Goal: Task Accomplishment & Management: Complete application form

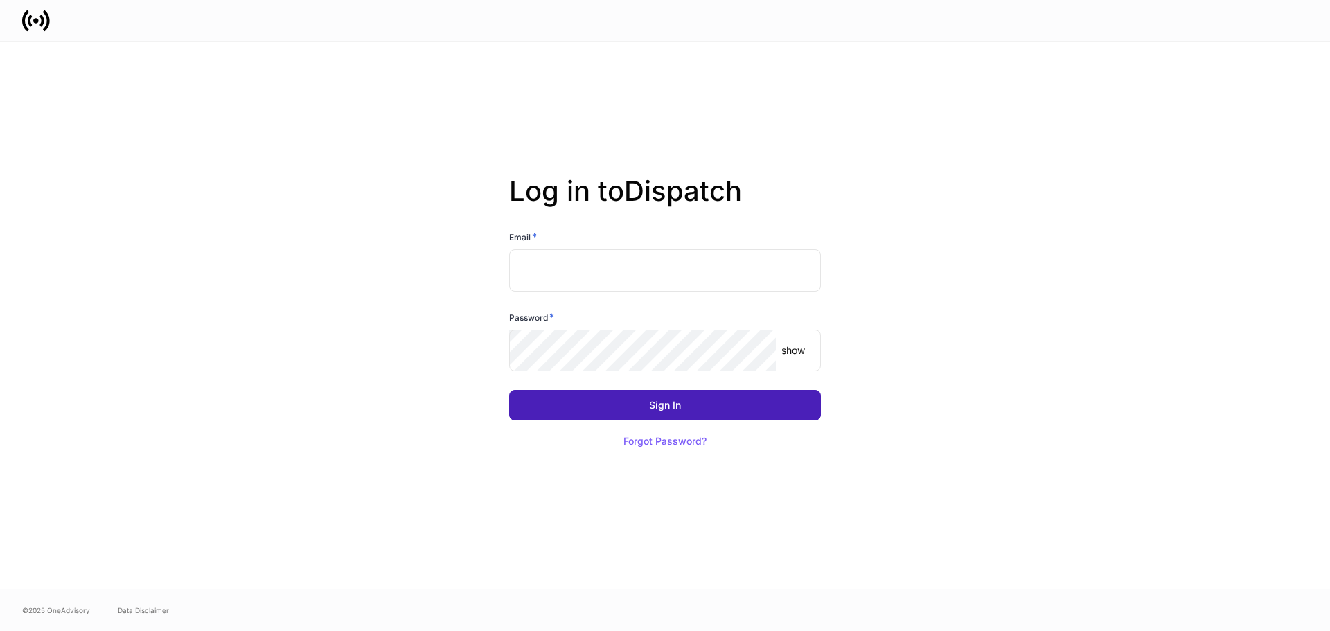
type input "**********"
click at [693, 411] on button "Sign In" at bounding box center [665, 405] width 312 height 30
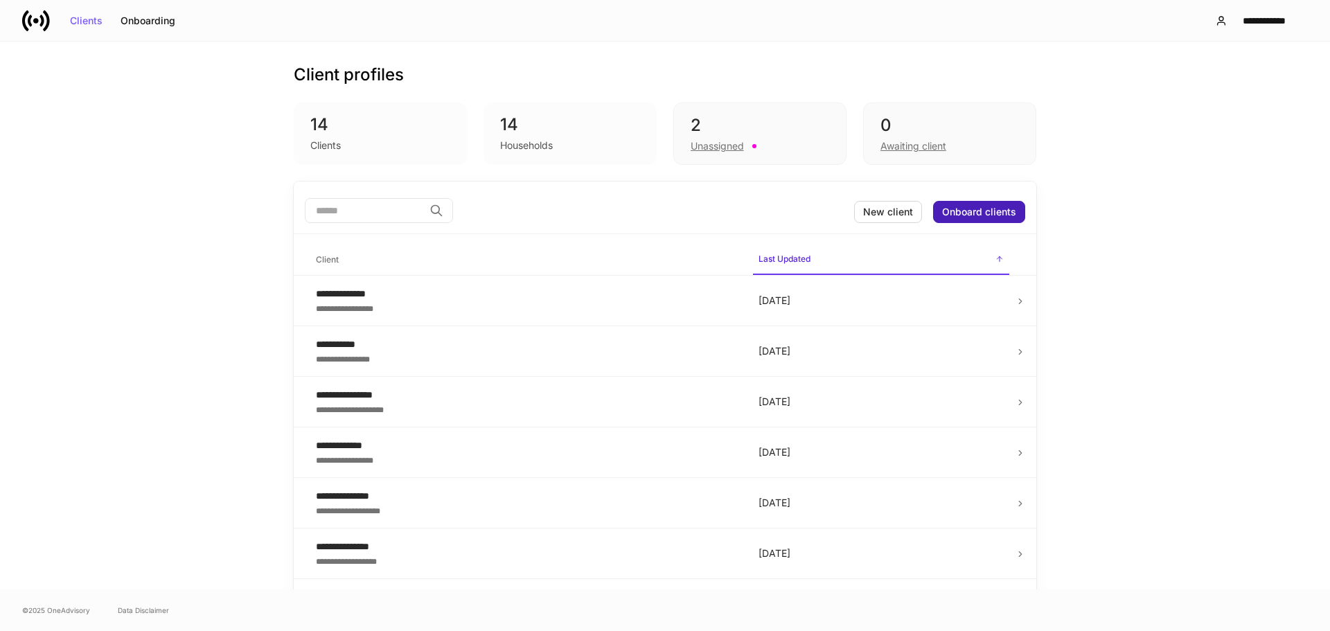
click at [984, 212] on div "Onboard clients" at bounding box center [979, 212] width 74 height 10
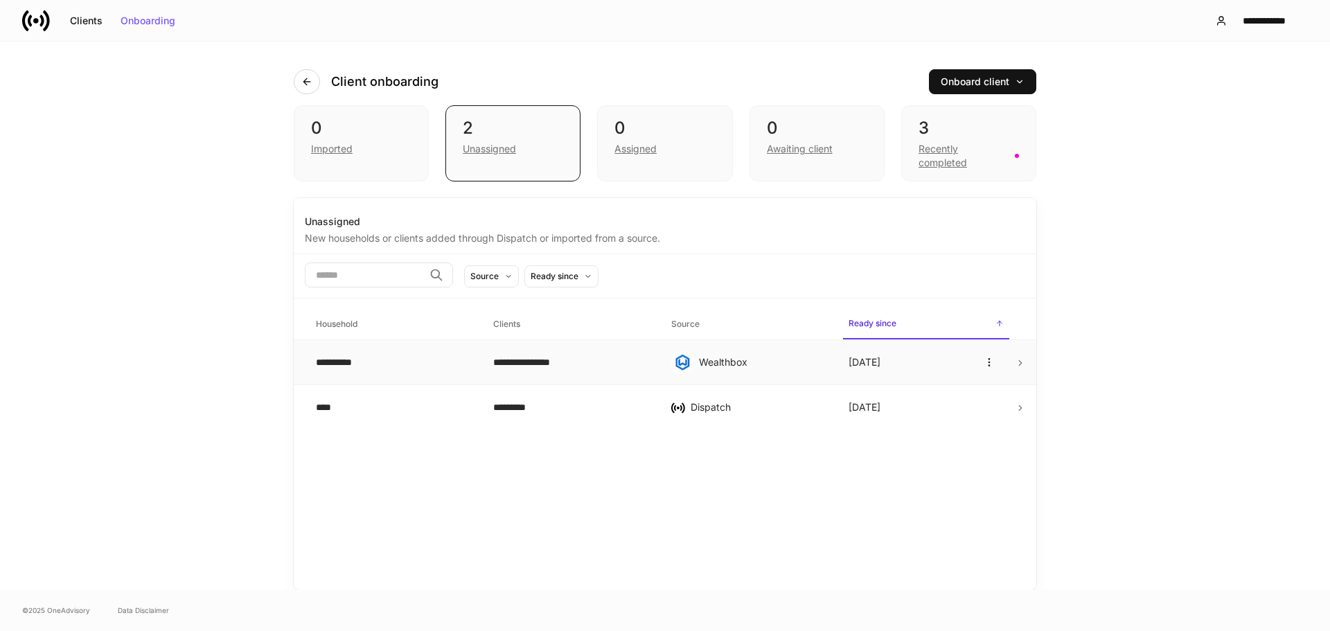
click at [1018, 364] on icon at bounding box center [1020, 363] width 10 height 10
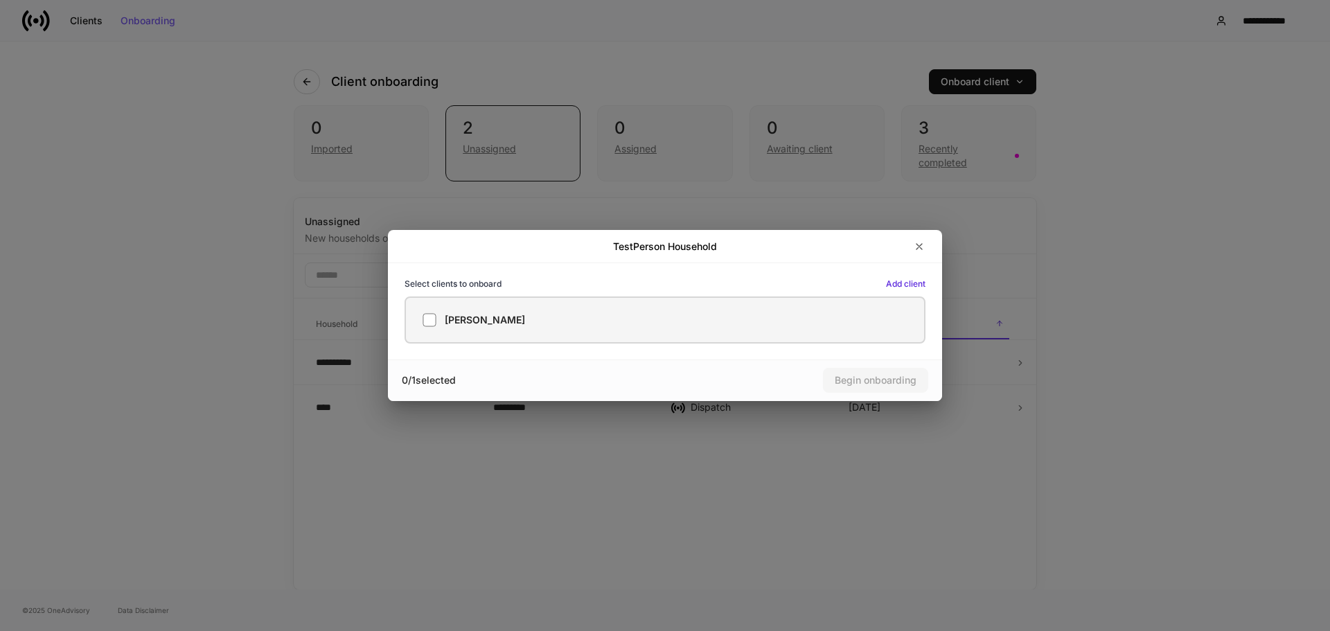
click at [656, 328] on label "Brian TestPerson" at bounding box center [665, 319] width 521 height 47
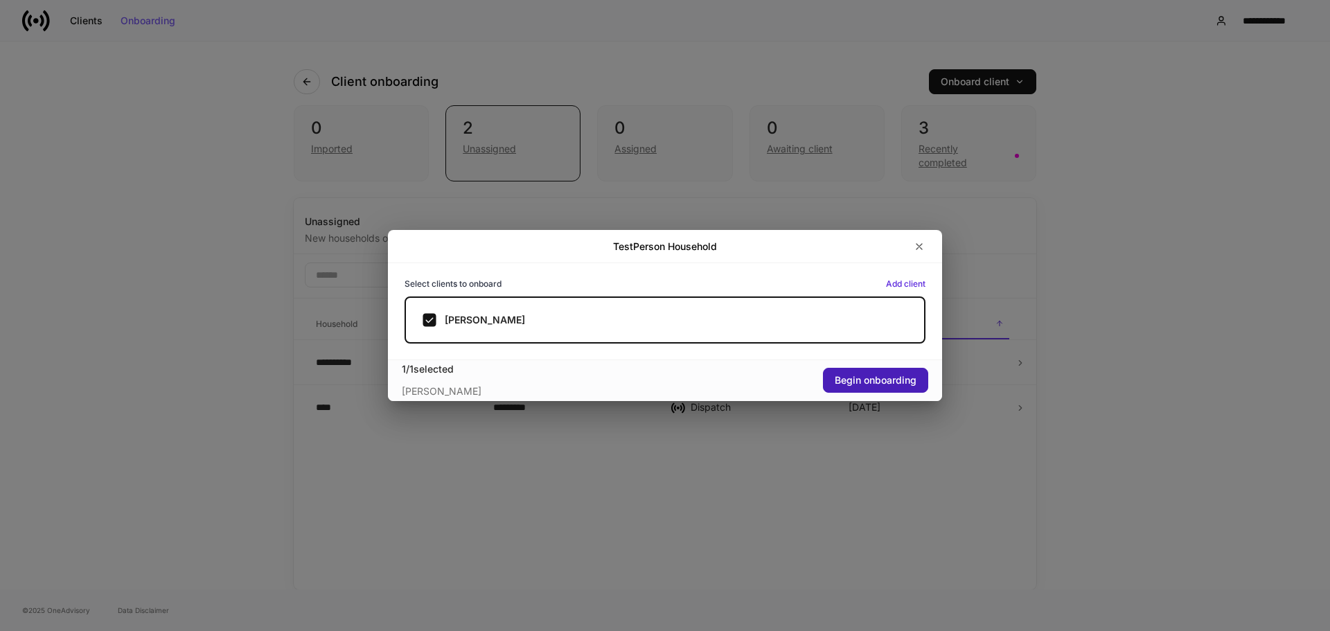
click at [867, 370] on button "Begin onboarding" at bounding box center [875, 380] width 105 height 25
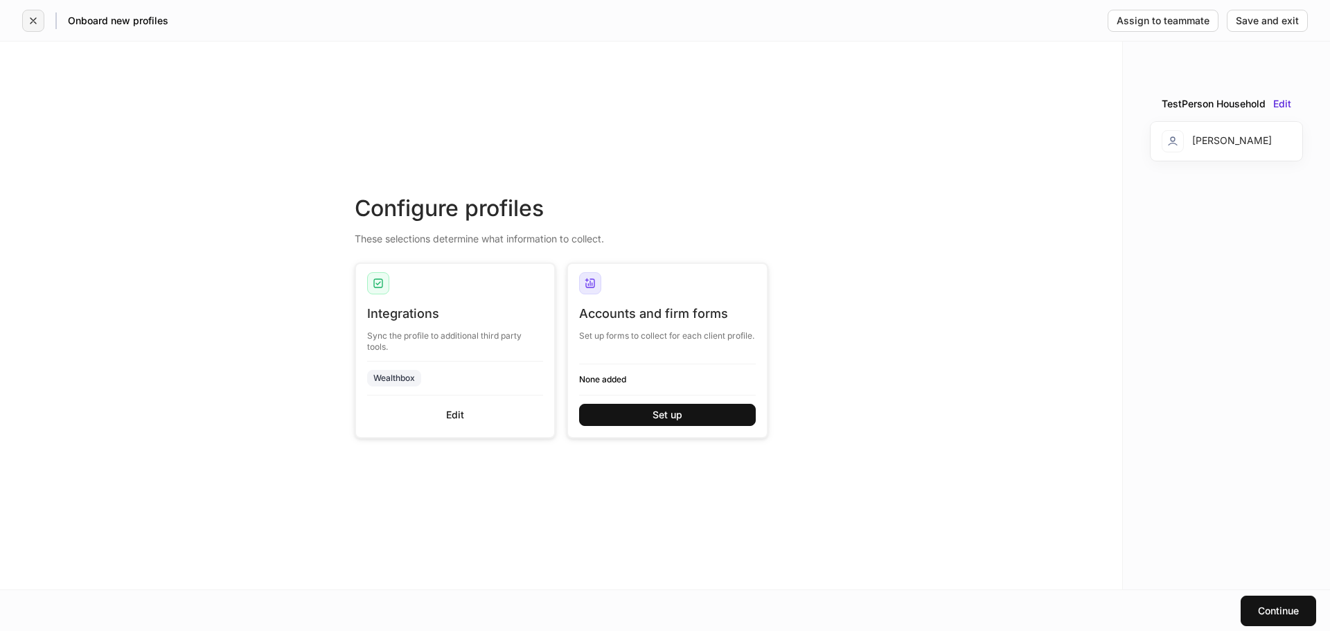
click at [40, 24] on button "button" at bounding box center [33, 21] width 22 height 22
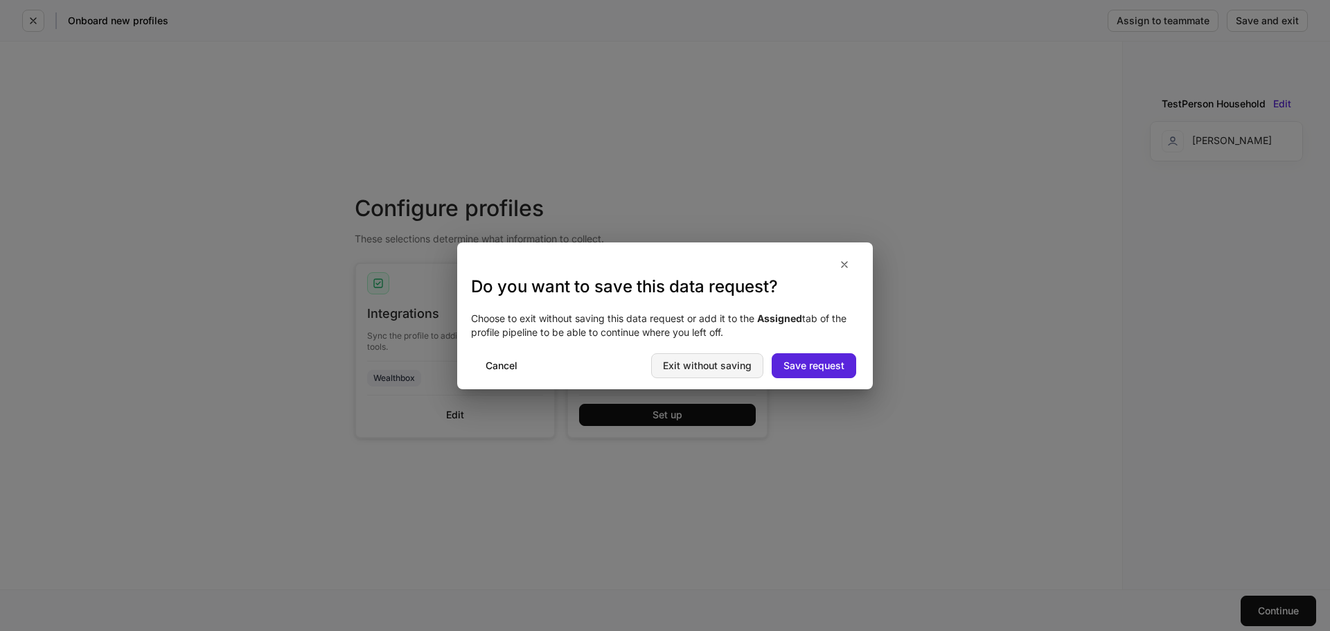
click at [727, 366] on div "Exit without saving" at bounding box center [707, 366] width 89 height 10
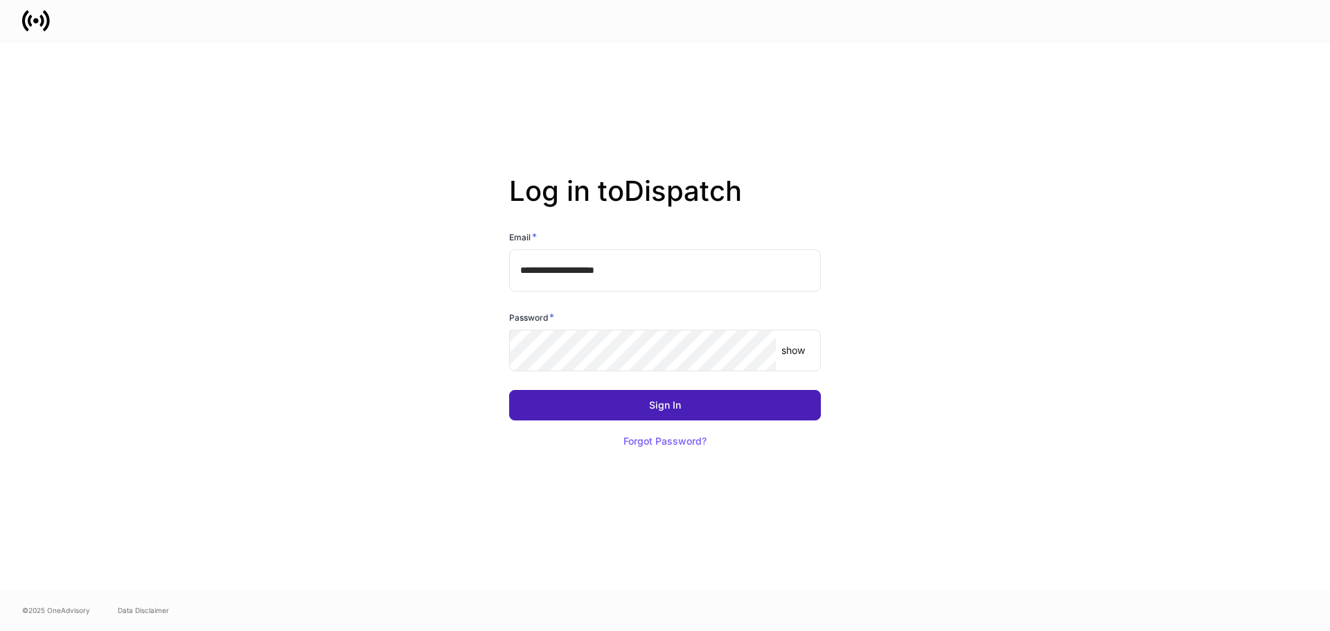
click at [652, 414] on button "Sign In" at bounding box center [665, 405] width 312 height 30
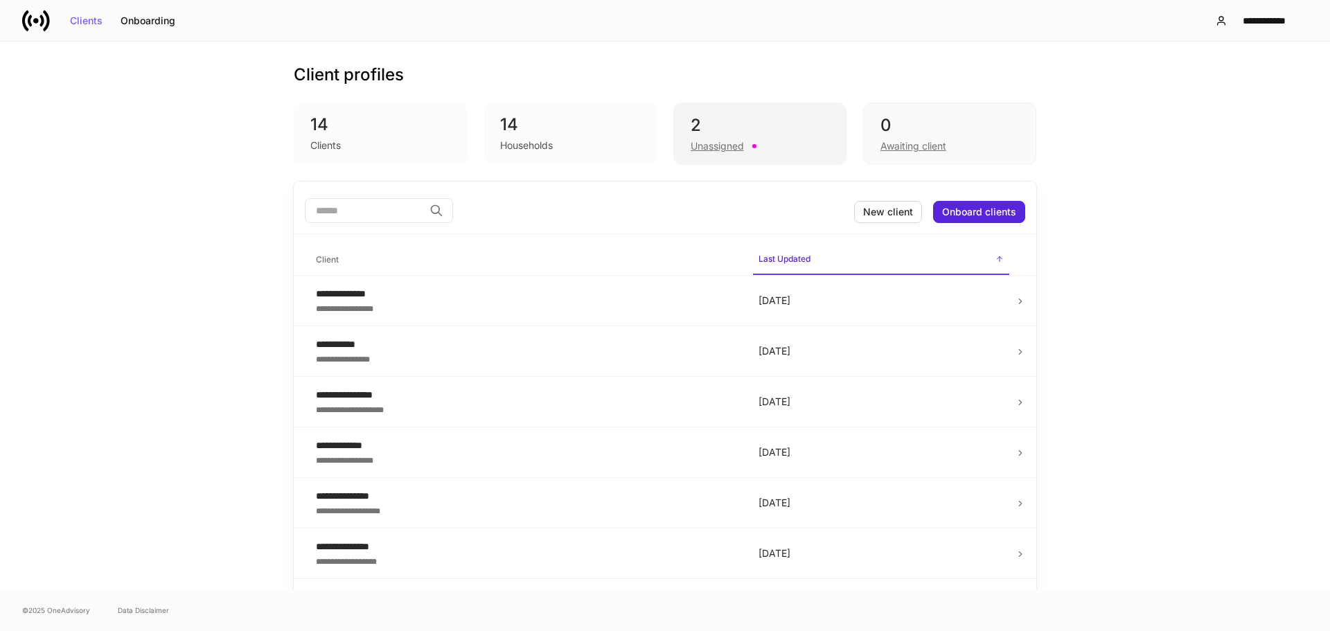
click at [711, 148] on div "Unassigned" at bounding box center [717, 146] width 53 height 14
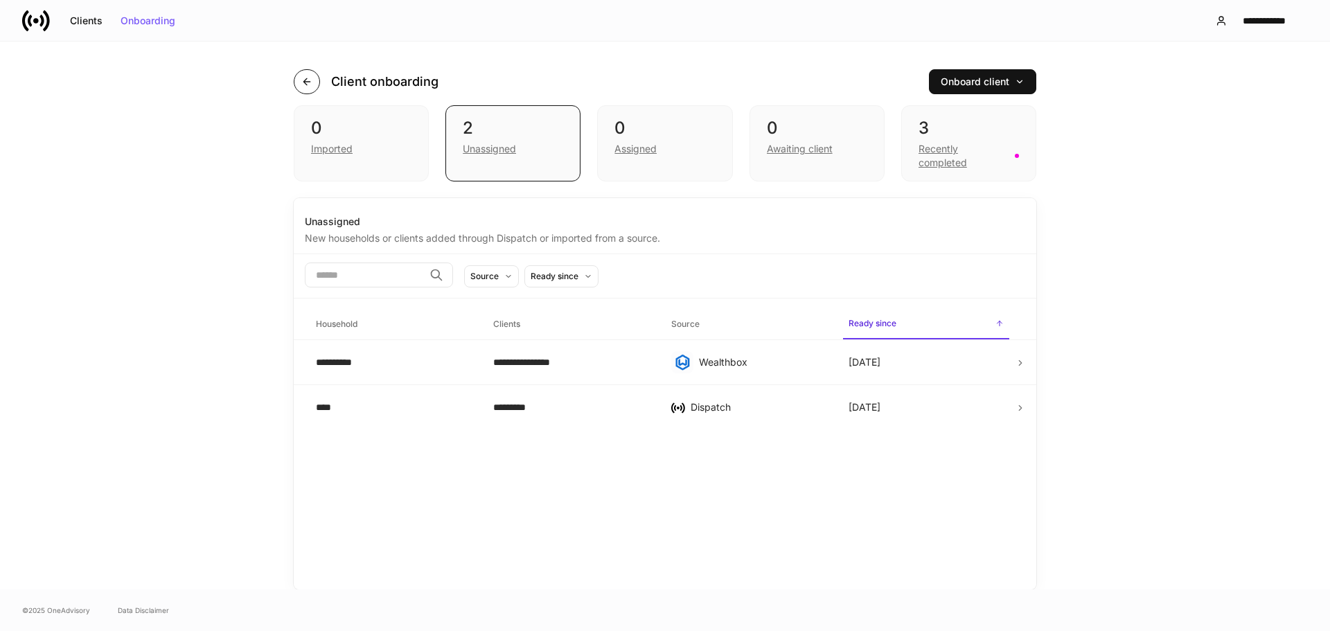
click at [305, 79] on icon "button" at bounding box center [306, 81] width 11 height 11
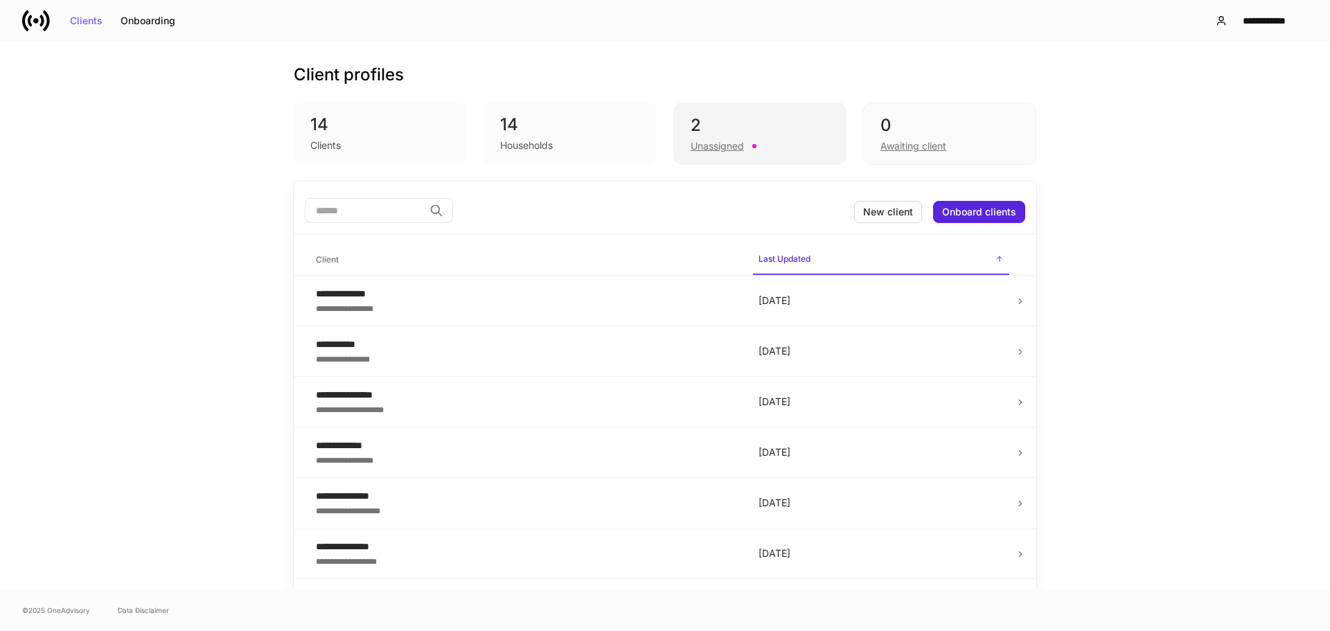
click at [758, 140] on div "Unassigned" at bounding box center [760, 144] width 139 height 17
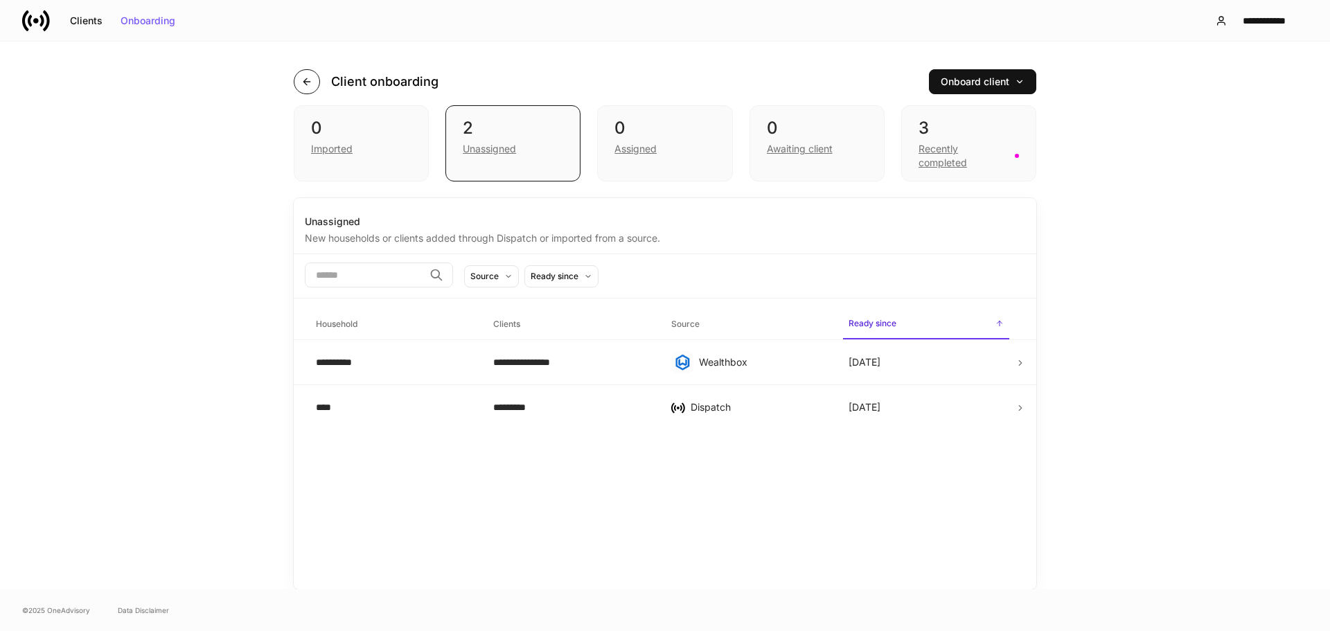
click at [301, 81] on icon "button" at bounding box center [306, 81] width 11 height 11
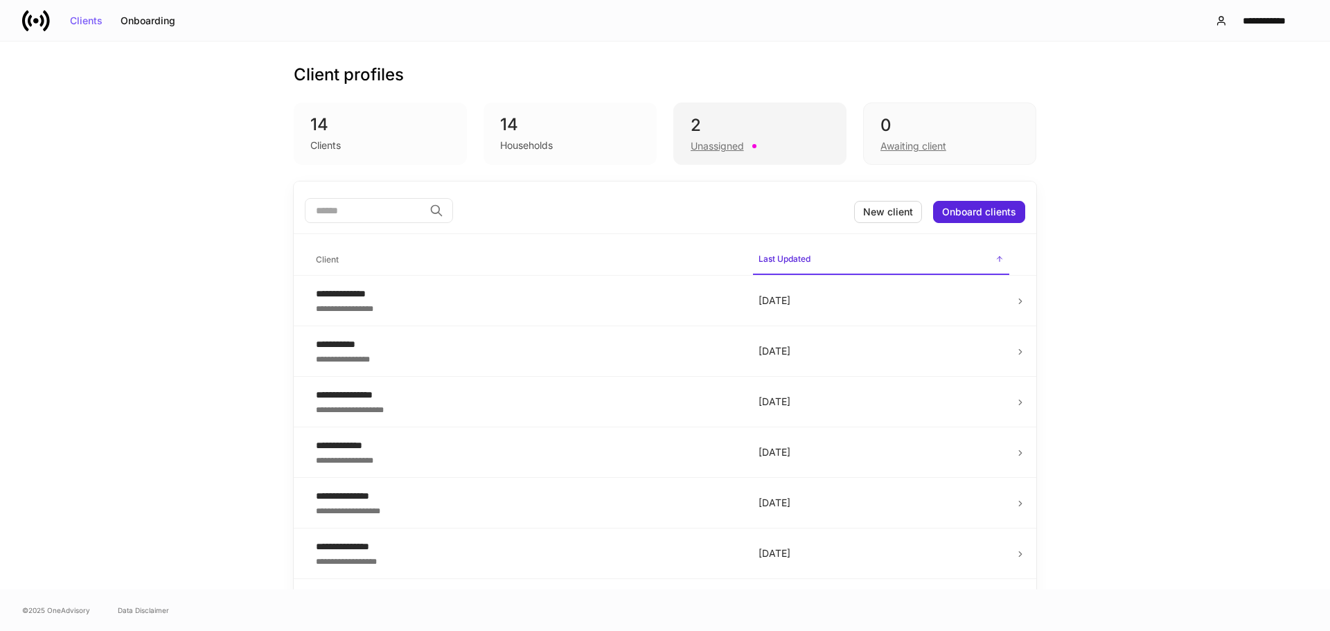
click at [719, 137] on div "Unassigned" at bounding box center [760, 144] width 139 height 17
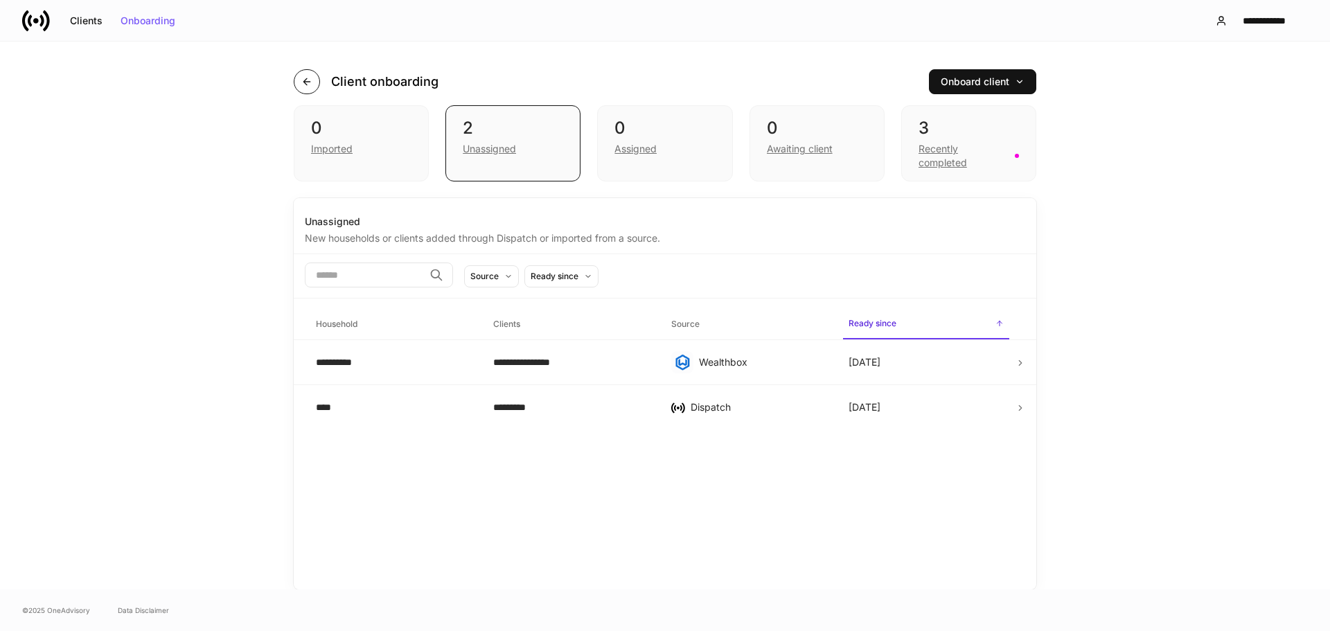
click at [297, 77] on button "button" at bounding box center [307, 81] width 26 height 25
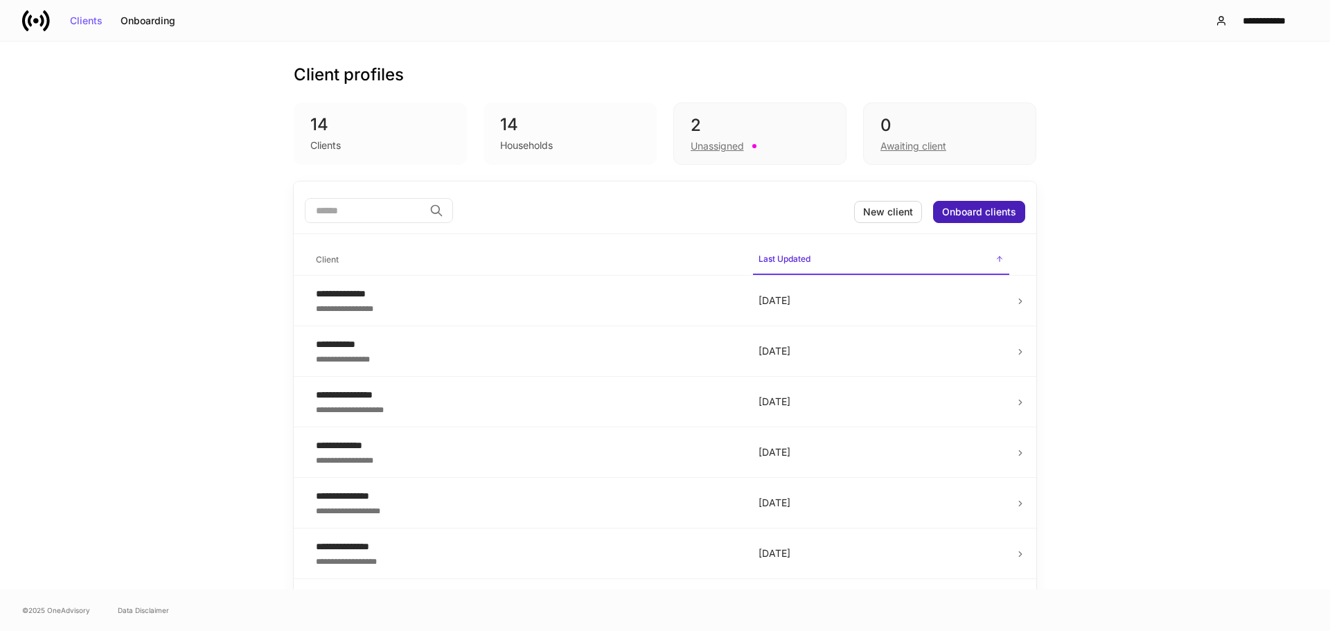
click at [993, 210] on div "Onboard clients" at bounding box center [979, 212] width 74 height 10
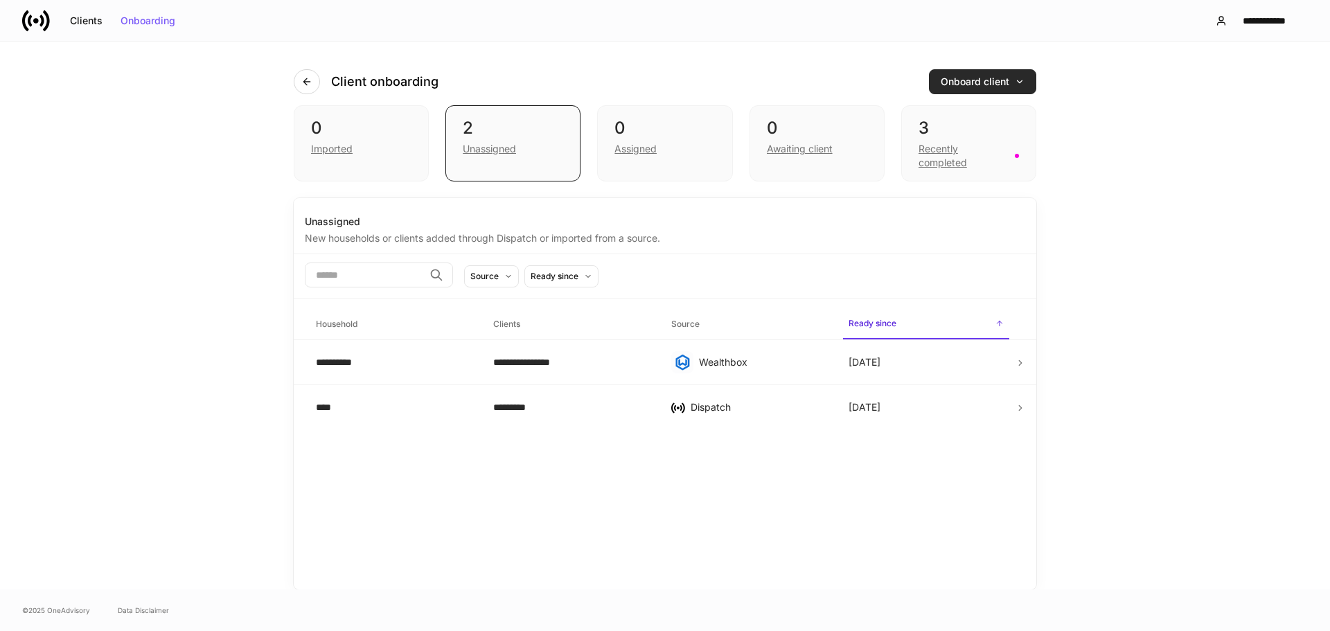
click at [975, 81] on div "Onboard client" at bounding box center [983, 82] width 84 height 10
click at [975, 81] on div at bounding box center [665, 315] width 1330 height 631
click at [299, 82] on button "button" at bounding box center [307, 81] width 26 height 25
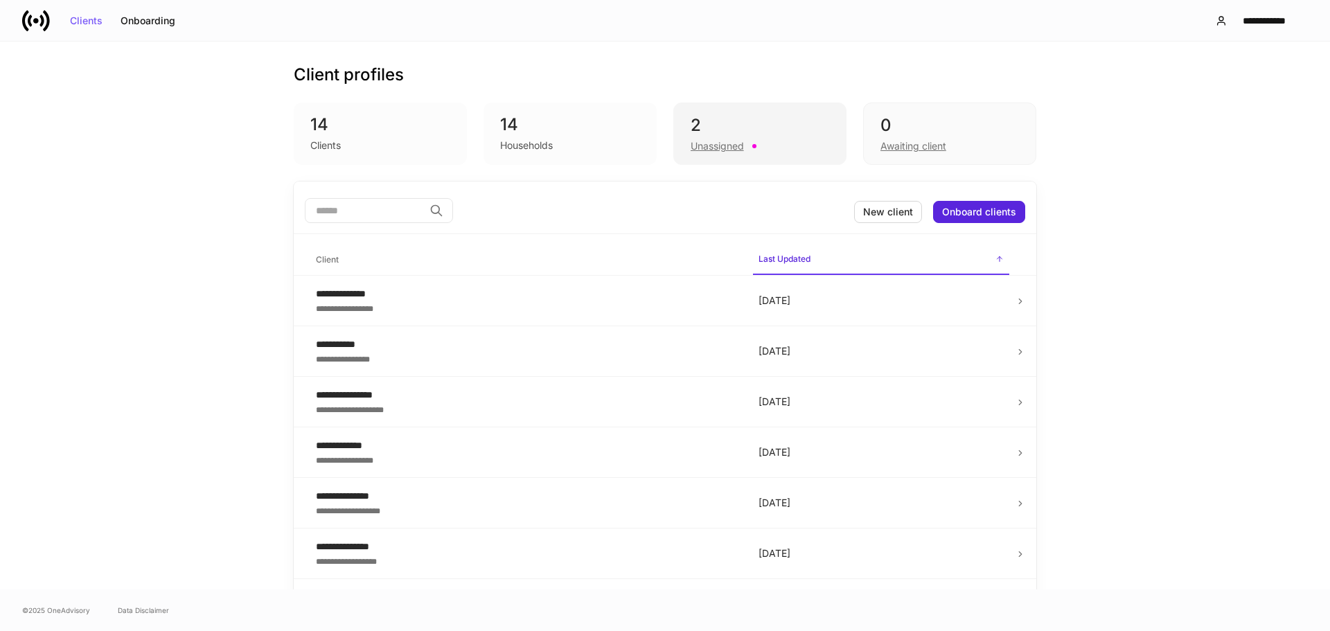
click at [736, 136] on div "Unassigned" at bounding box center [760, 144] width 139 height 17
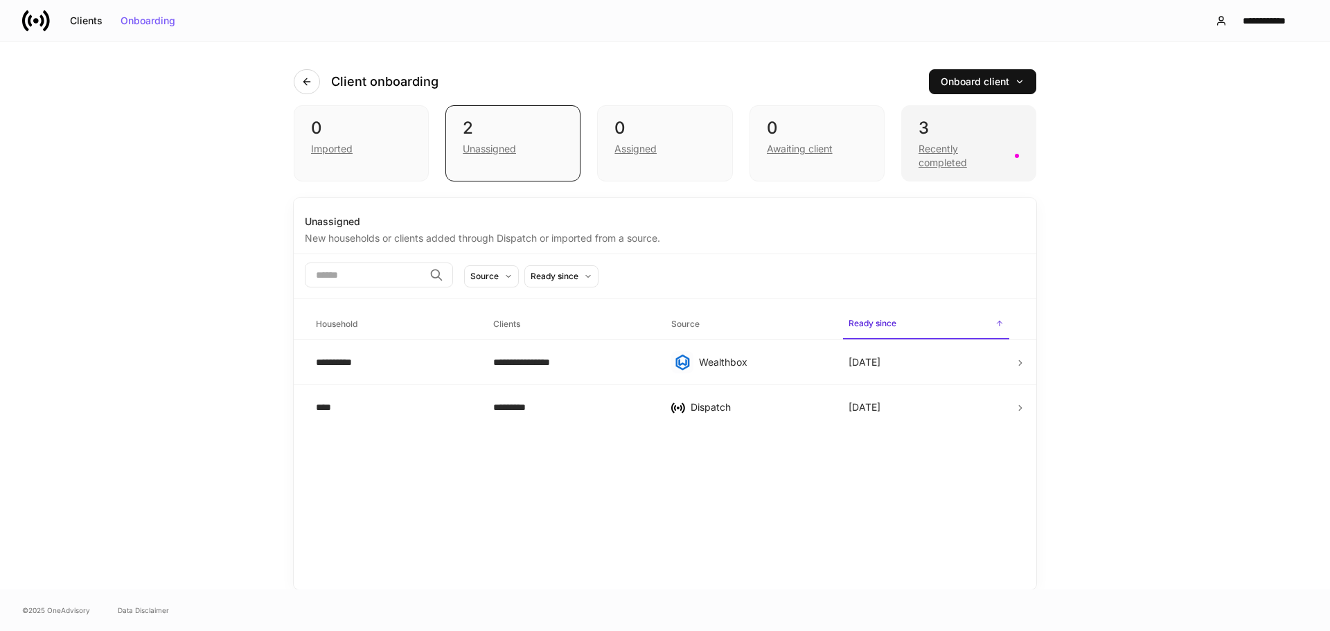
click at [1002, 168] on div "Recently completed" at bounding box center [962, 156] width 88 height 28
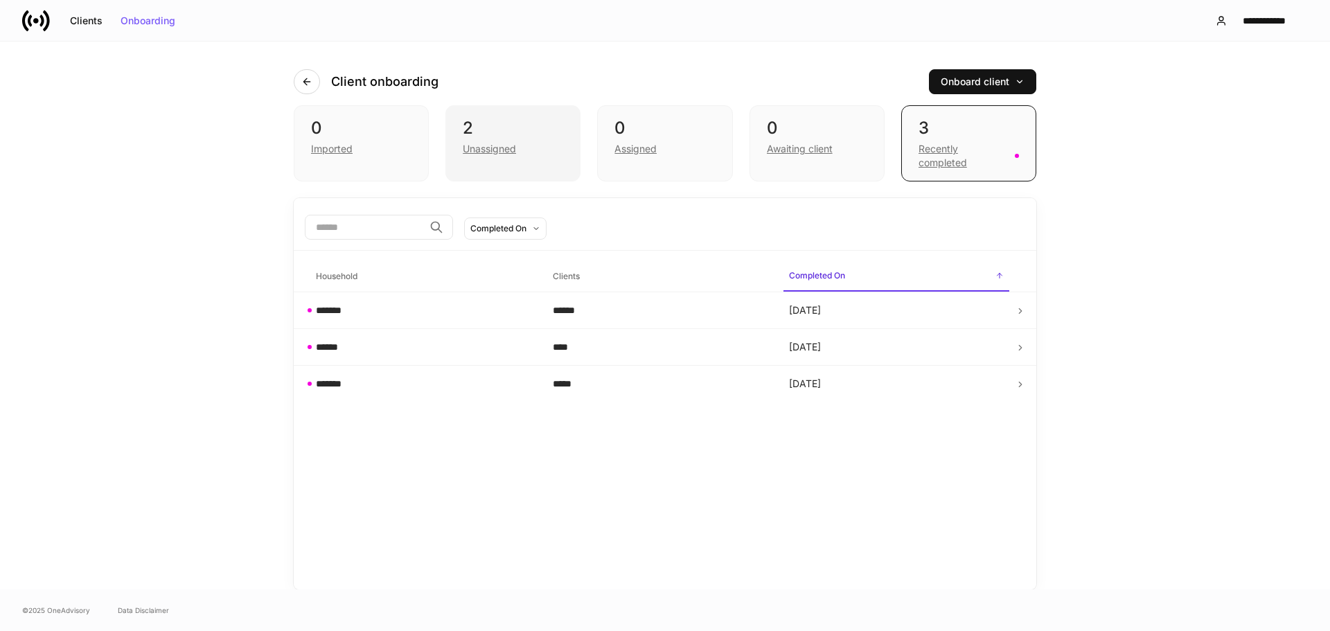
click at [501, 125] on div "2" at bounding box center [513, 128] width 100 height 22
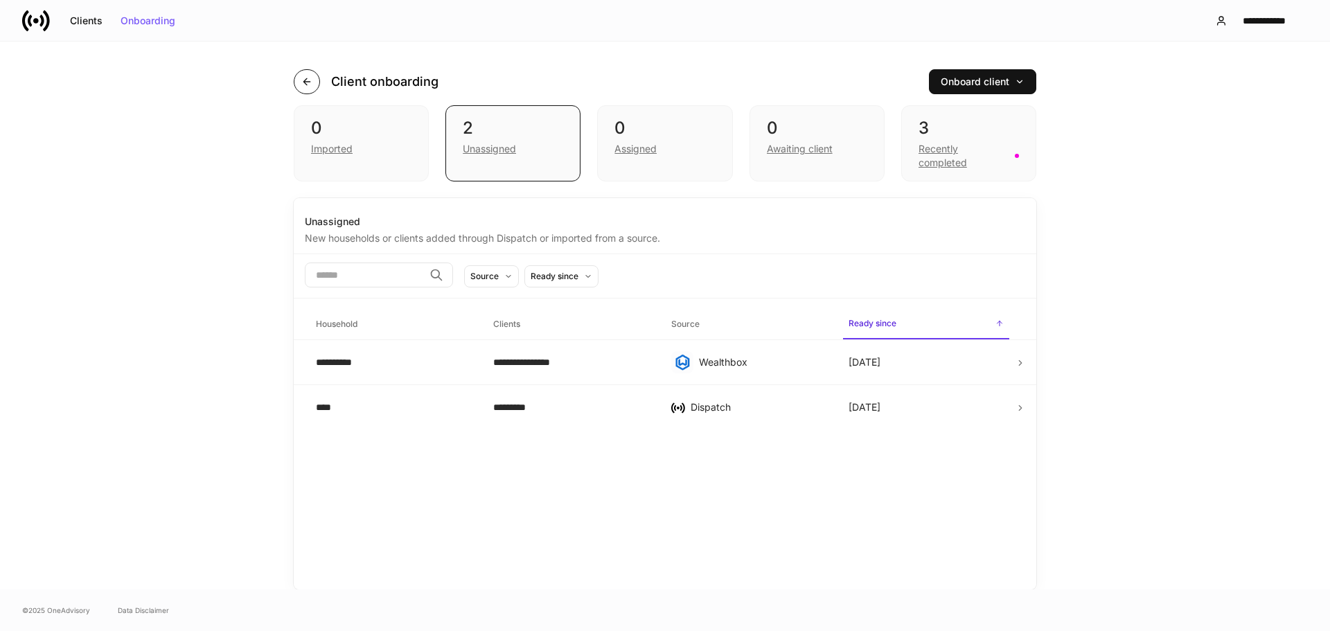
click at [302, 80] on icon "button" at bounding box center [306, 81] width 11 height 11
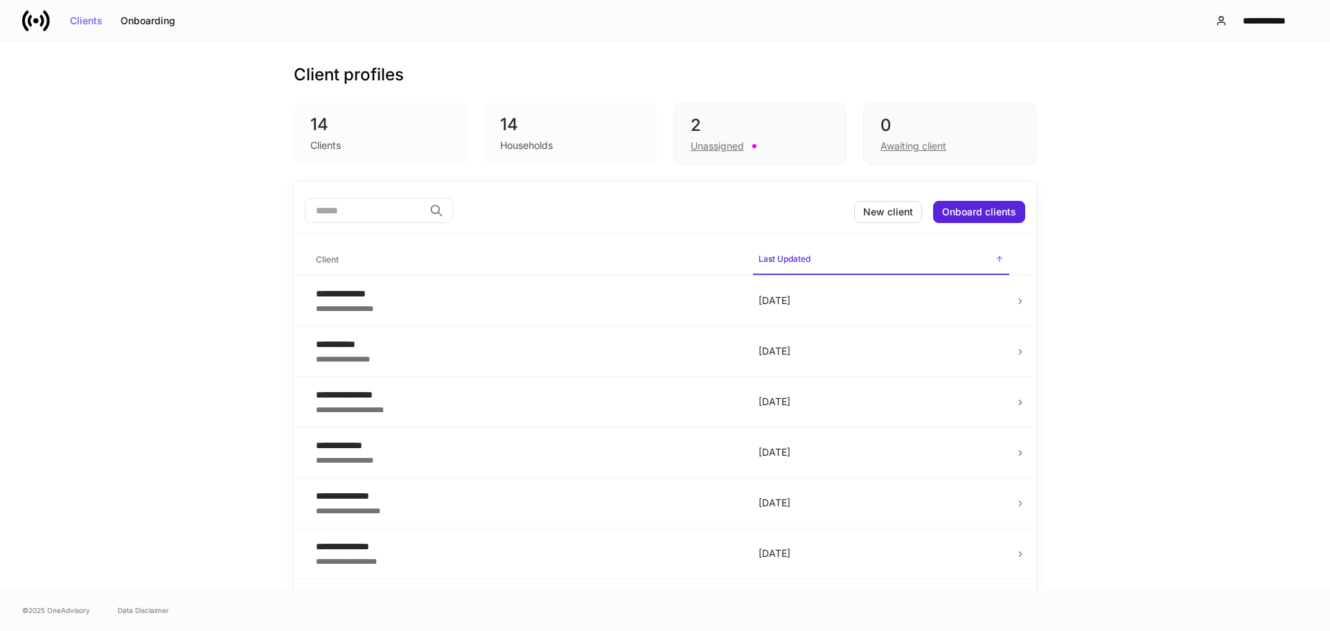
click at [608, 127] on div "14" at bounding box center [570, 125] width 140 height 22
click at [567, 141] on div "Households" at bounding box center [570, 144] width 140 height 17
click at [768, 121] on div "2" at bounding box center [760, 125] width 139 height 22
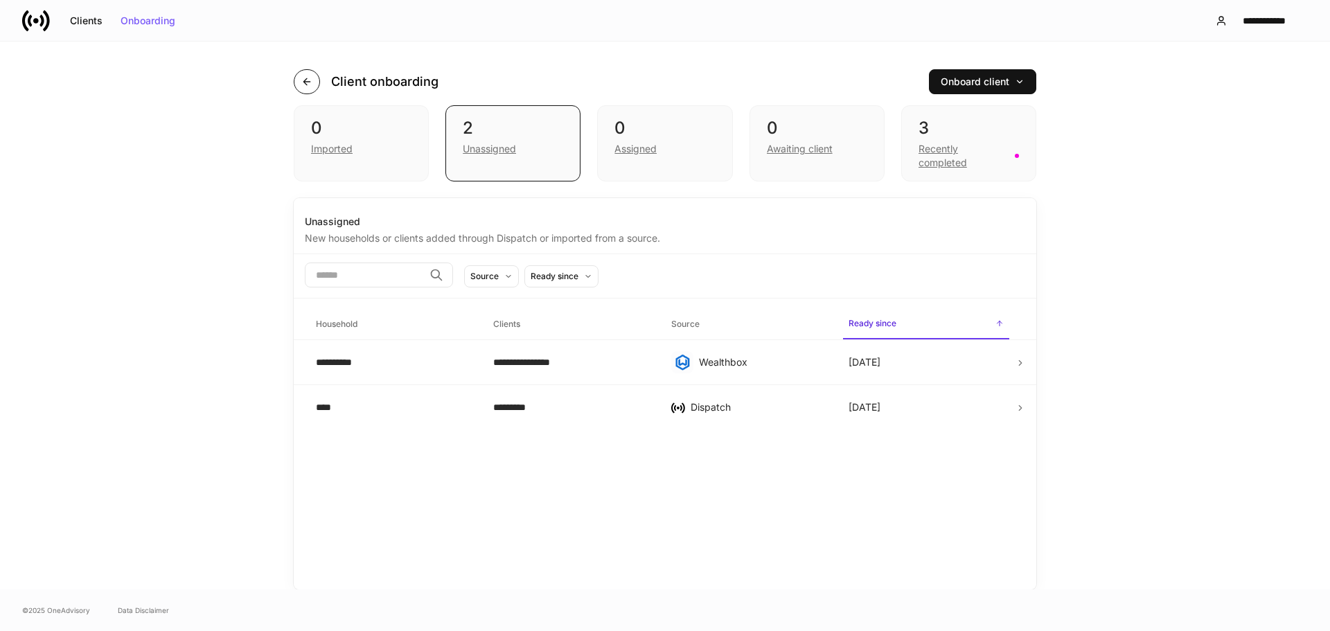
click at [304, 78] on icon "button" at bounding box center [306, 81] width 11 height 11
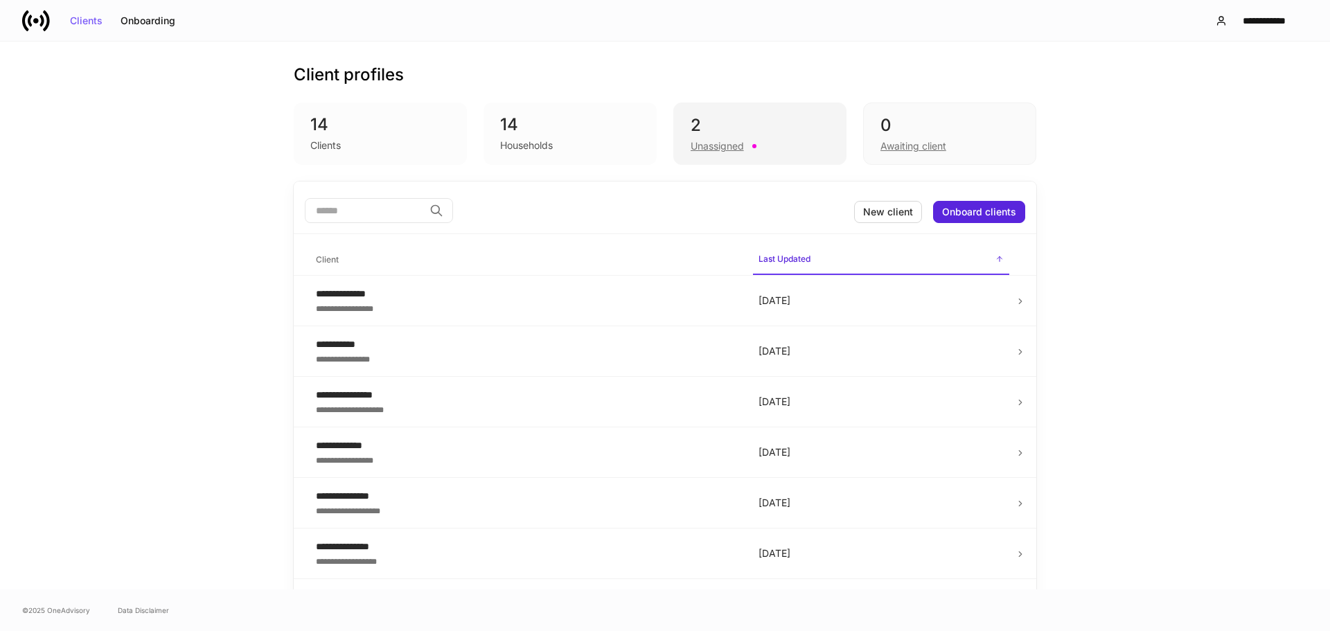
click at [702, 127] on div "2" at bounding box center [760, 125] width 139 height 22
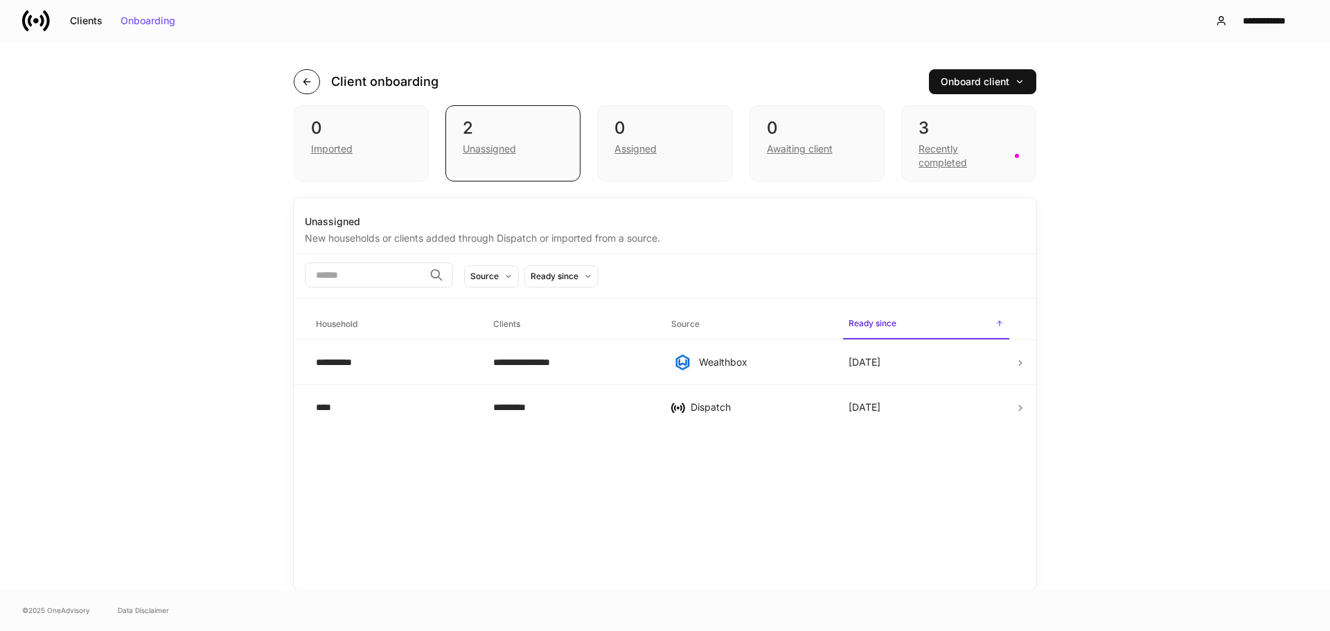
click at [308, 80] on icon "button" at bounding box center [306, 81] width 11 height 11
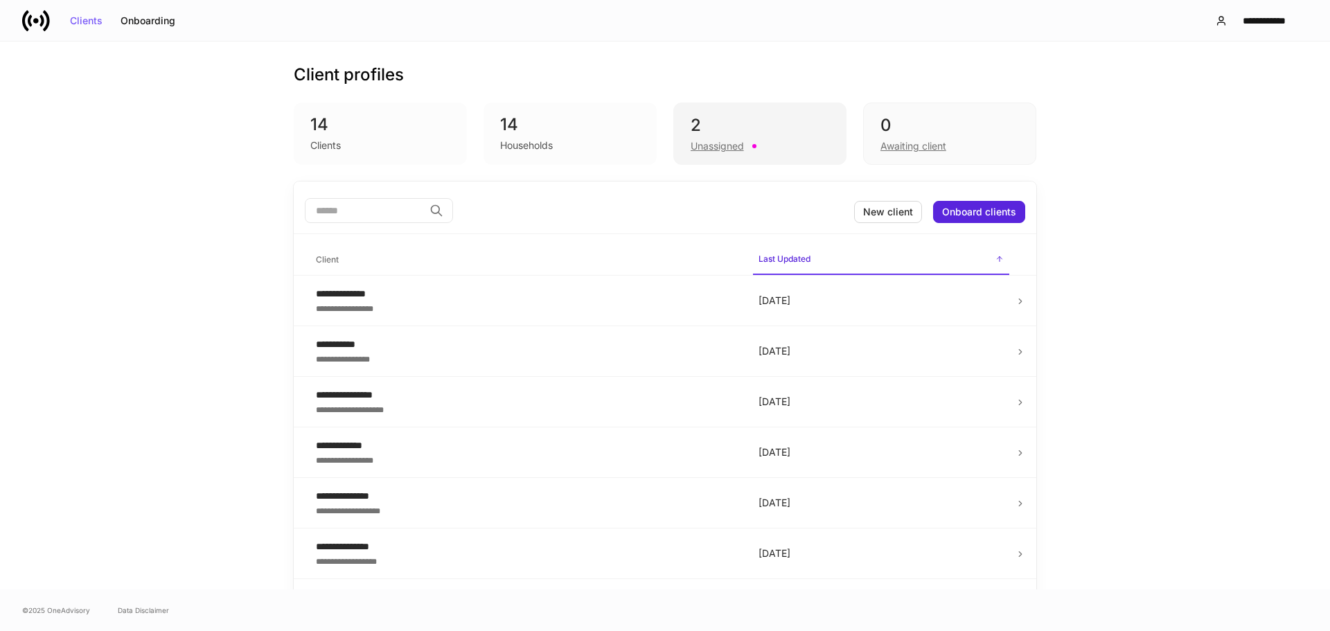
click at [722, 113] on div "2 Unassigned" at bounding box center [759, 134] width 173 height 62
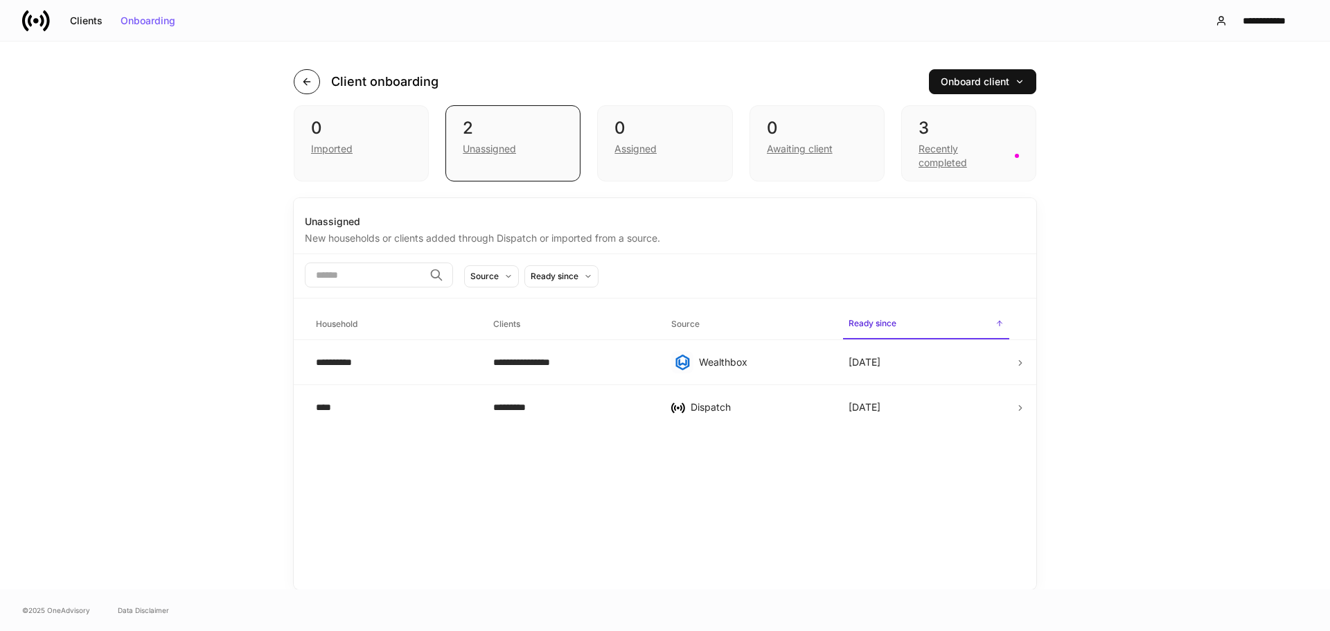
click at [312, 74] on button "button" at bounding box center [307, 81] width 26 height 25
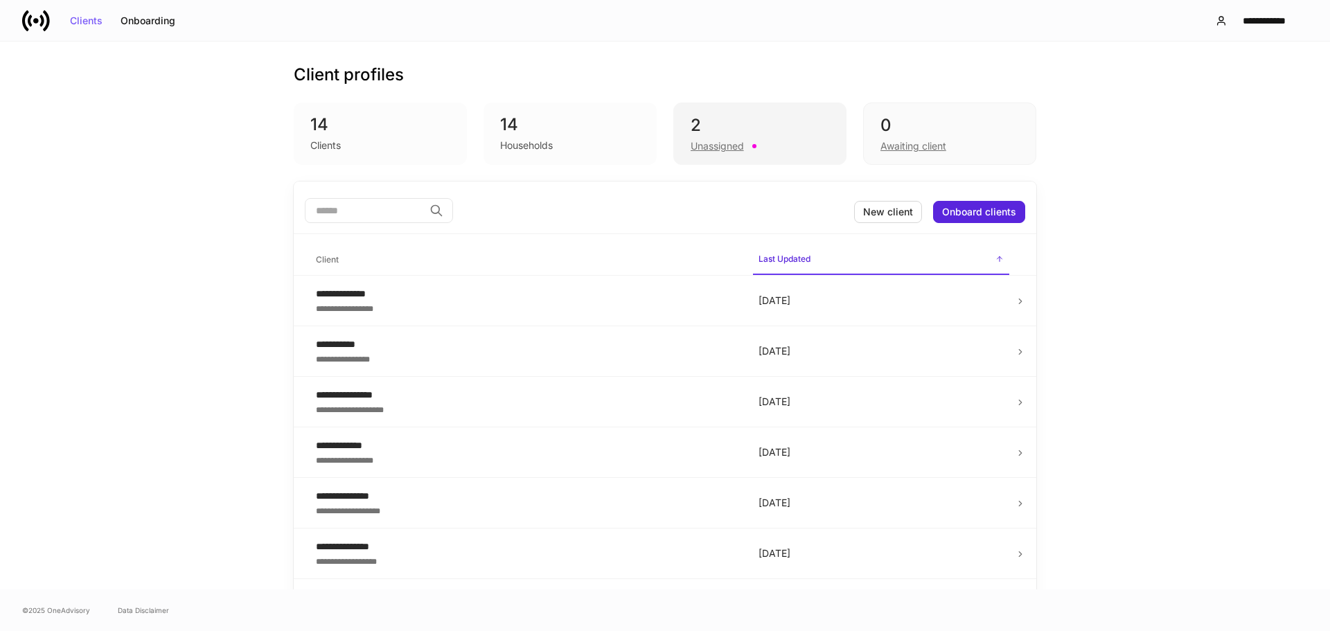
click at [755, 126] on div "2" at bounding box center [760, 125] width 139 height 22
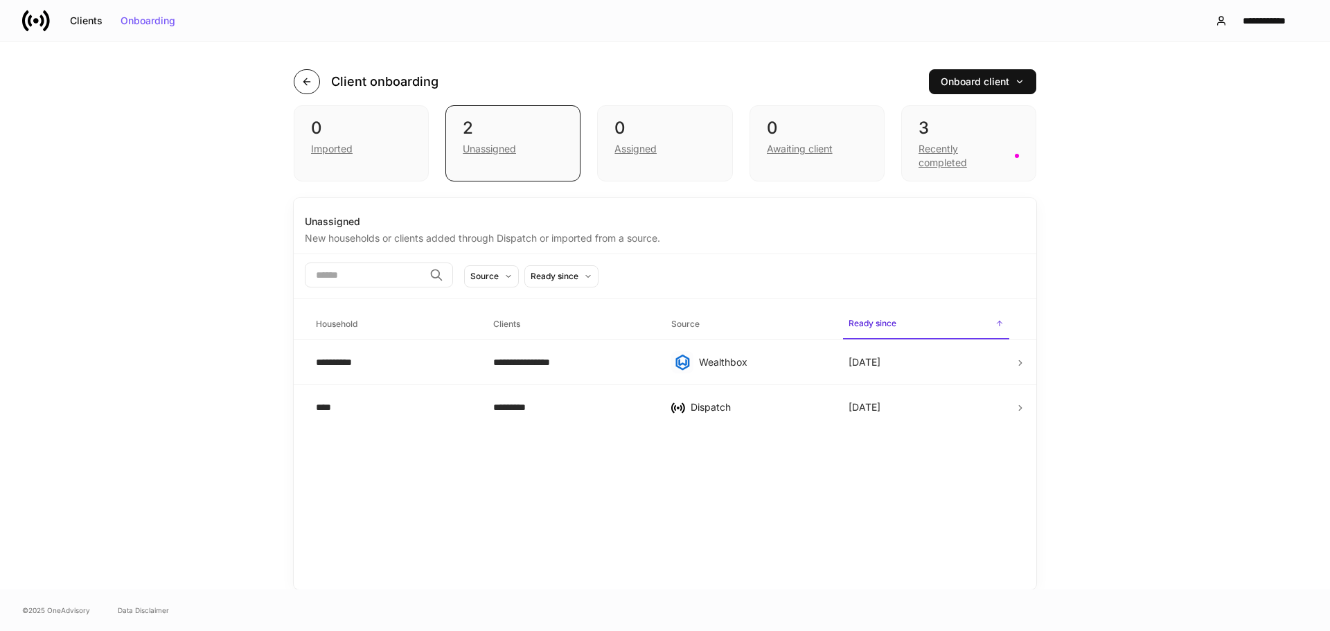
click at [302, 80] on icon "button" at bounding box center [306, 81] width 11 height 11
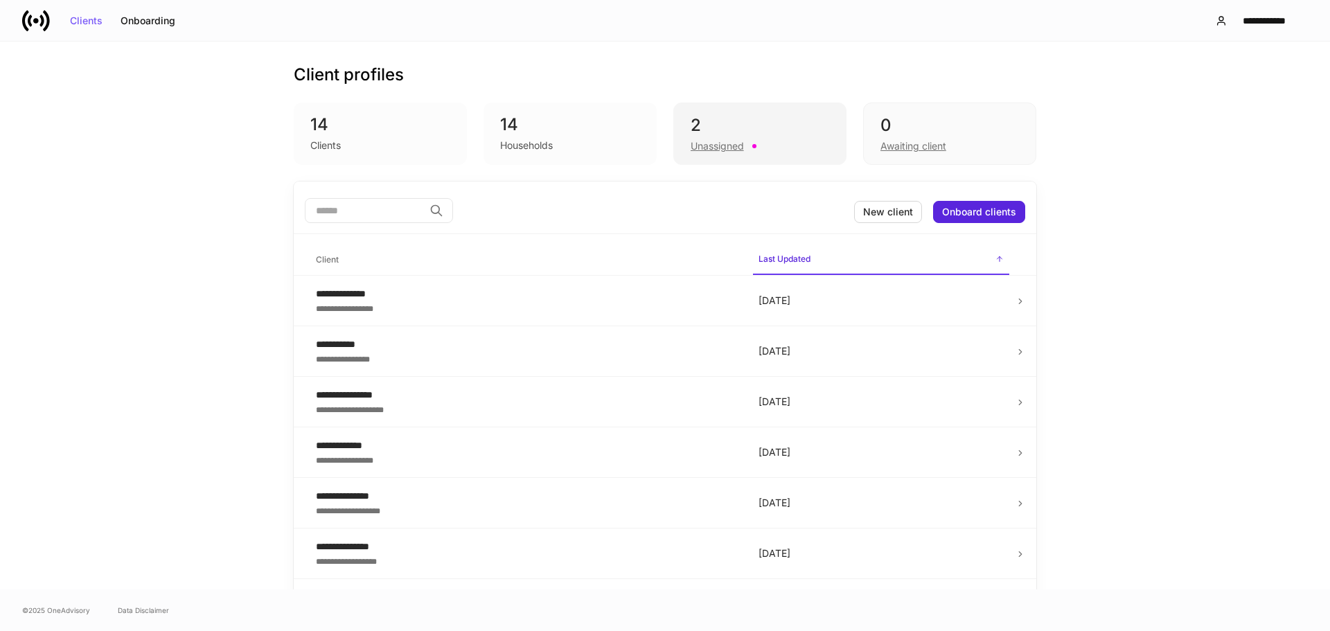
click at [759, 135] on div "2" at bounding box center [760, 125] width 139 height 22
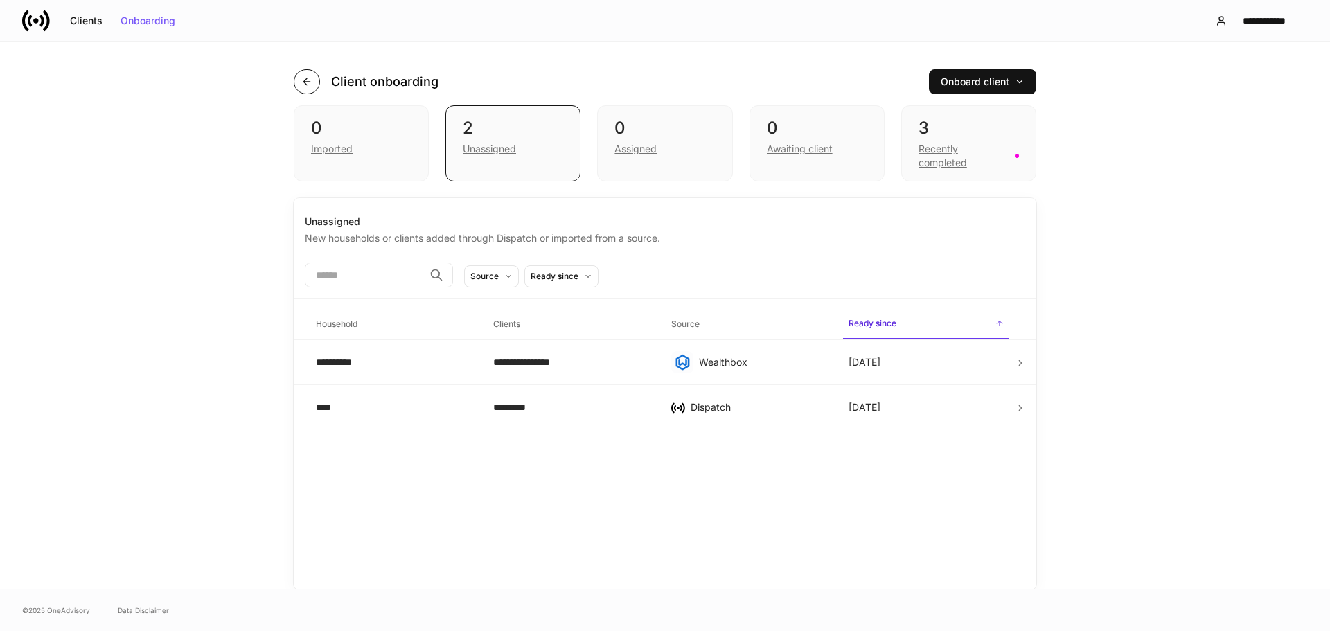
click at [310, 83] on icon "button" at bounding box center [306, 81] width 11 height 11
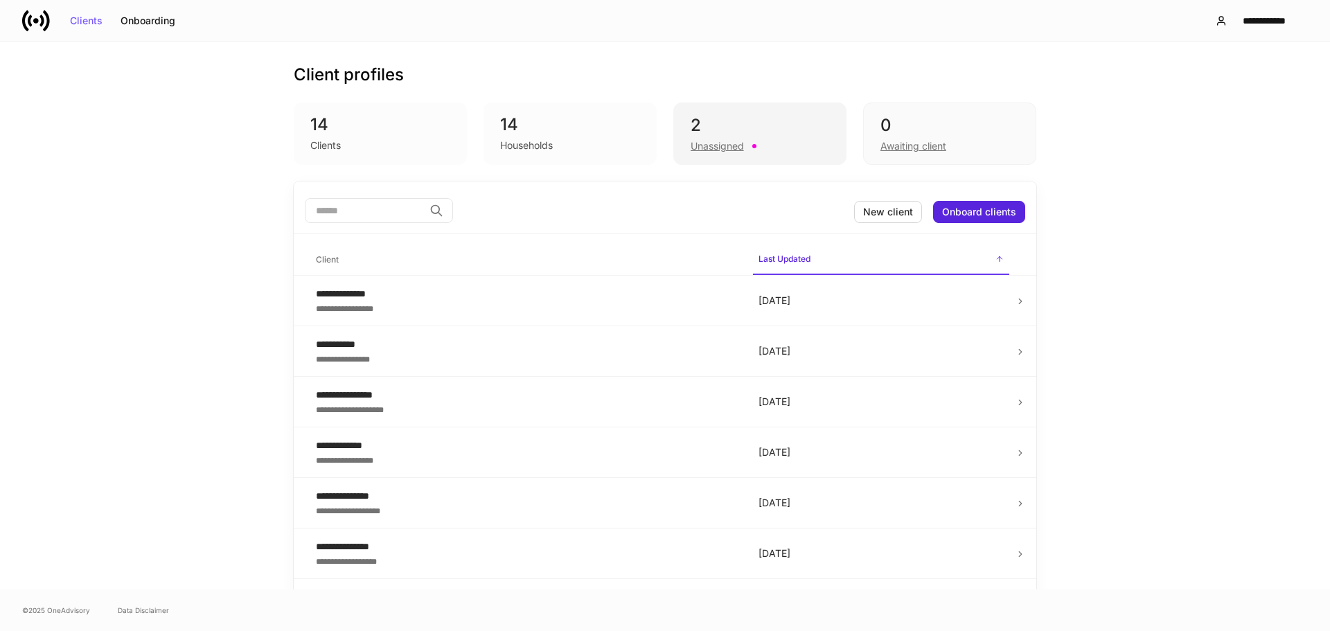
click at [758, 140] on div "Unassigned" at bounding box center [760, 144] width 139 height 17
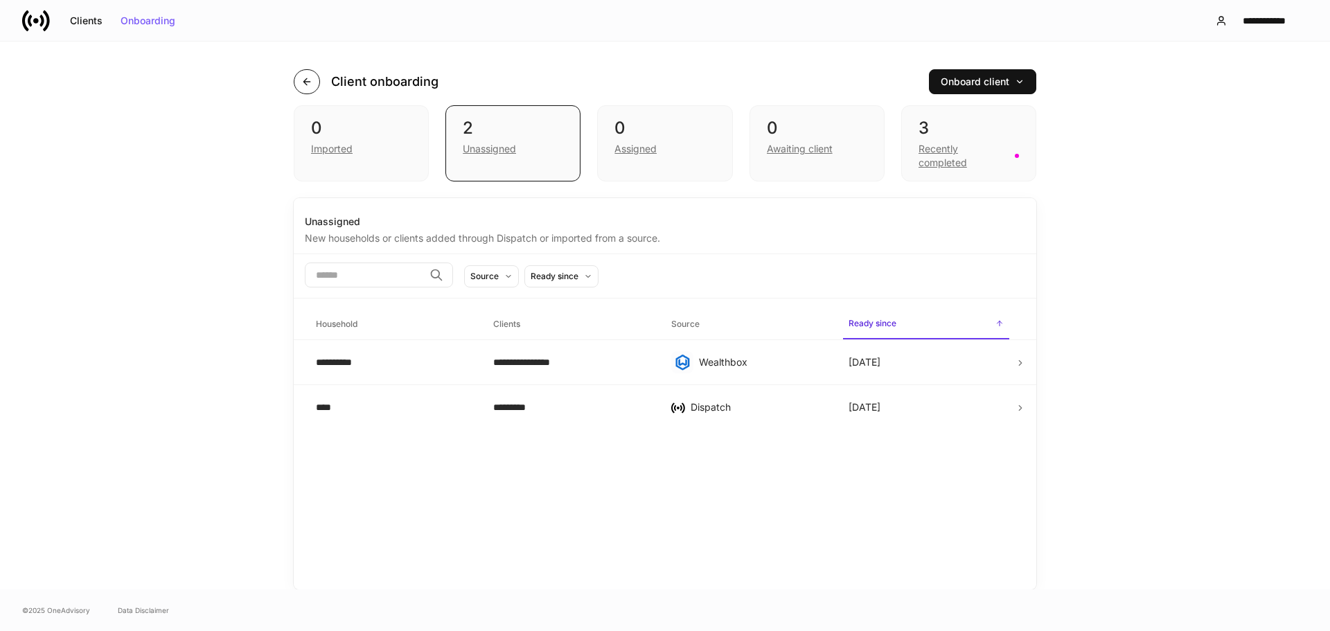
click at [308, 89] on button "button" at bounding box center [307, 81] width 26 height 25
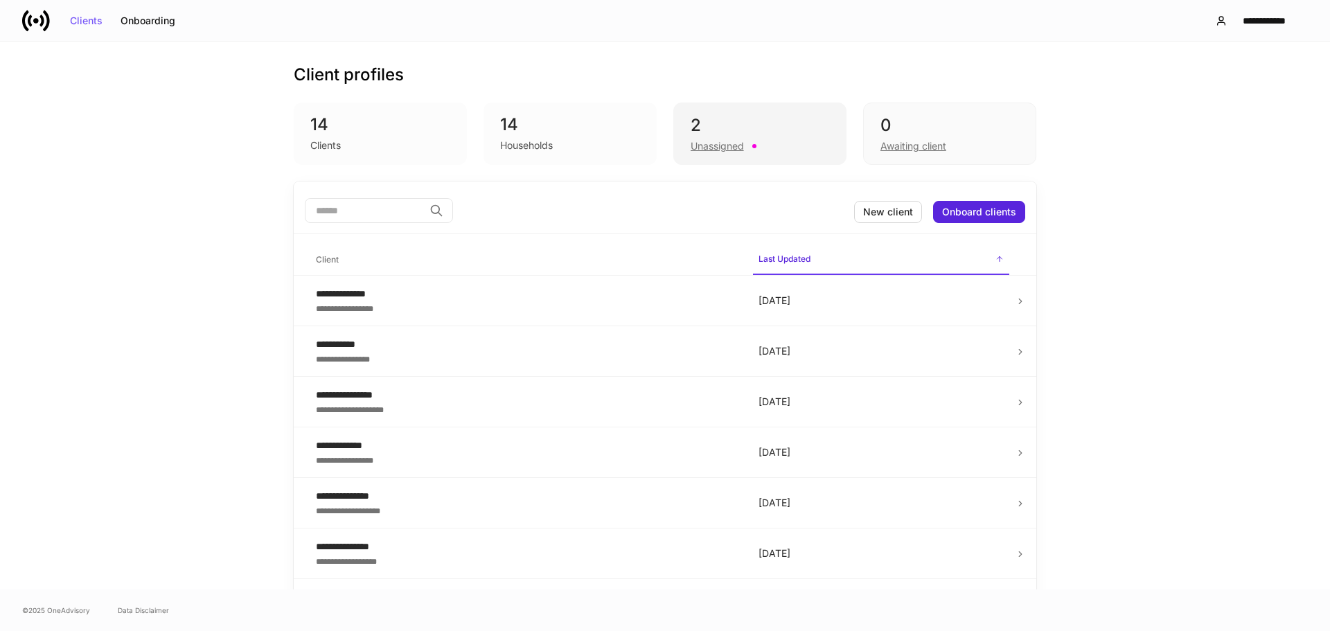
click at [710, 111] on div "2 Unassigned" at bounding box center [759, 134] width 173 height 62
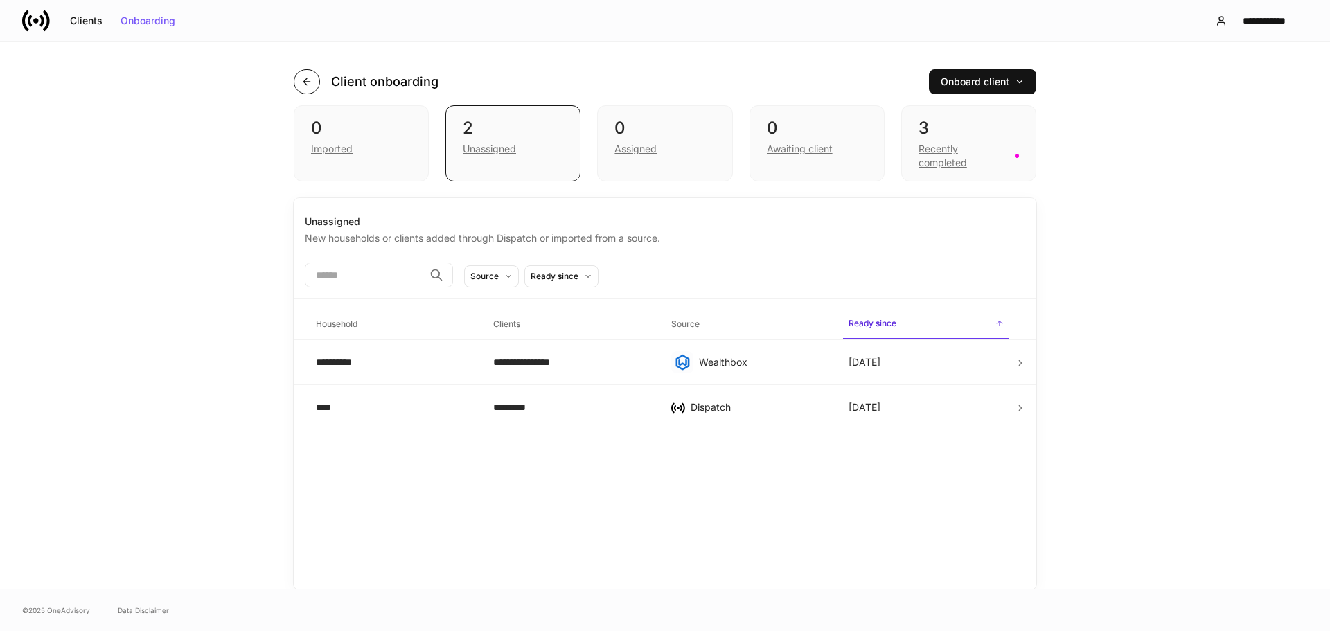
click at [307, 85] on icon "button" at bounding box center [306, 81] width 6 height 6
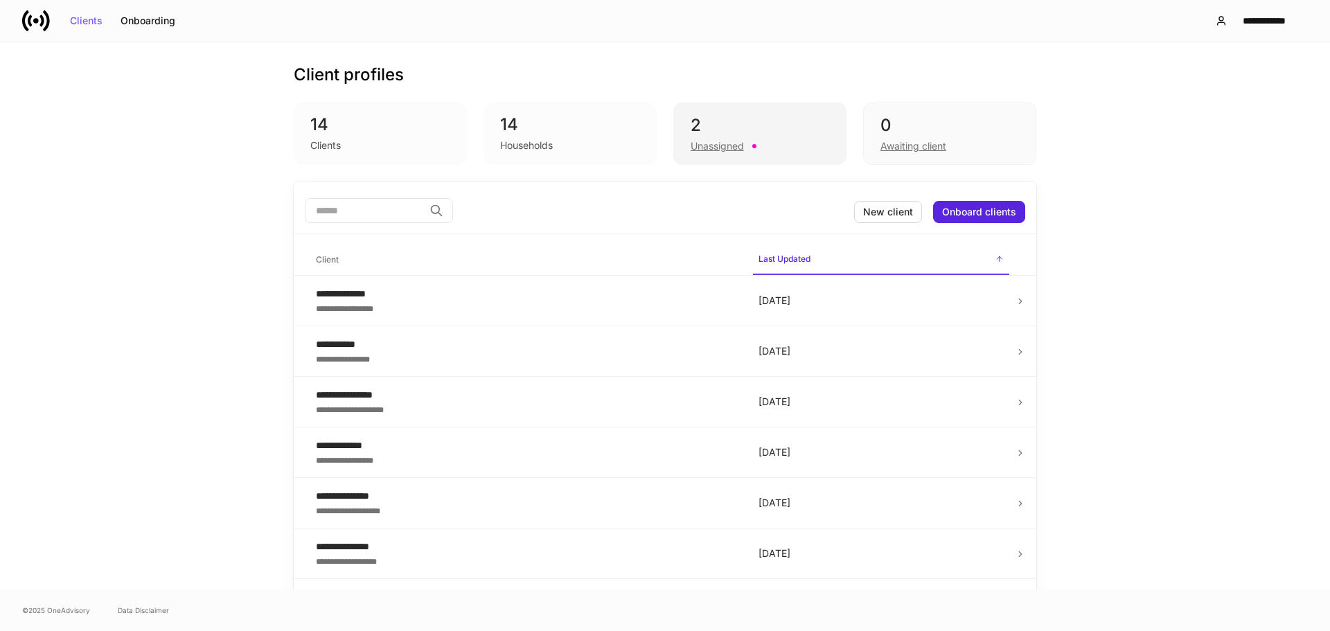
click at [720, 136] on div "Unassigned" at bounding box center [760, 144] width 139 height 17
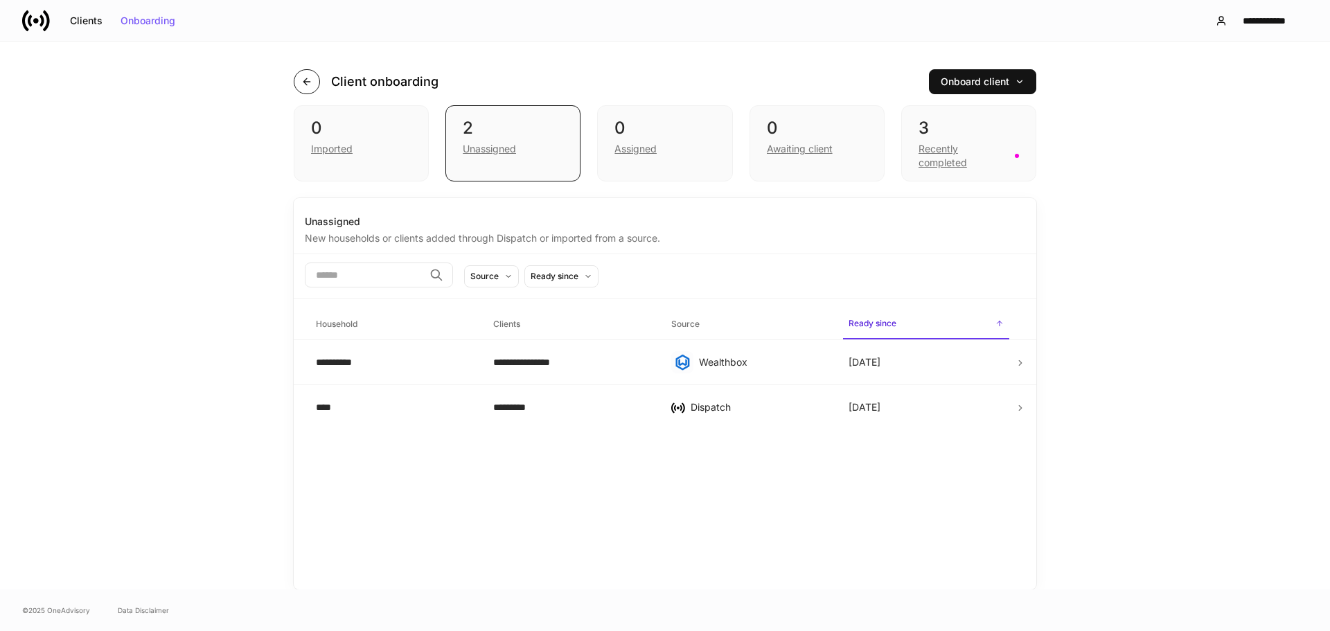
click at [305, 81] on icon "button" at bounding box center [306, 81] width 11 height 11
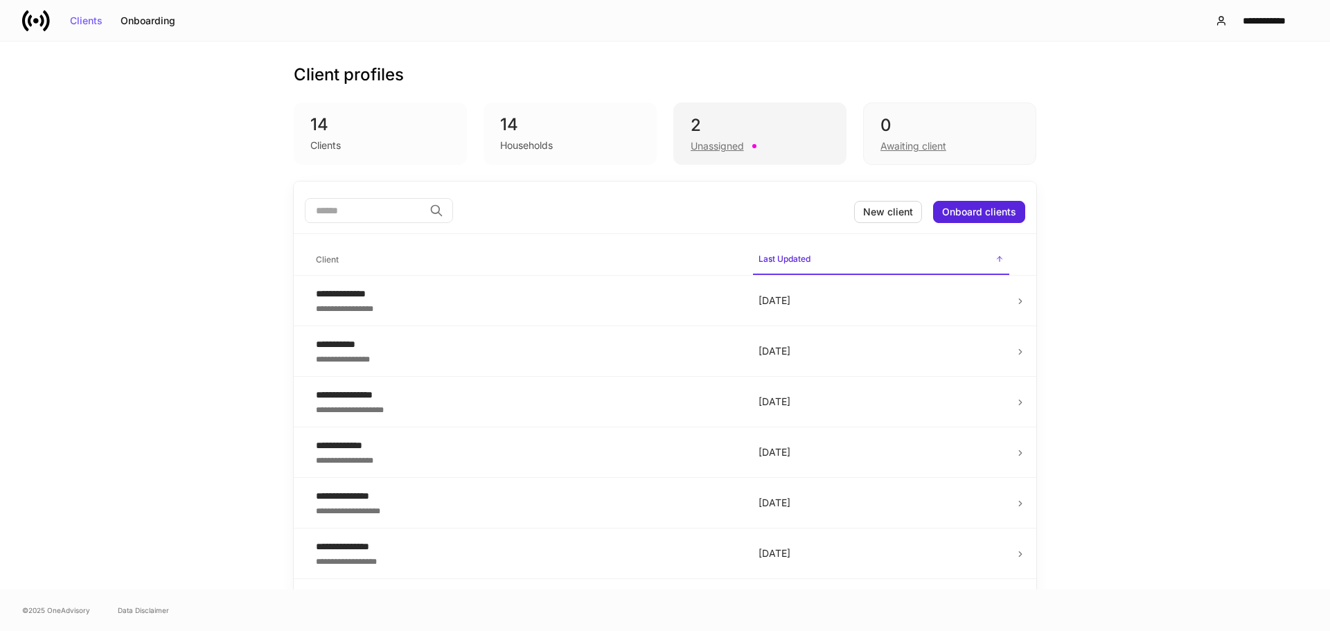
click at [806, 129] on div "2" at bounding box center [760, 125] width 139 height 22
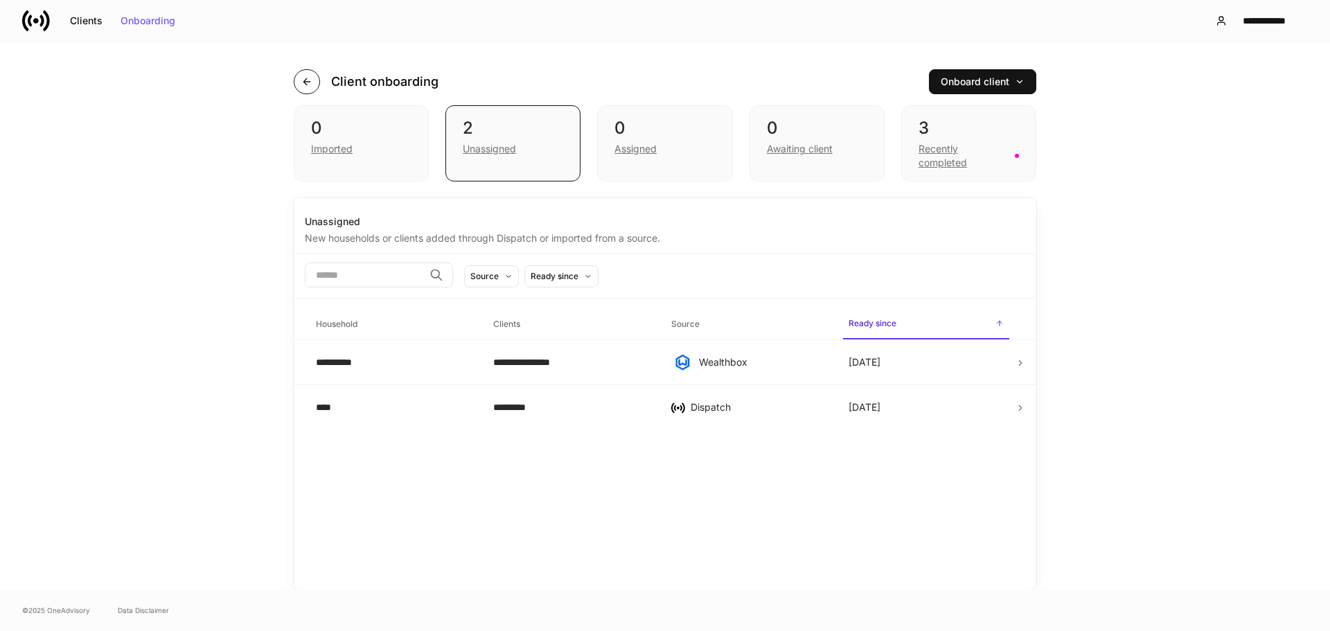
click at [303, 83] on icon "button" at bounding box center [306, 81] width 11 height 11
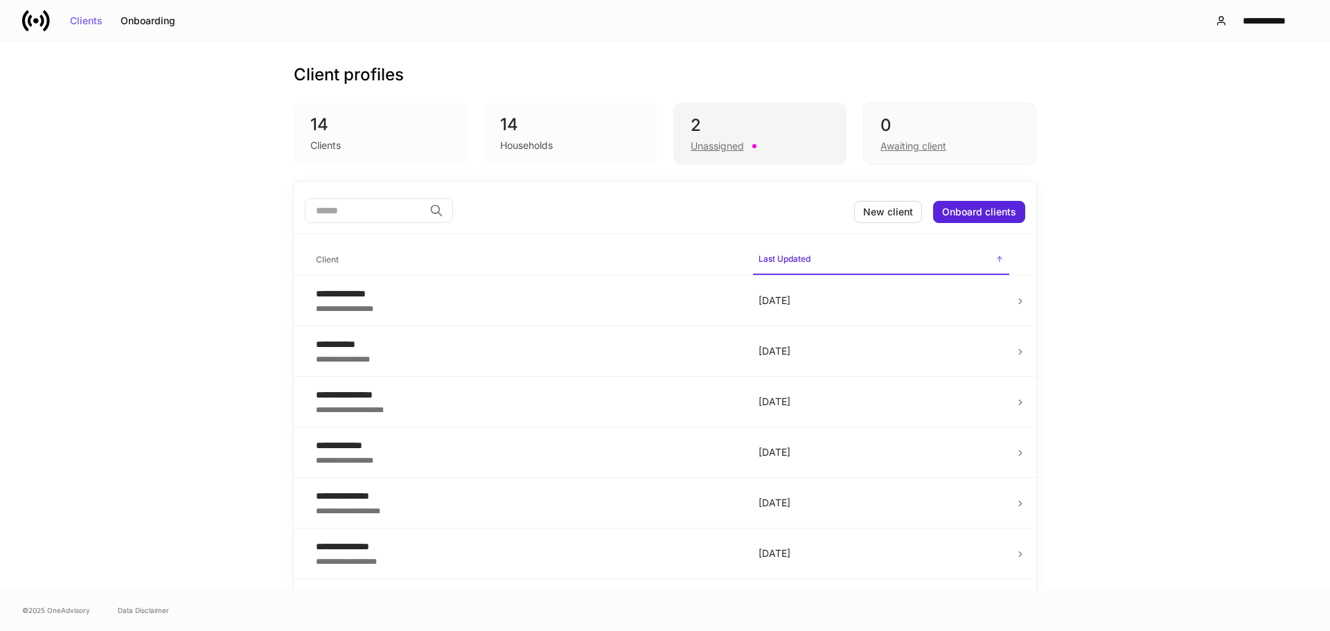
click at [747, 135] on div "2 Unassigned" at bounding box center [759, 134] width 173 height 62
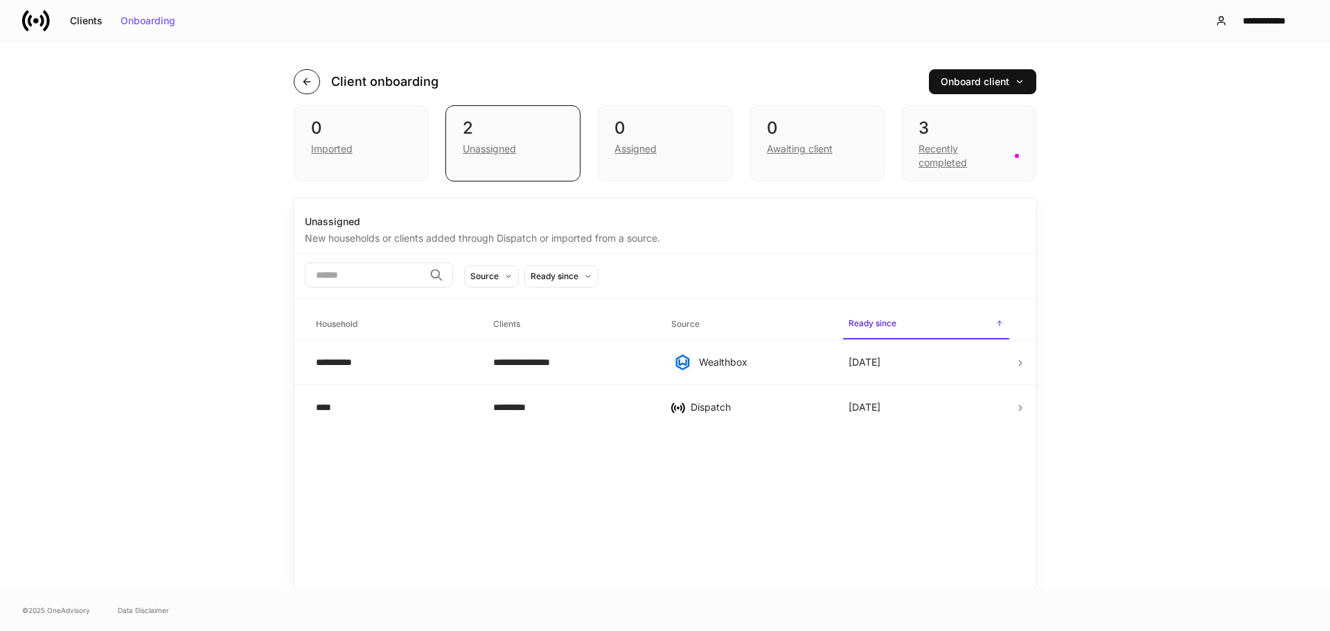
click at [315, 78] on button "button" at bounding box center [307, 81] width 26 height 25
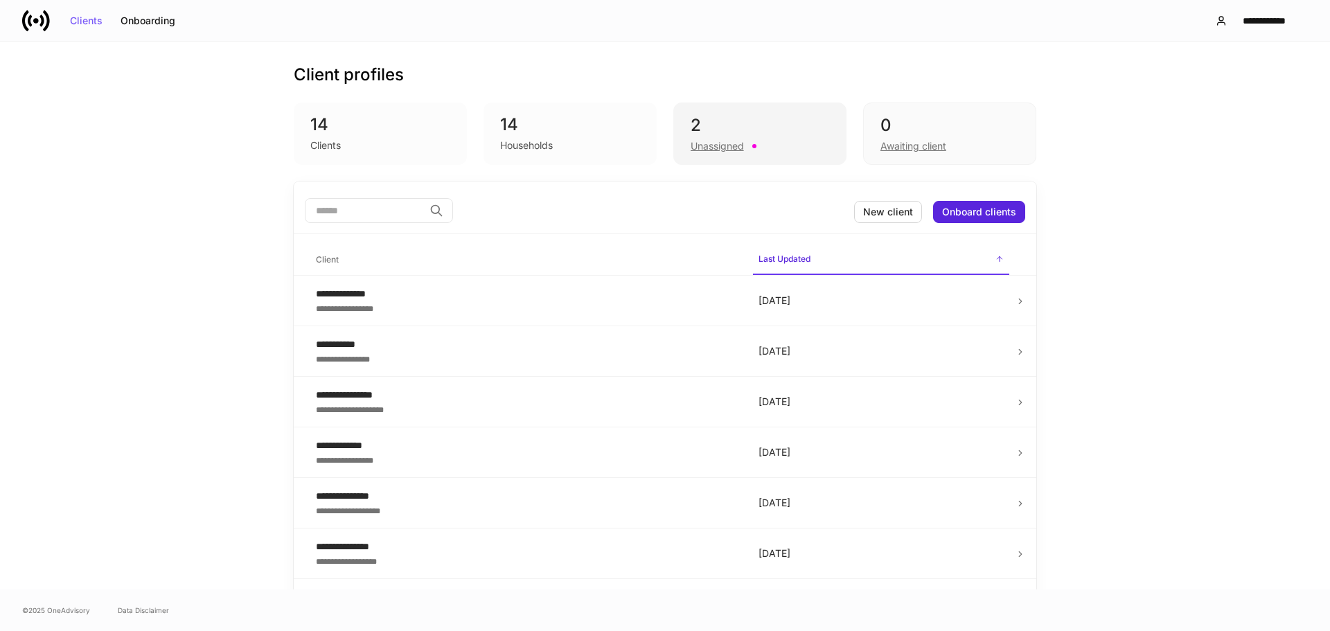
click at [747, 136] on div "Unassigned" at bounding box center [760, 144] width 139 height 17
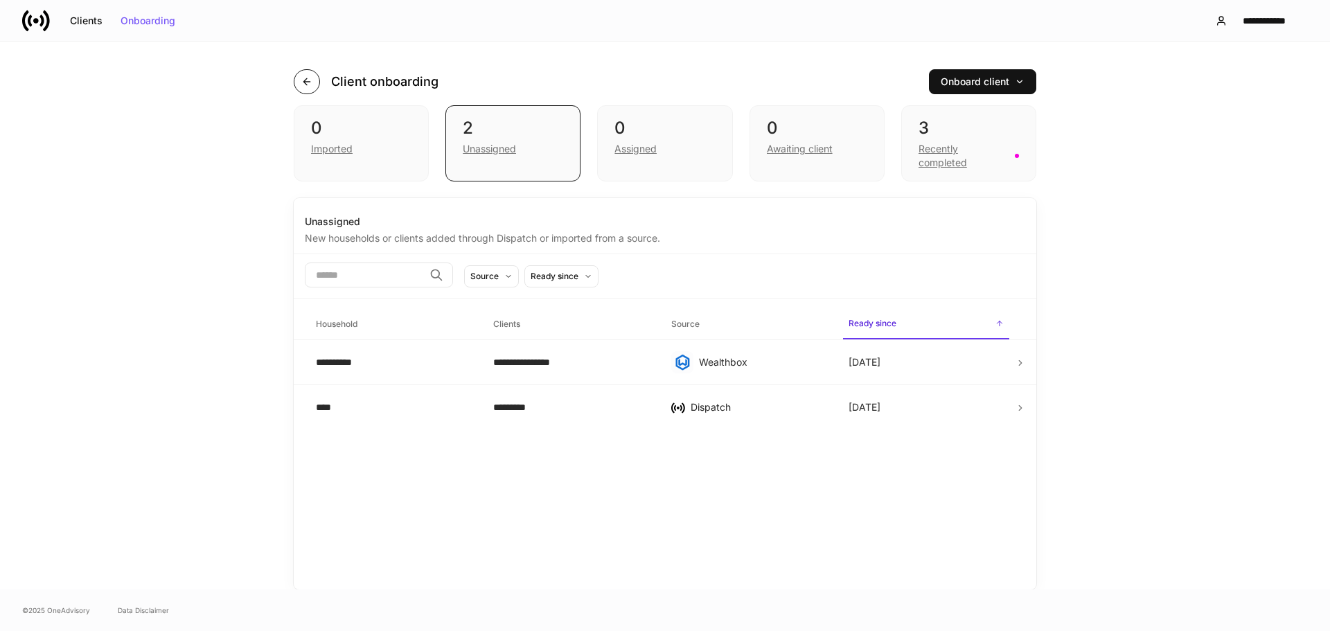
click at [303, 76] on icon "button" at bounding box center [306, 81] width 11 height 11
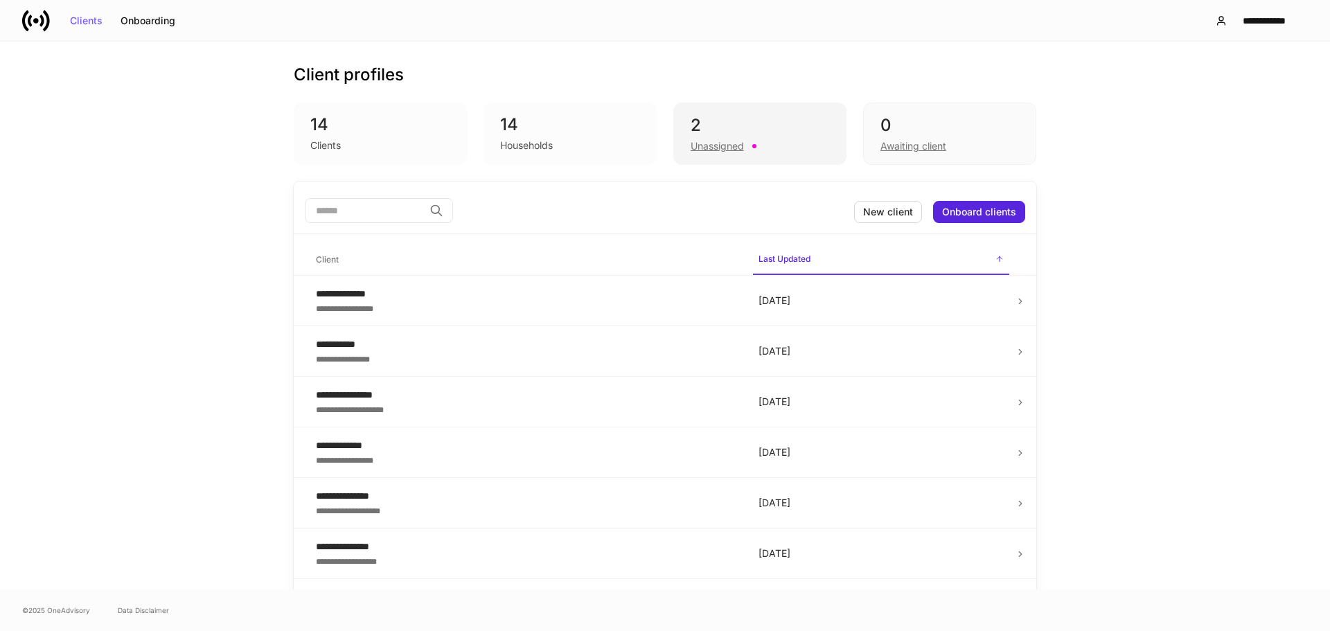
click at [790, 132] on div "2" at bounding box center [760, 125] width 139 height 22
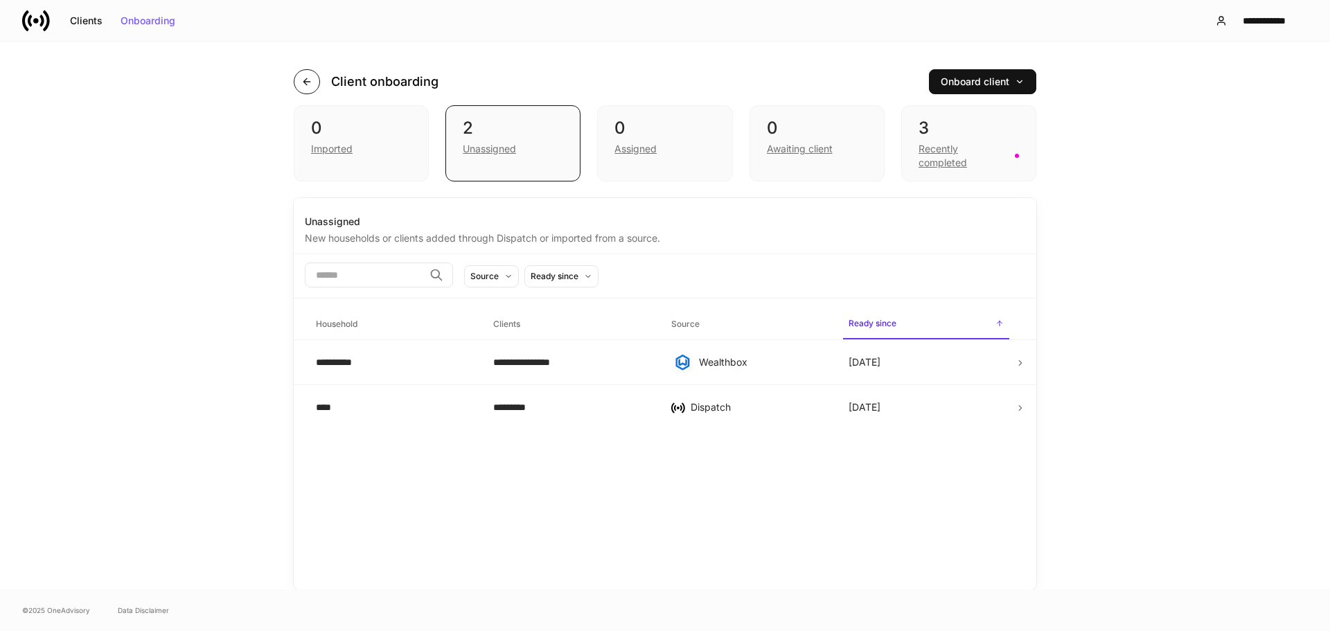
click at [296, 82] on button "button" at bounding box center [307, 81] width 26 height 25
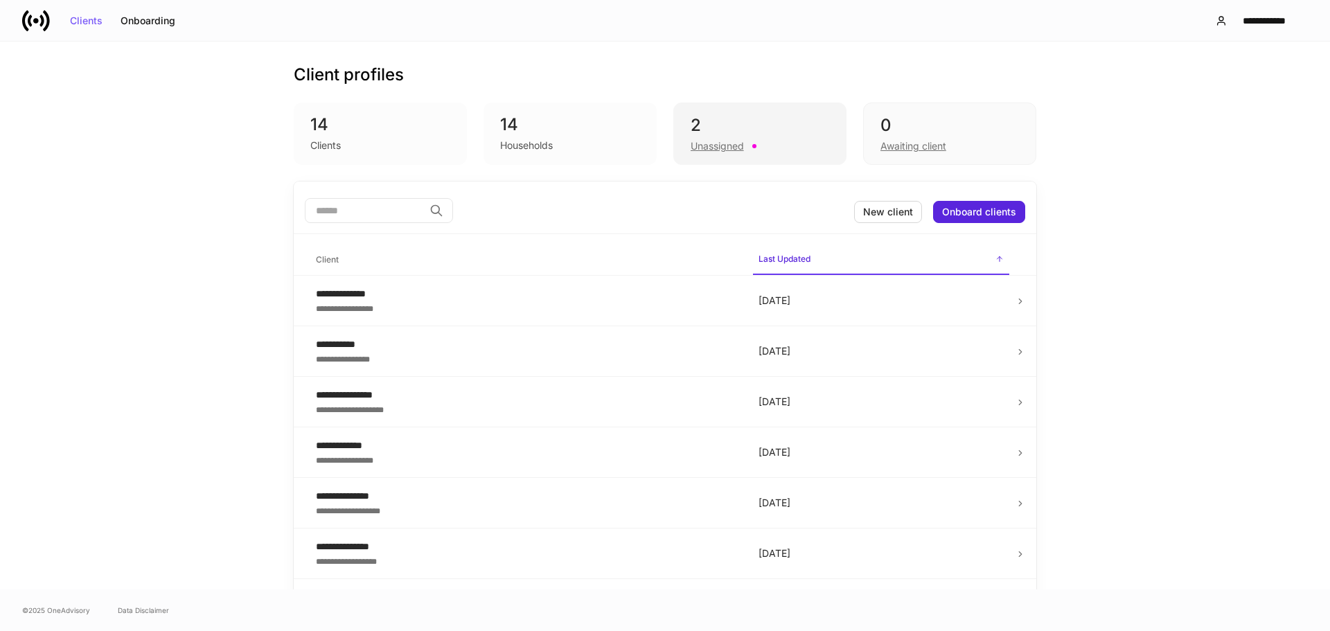
click at [695, 151] on div "Unassigned" at bounding box center [717, 146] width 53 height 14
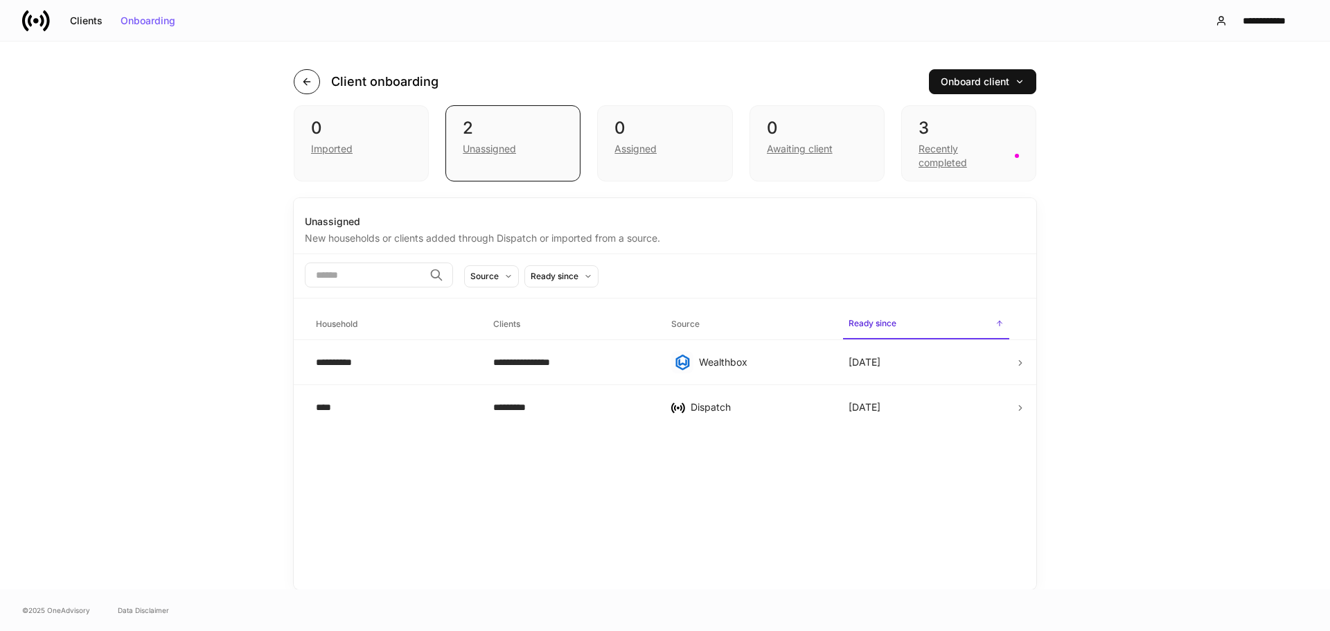
click at [303, 76] on icon "button" at bounding box center [306, 81] width 11 height 11
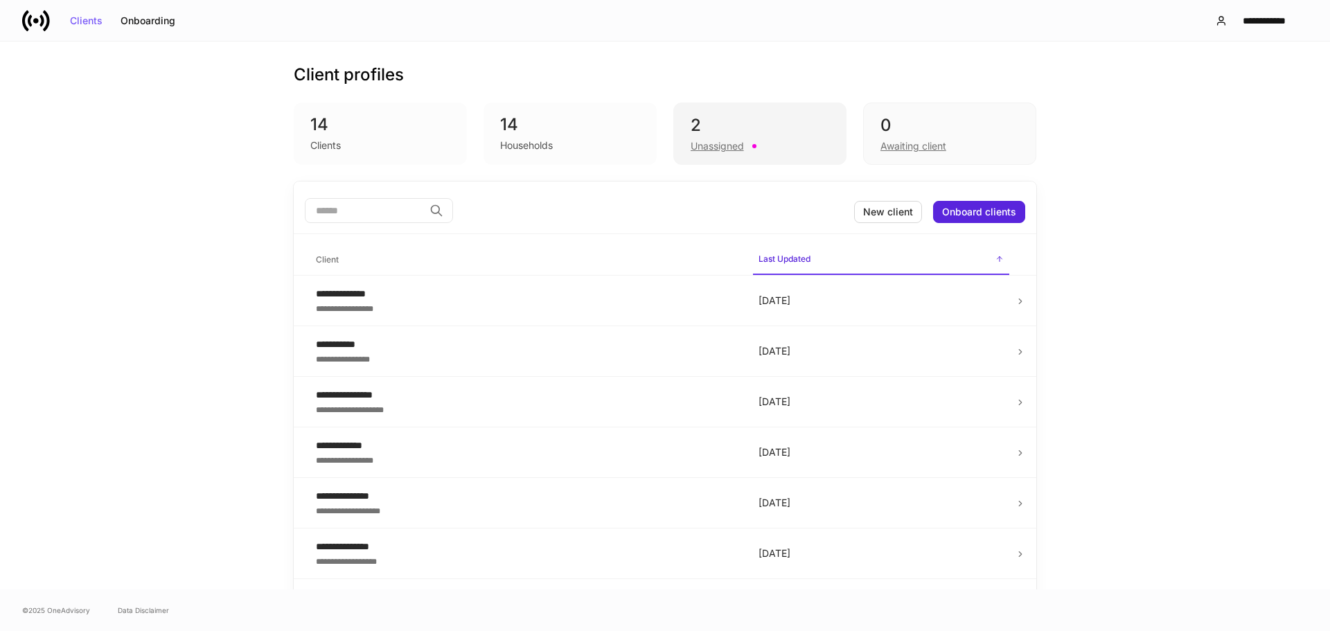
click at [765, 125] on div "2" at bounding box center [760, 125] width 139 height 22
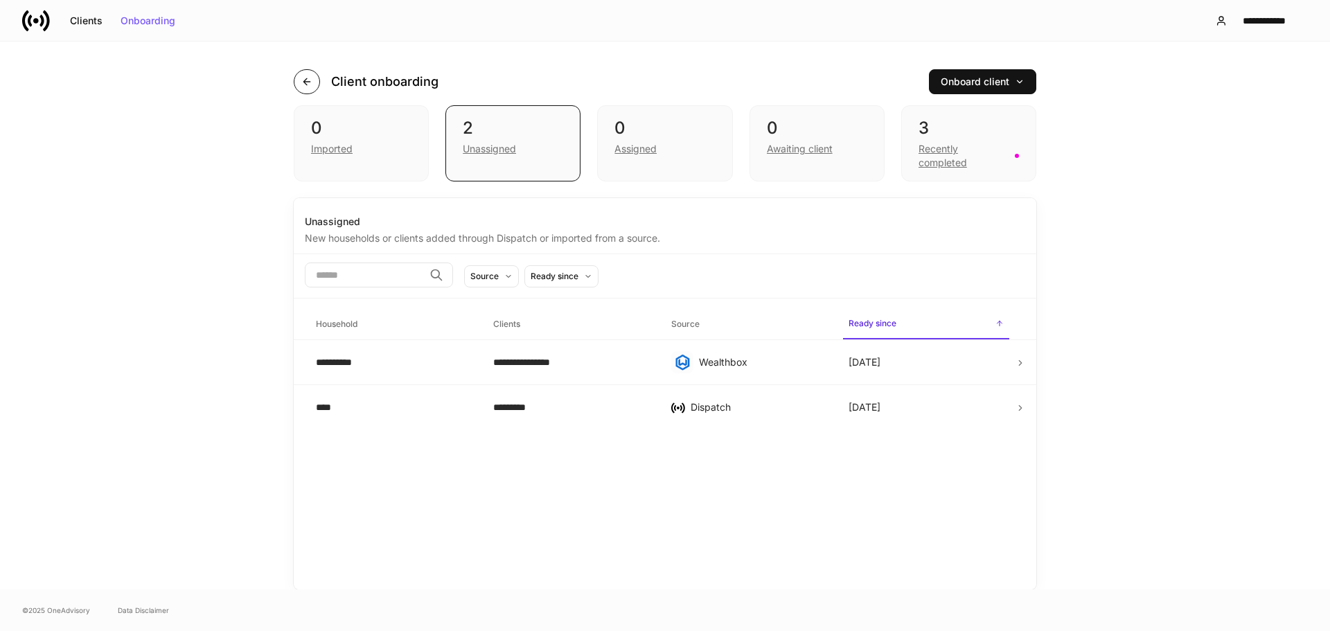
click at [310, 82] on icon "button" at bounding box center [306, 81] width 6 height 6
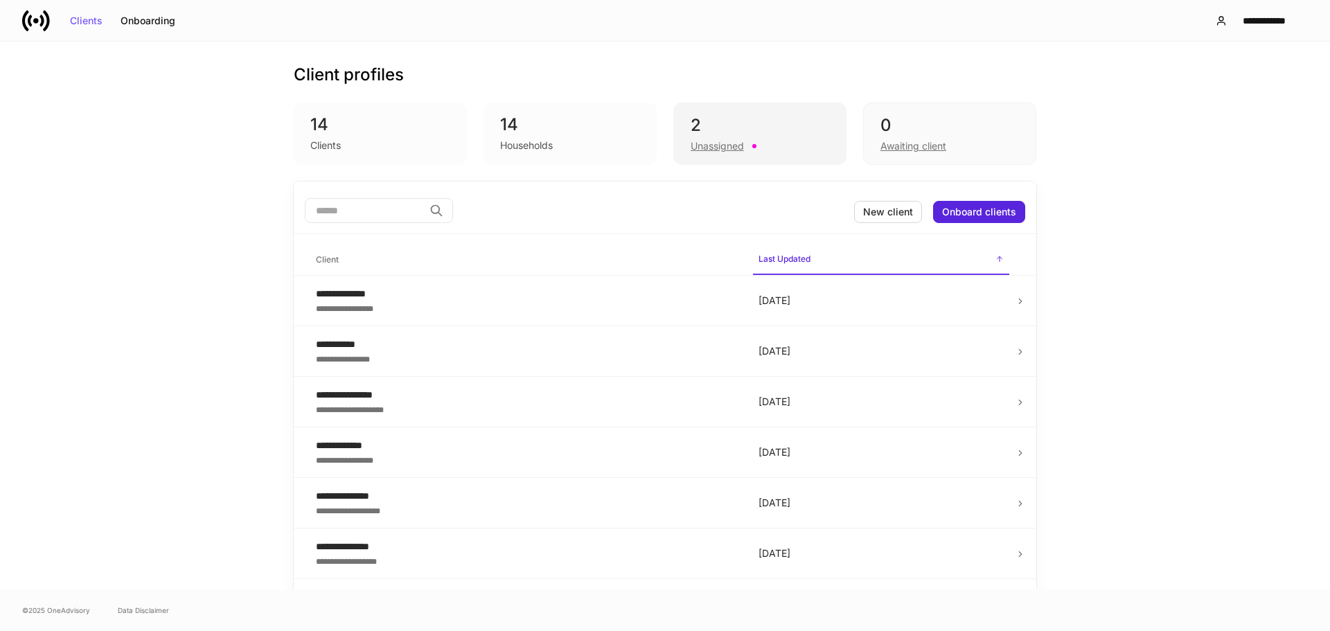
click at [761, 124] on div "2" at bounding box center [760, 125] width 139 height 22
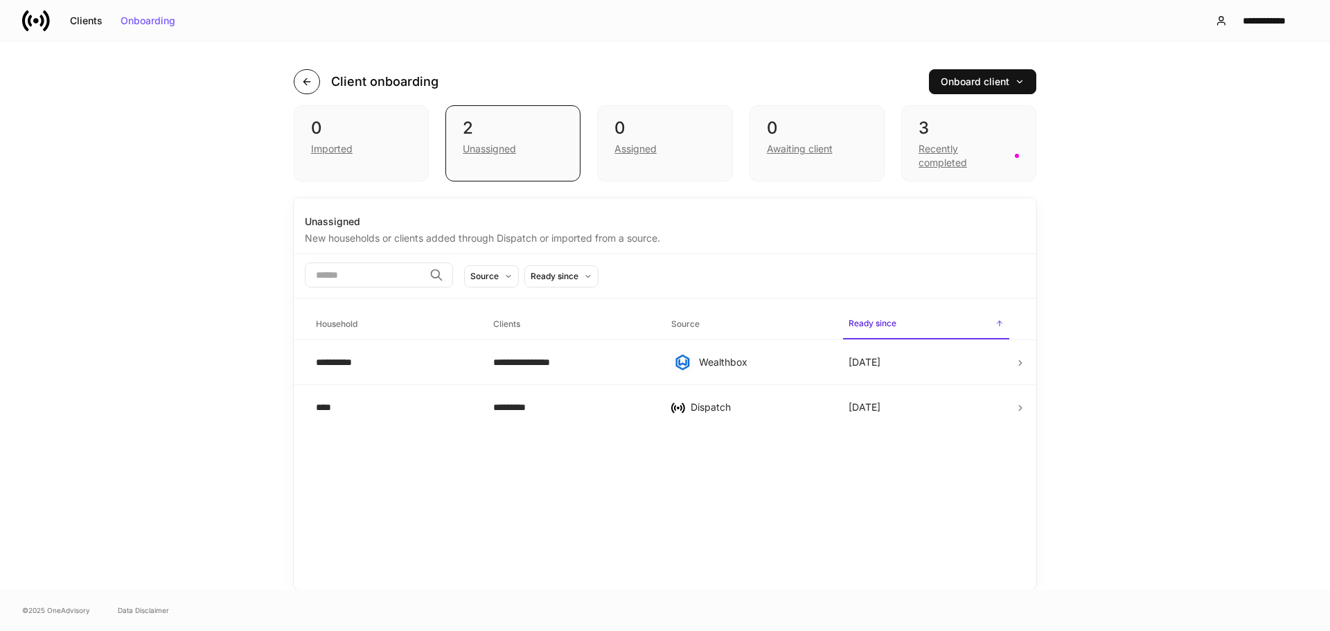
click at [309, 80] on icon "button" at bounding box center [306, 81] width 11 height 11
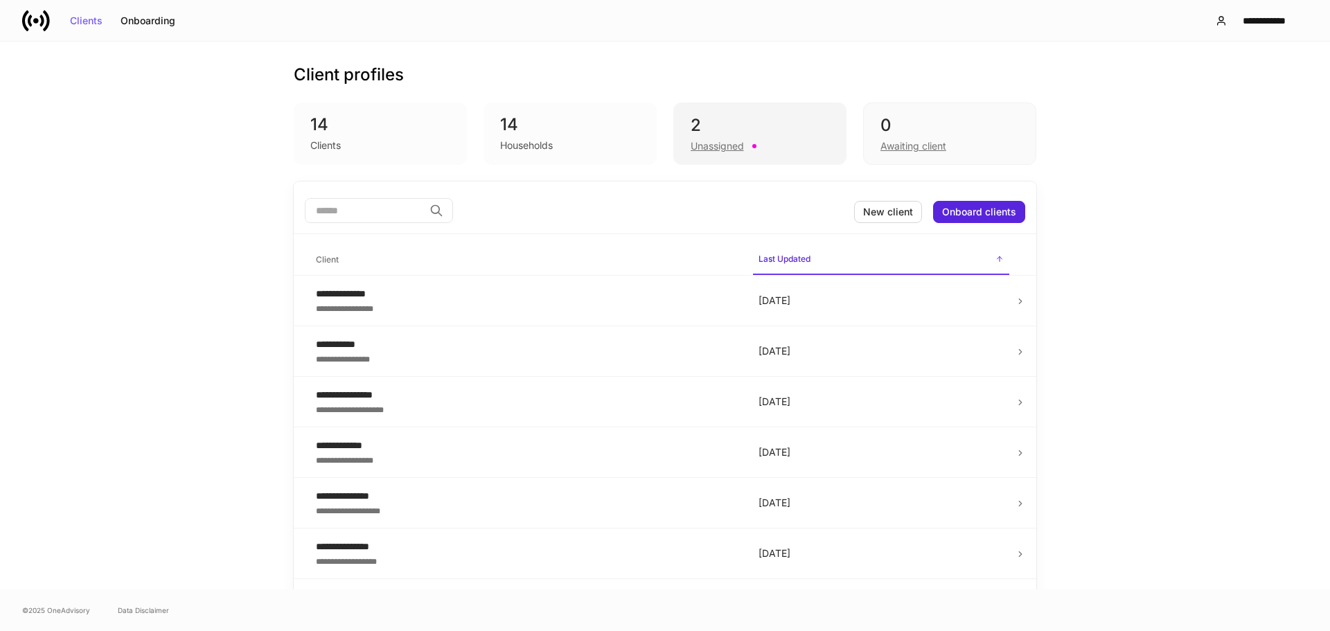
click at [752, 130] on div "2" at bounding box center [760, 125] width 139 height 22
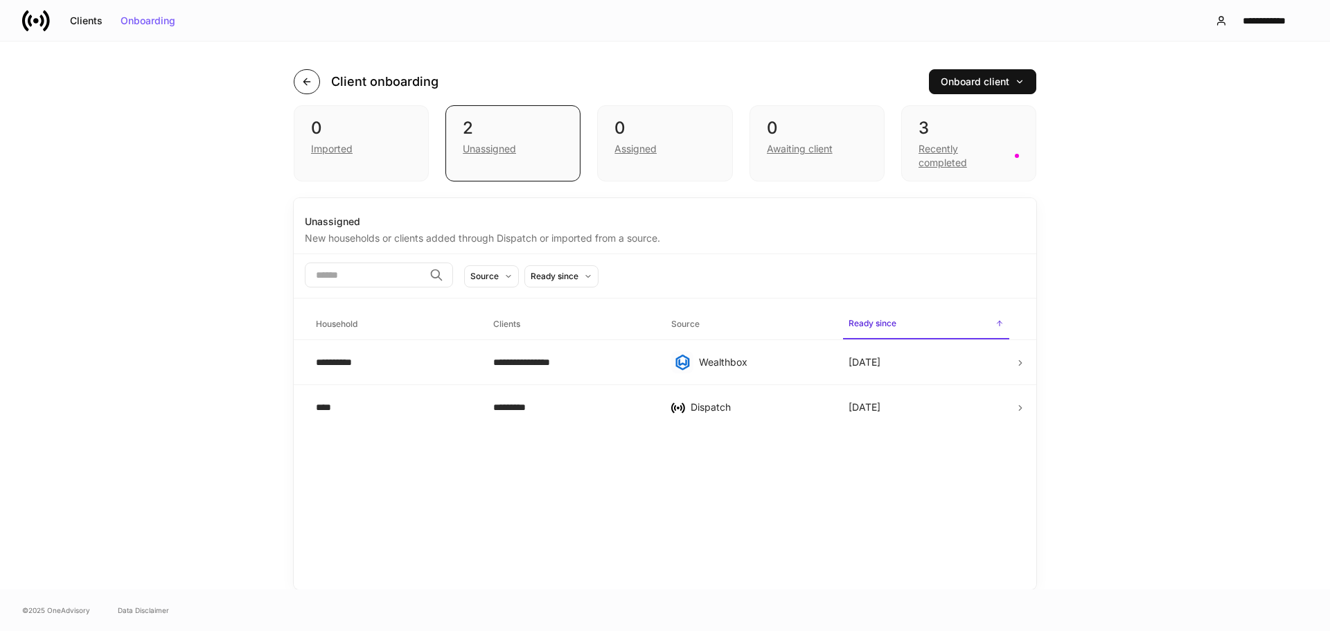
click at [310, 78] on icon "button" at bounding box center [306, 81] width 11 height 11
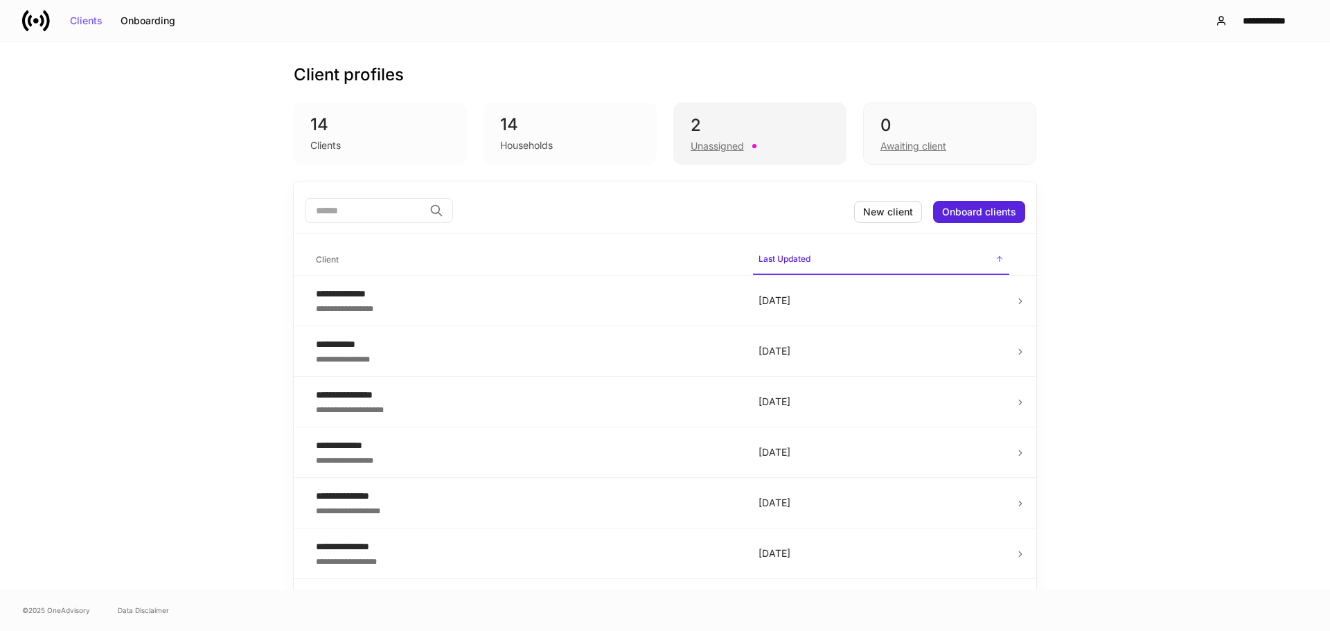
click at [736, 117] on div "2" at bounding box center [760, 125] width 139 height 22
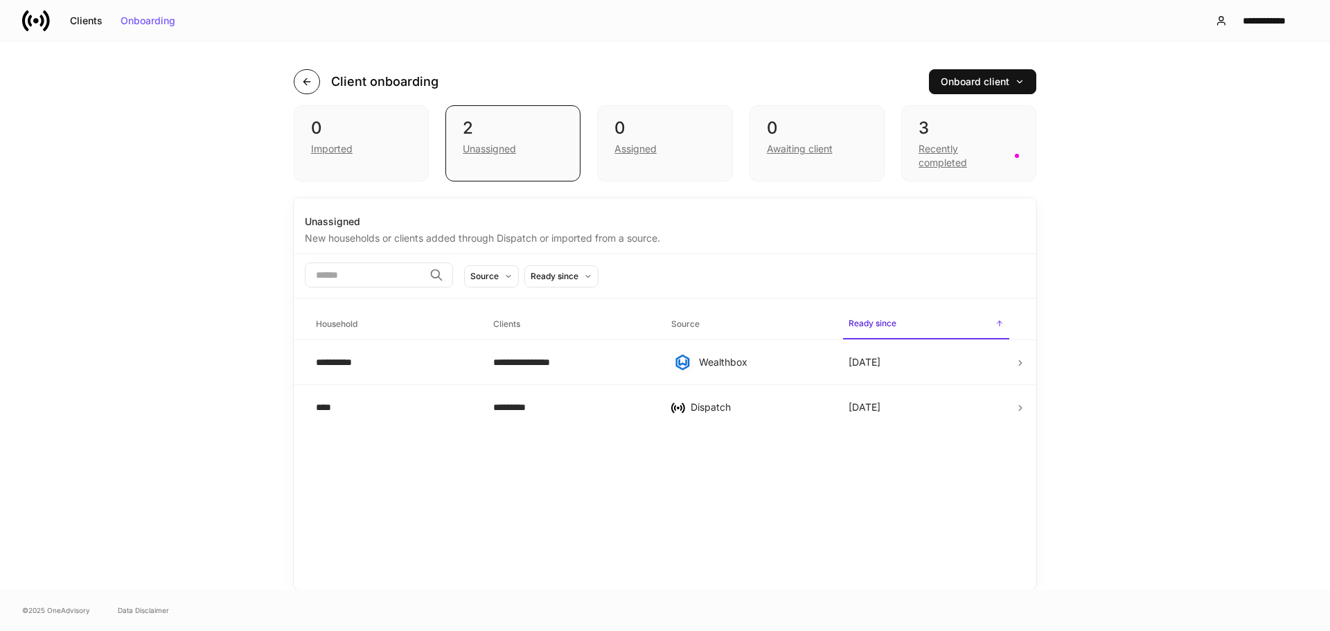
click at [303, 80] on icon "button" at bounding box center [306, 81] width 11 height 11
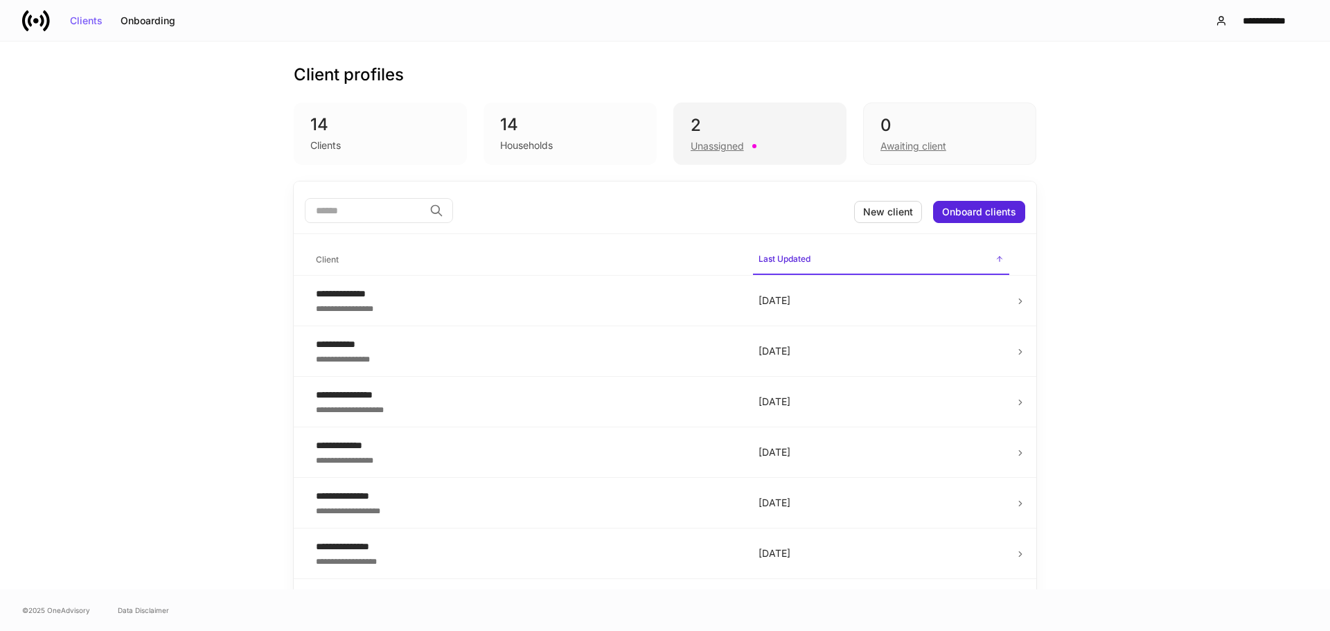
click at [756, 147] on div "Unassigned" at bounding box center [760, 144] width 139 height 17
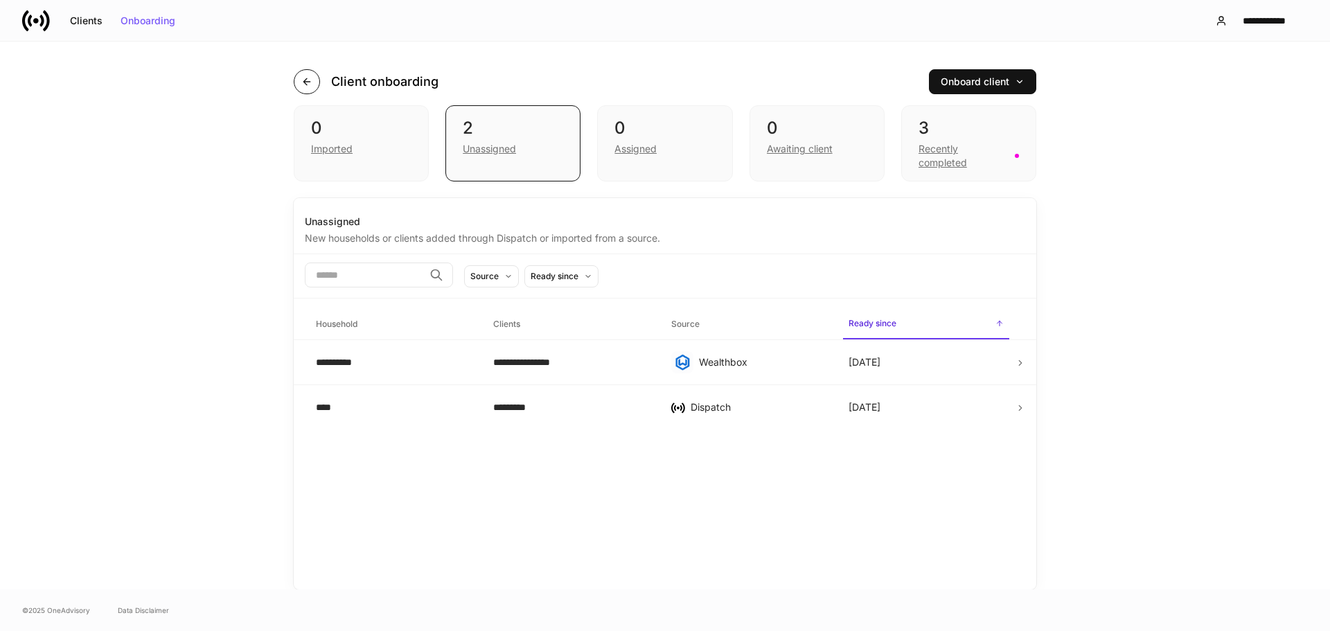
click at [305, 79] on icon "button" at bounding box center [306, 81] width 11 height 11
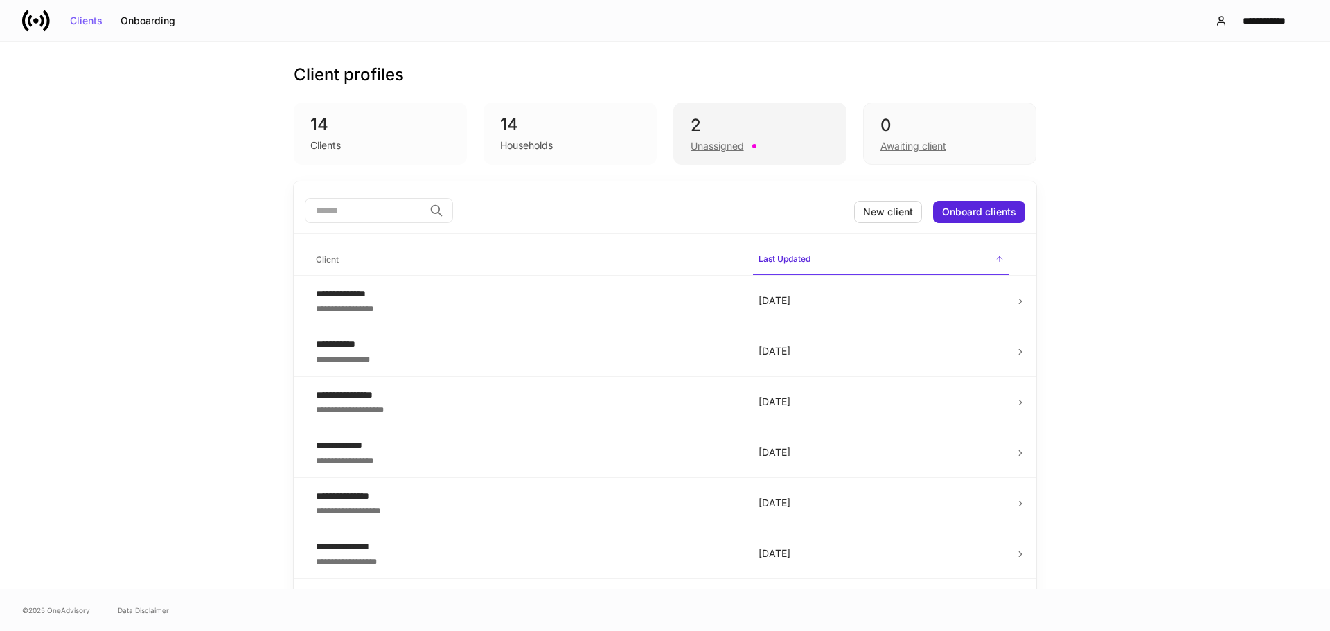
click at [743, 130] on div "2" at bounding box center [760, 125] width 139 height 22
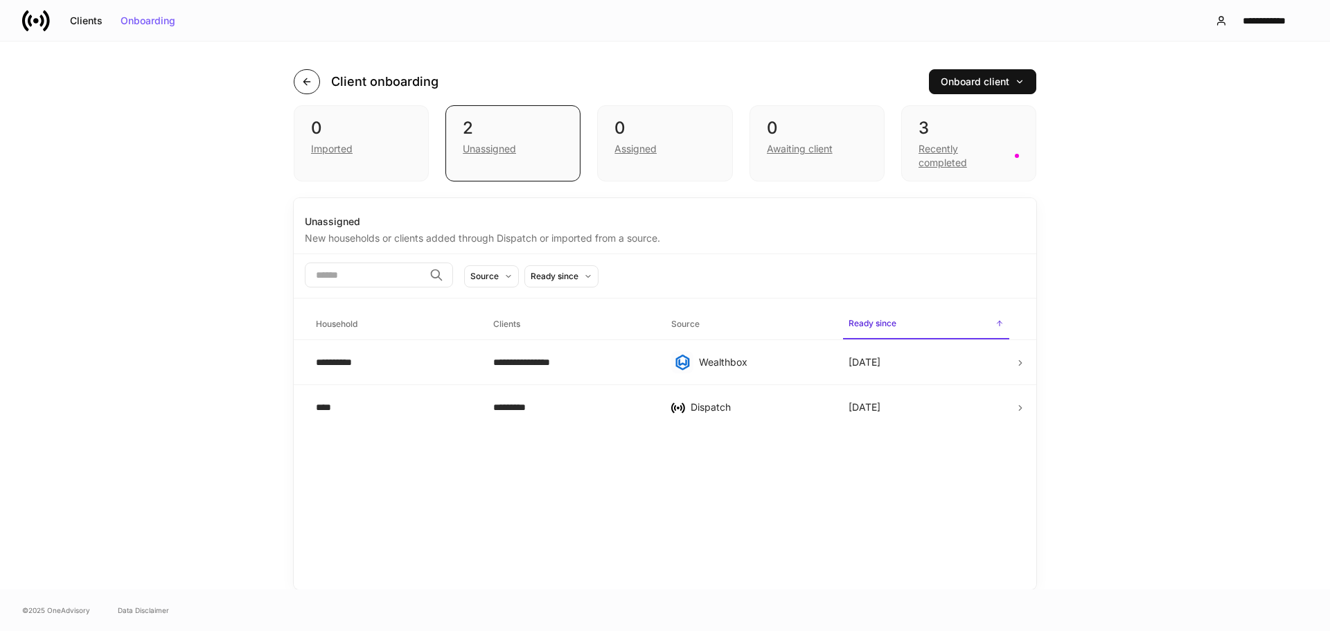
click at [312, 87] on icon "button" at bounding box center [306, 81] width 11 height 11
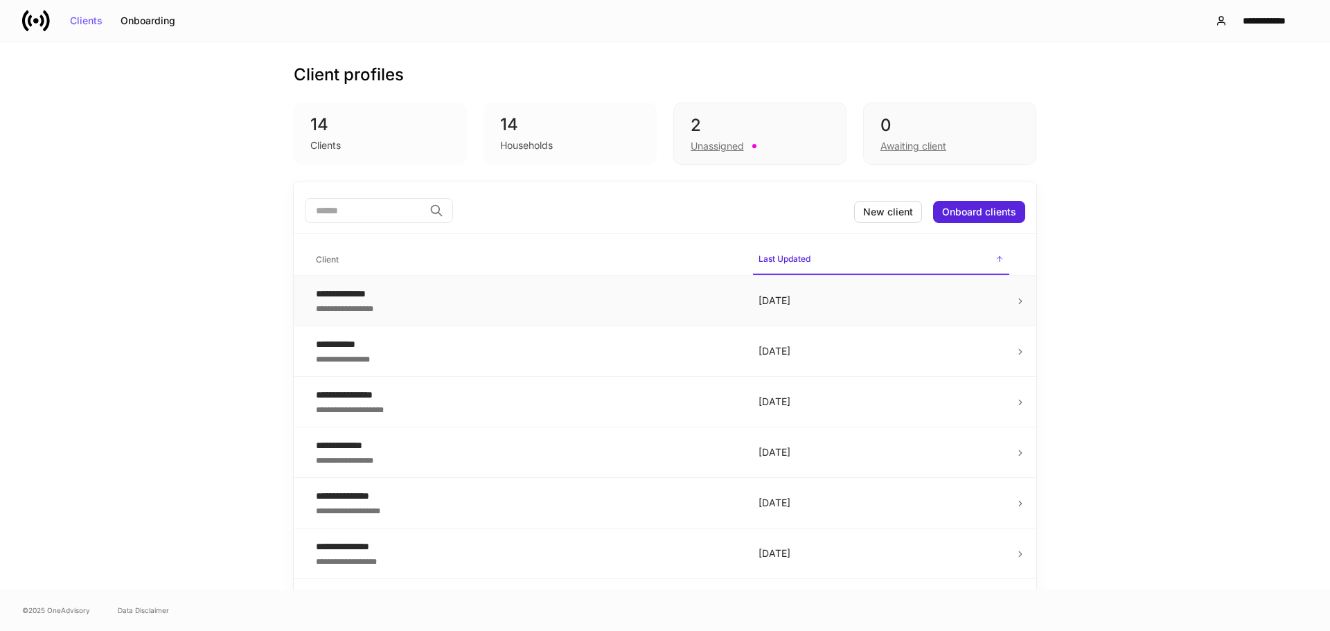
click at [630, 317] on td "**********" at bounding box center [526, 301] width 443 height 51
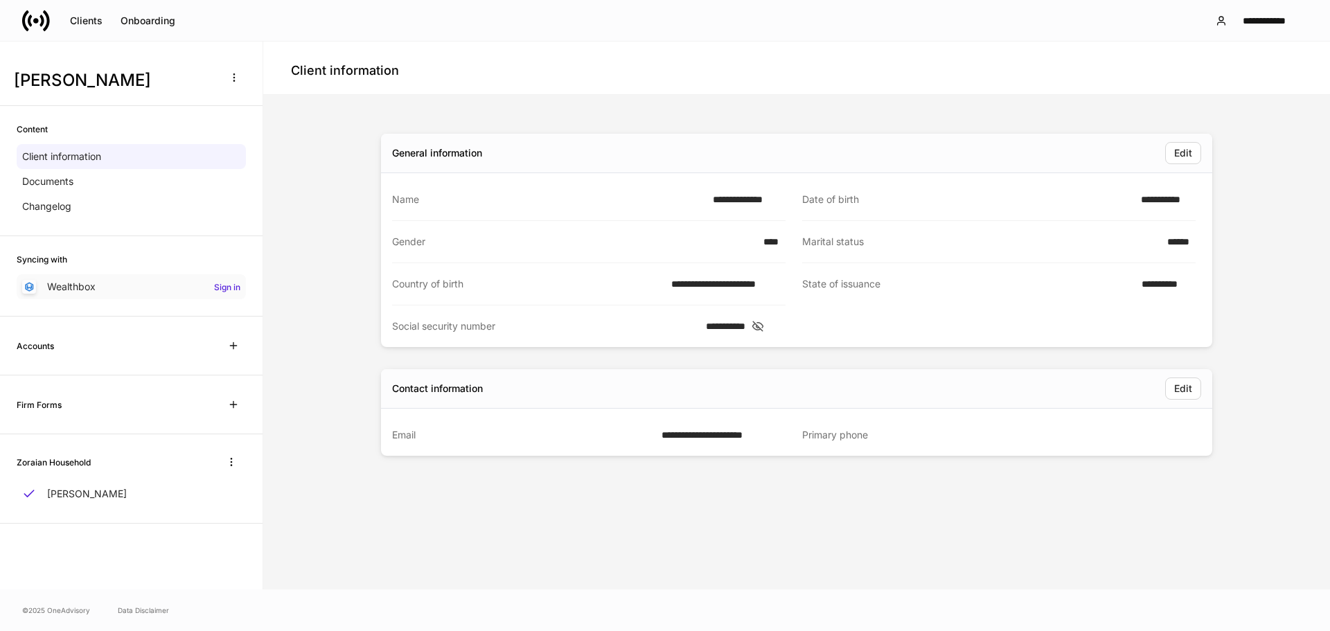
click at [236, 287] on h6 "Sign in" at bounding box center [227, 287] width 26 height 13
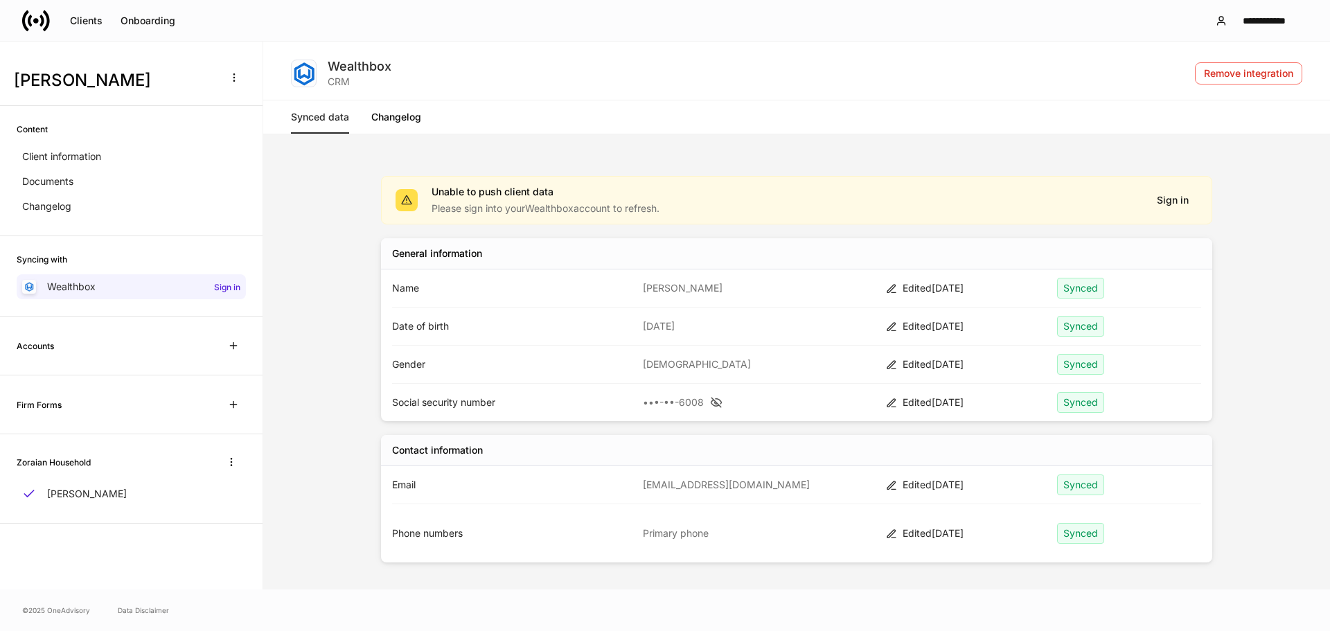
click at [31, 11] on icon at bounding box center [36, 21] width 28 height 28
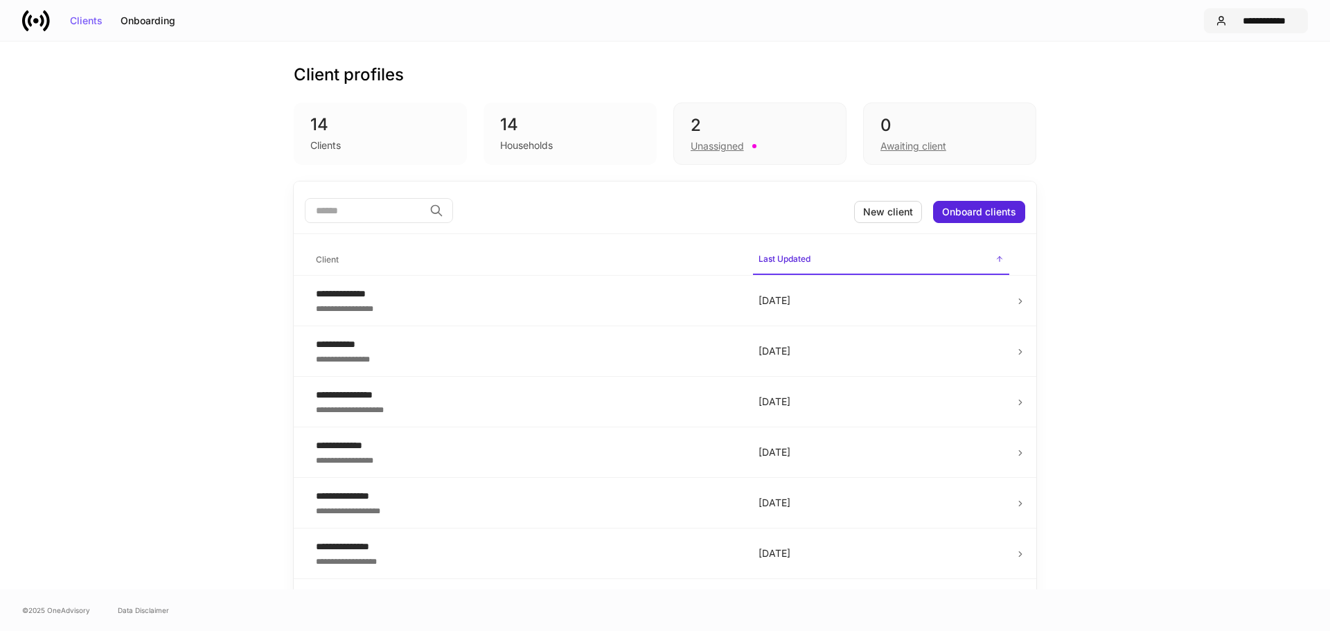
click at [1280, 23] on div "**********" at bounding box center [1264, 21] width 64 height 10
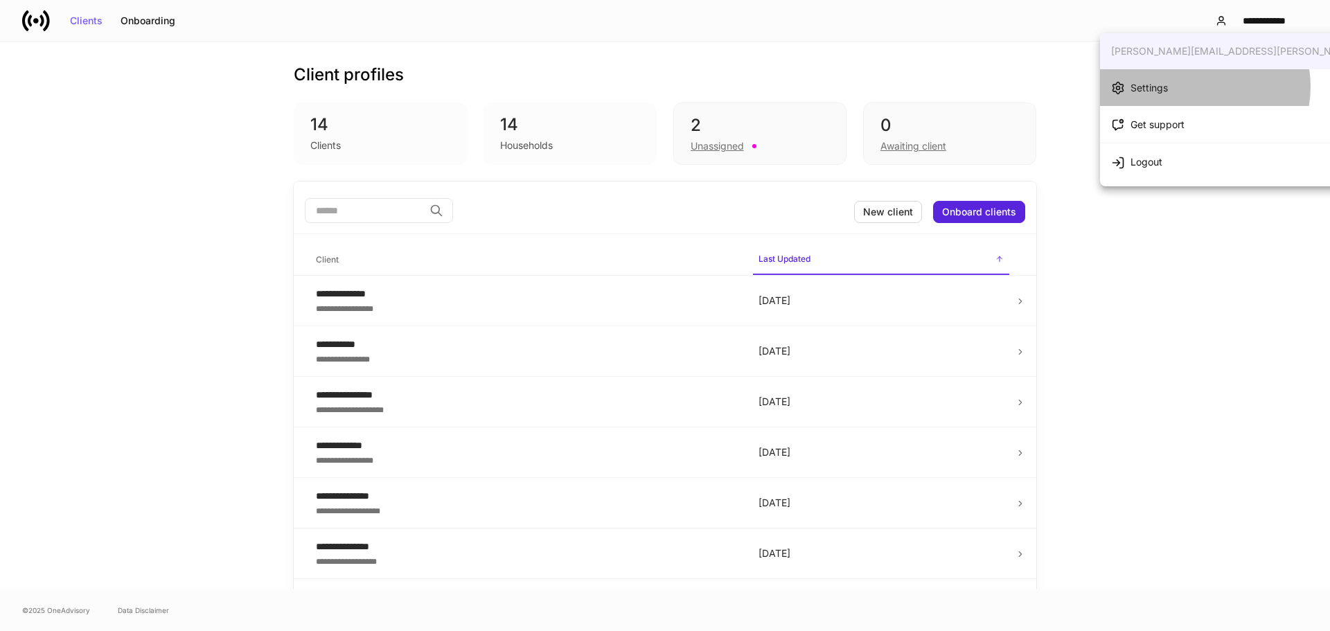
click at [1202, 87] on li "Settings" at bounding box center [1274, 87] width 348 height 37
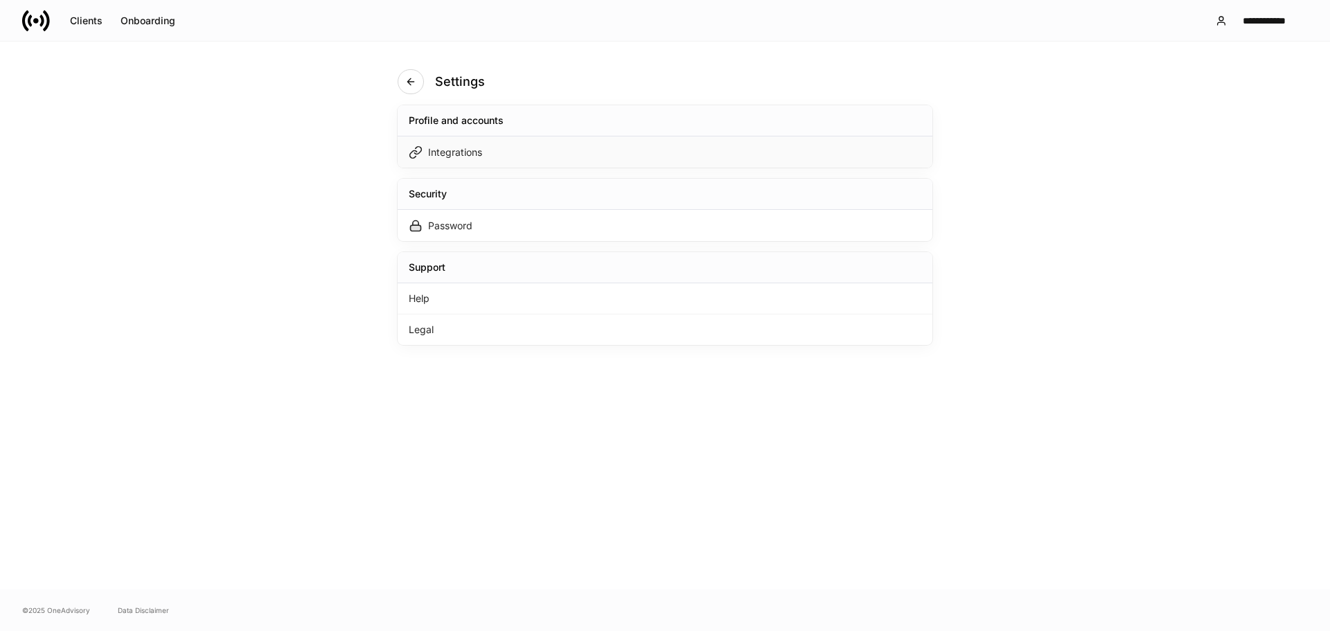
click at [468, 155] on div "Integrations" at bounding box center [455, 152] width 54 height 14
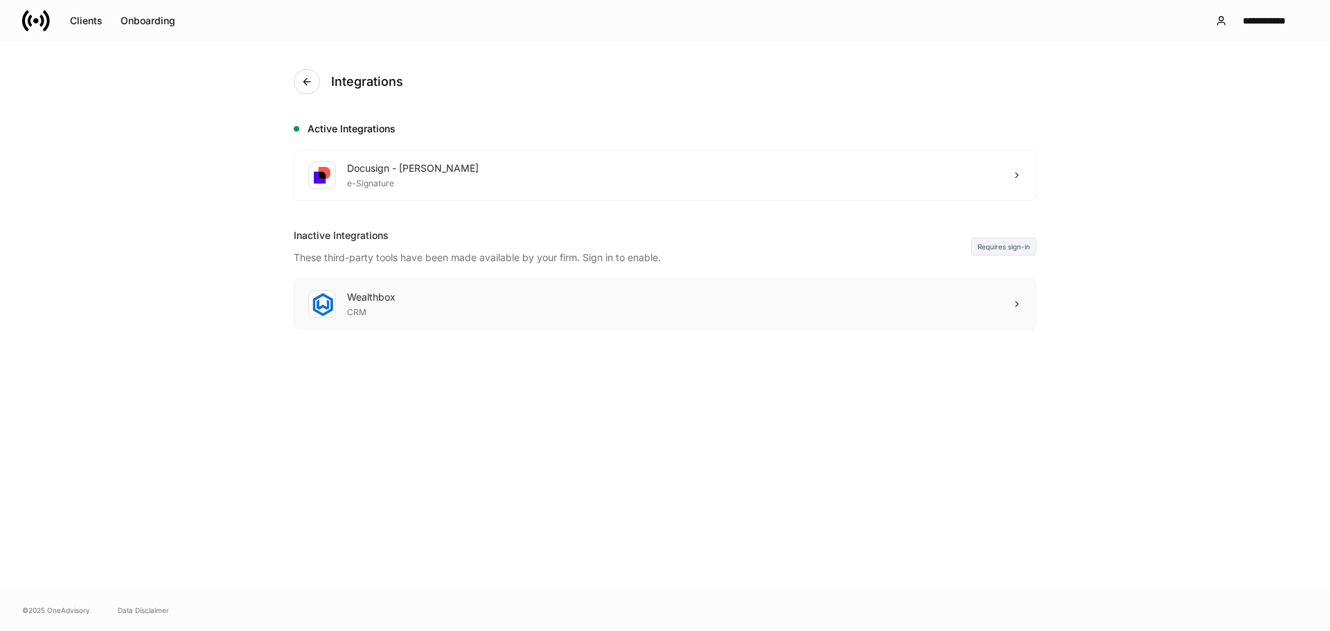
click at [997, 303] on div "Wealthbox CRM" at bounding box center [664, 304] width 741 height 50
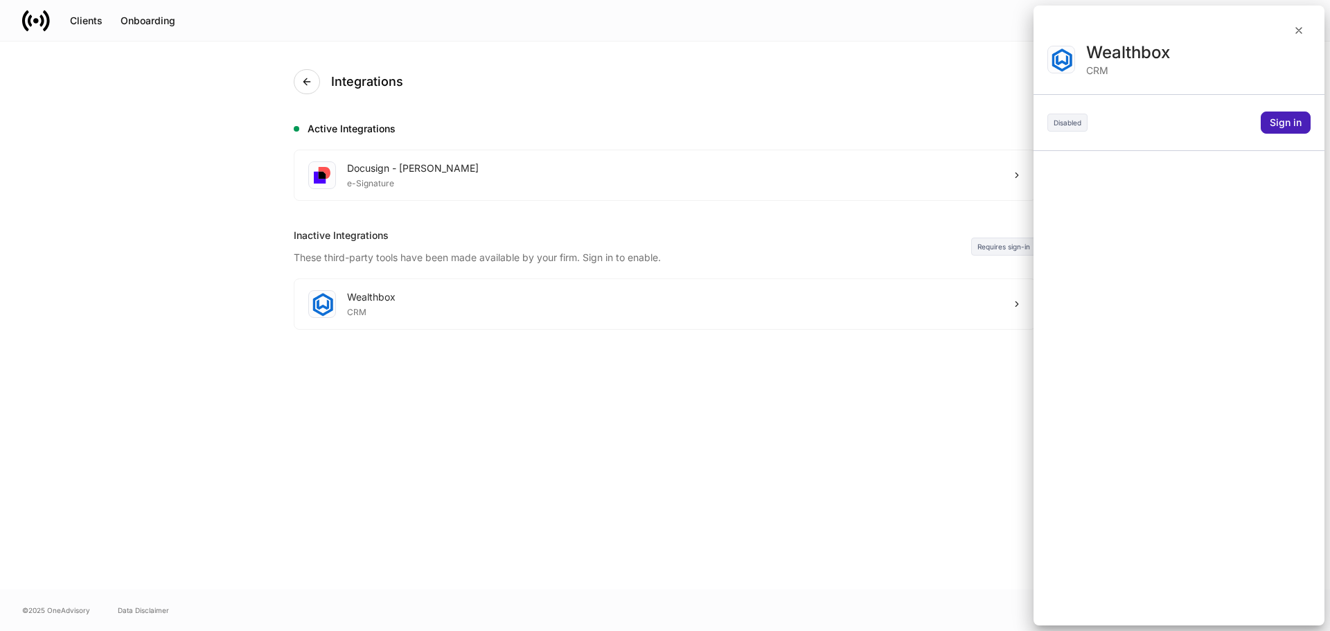
click at [1292, 116] on button "Sign in" at bounding box center [1286, 123] width 50 height 22
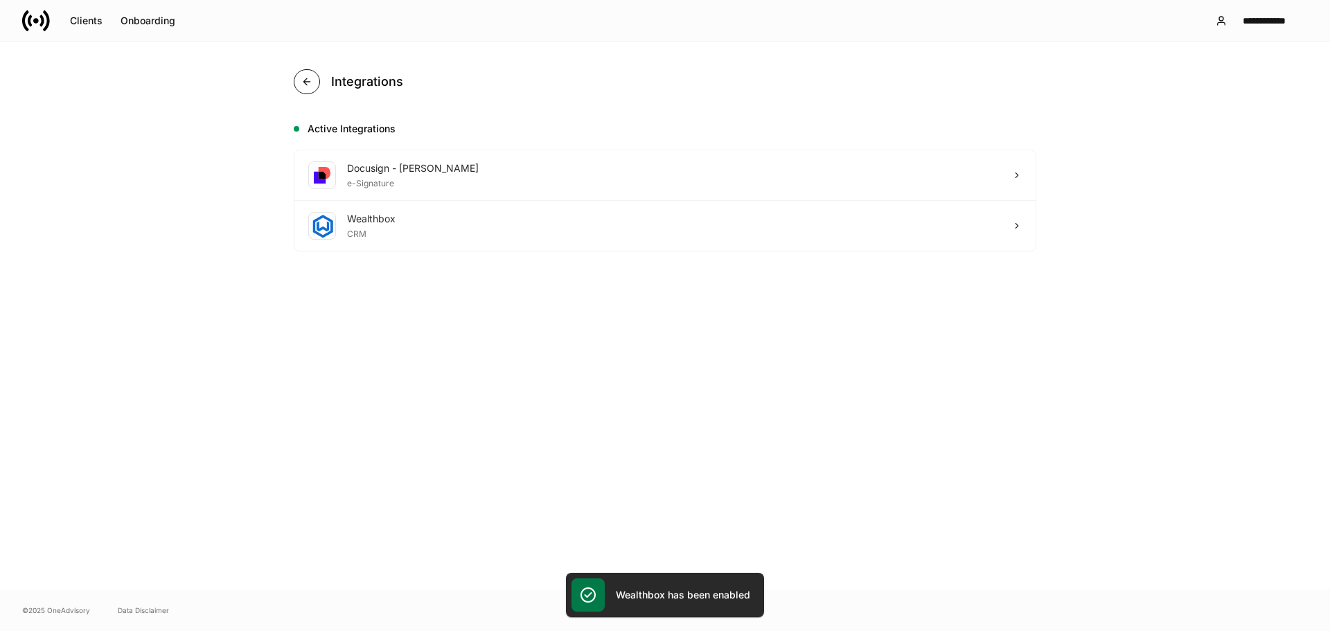
click at [312, 78] on button "button" at bounding box center [307, 81] width 26 height 25
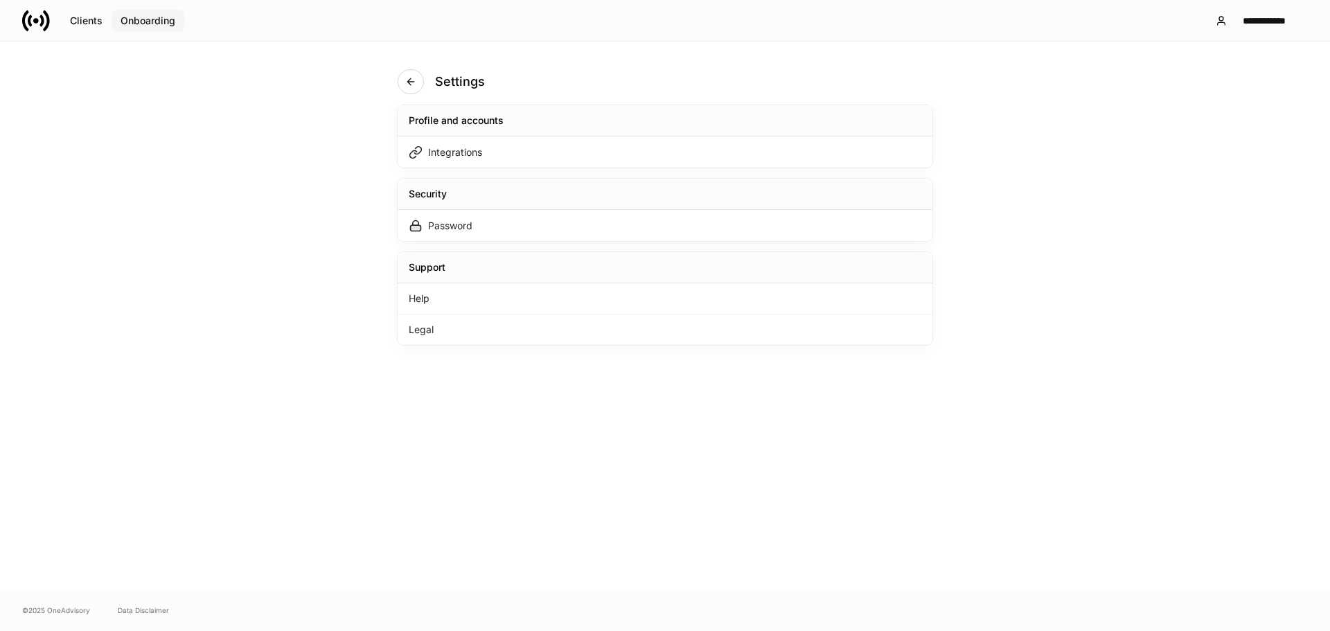
click at [168, 24] on div "Onboarding" at bounding box center [148, 21] width 55 height 10
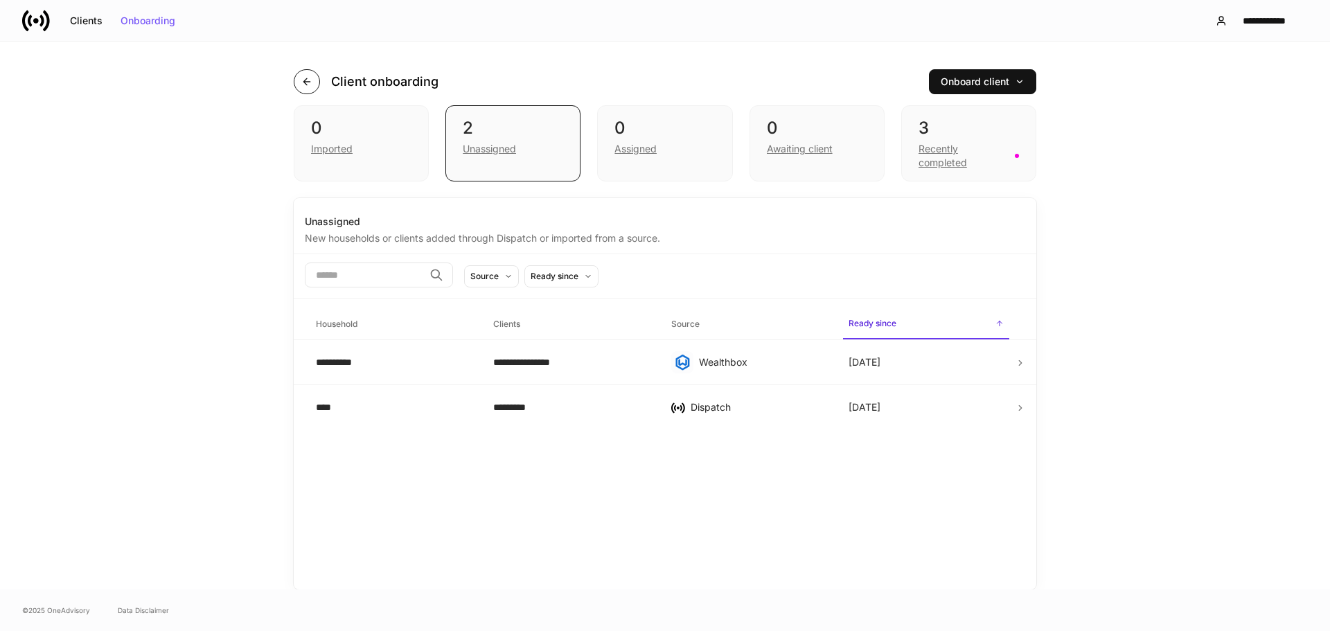
click at [314, 82] on button "button" at bounding box center [307, 81] width 26 height 25
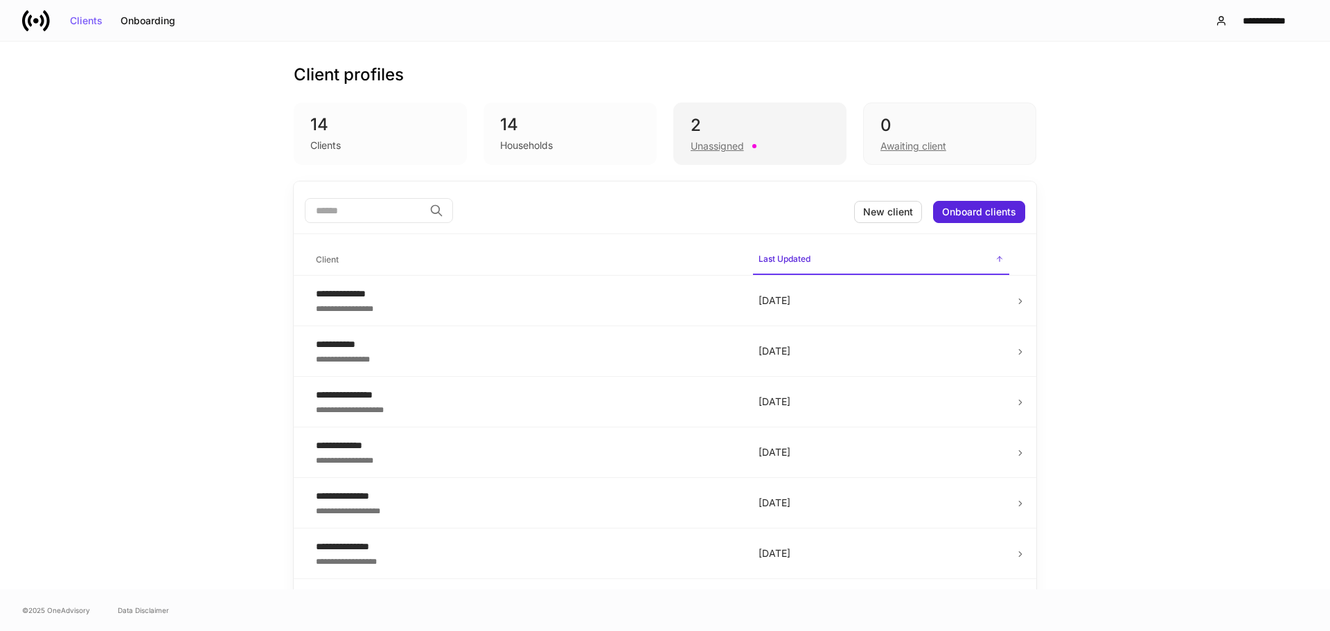
click at [791, 150] on div "Unassigned" at bounding box center [760, 144] width 139 height 17
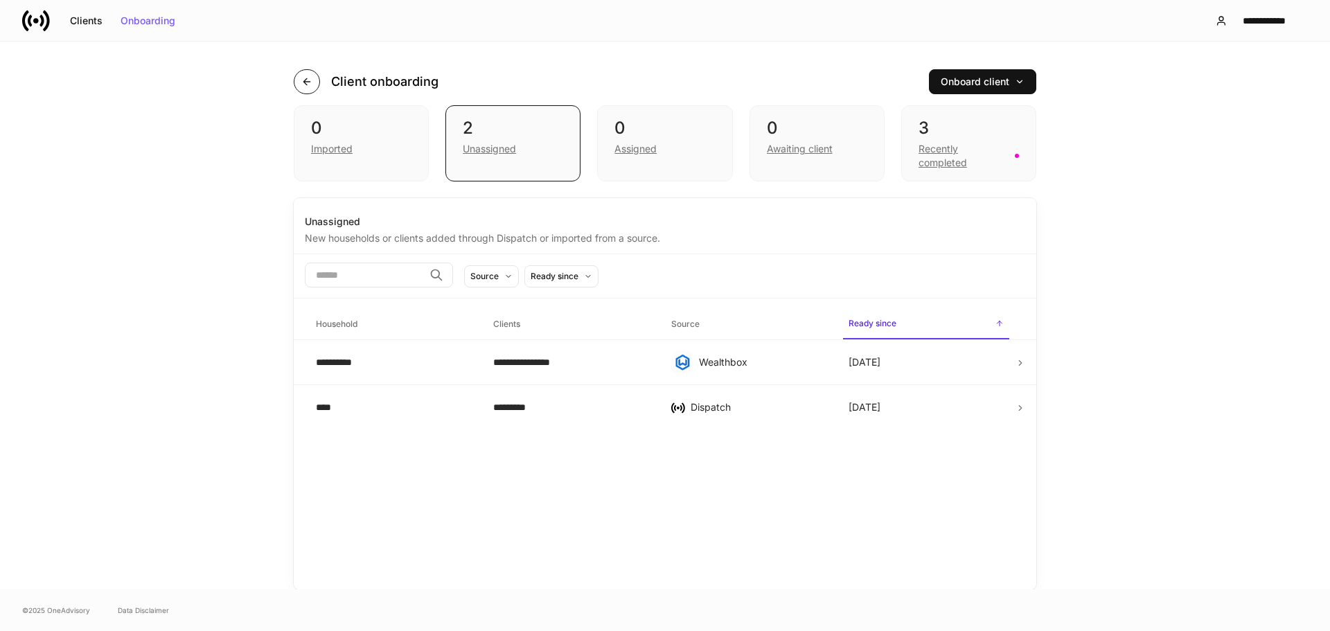
click at [314, 77] on button "button" at bounding box center [307, 81] width 26 height 25
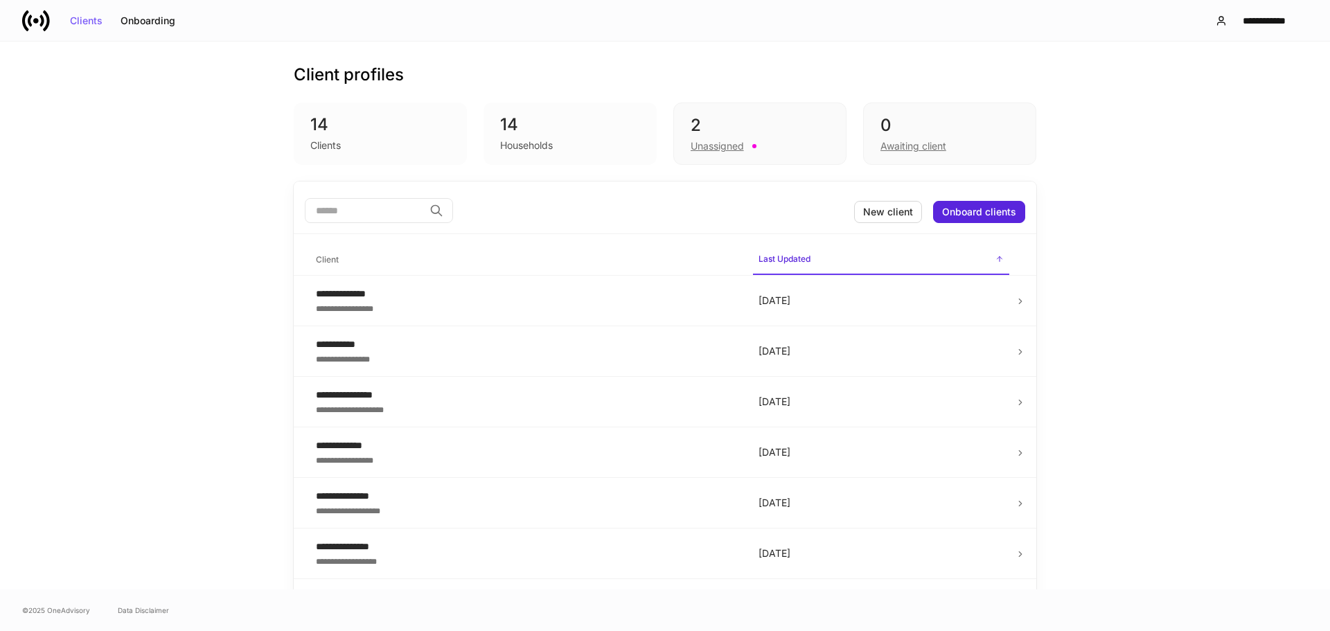
click at [426, 129] on div "14" at bounding box center [380, 125] width 140 height 22
click at [555, 148] on div "Households" at bounding box center [570, 144] width 140 height 17
drag, startPoint x: 1196, startPoint y: 1, endPoint x: 1232, endPoint y: 17, distance: 40.0
click at [1198, 8] on div "**********" at bounding box center [665, 20] width 1330 height 41
click at [1238, 17] on div "**********" at bounding box center [1264, 21] width 64 height 10
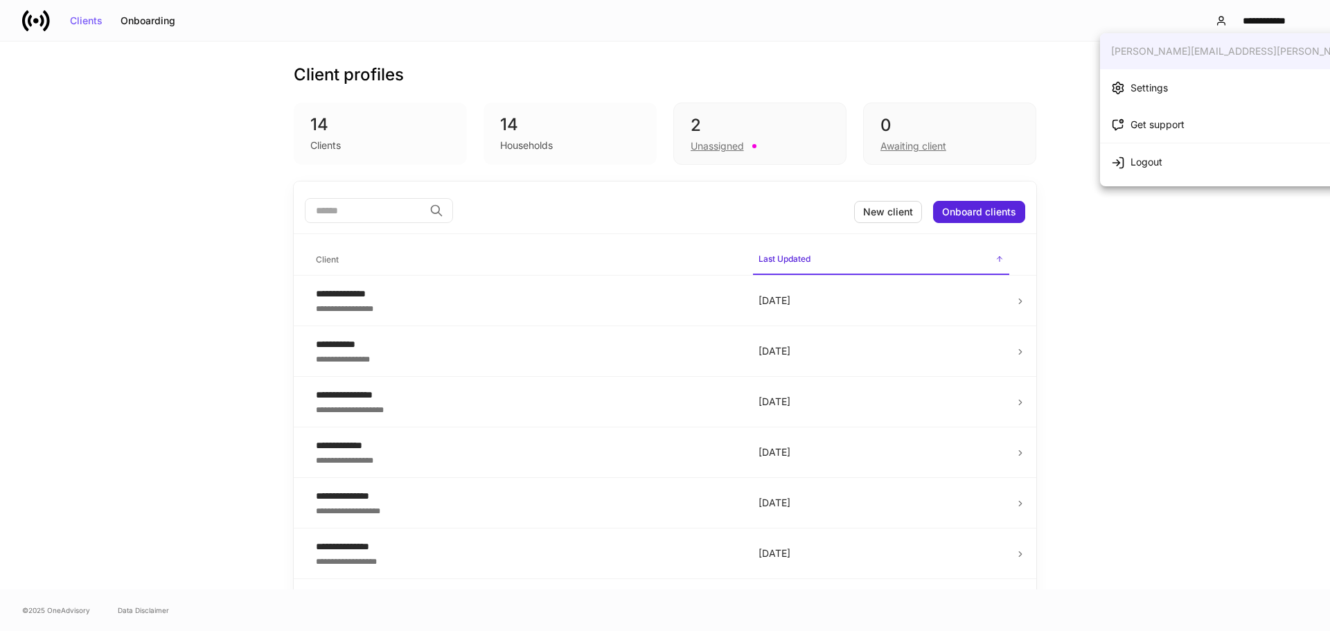
click at [951, 64] on div at bounding box center [665, 315] width 1330 height 631
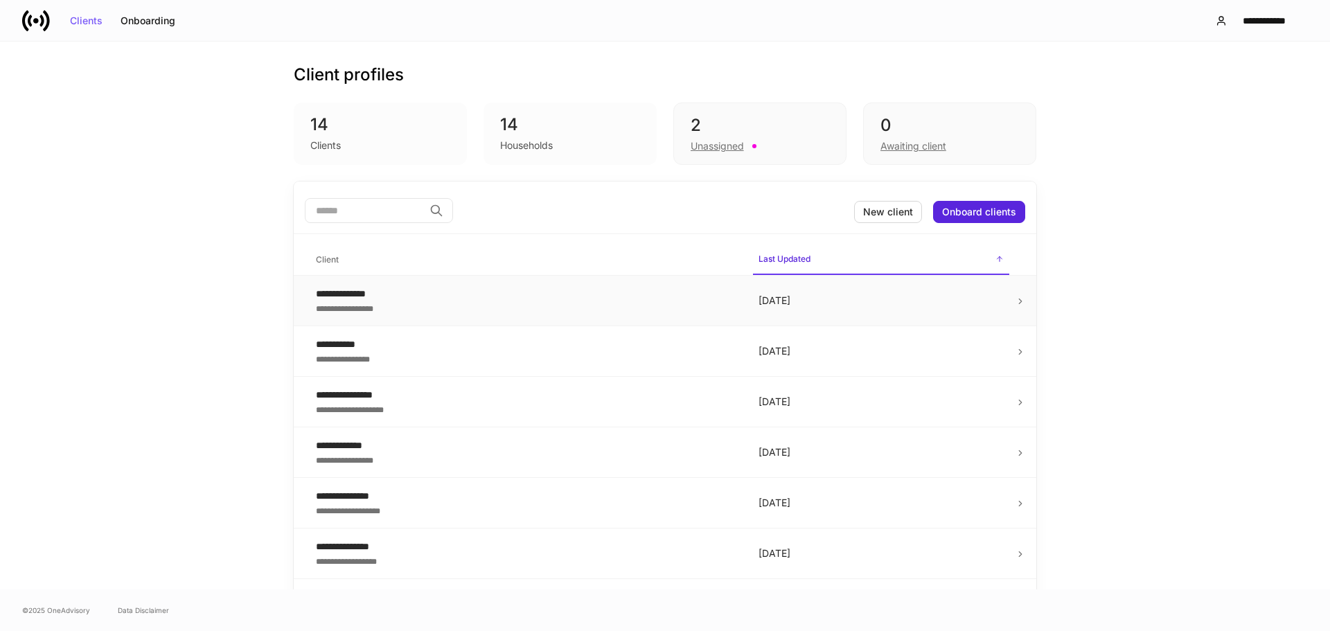
click at [652, 295] on div "**********" at bounding box center [526, 294] width 420 height 14
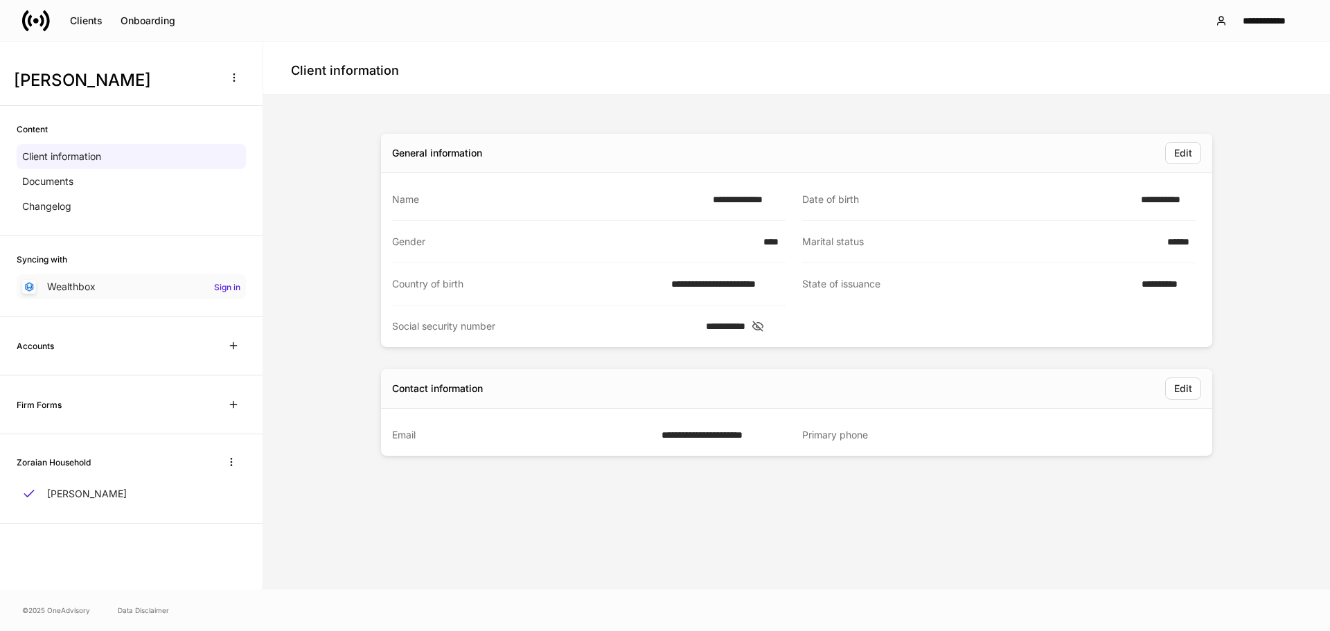
click at [232, 285] on h6 "Sign in" at bounding box center [227, 287] width 26 height 13
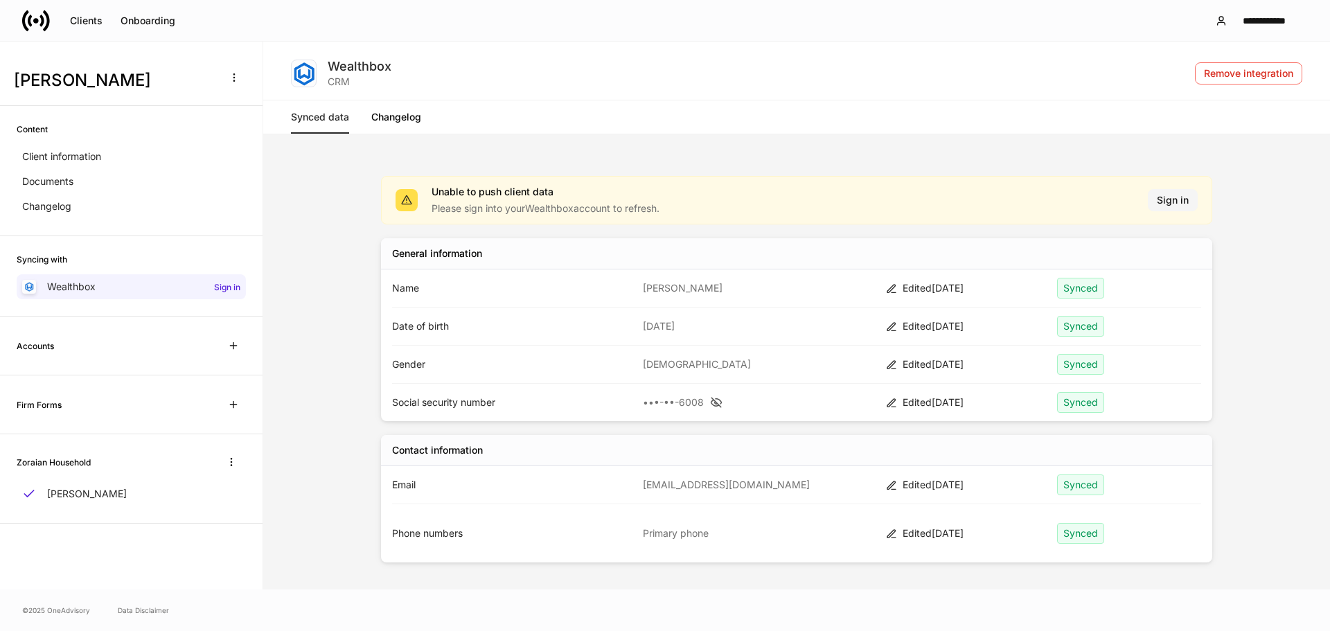
click at [1177, 201] on div "Sign in" at bounding box center [1173, 200] width 32 height 10
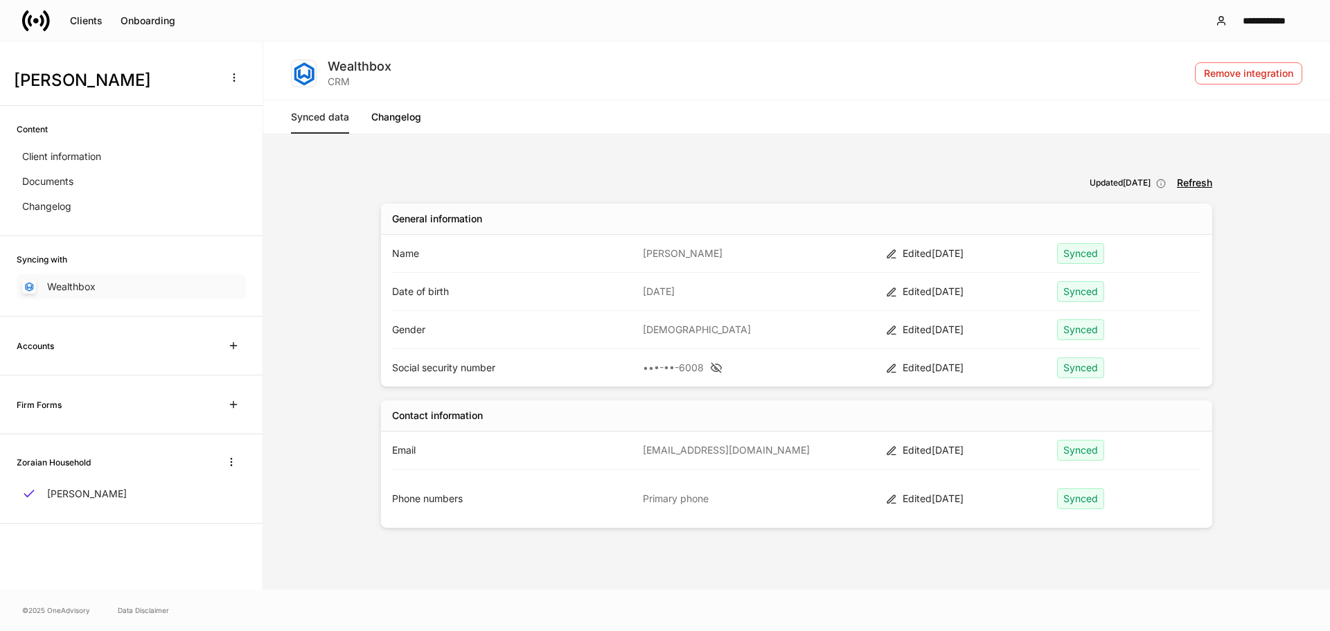
click at [179, 285] on div "Wealthbox" at bounding box center [131, 286] width 229 height 25
click at [86, 19] on div "Clients" at bounding box center [86, 21] width 33 height 10
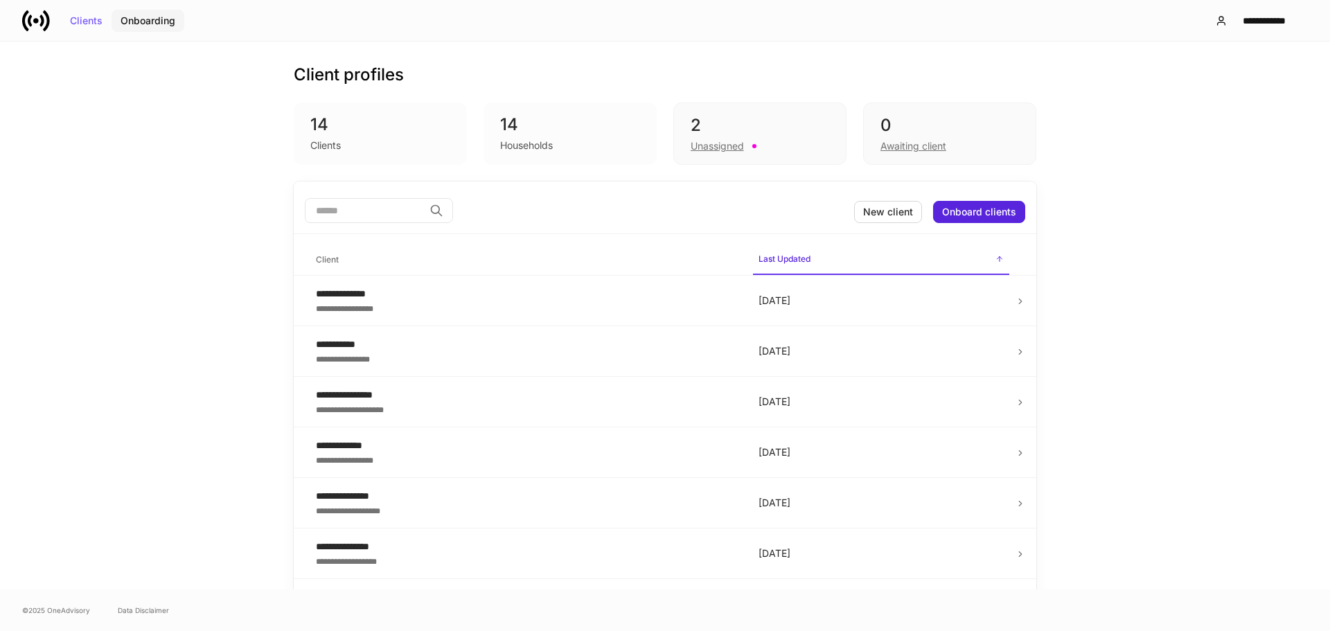
click at [125, 19] on div "Onboarding" at bounding box center [148, 21] width 55 height 10
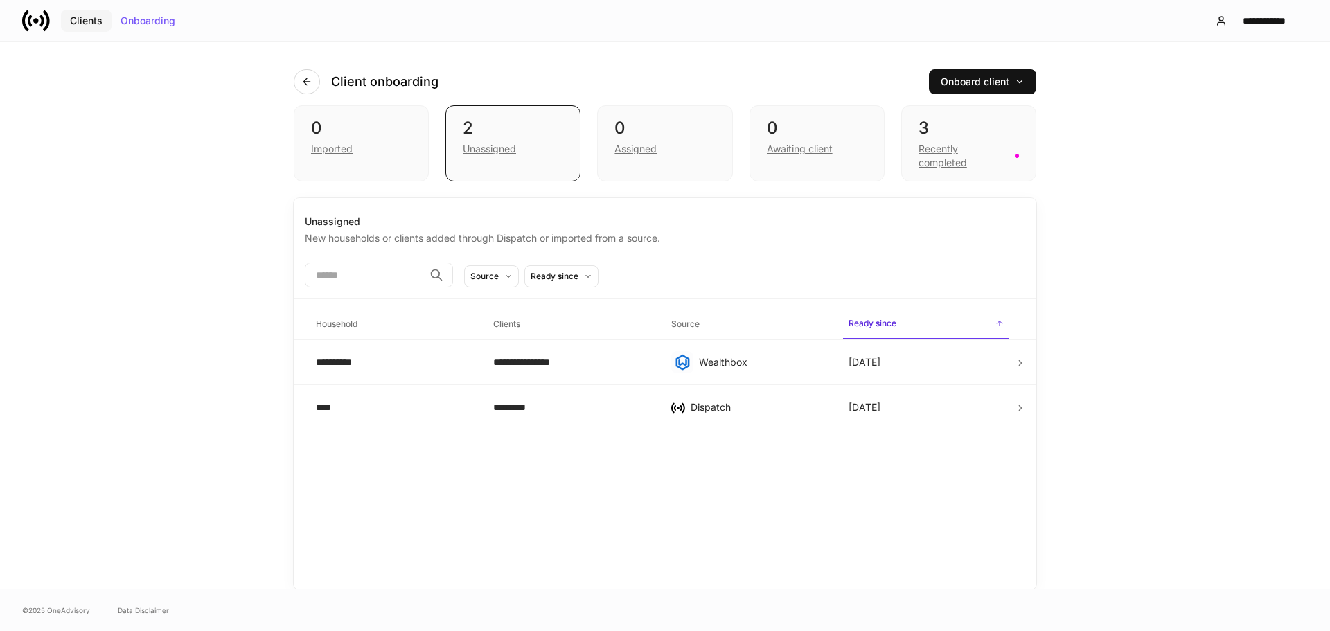
click at [96, 22] on div "Clients" at bounding box center [86, 21] width 33 height 10
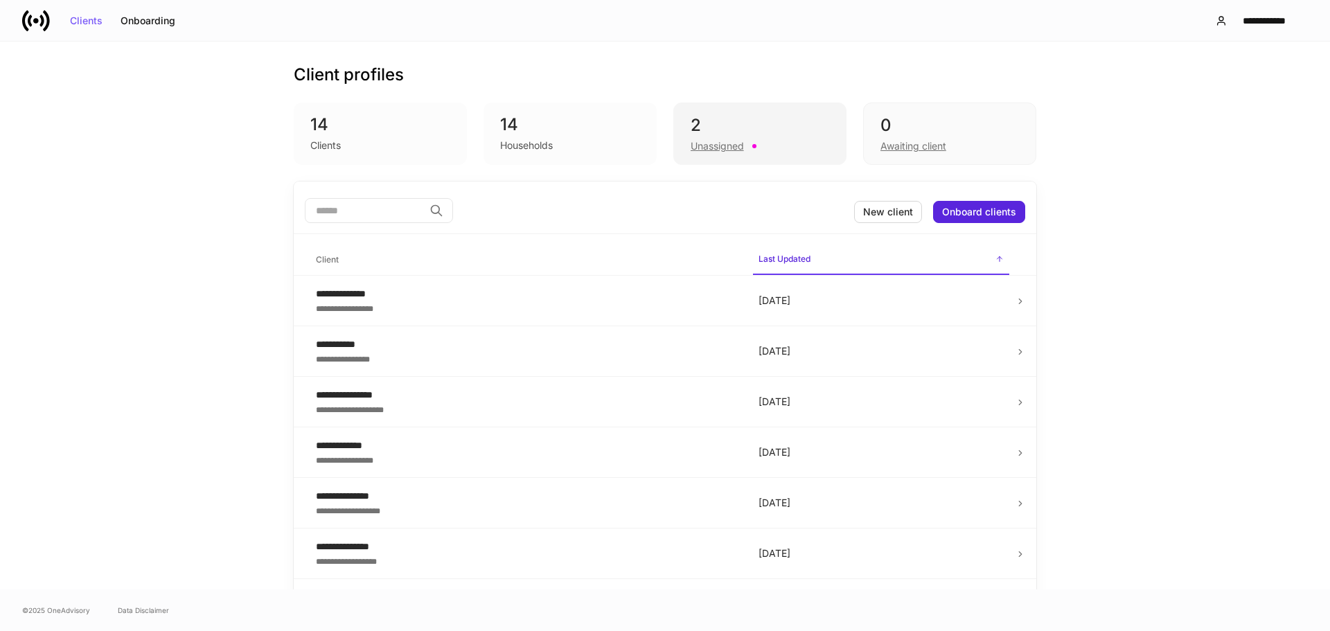
click at [726, 132] on div "2" at bounding box center [760, 125] width 139 height 22
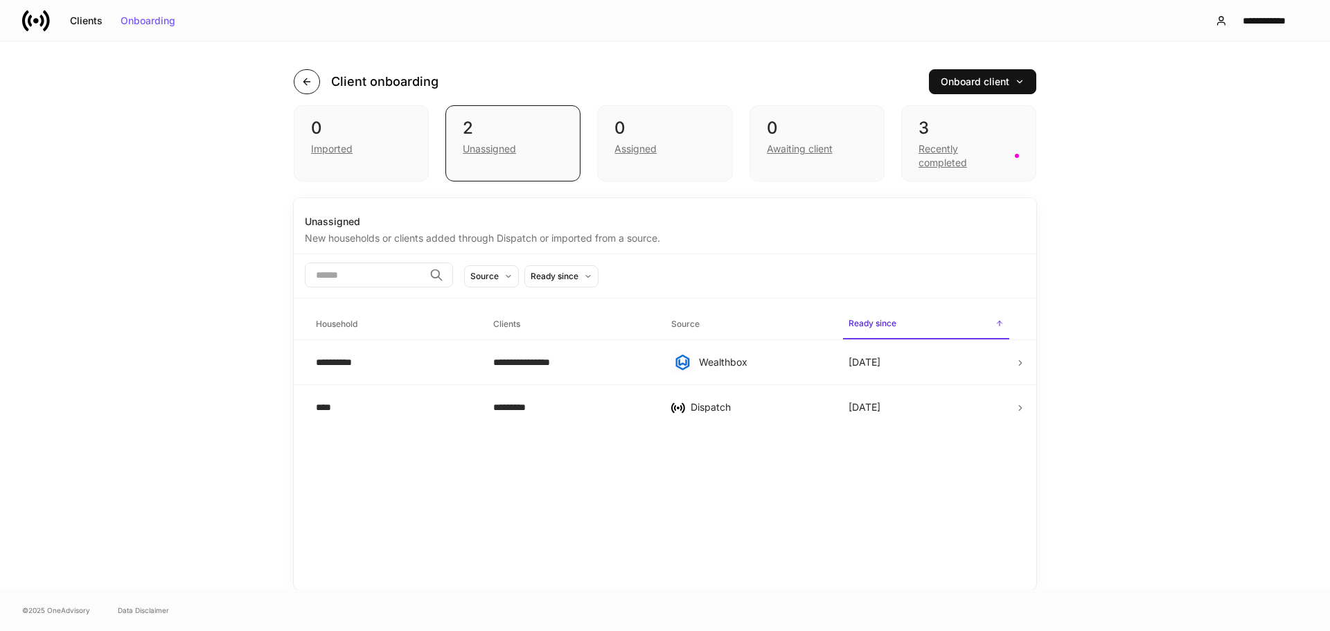
click at [317, 74] on button "button" at bounding box center [307, 81] width 26 height 25
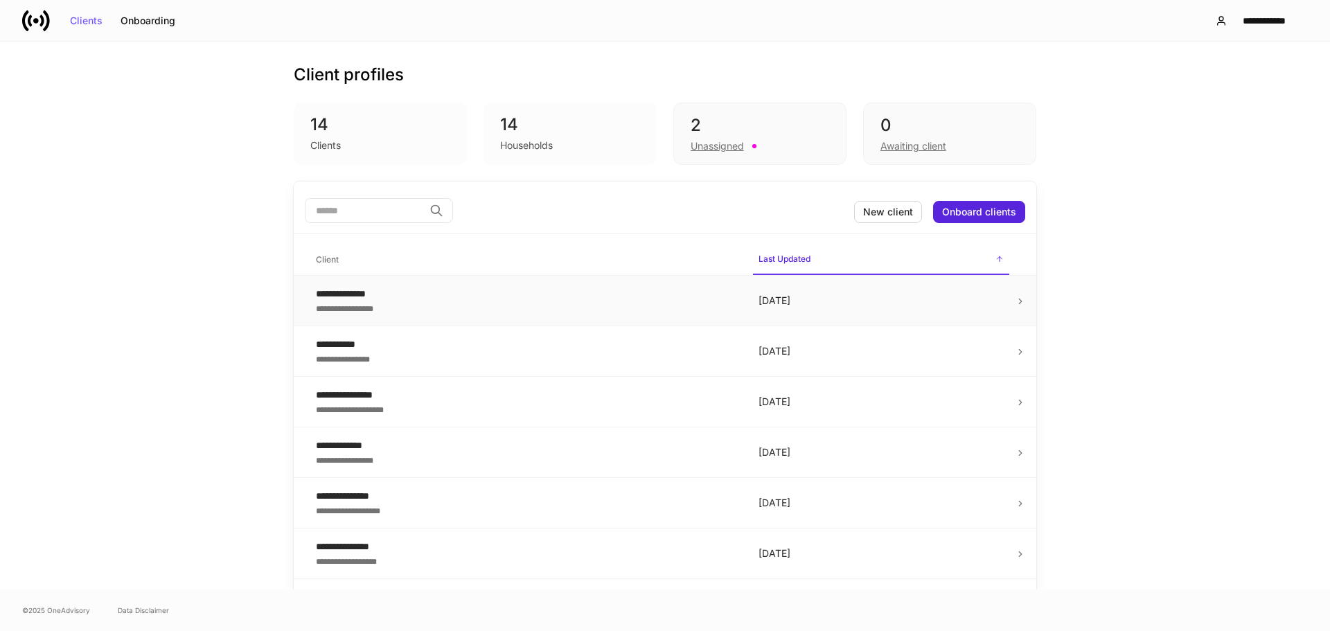
click at [693, 300] on div "**********" at bounding box center [526, 294] width 420 height 14
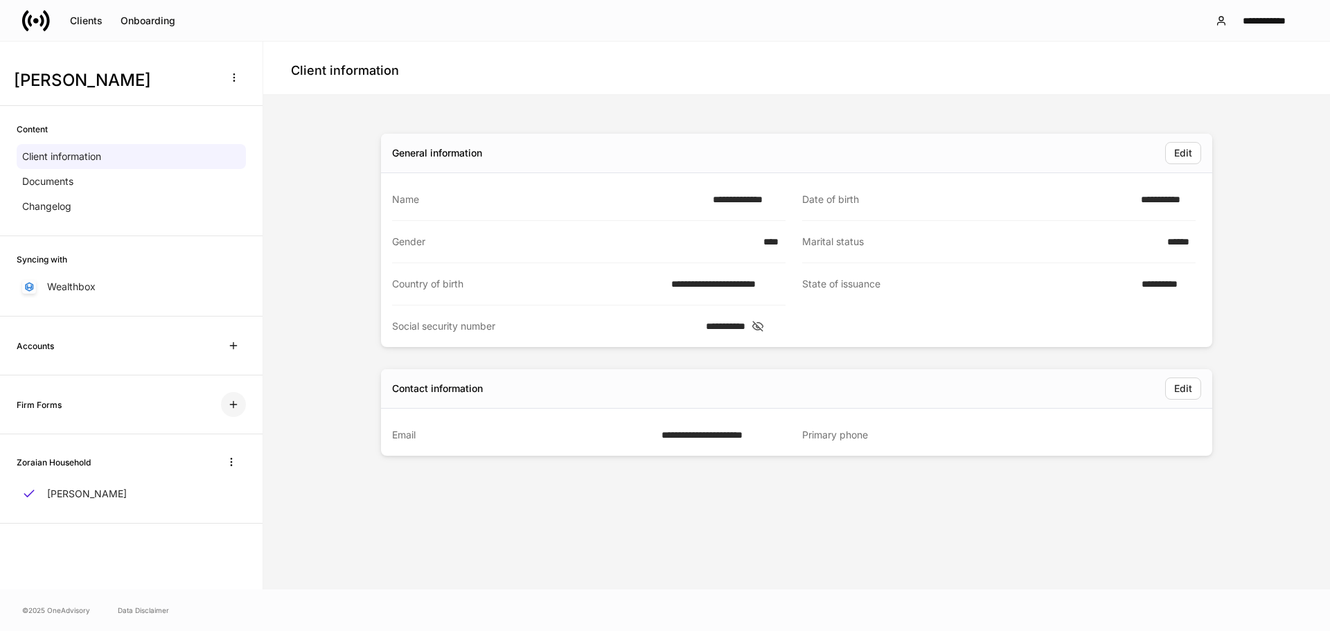
click at [238, 411] on button "button" at bounding box center [233, 404] width 25 height 25
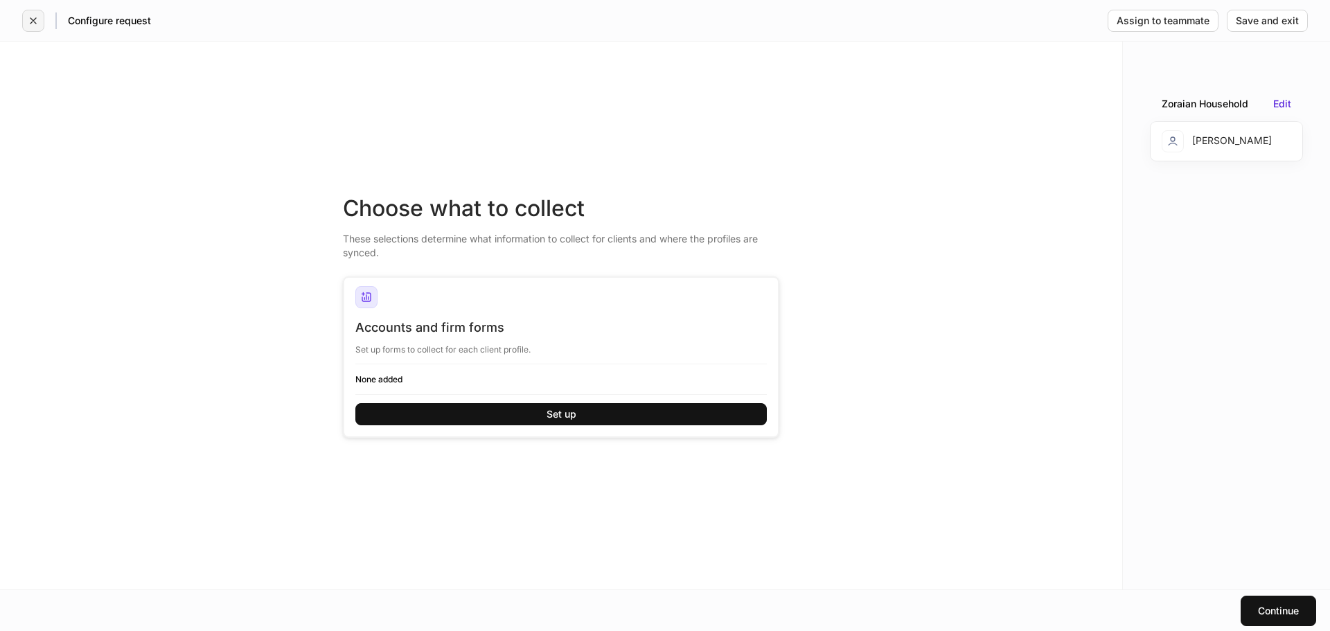
click at [37, 24] on icon "button" at bounding box center [33, 20] width 11 height 11
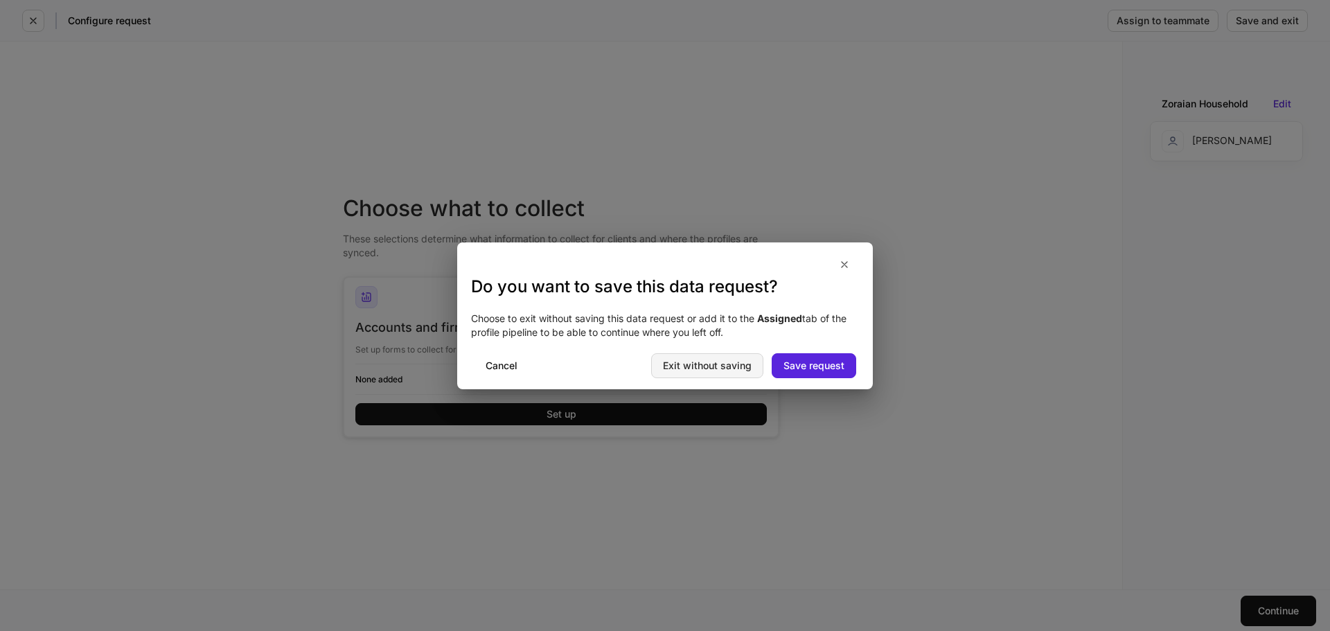
click at [727, 364] on div "Exit without saving" at bounding box center [707, 366] width 89 height 10
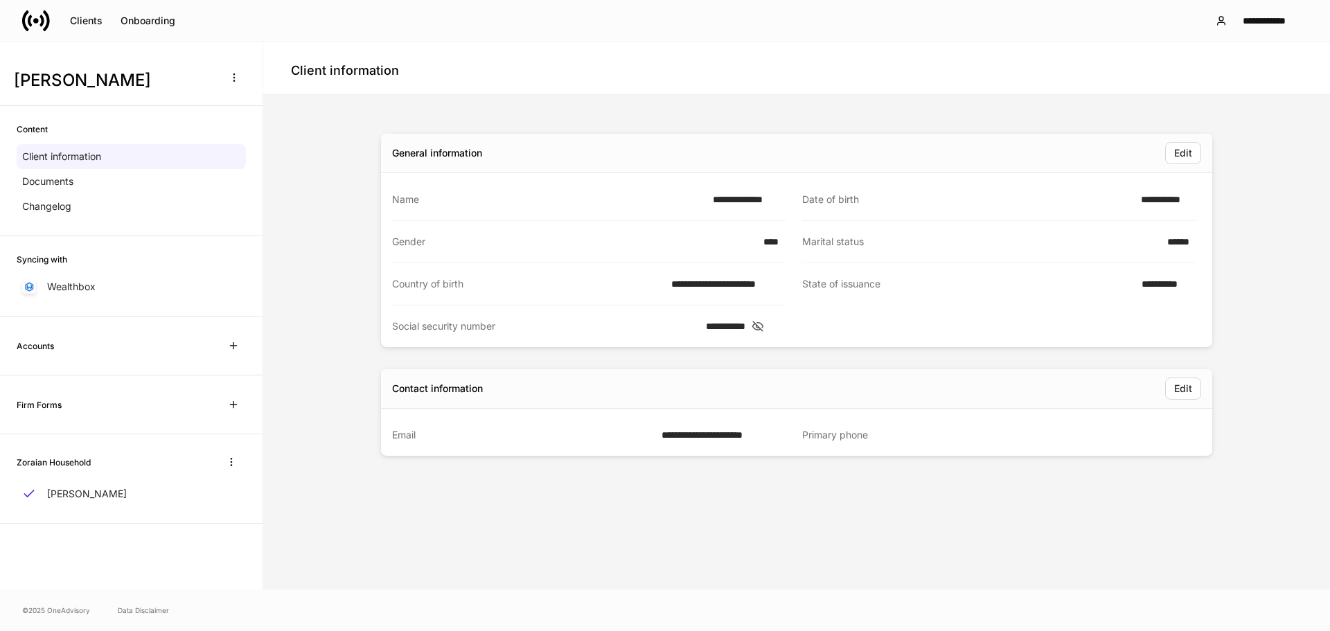
click at [35, 17] on icon at bounding box center [36, 21] width 28 height 28
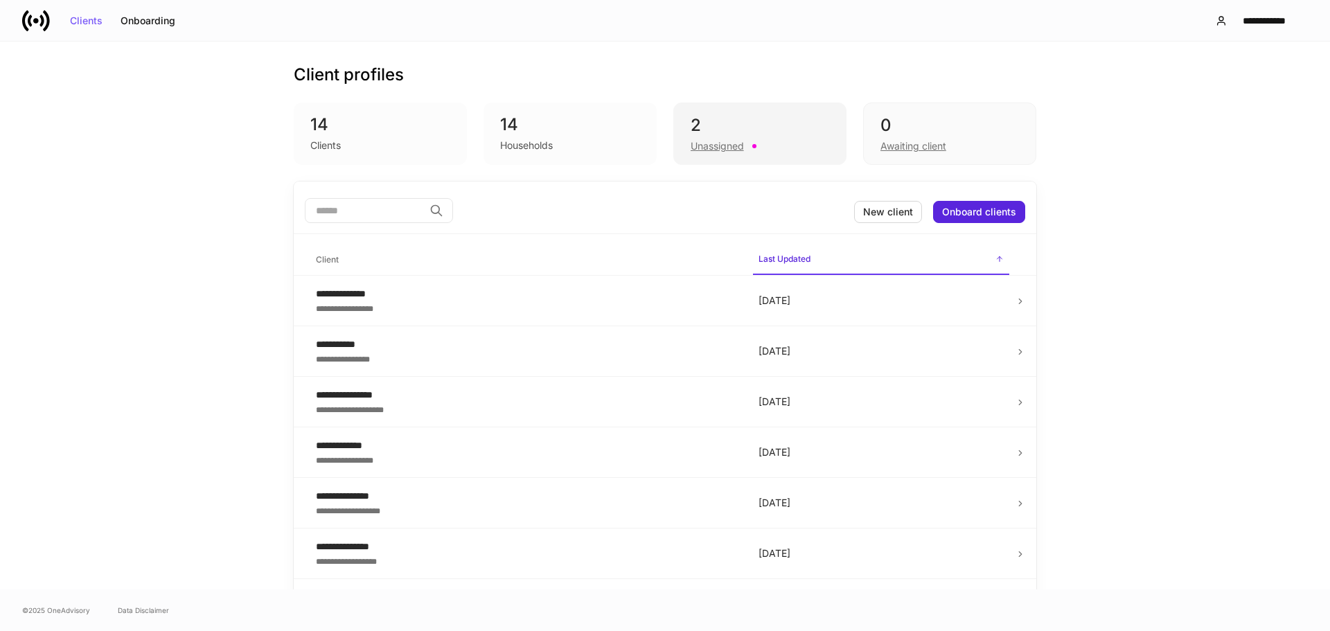
click at [740, 141] on div "Unassigned" at bounding box center [760, 144] width 139 height 17
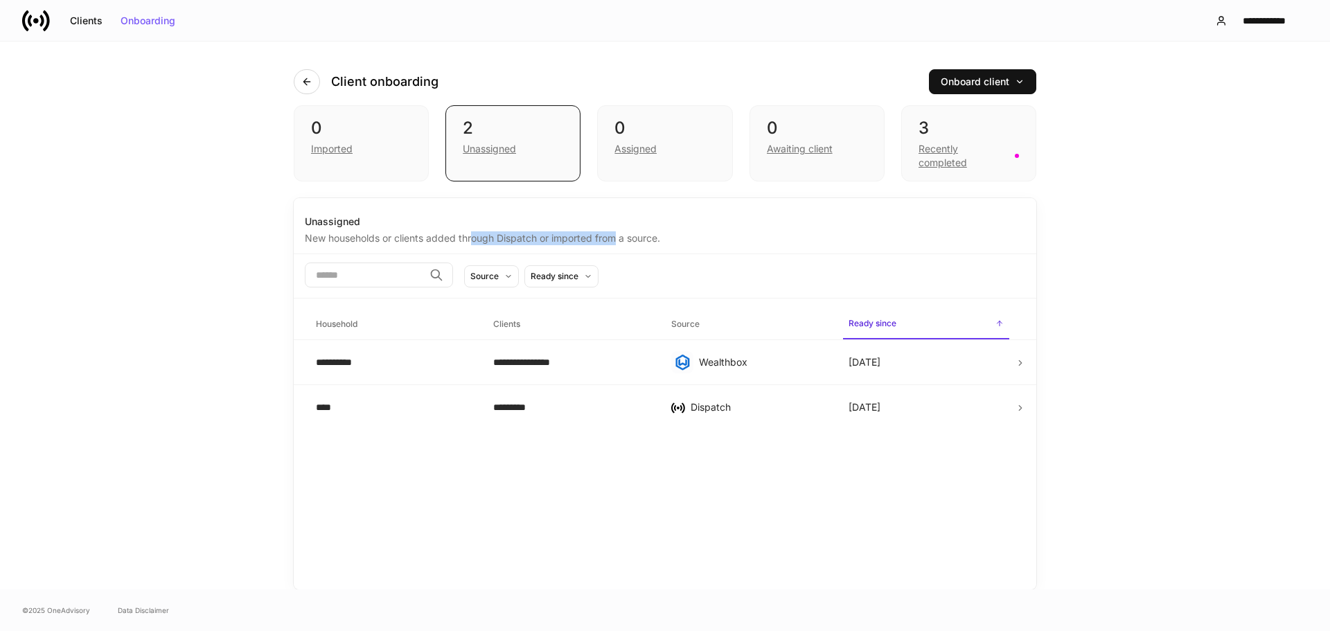
drag, startPoint x: 472, startPoint y: 238, endPoint x: 620, endPoint y: 243, distance: 148.3
click at [620, 243] on div "New households or clients added through Dispatch or imported from a source." at bounding box center [665, 237] width 720 height 17
click at [308, 80] on icon "button" at bounding box center [306, 81] width 11 height 11
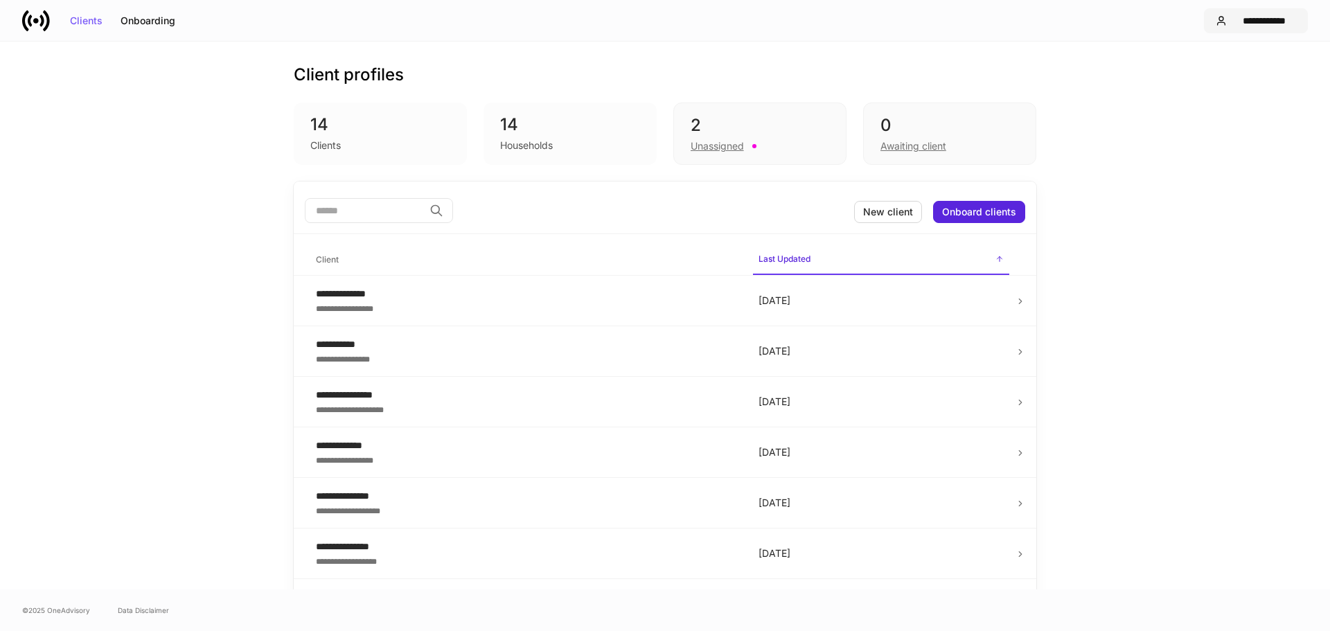
click at [1267, 26] on button "**********" at bounding box center [1256, 20] width 104 height 25
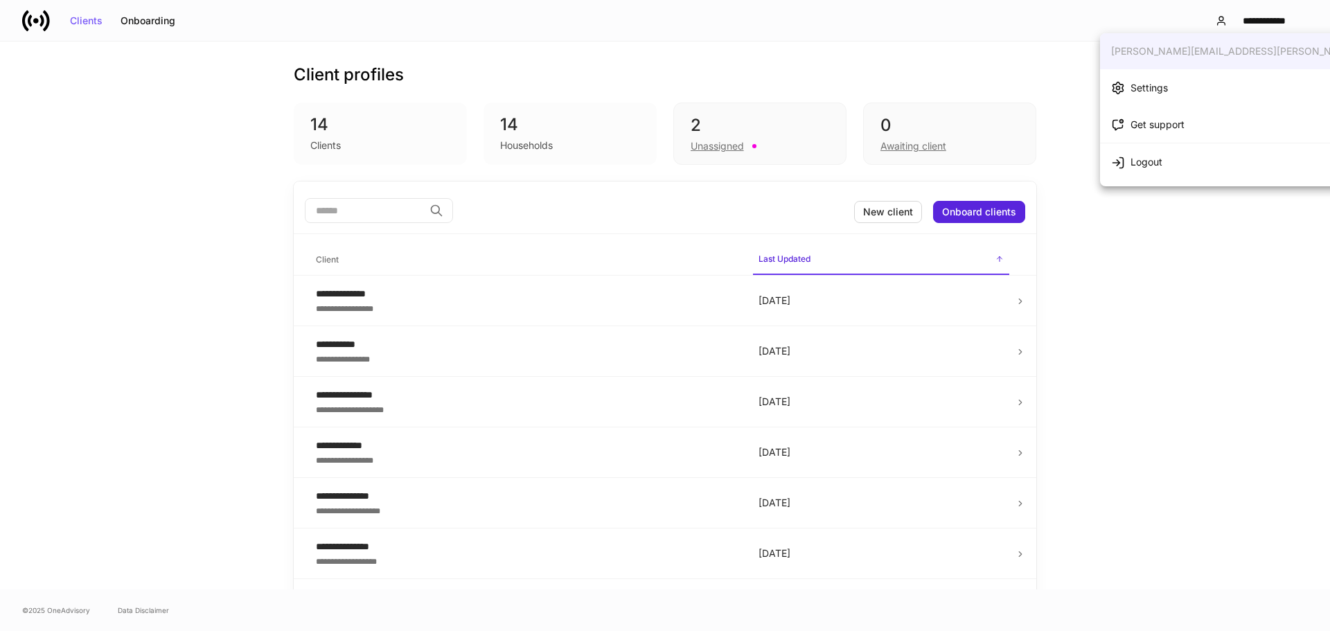
click at [1157, 94] on div "Settings" at bounding box center [1148, 88] width 37 height 14
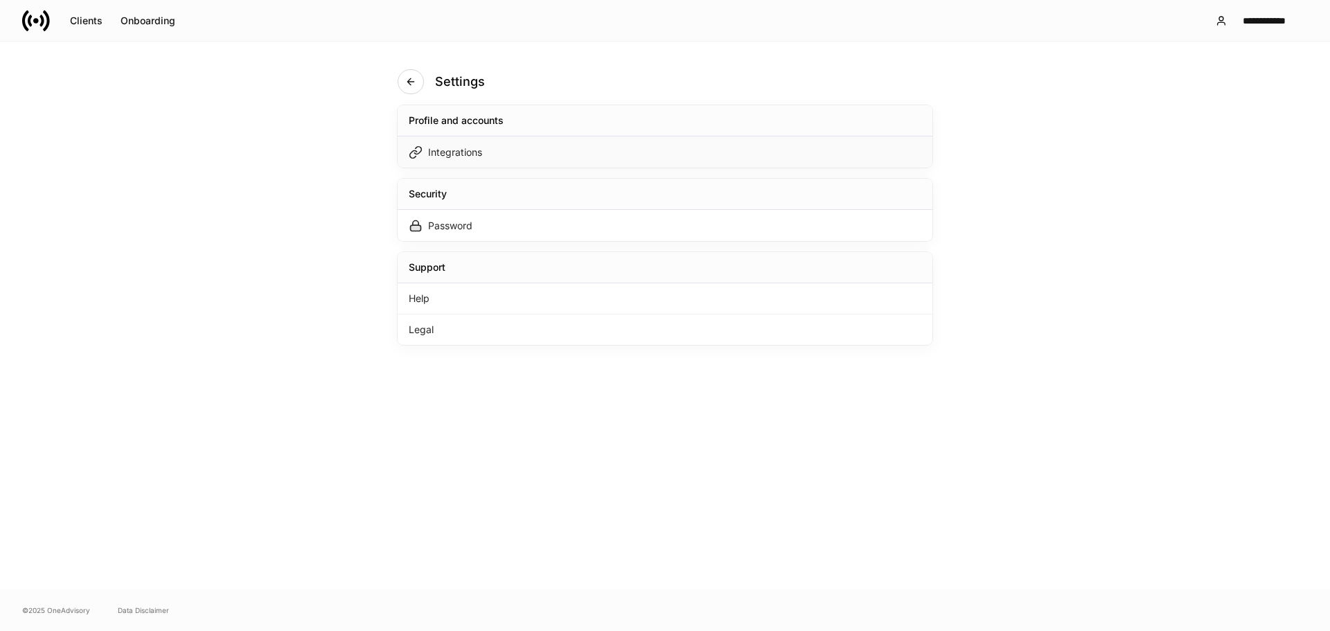
click at [700, 145] on div "Integrations" at bounding box center [665, 151] width 535 height 31
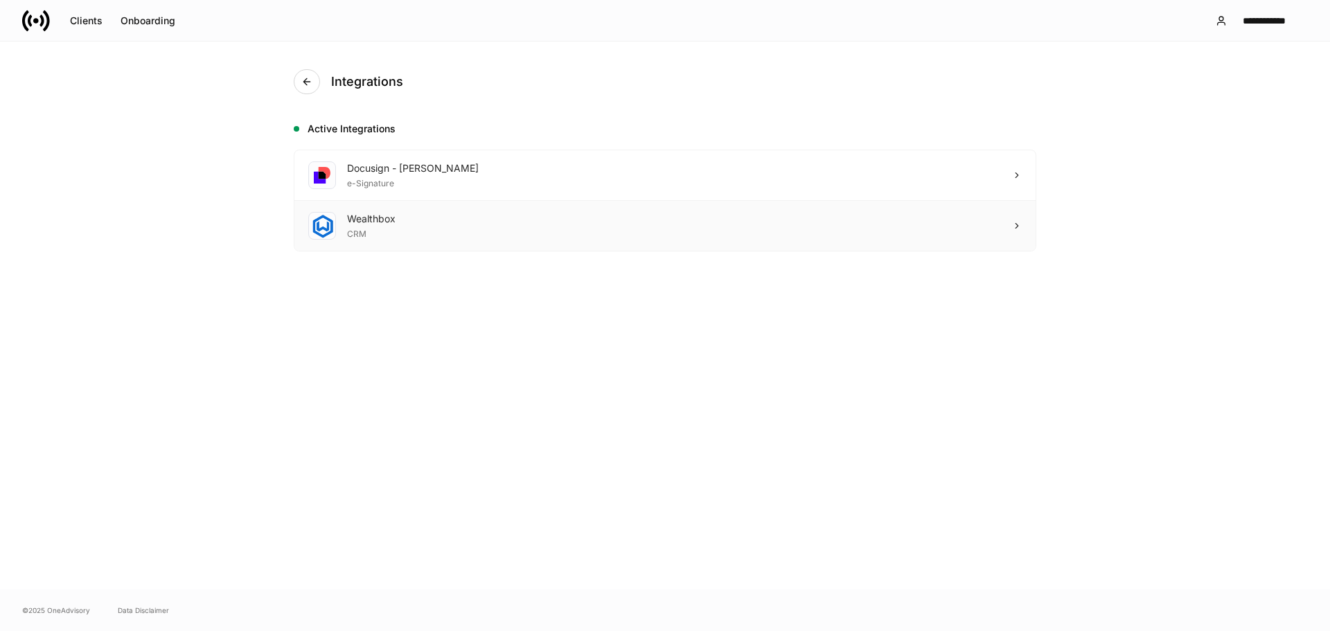
click at [675, 226] on div "Wealthbox CRM" at bounding box center [664, 226] width 741 height 50
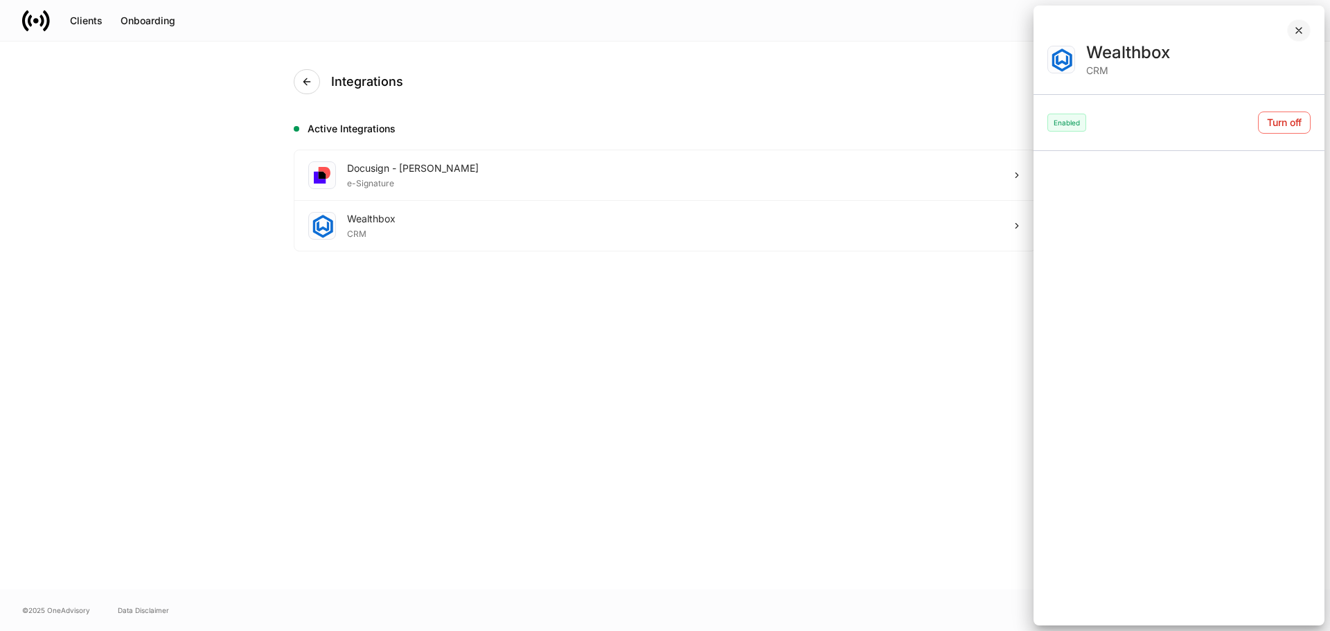
click at [1299, 30] on icon "button" at bounding box center [1298, 30] width 11 height 11
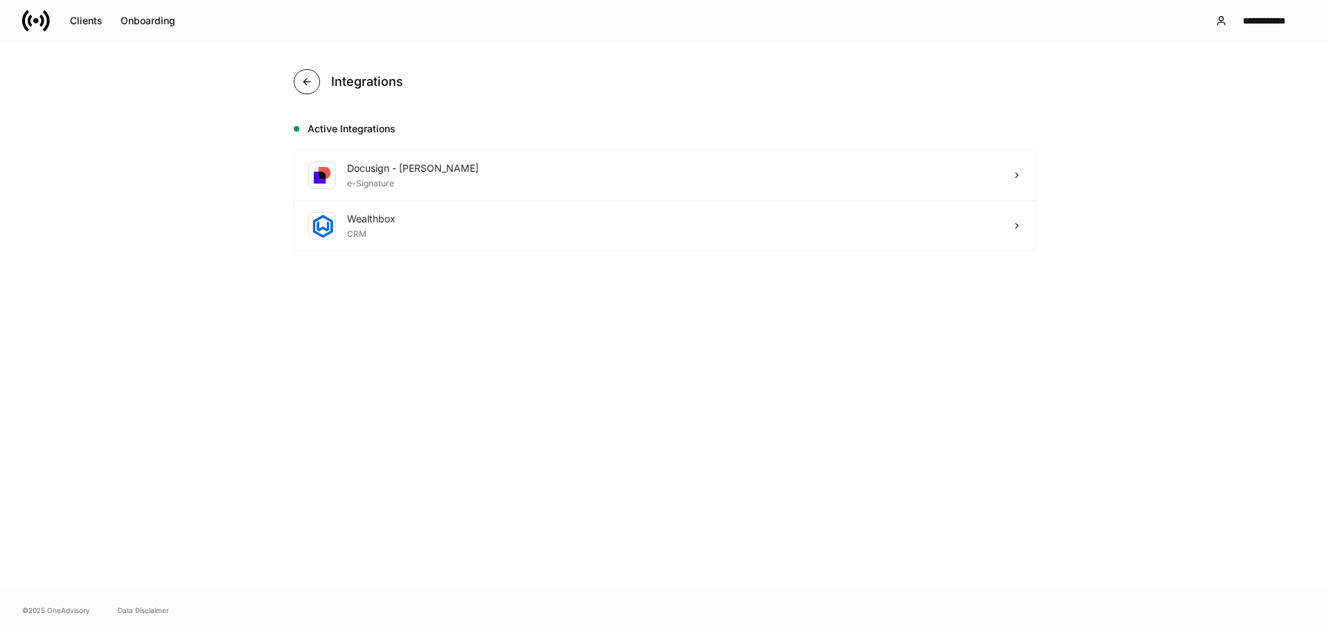
click at [316, 81] on button "button" at bounding box center [307, 81] width 26 height 25
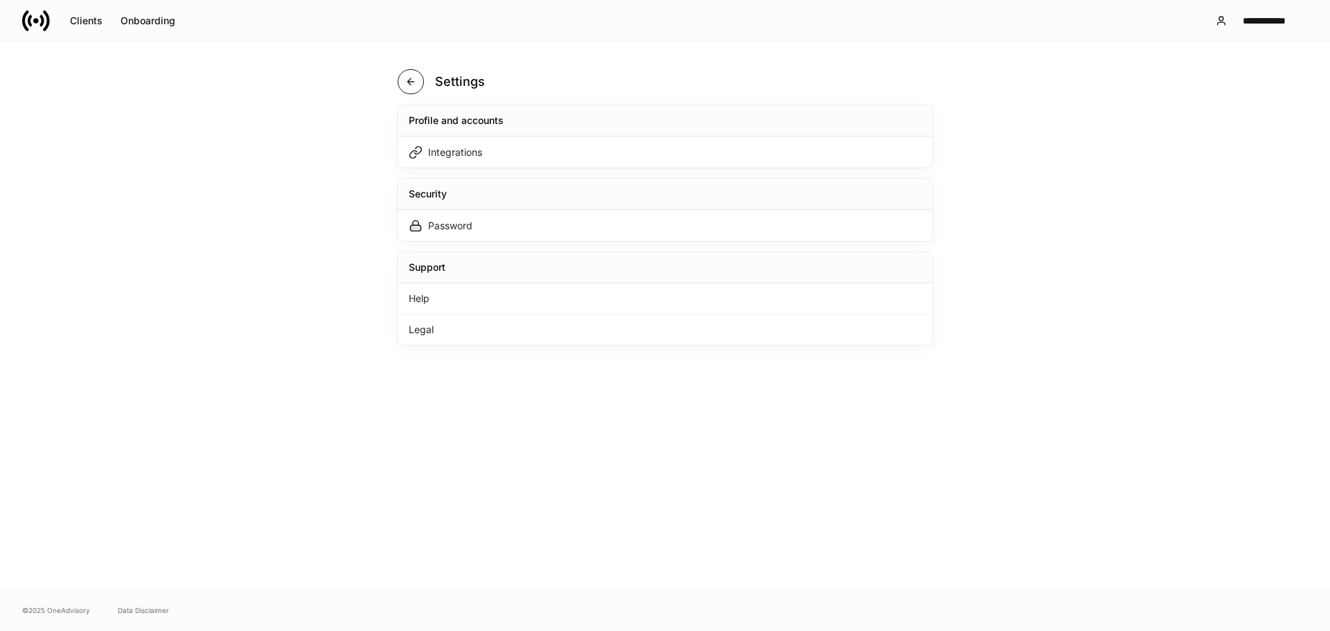
click at [400, 80] on button "button" at bounding box center [411, 81] width 26 height 25
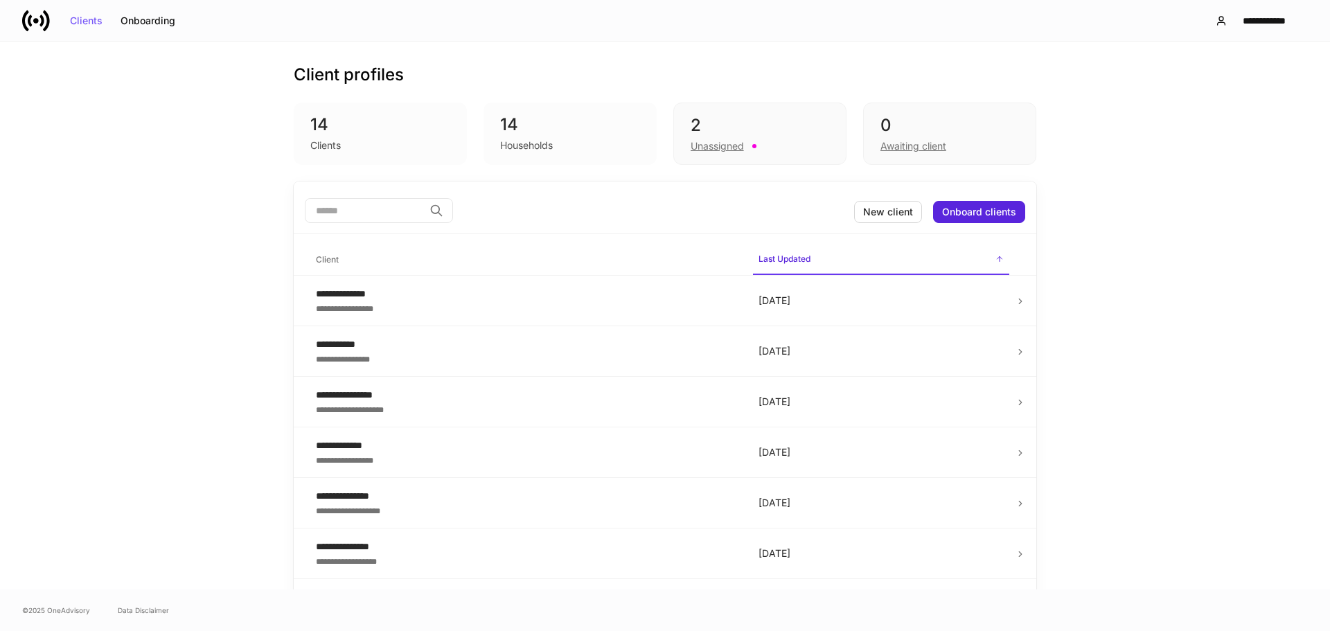
drag, startPoint x: 1187, startPoint y: 321, endPoint x: 848, endPoint y: 220, distance: 354.0
click at [1187, 321] on div "**********" at bounding box center [665, 316] width 1330 height 548
click at [1099, 268] on div "**********" at bounding box center [665, 316] width 1330 height 548
click at [734, 125] on div "2" at bounding box center [760, 125] width 139 height 22
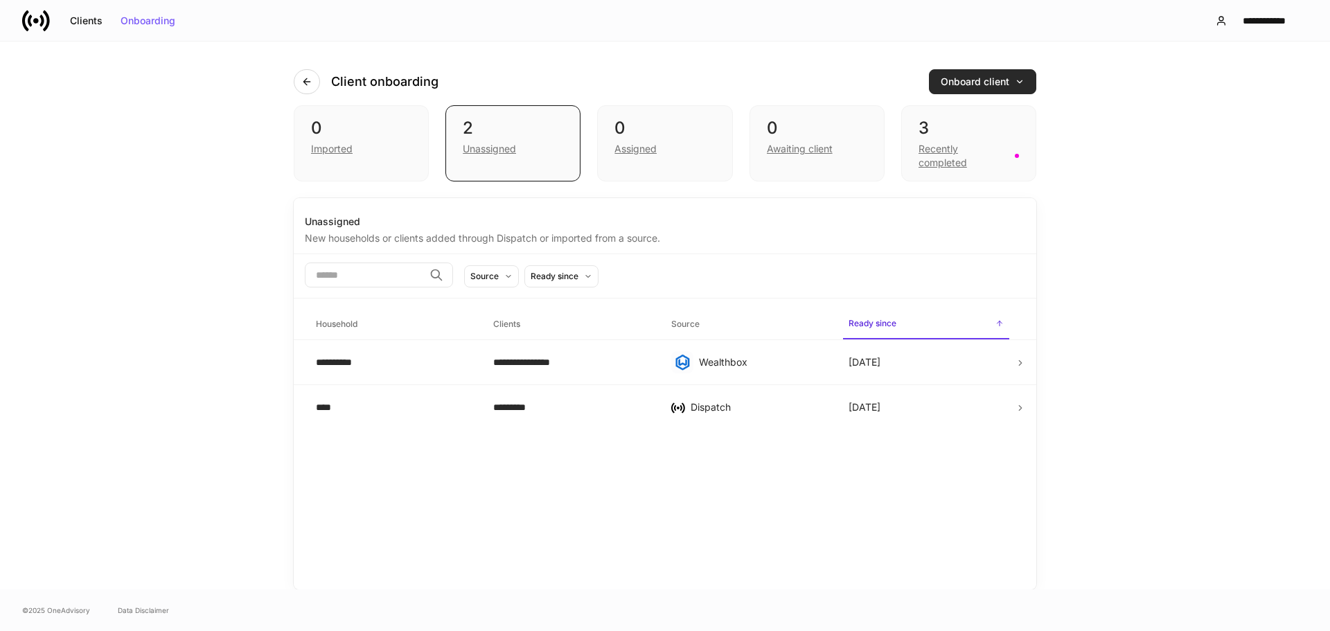
click at [1032, 80] on button "Onboard client" at bounding box center [982, 81] width 107 height 25
click at [913, 145] on div "Import protocol" at bounding box center [894, 150] width 70 height 14
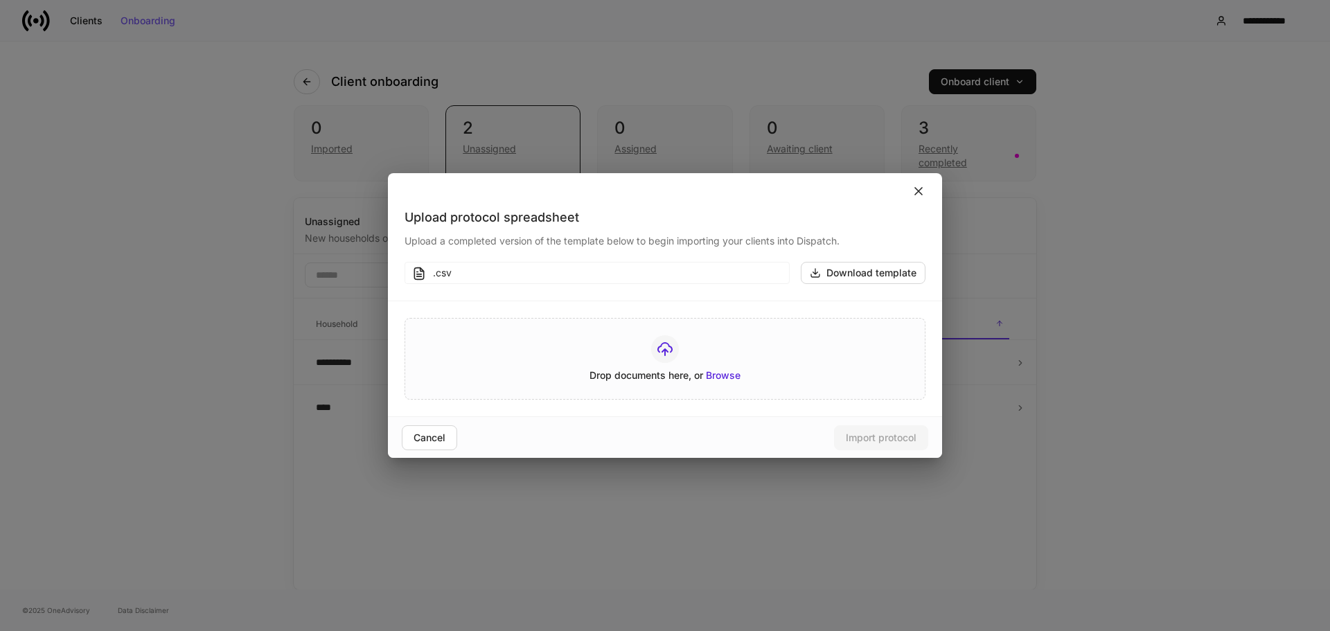
click at [916, 191] on icon at bounding box center [919, 191] width 14 height 14
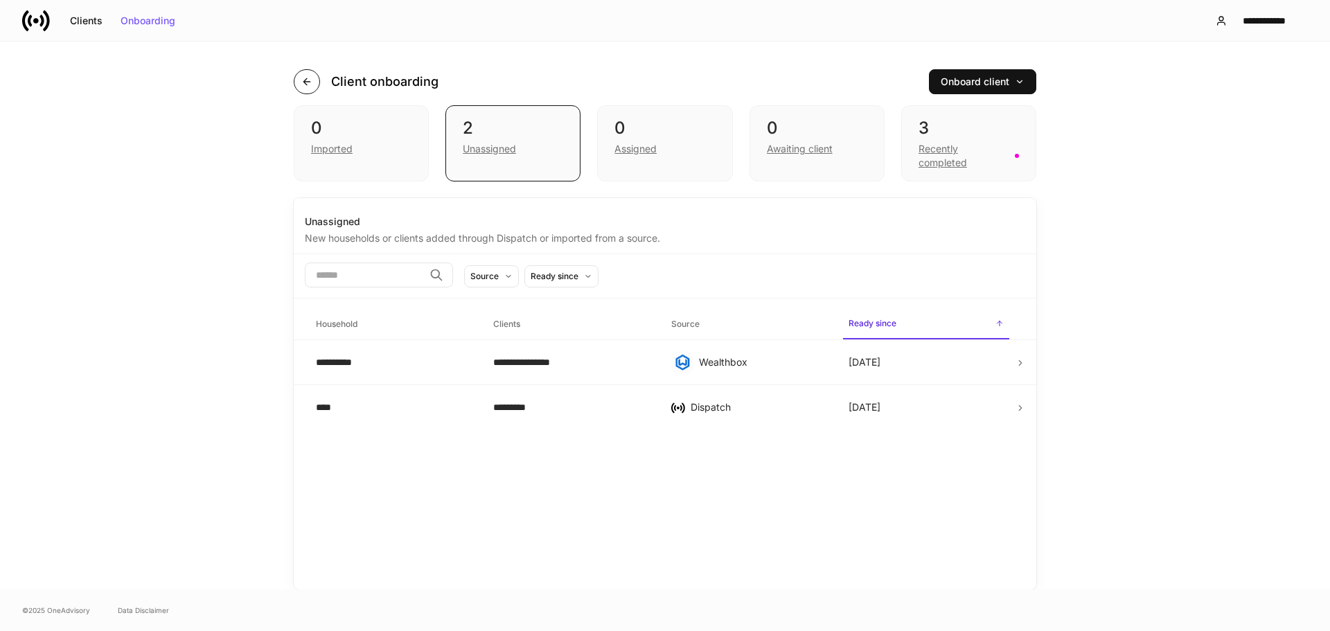
click at [318, 87] on button "button" at bounding box center [307, 81] width 26 height 25
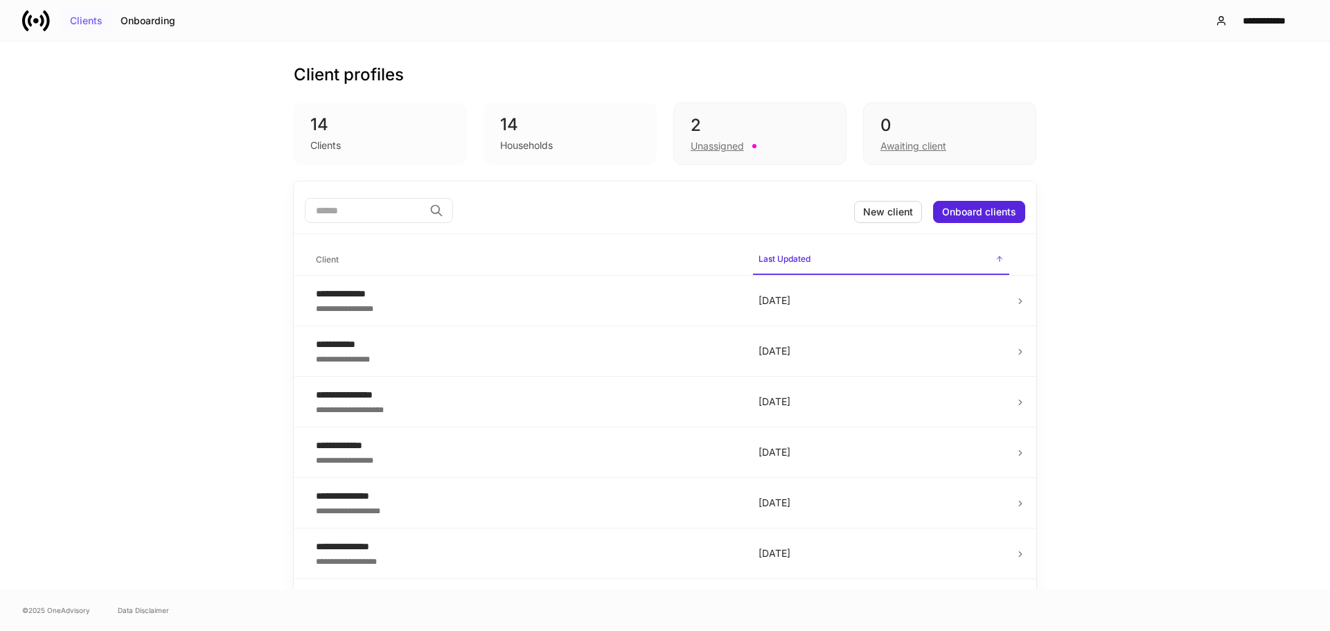
click at [76, 23] on div "Clients" at bounding box center [86, 21] width 33 height 10
click at [790, 129] on div "2" at bounding box center [760, 125] width 139 height 22
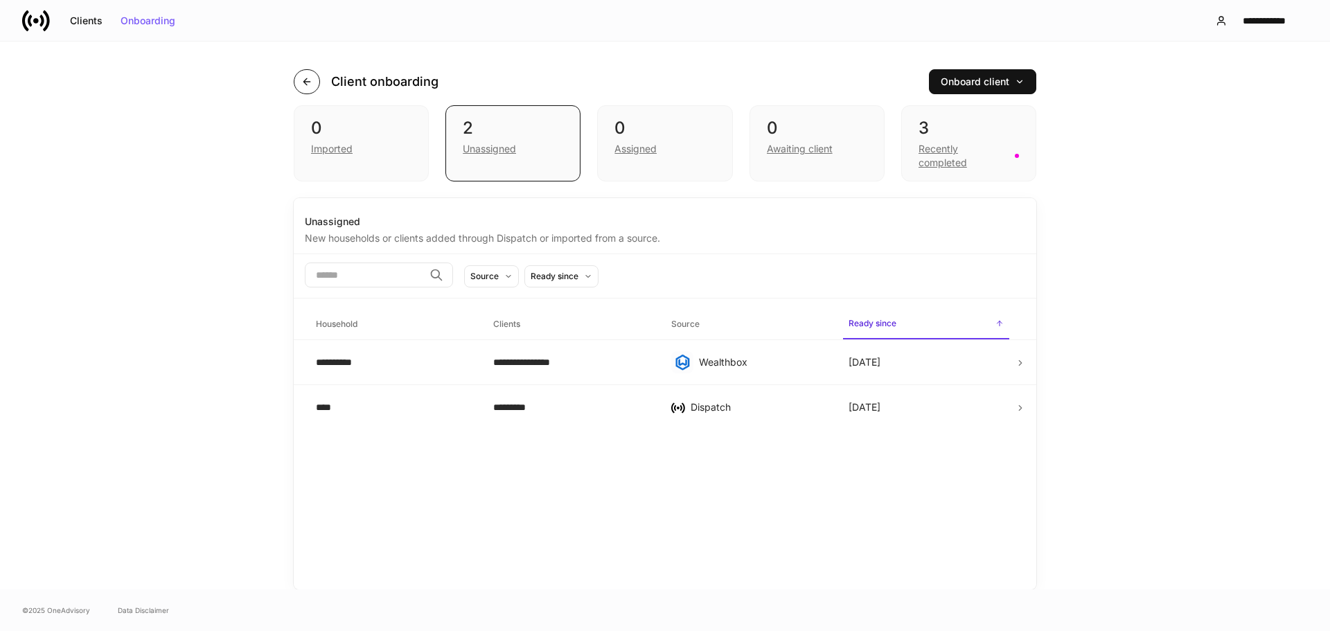
click at [305, 81] on icon "button" at bounding box center [306, 81] width 6 height 6
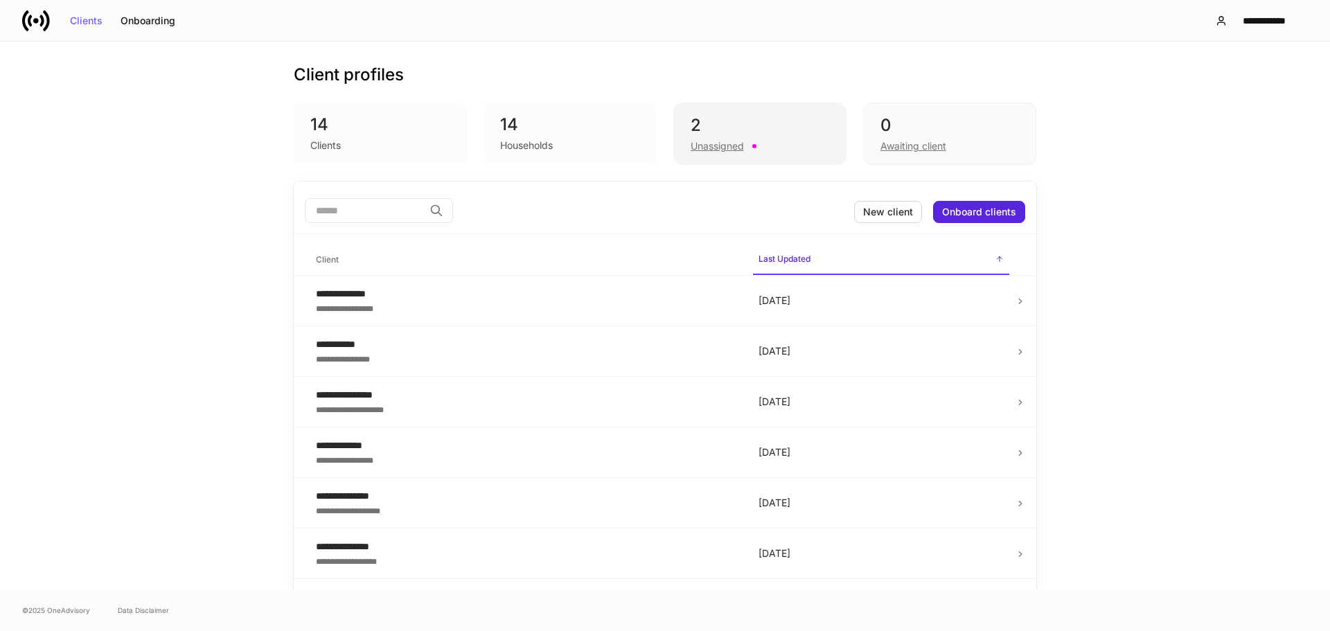
click at [696, 124] on div "2" at bounding box center [760, 125] width 139 height 22
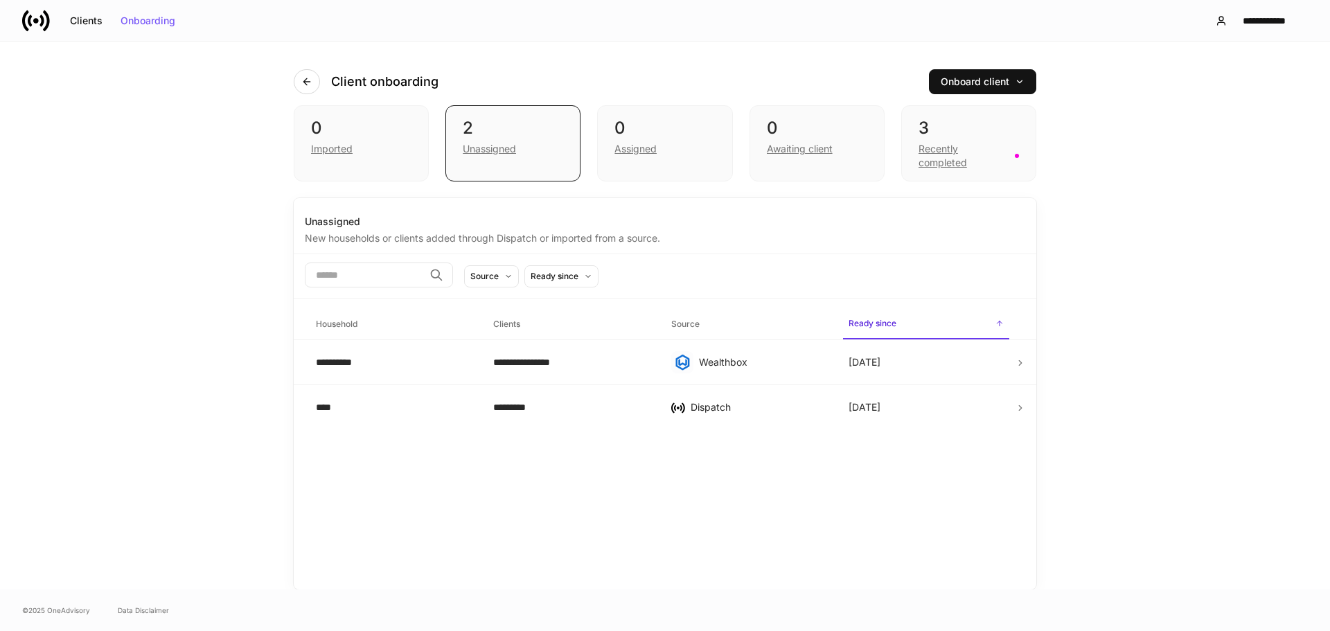
click at [324, 83] on div "Client onboarding" at bounding box center [372, 81] width 156 height 25
click at [304, 78] on icon "button" at bounding box center [306, 81] width 11 height 11
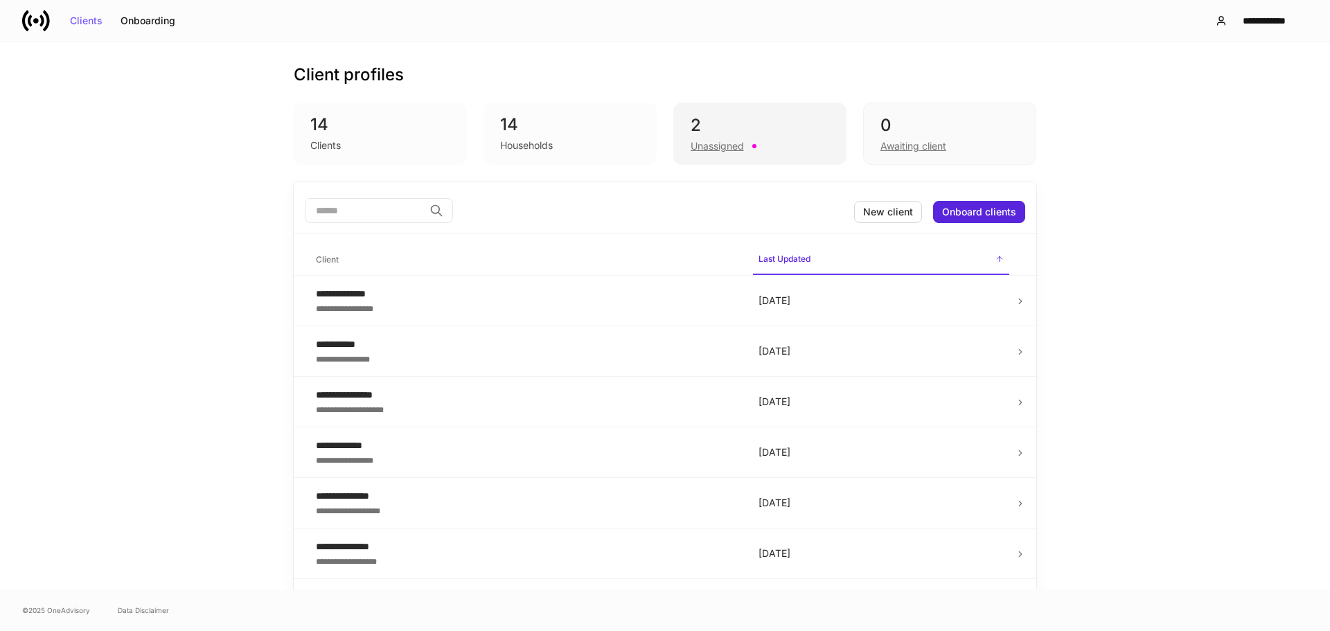
click at [720, 132] on div "2" at bounding box center [760, 125] width 139 height 22
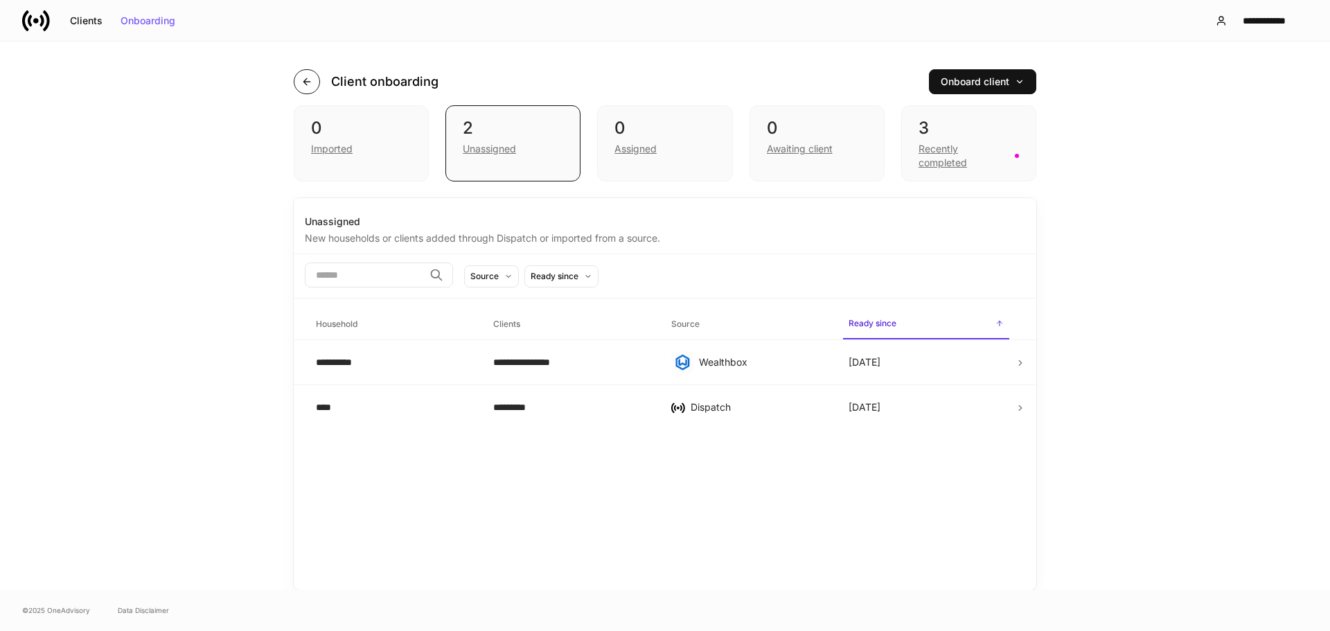
click at [310, 80] on icon "button" at bounding box center [306, 81] width 11 height 11
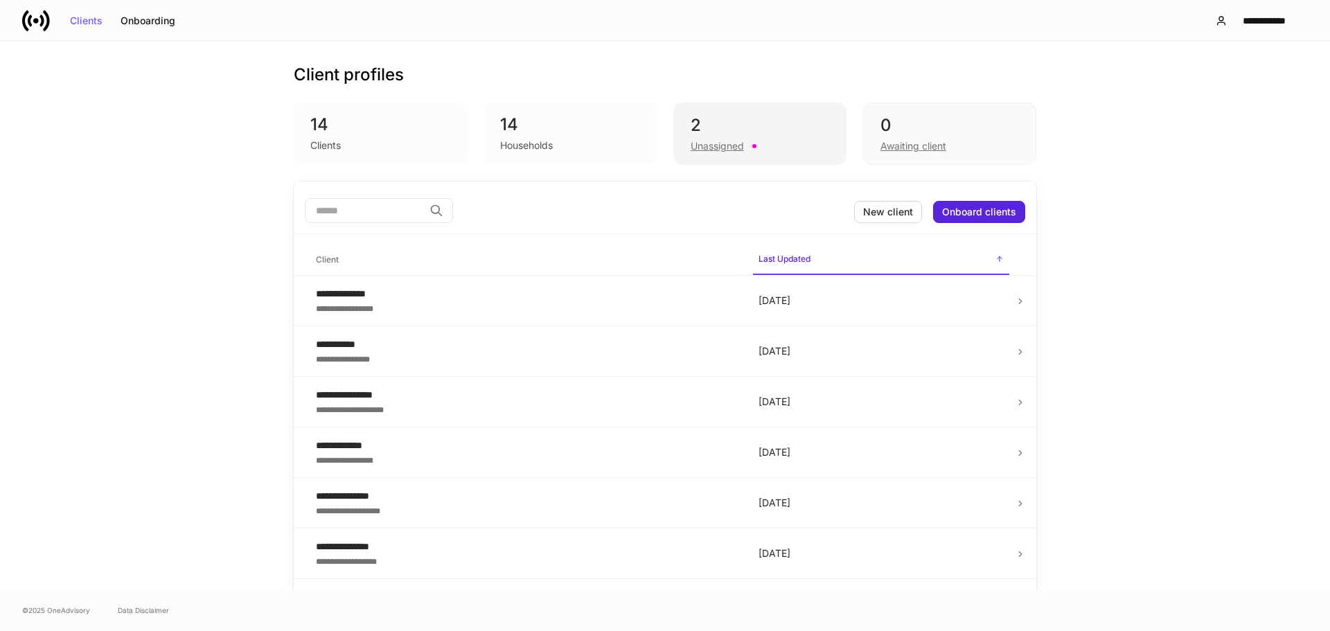
click at [680, 111] on div "2 Unassigned" at bounding box center [759, 134] width 173 height 62
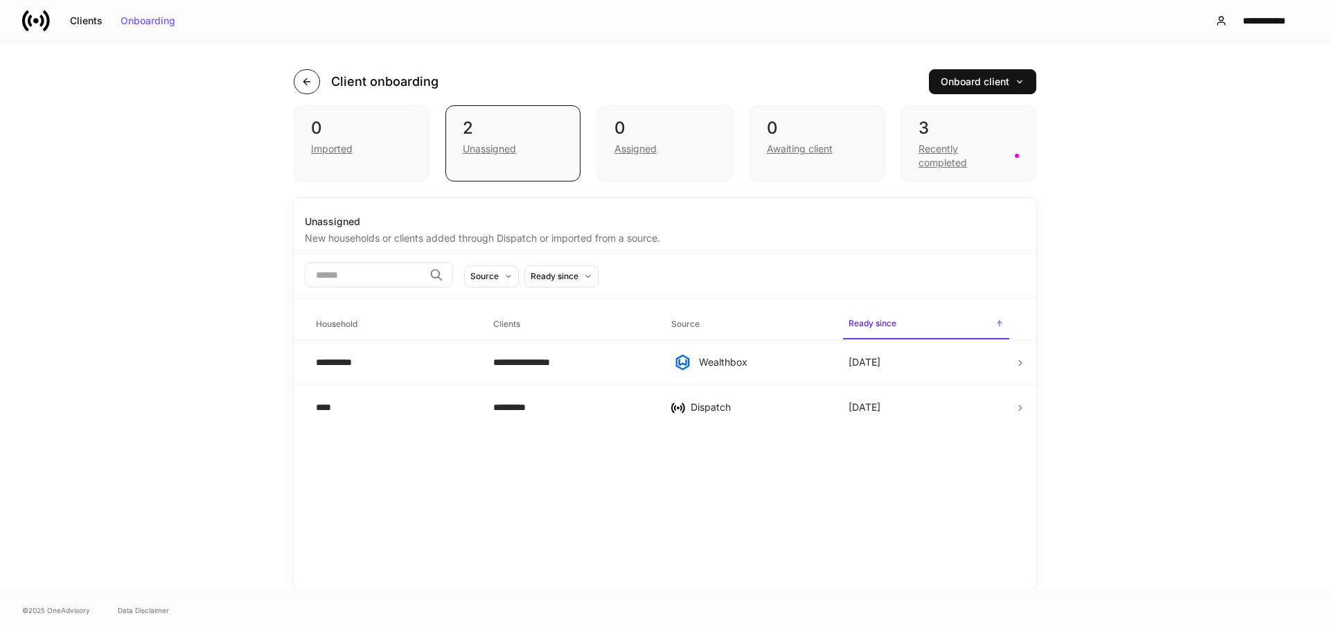
click at [295, 83] on button "button" at bounding box center [307, 81] width 26 height 25
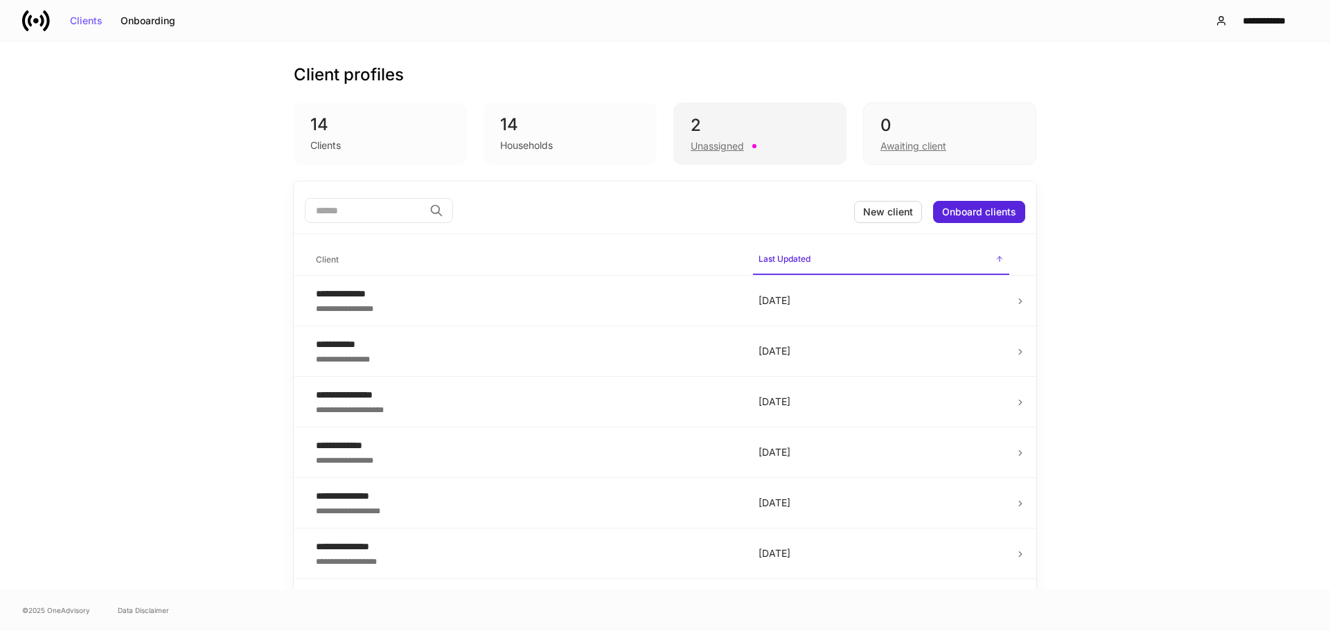
click at [774, 144] on div "Unassigned" at bounding box center [760, 144] width 139 height 17
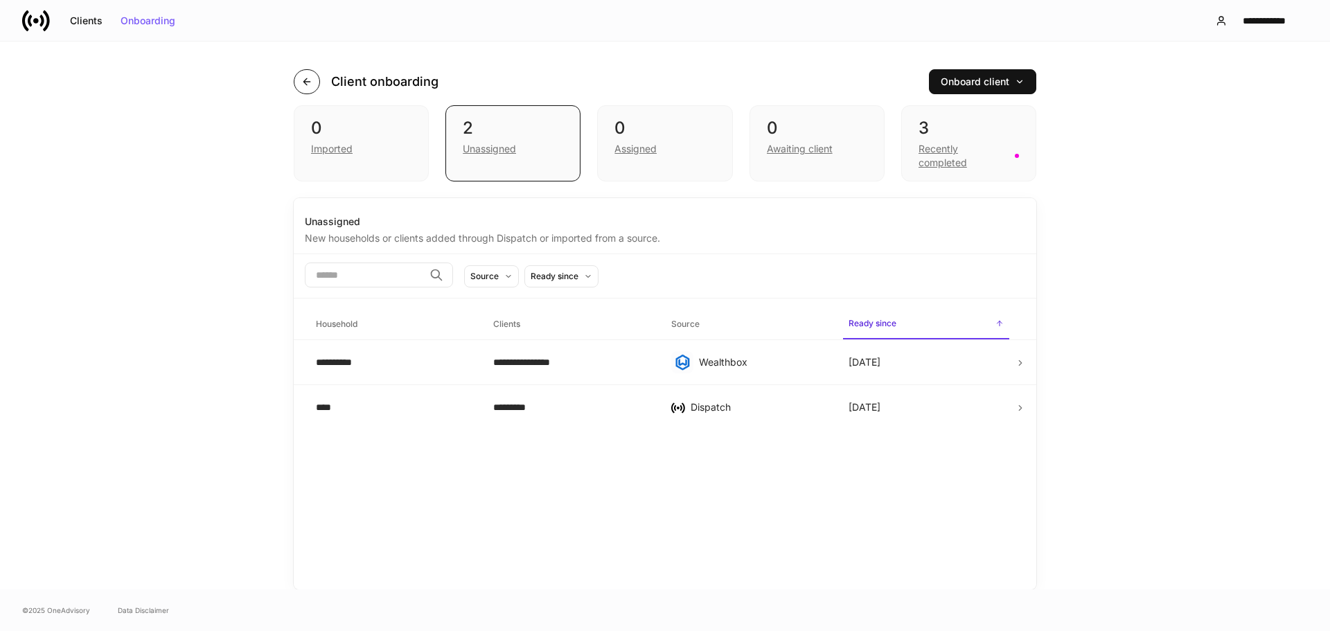
click at [309, 80] on icon "button" at bounding box center [306, 81] width 11 height 11
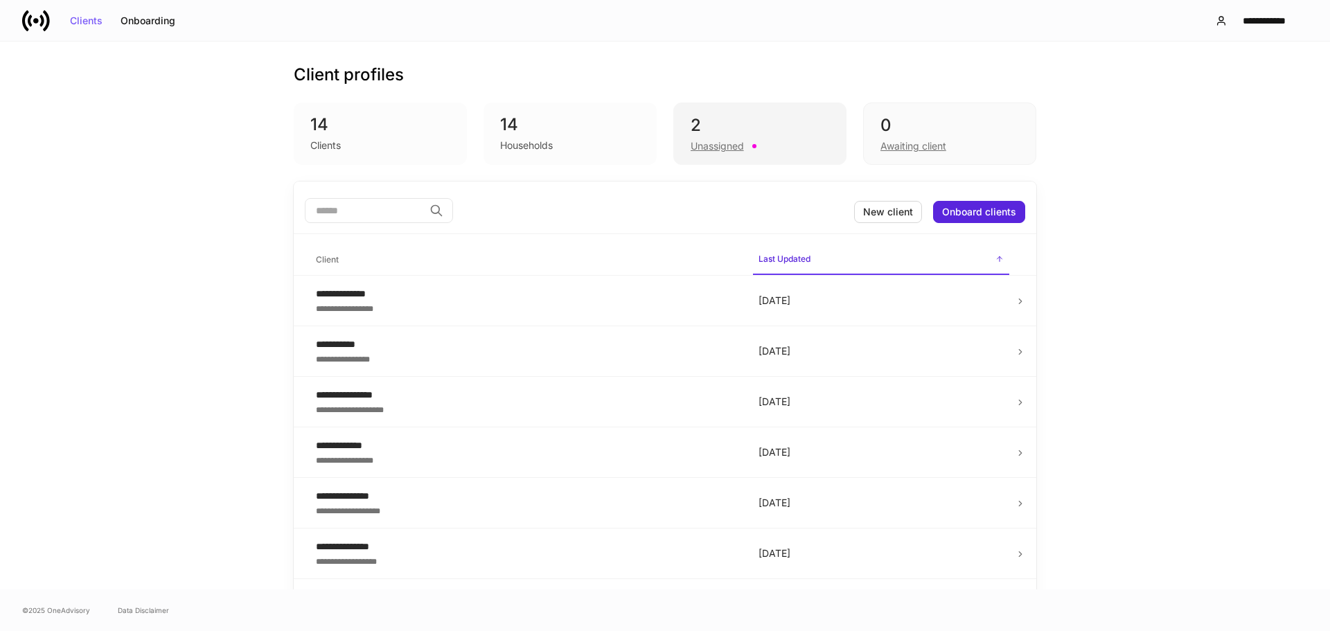
click at [722, 123] on div "2" at bounding box center [760, 125] width 139 height 22
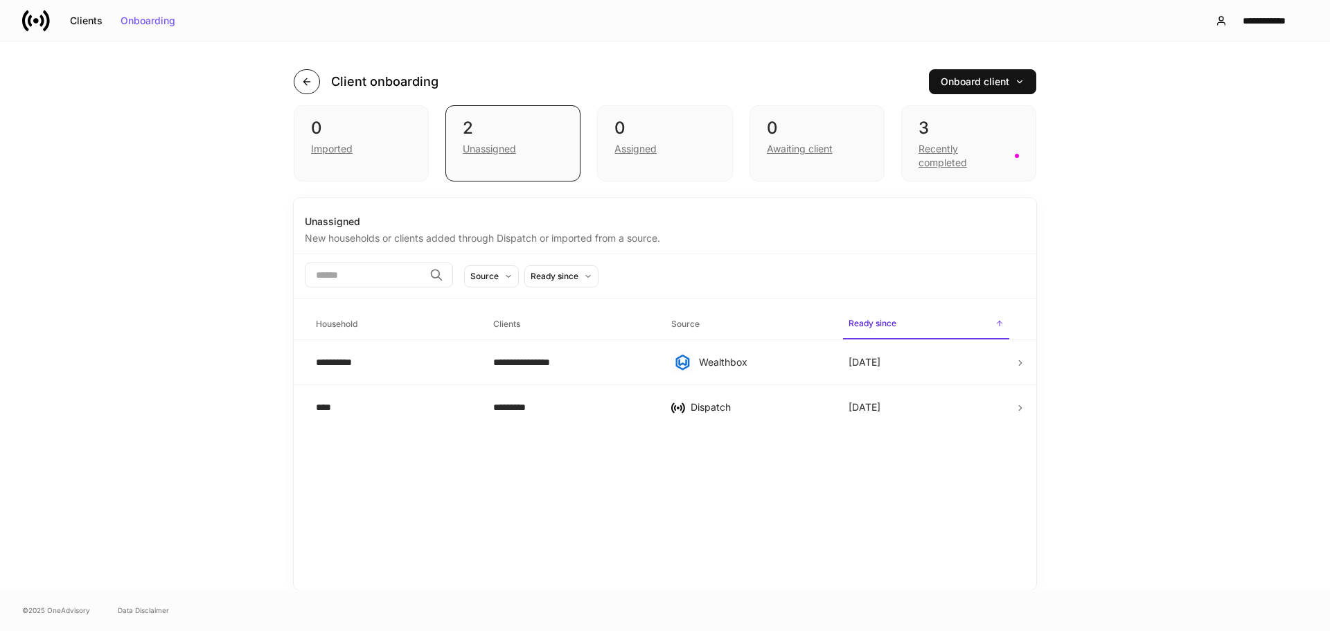
click at [315, 82] on button "button" at bounding box center [307, 81] width 26 height 25
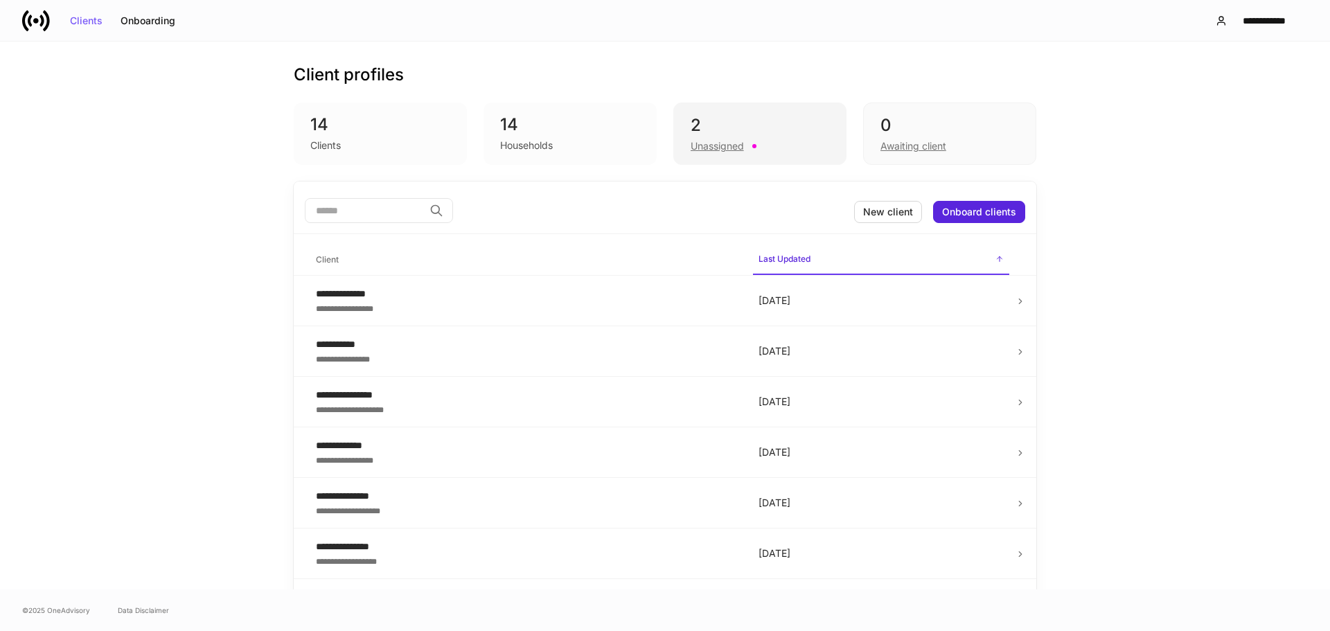
click at [744, 123] on div "2" at bounding box center [760, 125] width 139 height 22
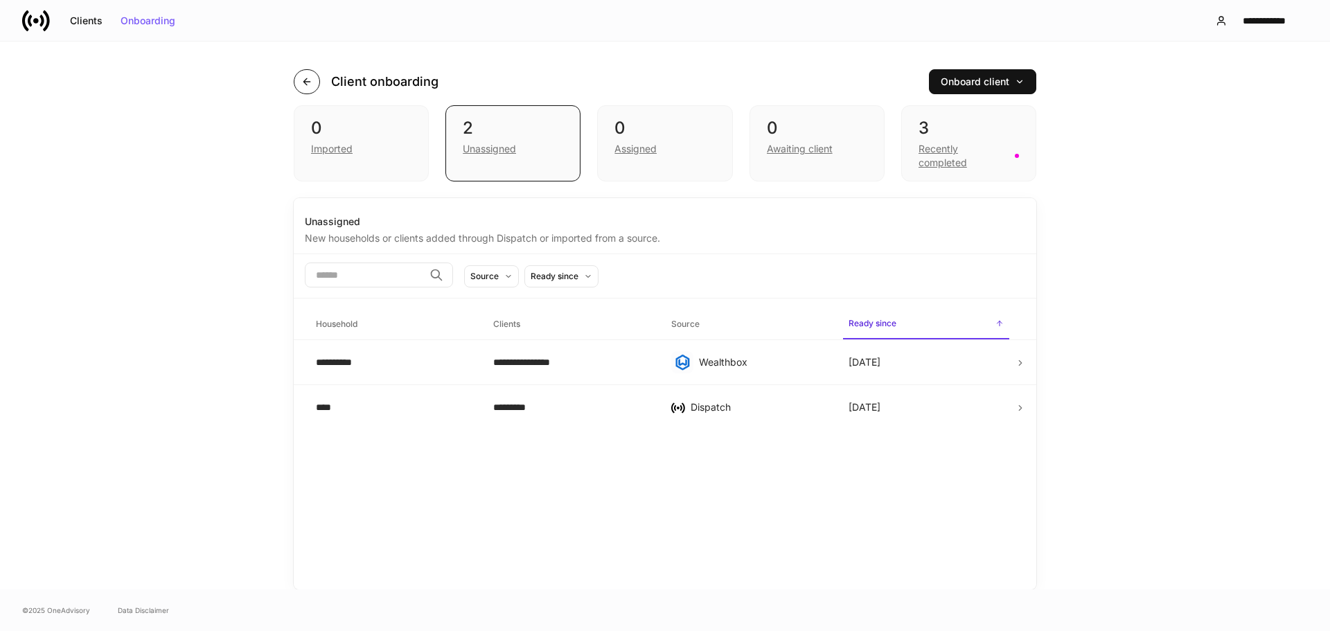
click at [308, 71] on button "button" at bounding box center [307, 81] width 26 height 25
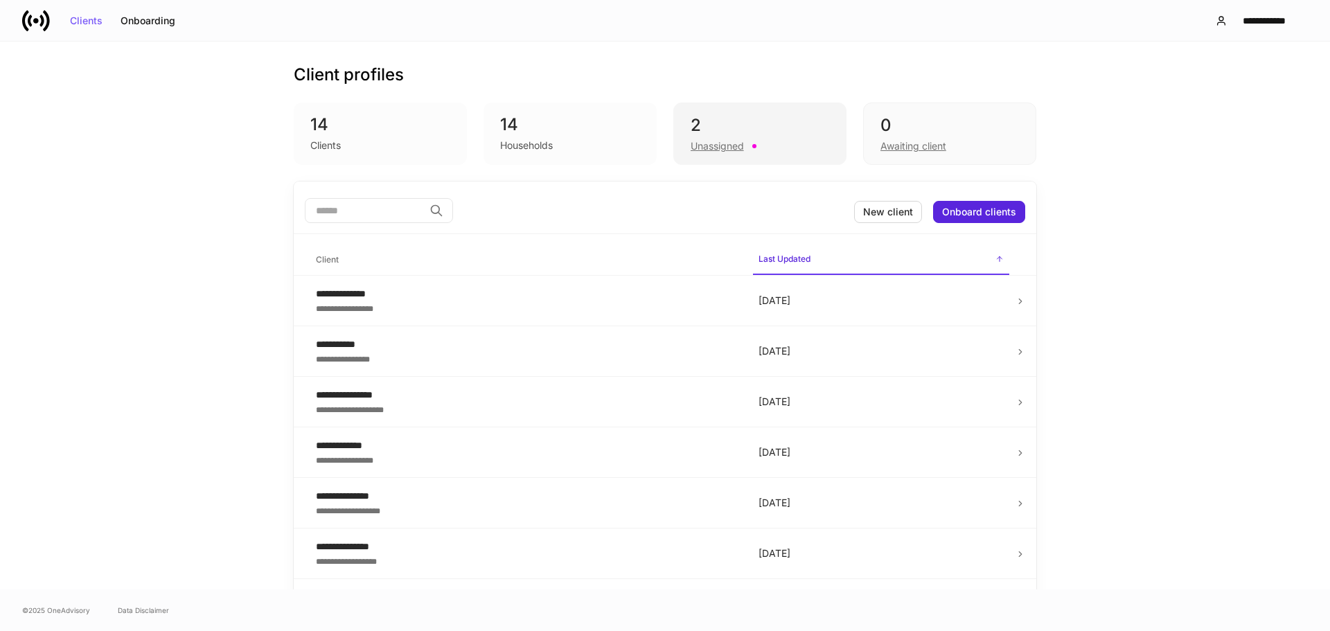
click at [744, 132] on div "2" at bounding box center [760, 125] width 139 height 22
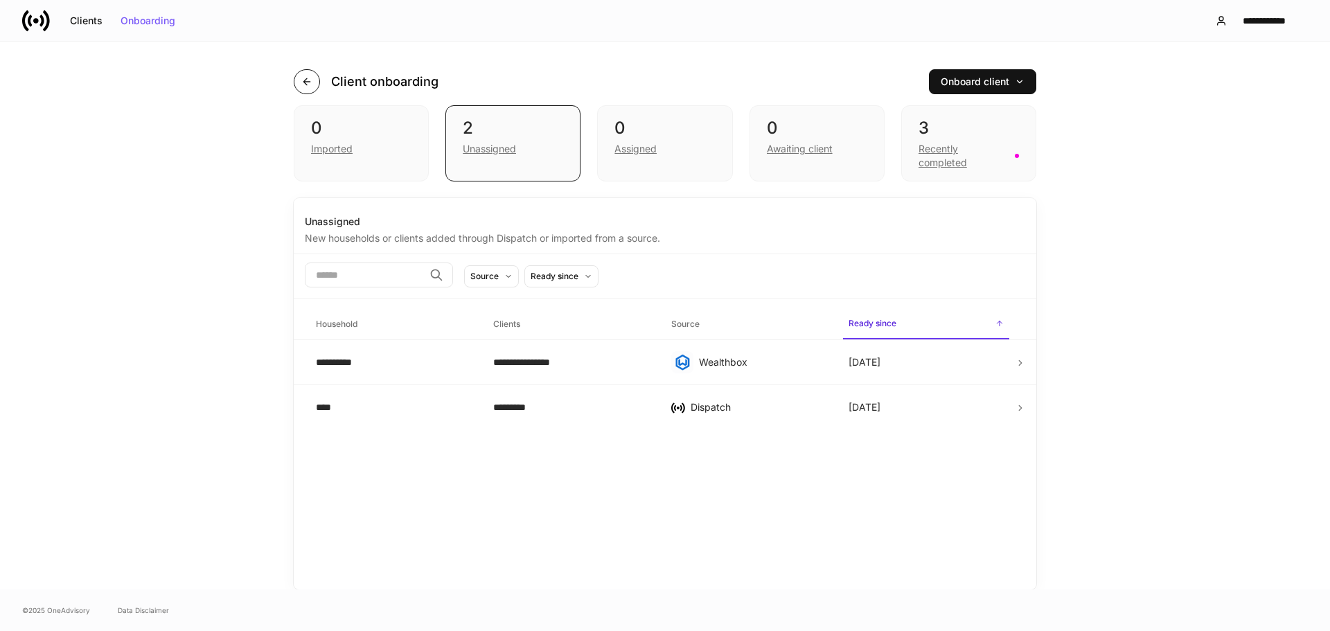
click at [314, 78] on button "button" at bounding box center [307, 81] width 26 height 25
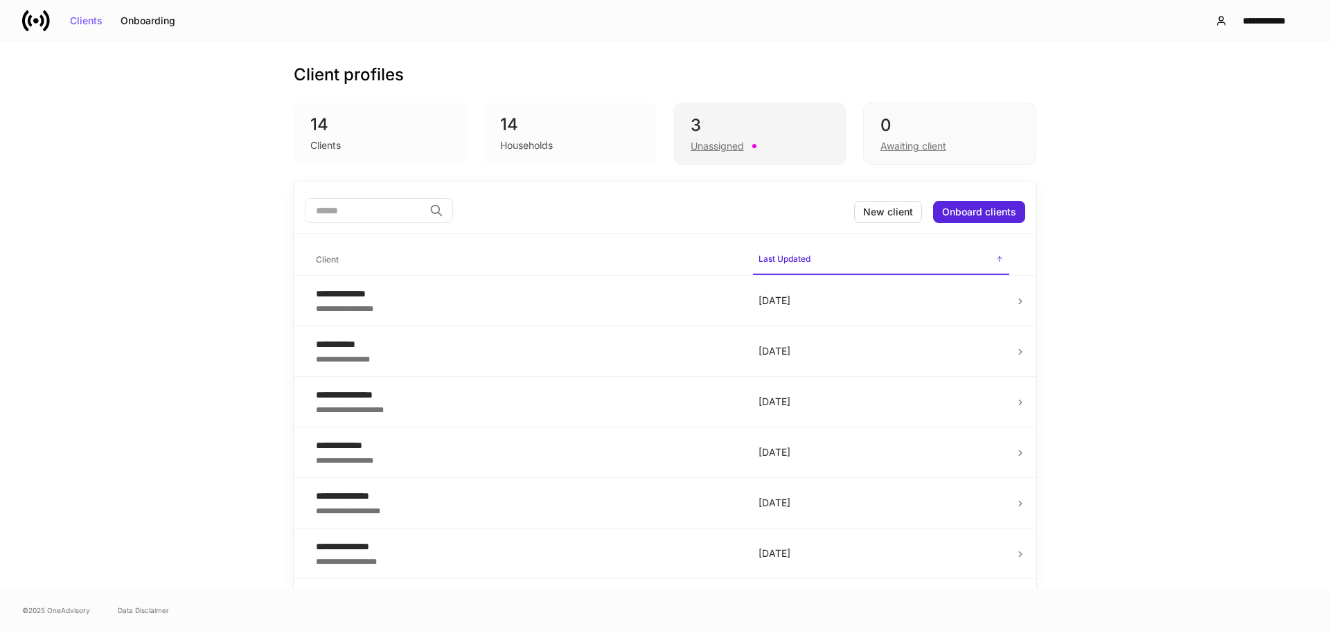
click at [711, 107] on div "3 Unassigned" at bounding box center [759, 134] width 173 height 62
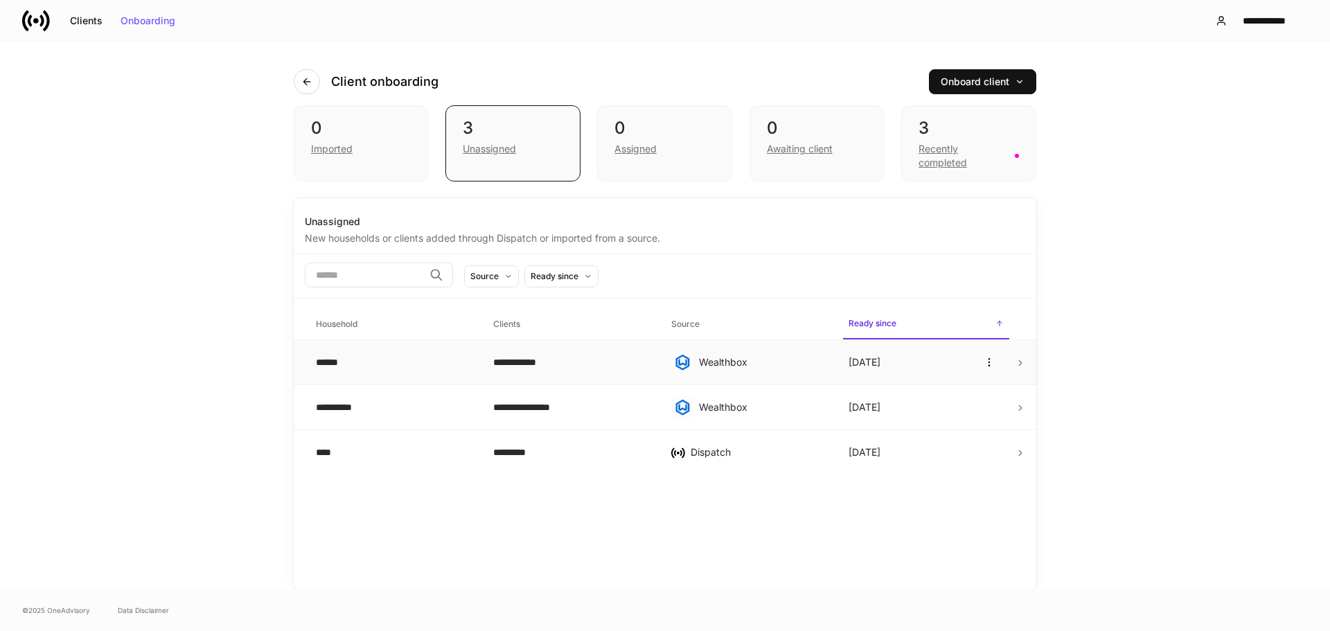
click at [807, 365] on div "Wealthbox" at bounding box center [762, 362] width 127 height 14
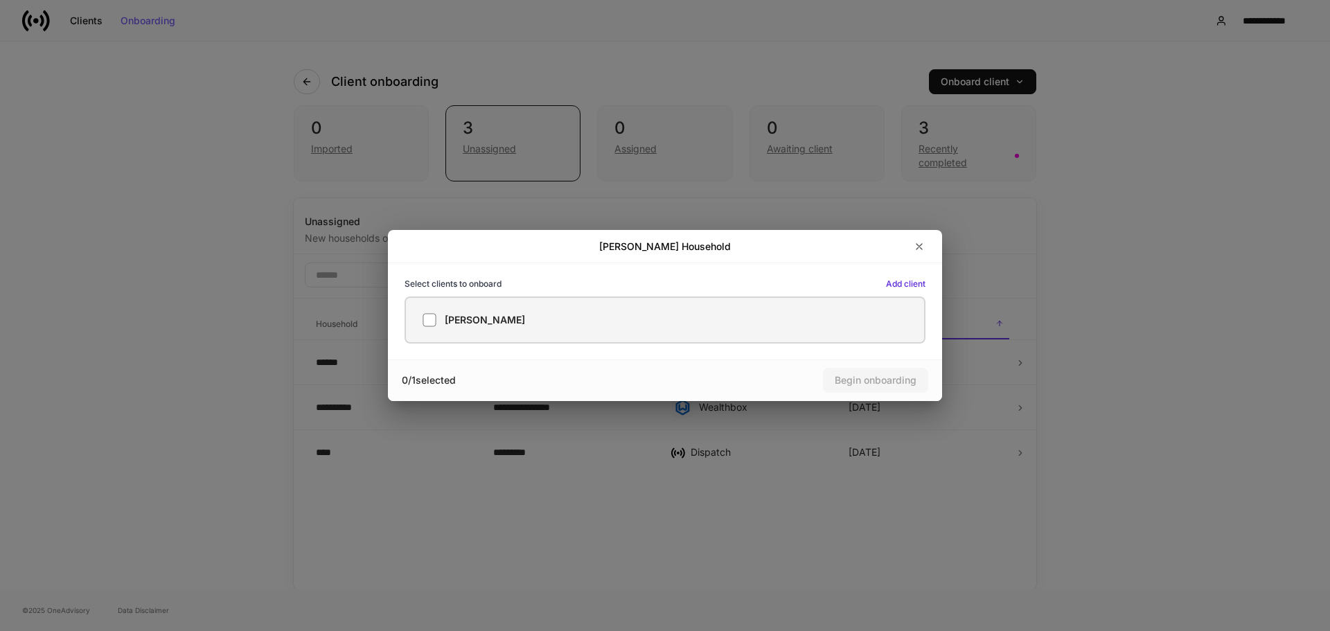
click at [767, 330] on label "kenny Benton" at bounding box center [665, 319] width 521 height 47
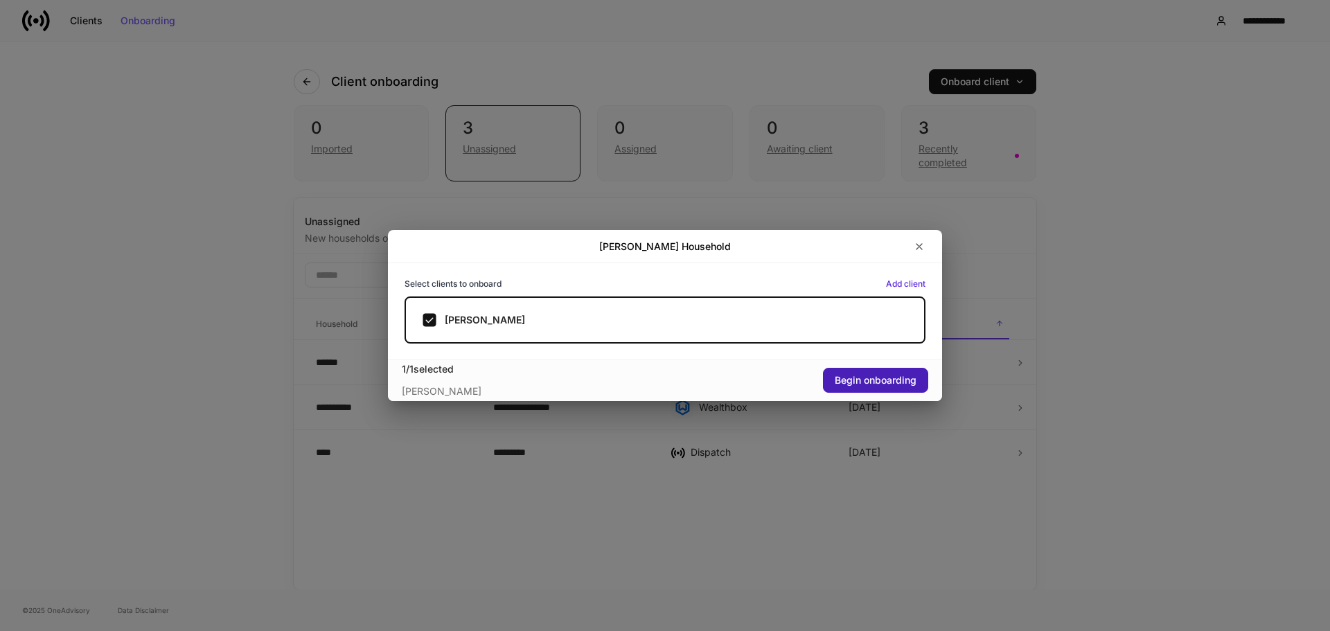
click at [865, 385] on div "Begin onboarding" at bounding box center [876, 380] width 82 height 10
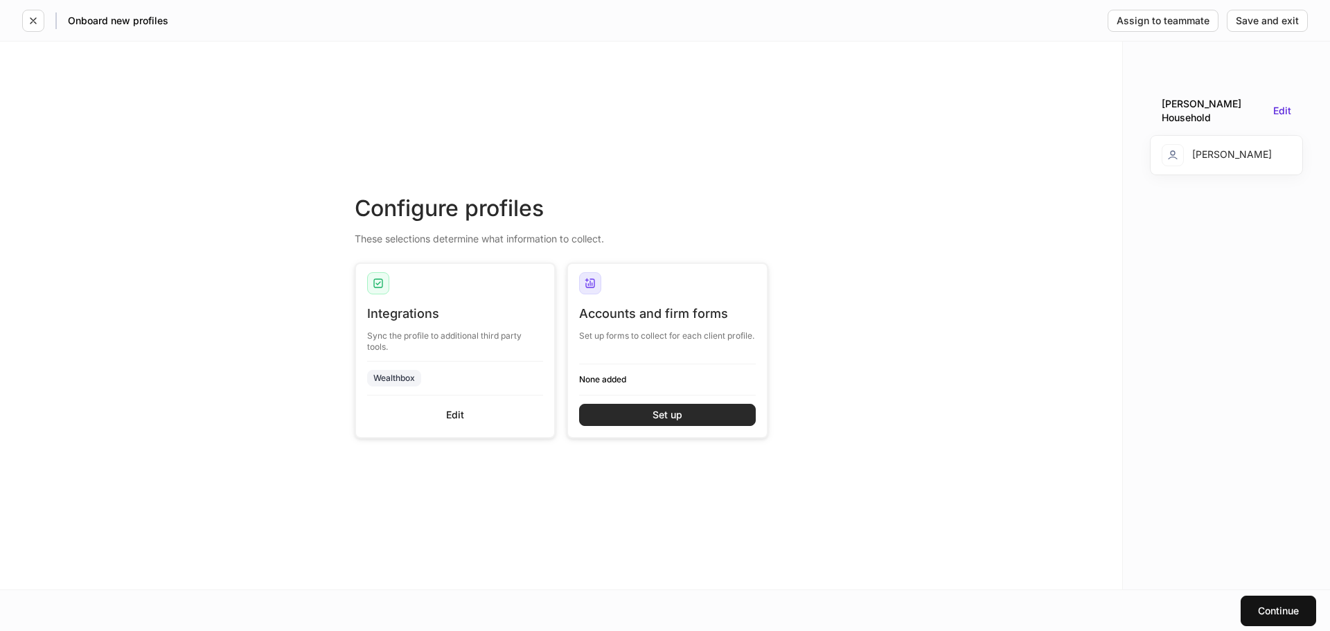
click at [666, 414] on div "Set up" at bounding box center [667, 415] width 30 height 10
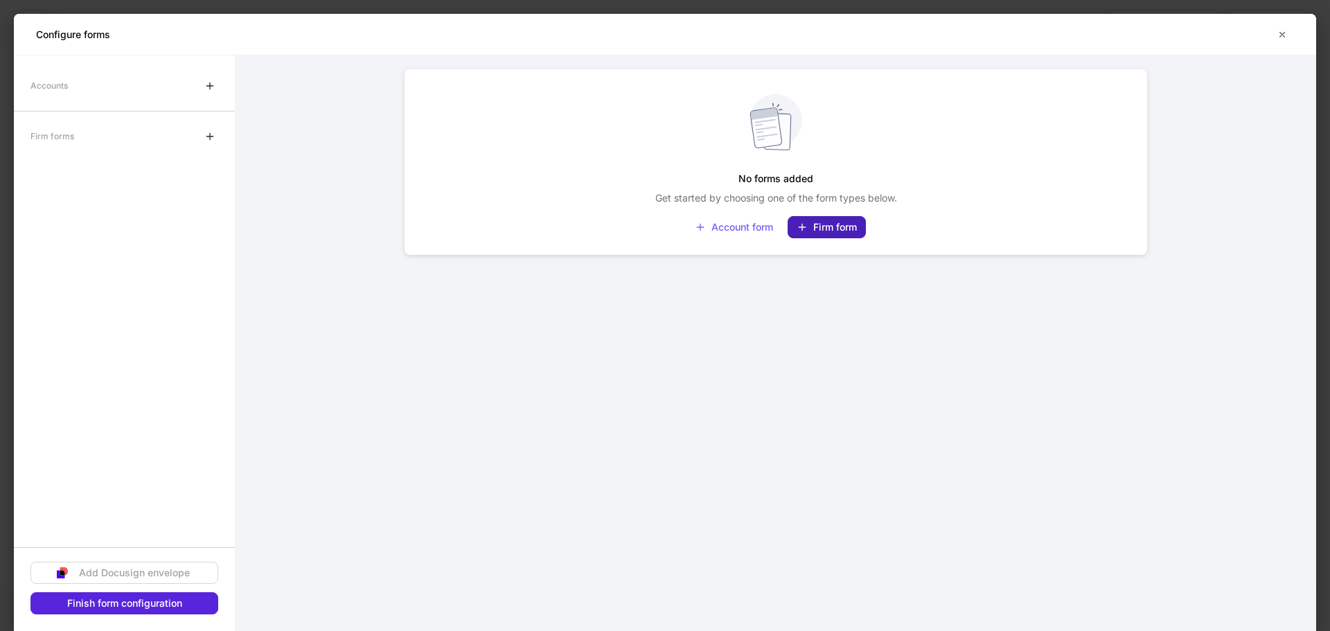
click at [821, 227] on div "Firm form" at bounding box center [827, 227] width 60 height 11
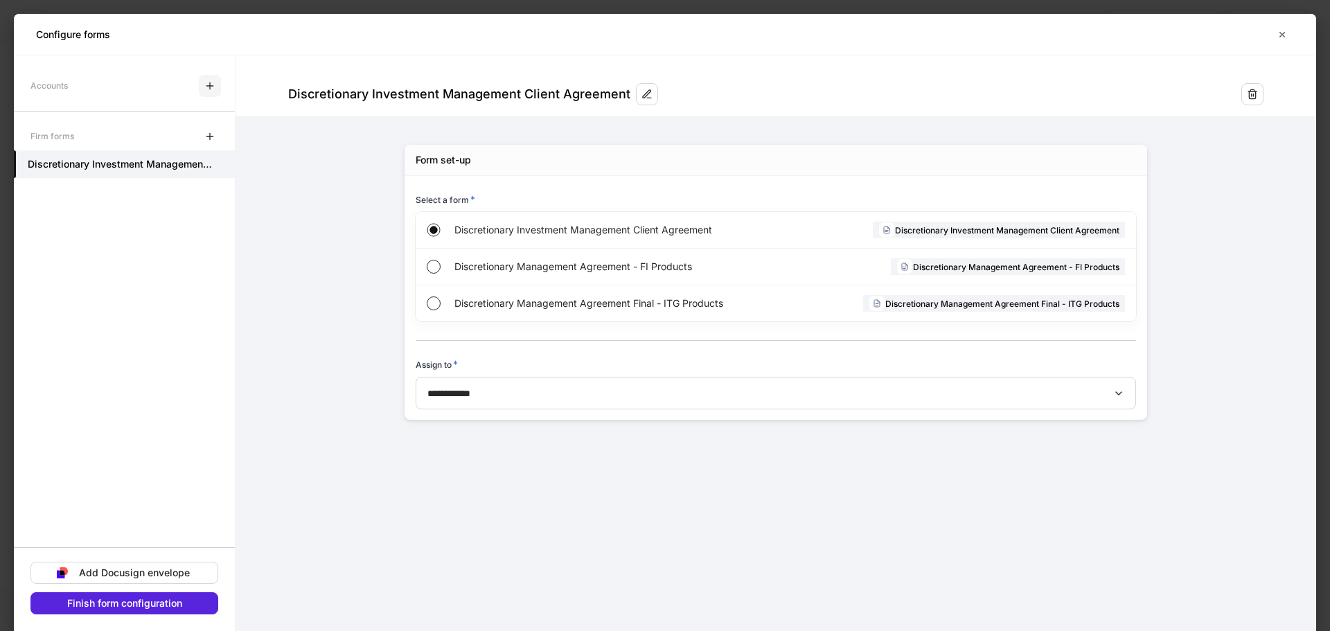
click at [212, 90] on icon "button" at bounding box center [209, 85] width 11 height 11
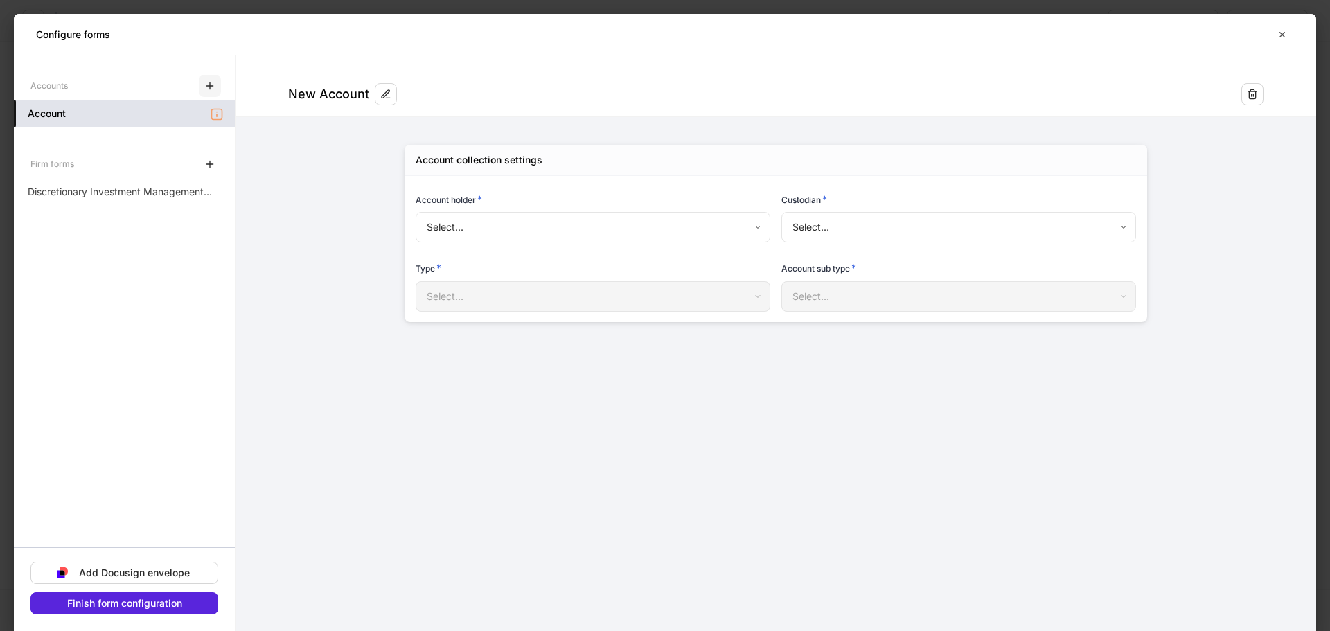
type input "**********"
click at [205, 162] on icon "button" at bounding box center [209, 164] width 11 height 11
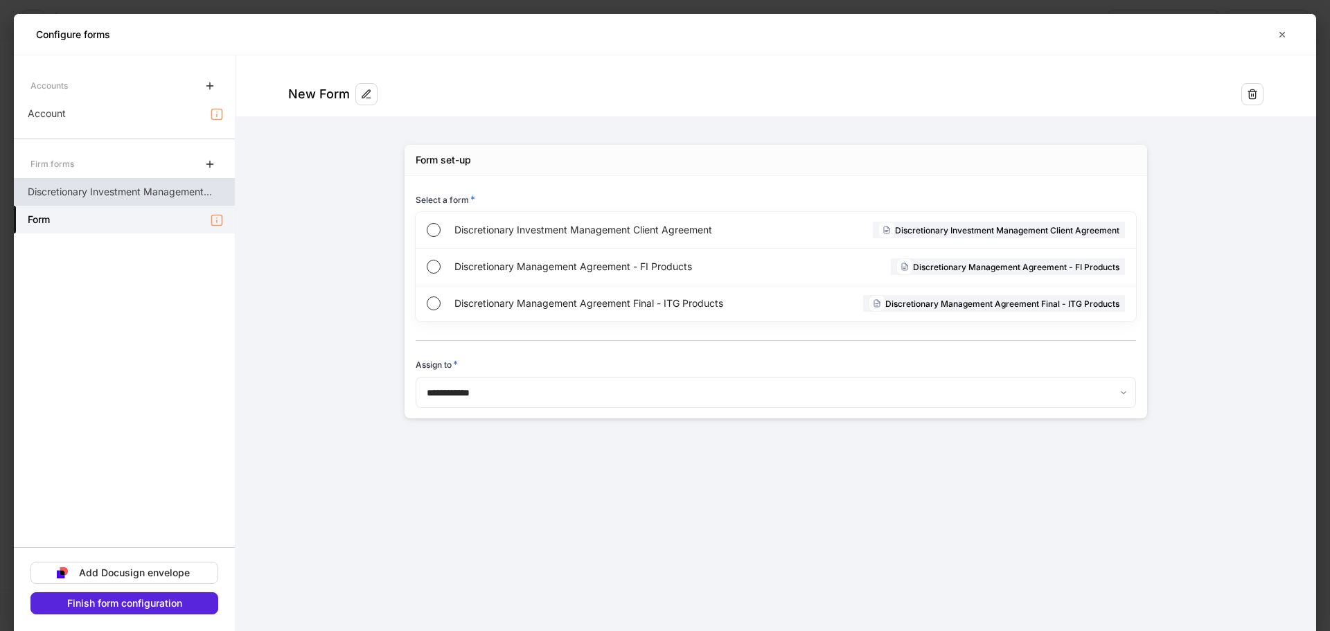
click at [156, 181] on div "Discretionary Investment Management Client Agreement" at bounding box center [124, 192] width 221 height 28
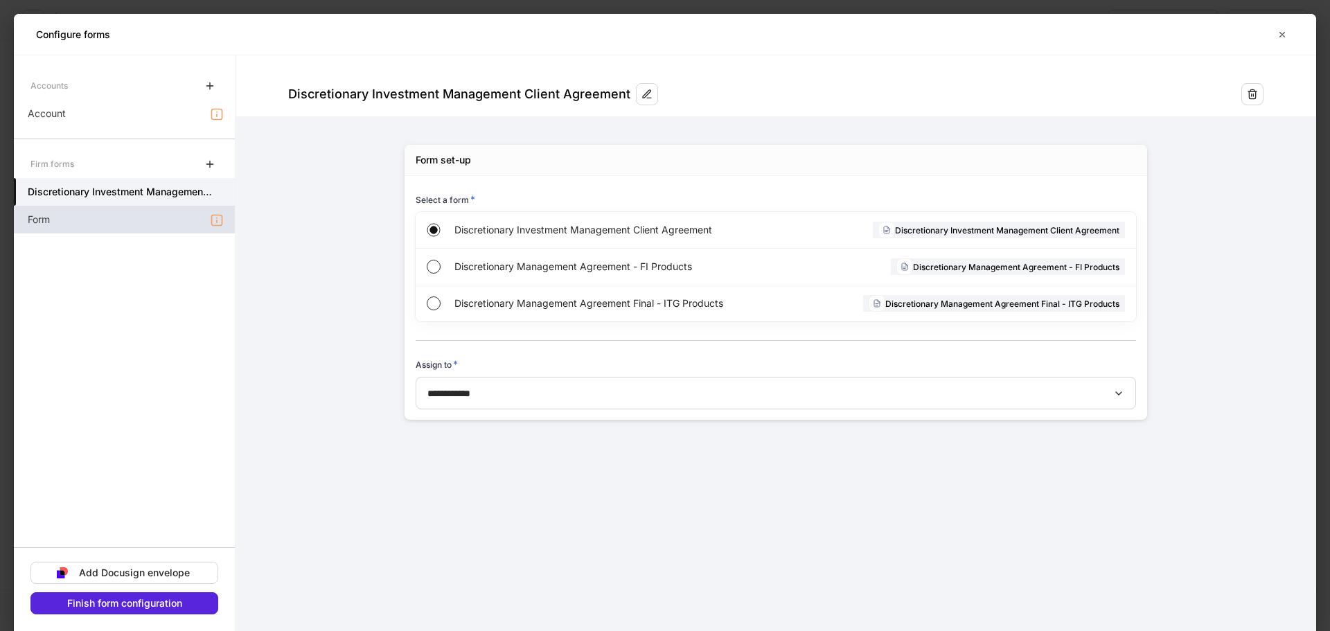
click at [156, 213] on div "Form" at bounding box center [124, 220] width 221 height 28
click at [206, 161] on icon "button" at bounding box center [209, 164] width 11 height 11
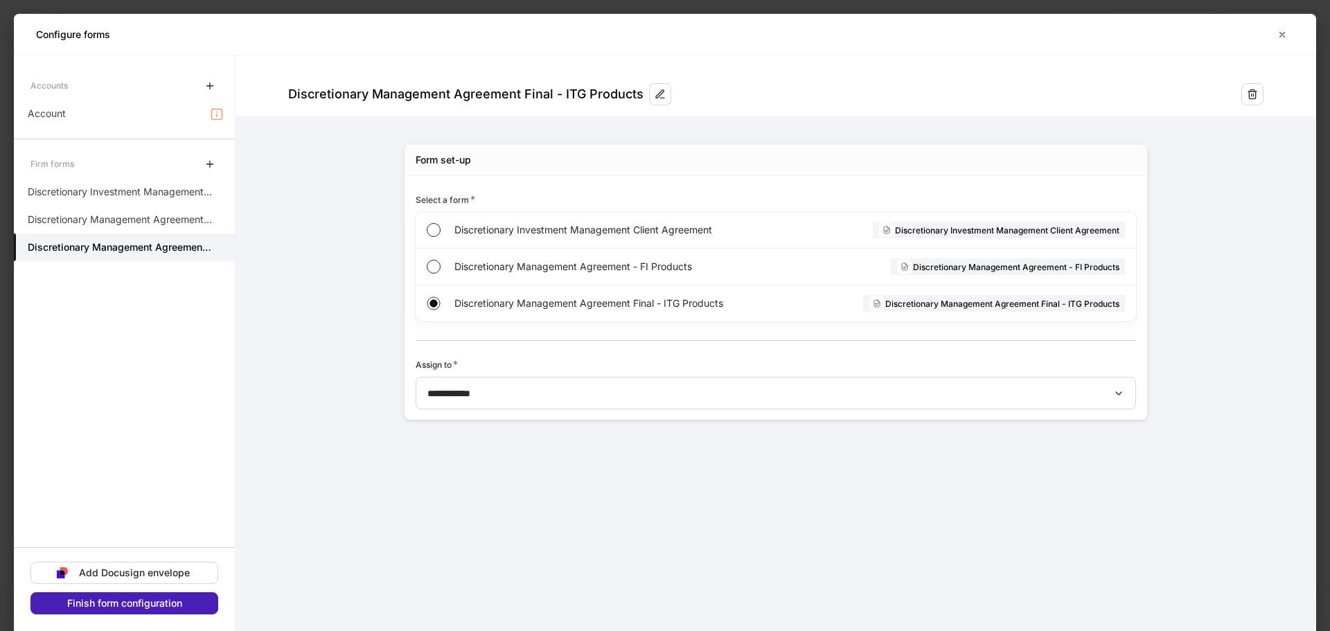
click at [157, 608] on div "Finish form configuration" at bounding box center [124, 603] width 115 height 10
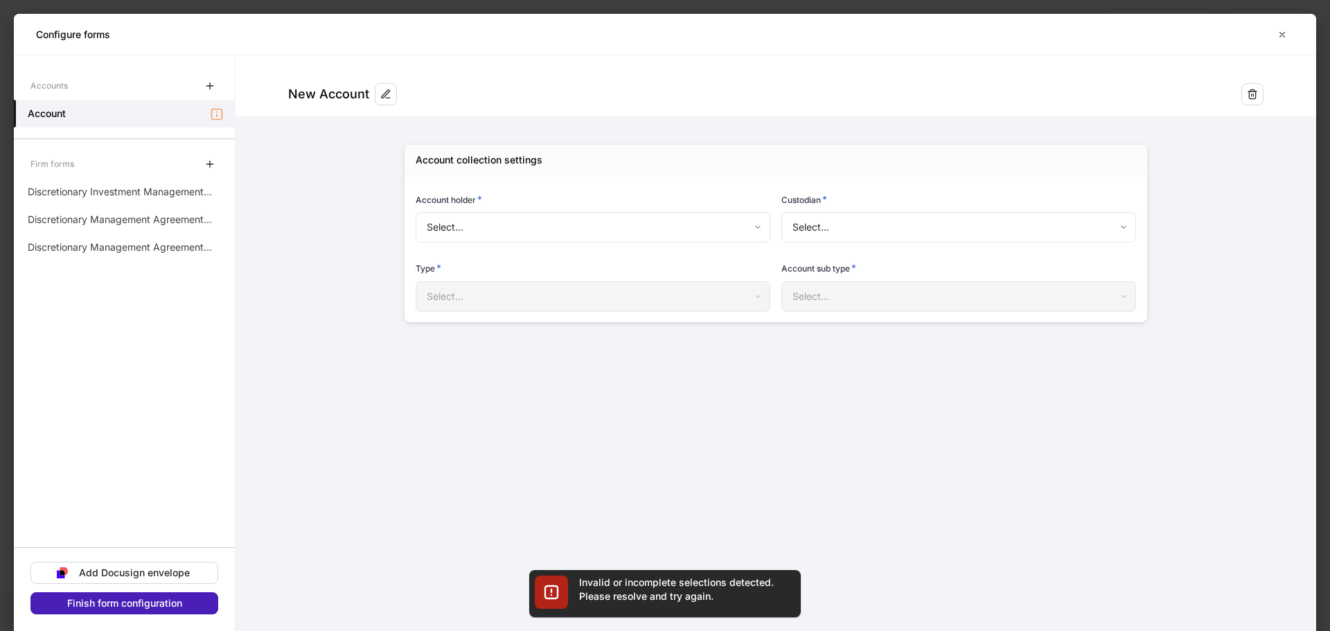
type input "**********"
click at [150, 190] on p "Discretionary Investment Management Client Agreement" at bounding box center [120, 192] width 185 height 14
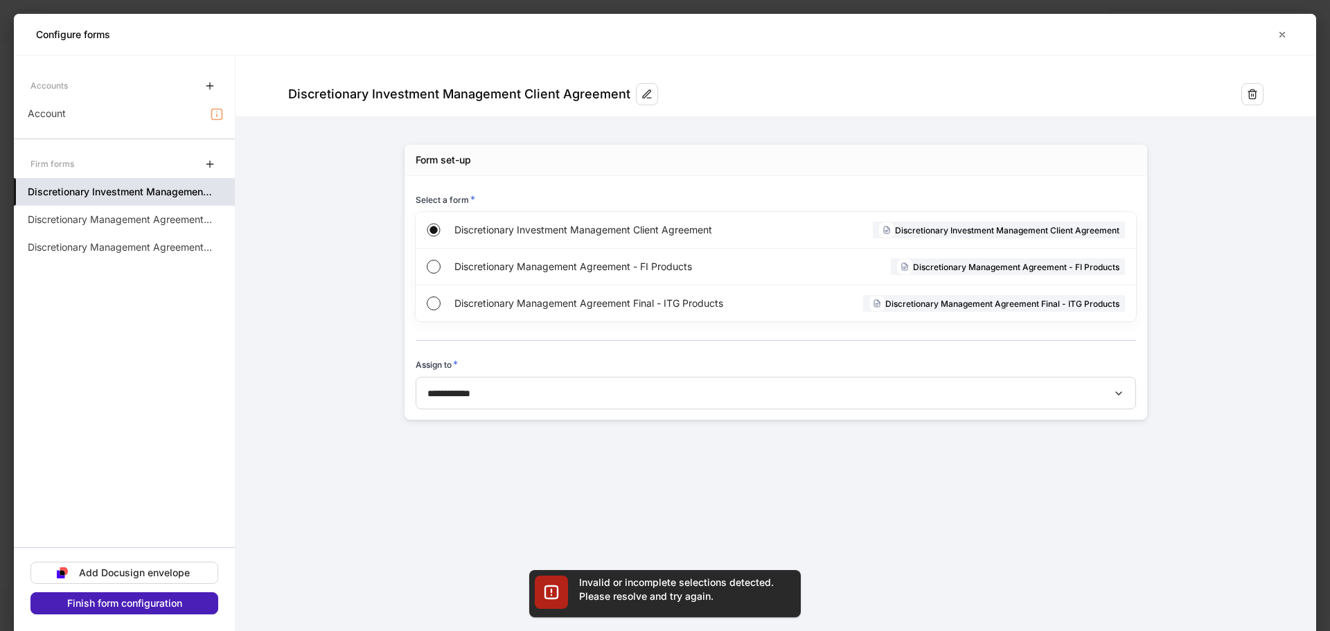
click at [160, 602] on div "Finish form configuration" at bounding box center [124, 603] width 115 height 10
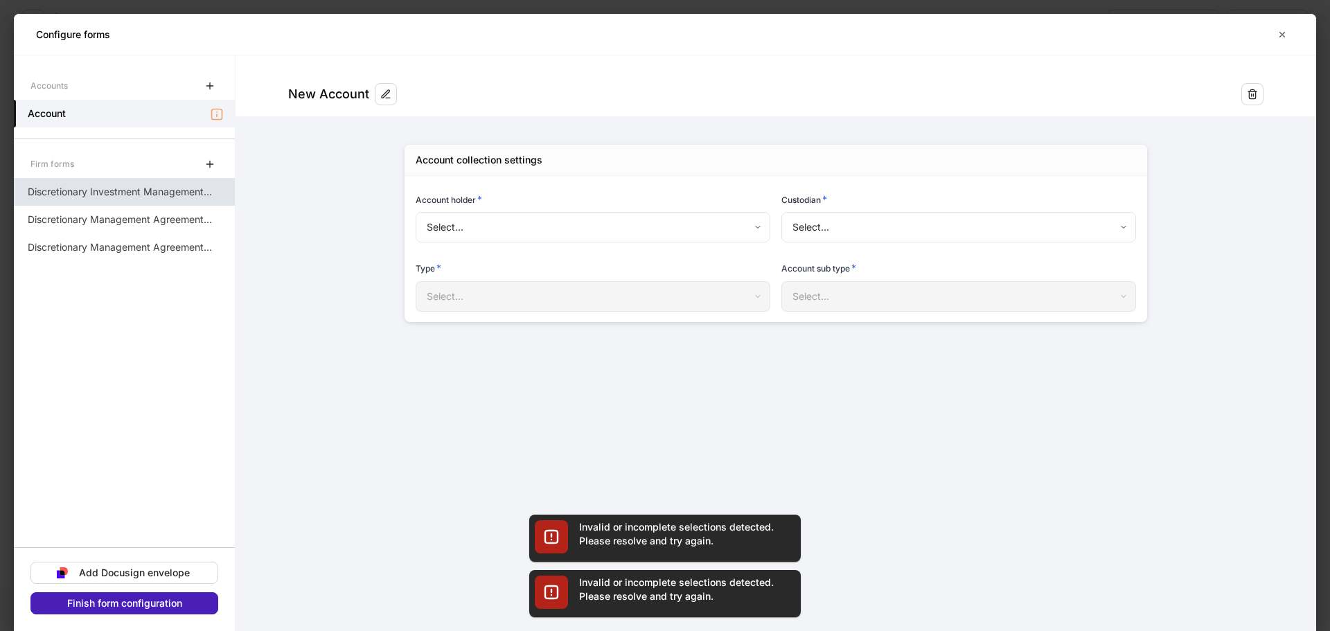
type input "**********"
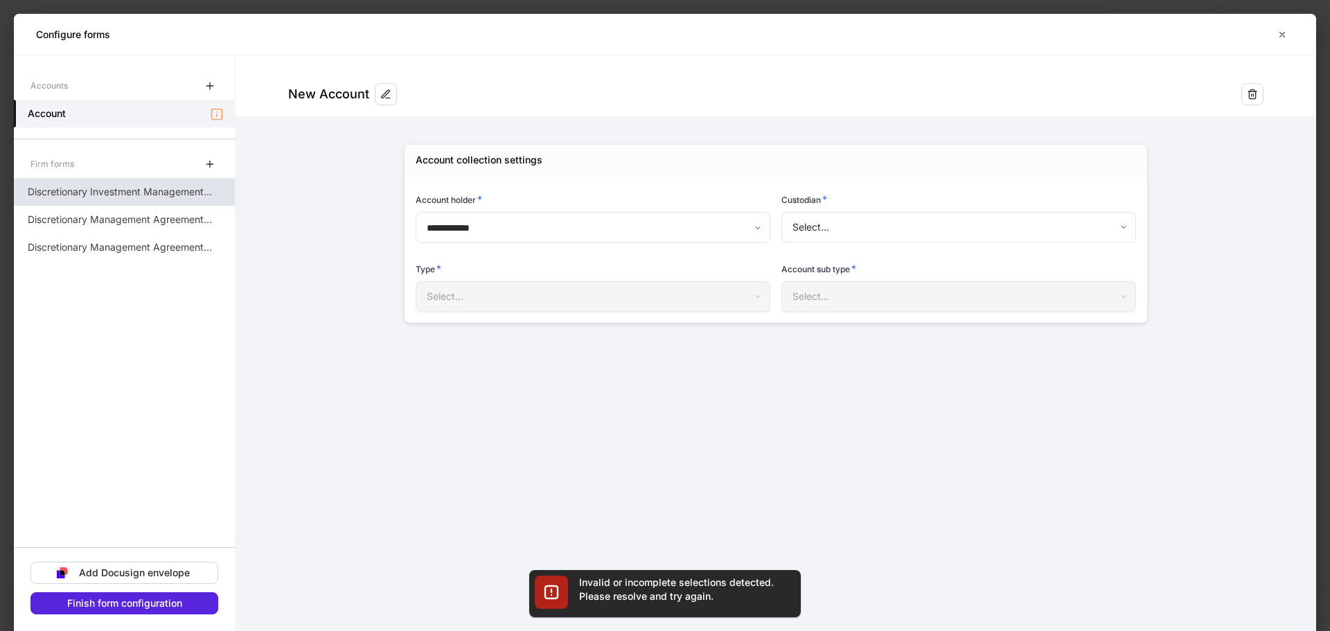
click at [156, 190] on p "Discretionary Investment Management Client Agreement" at bounding box center [120, 192] width 185 height 14
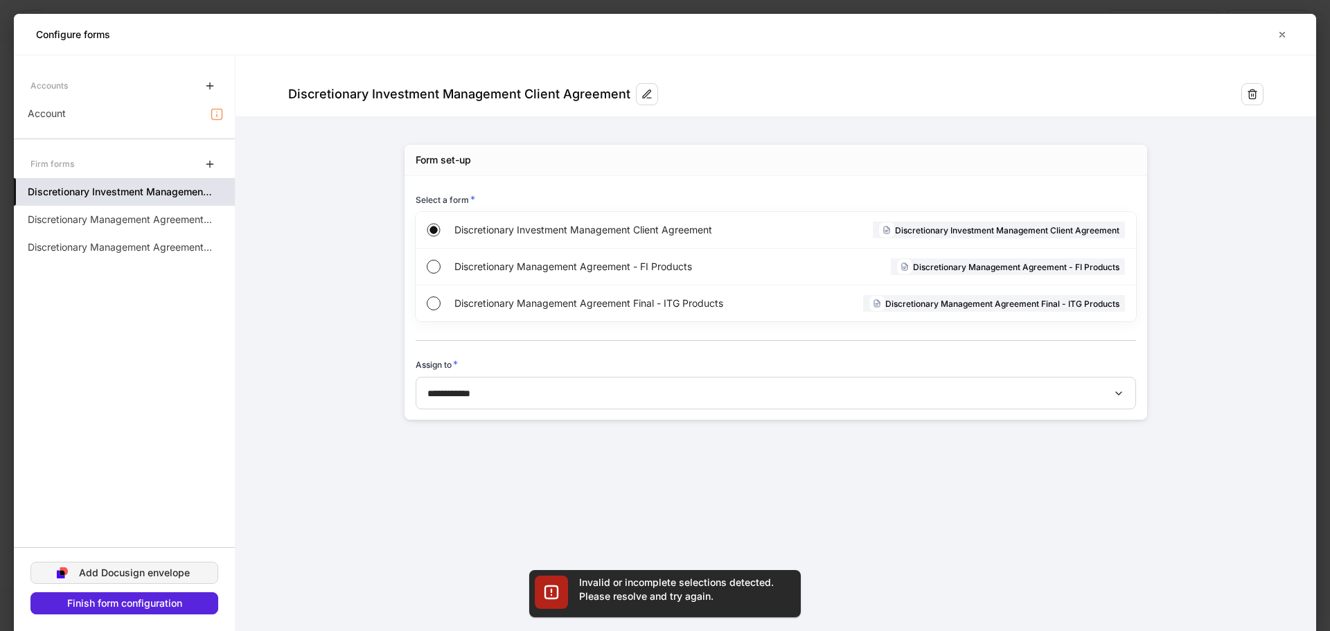
click at [156, 576] on div "Add Docusign envelope" at bounding box center [134, 573] width 111 height 10
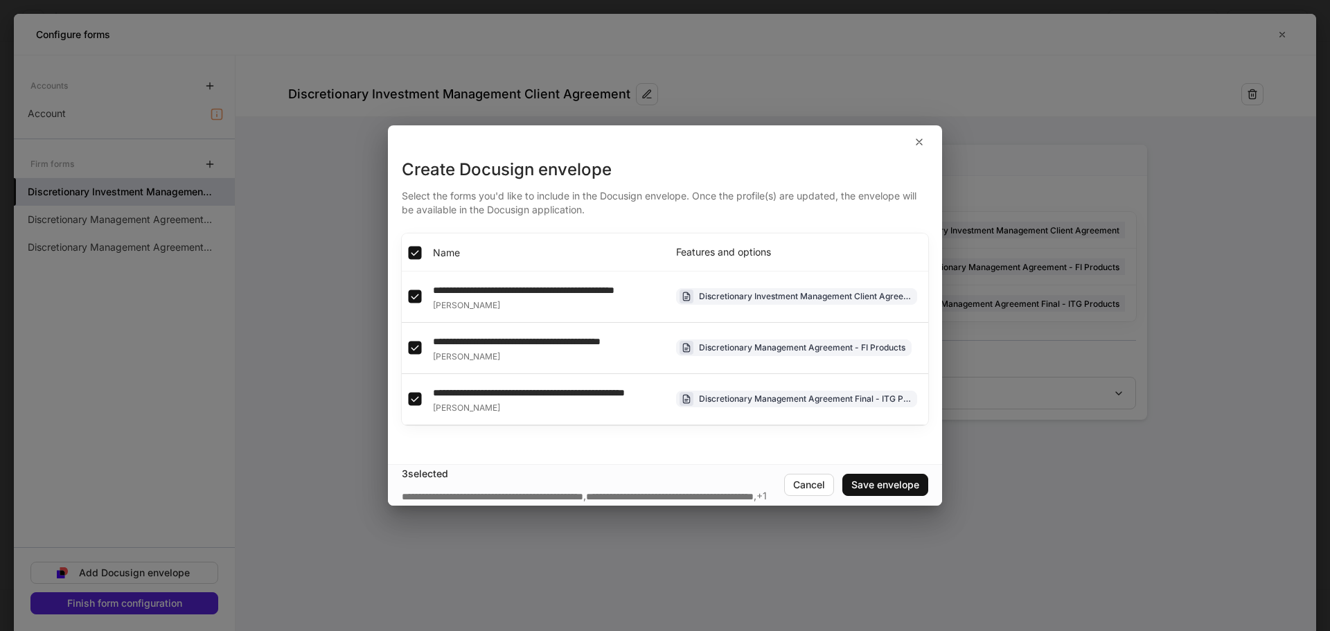
scroll to position [0, 118]
click at [909, 490] on div "Save envelope" at bounding box center [885, 485] width 68 height 10
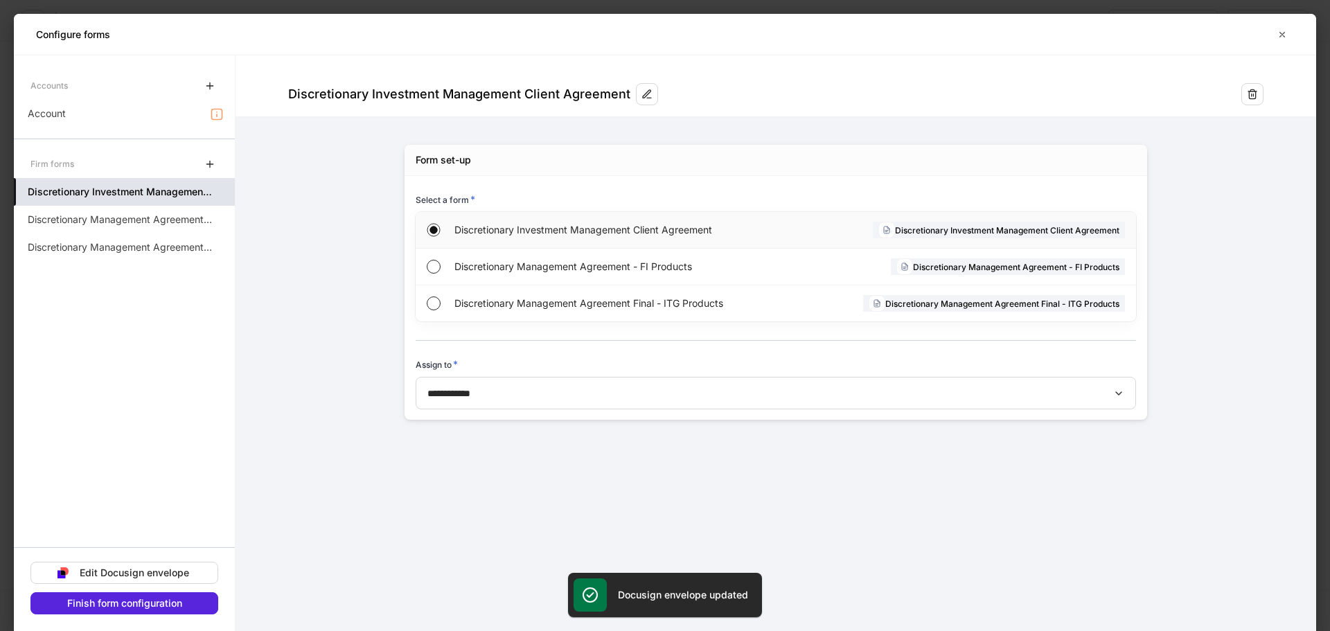
click at [961, 235] on div "Discretionary Investment Management Client Agreement" at bounding box center [999, 230] width 252 height 17
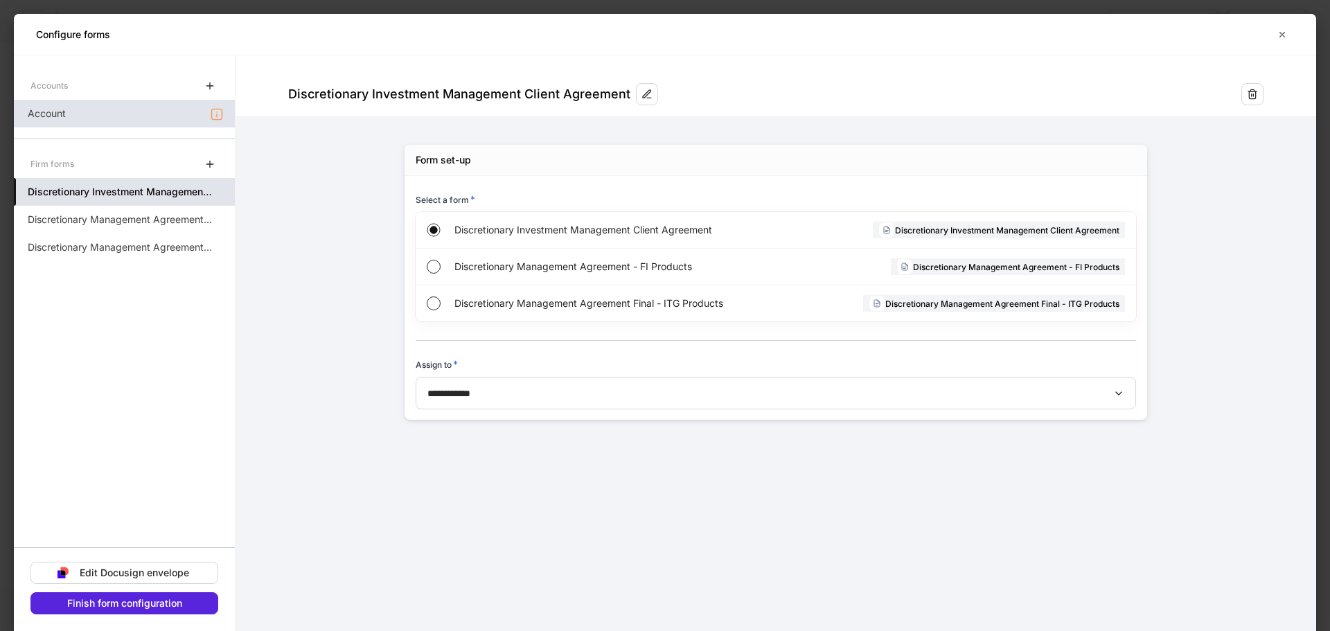
click at [212, 114] on icon at bounding box center [217, 114] width 10 height 10
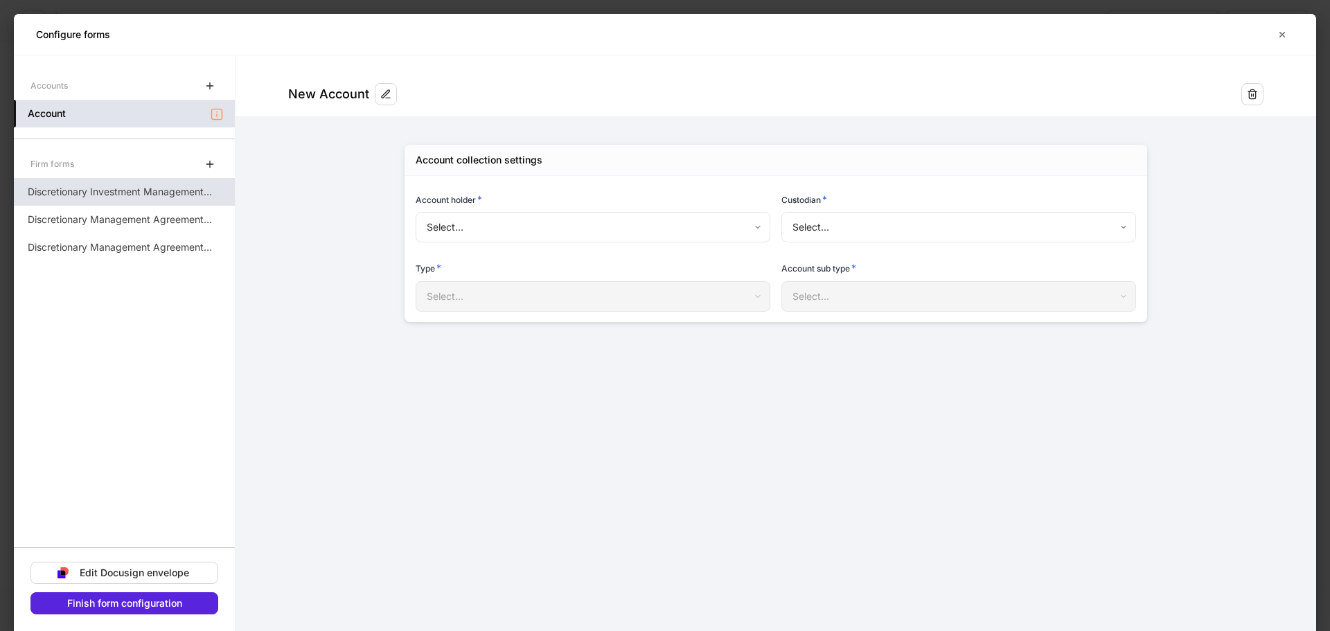
type input "**********"
click at [882, 225] on body "**********" at bounding box center [665, 315] width 1330 height 631
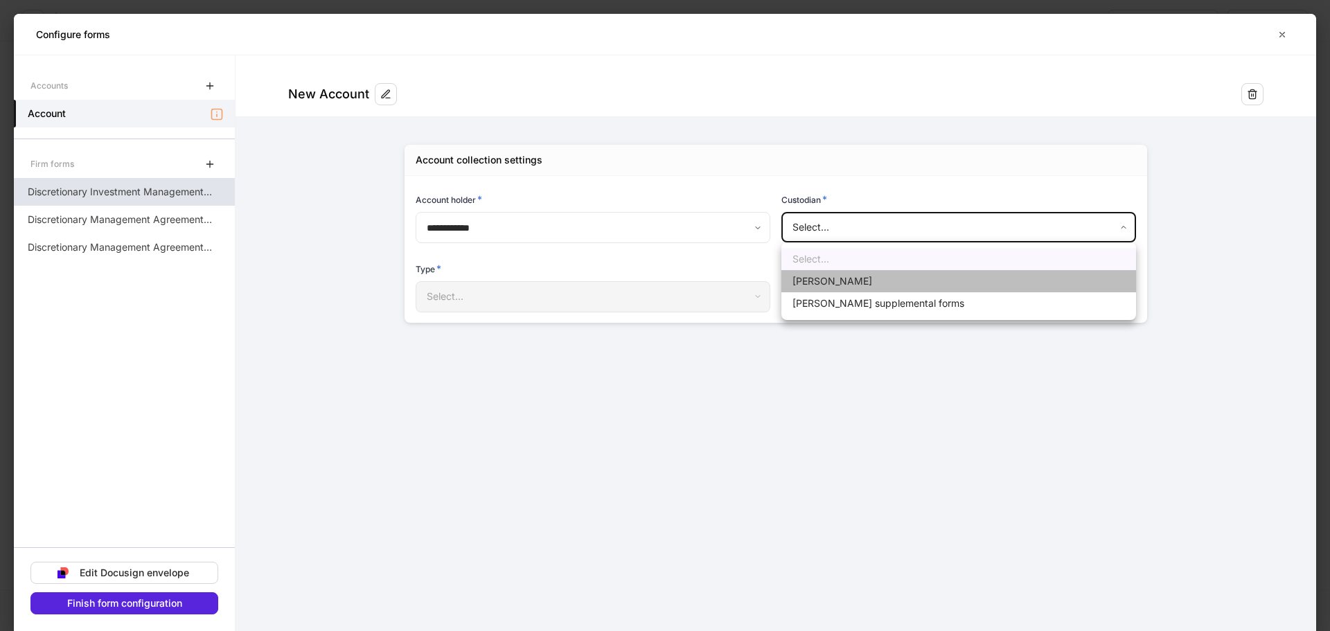
click at [880, 282] on li "[PERSON_NAME]" at bounding box center [958, 281] width 355 height 22
type input "******"
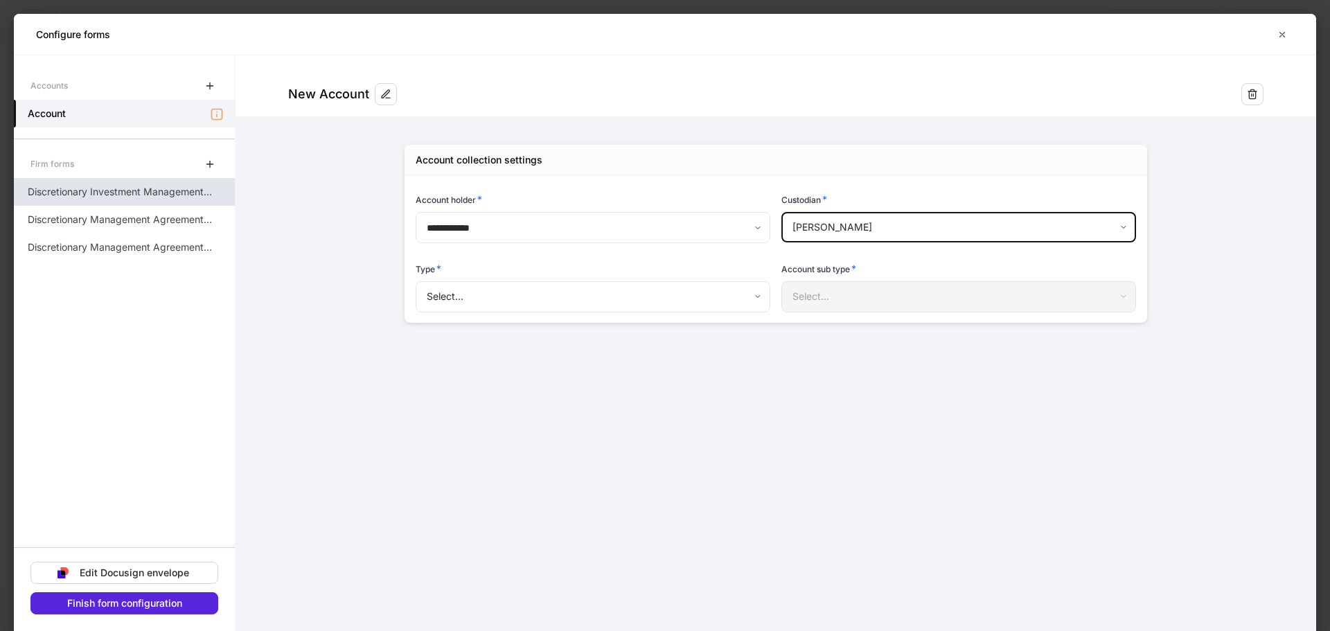
click at [672, 294] on body "**********" at bounding box center [665, 315] width 1330 height 631
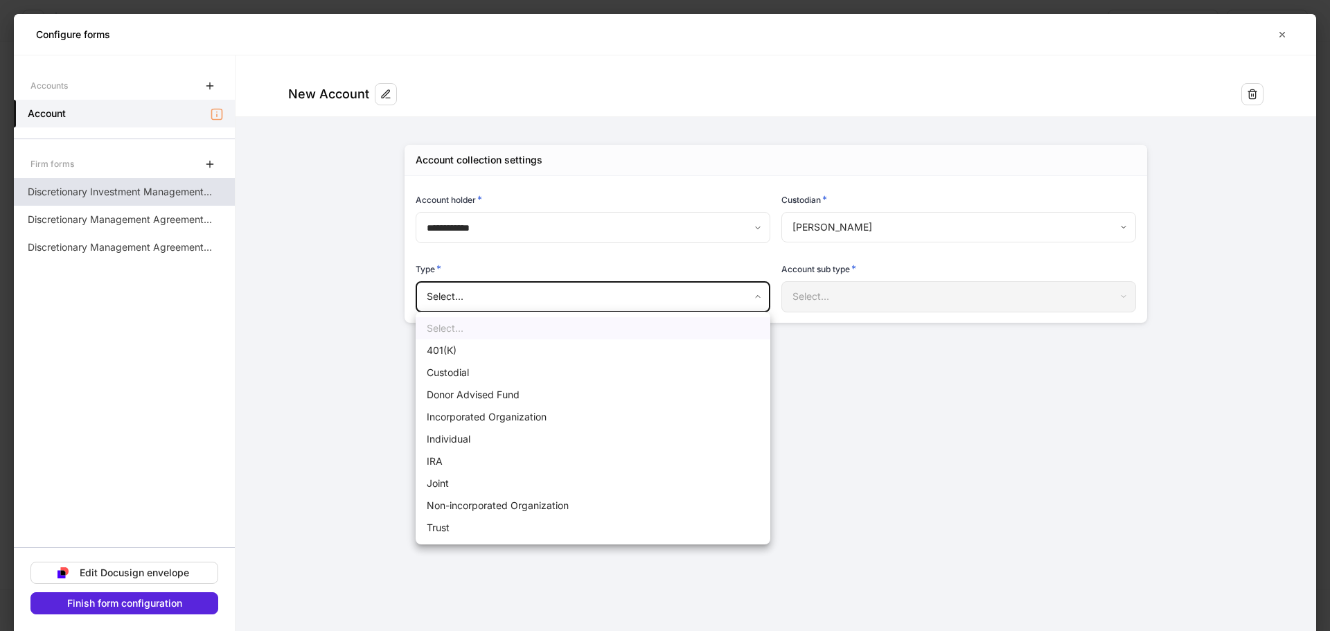
click at [563, 442] on li "Individual" at bounding box center [593, 439] width 355 height 22
type input "**********"
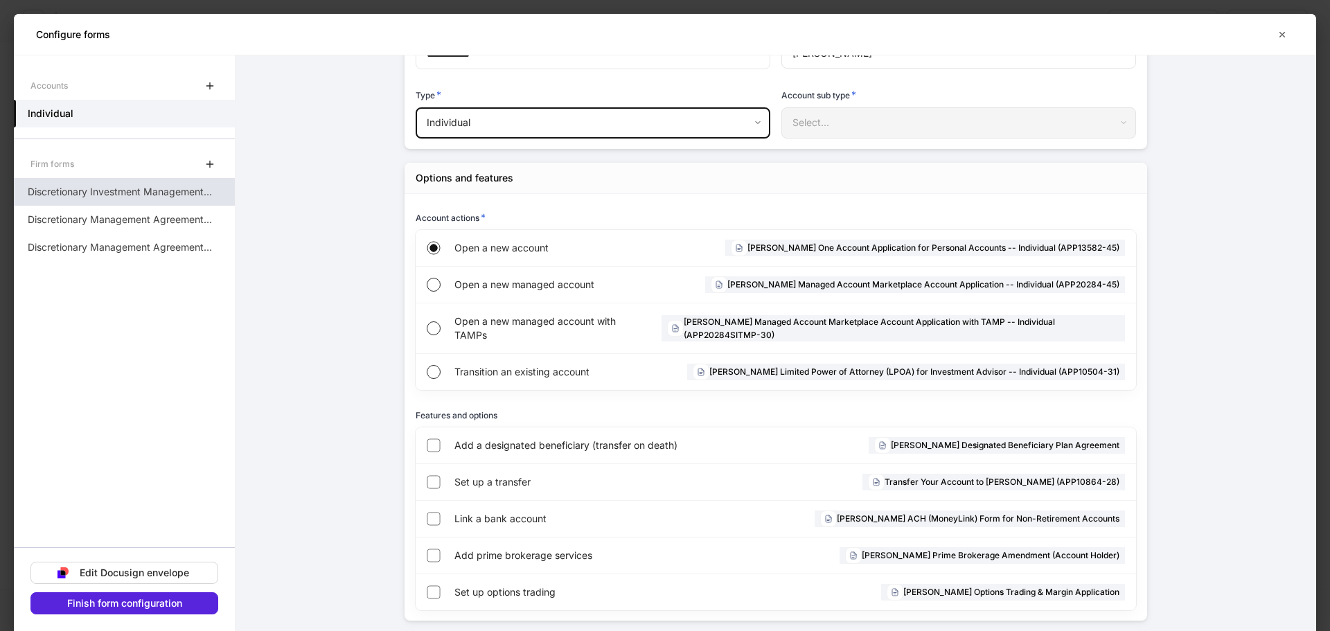
scroll to position [190, 0]
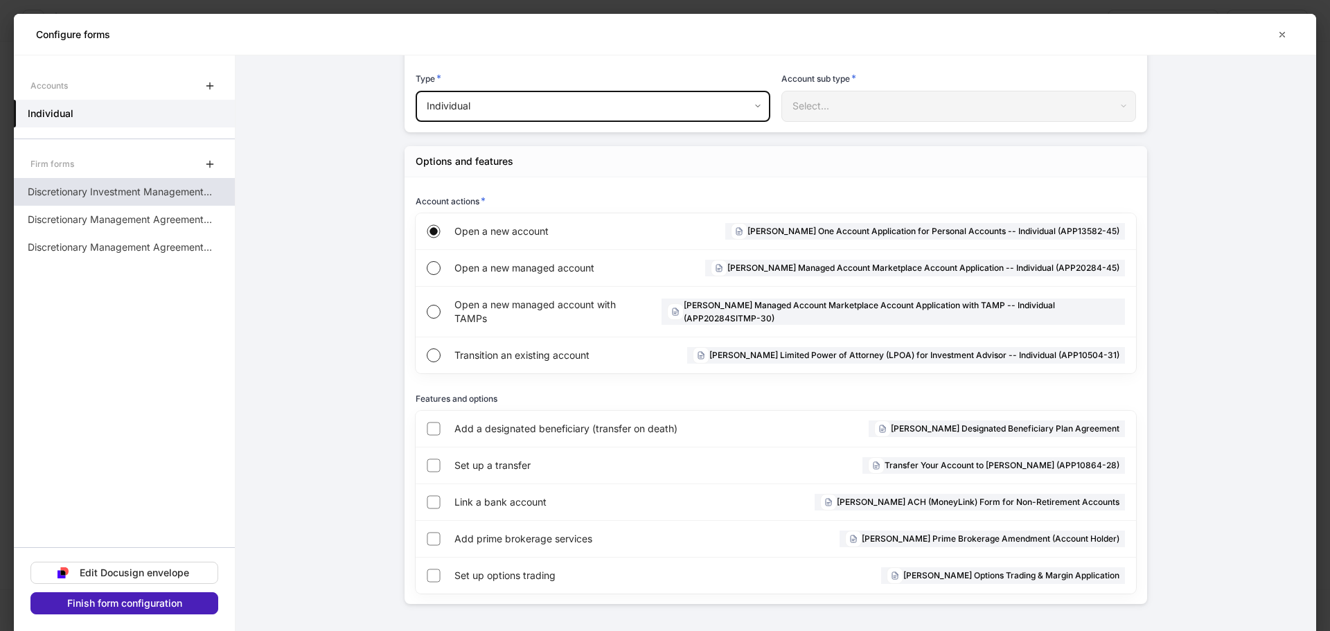
click at [181, 600] on div "Finish form configuration" at bounding box center [124, 603] width 115 height 10
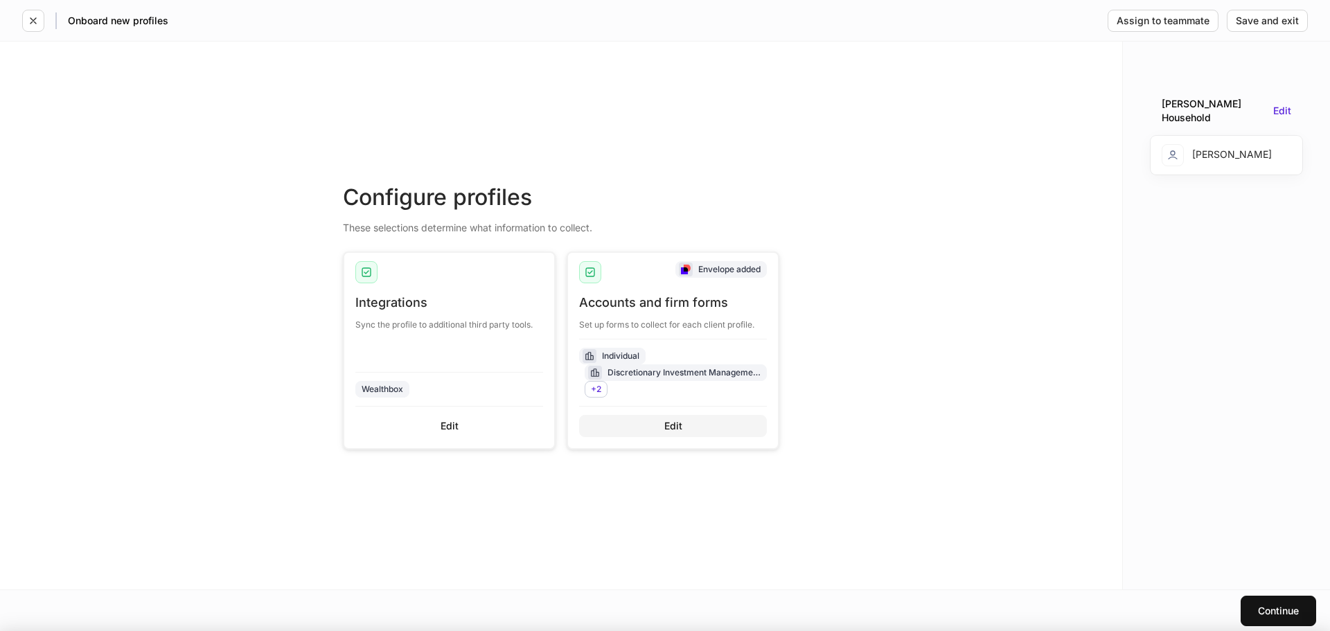
scroll to position [177, 0]
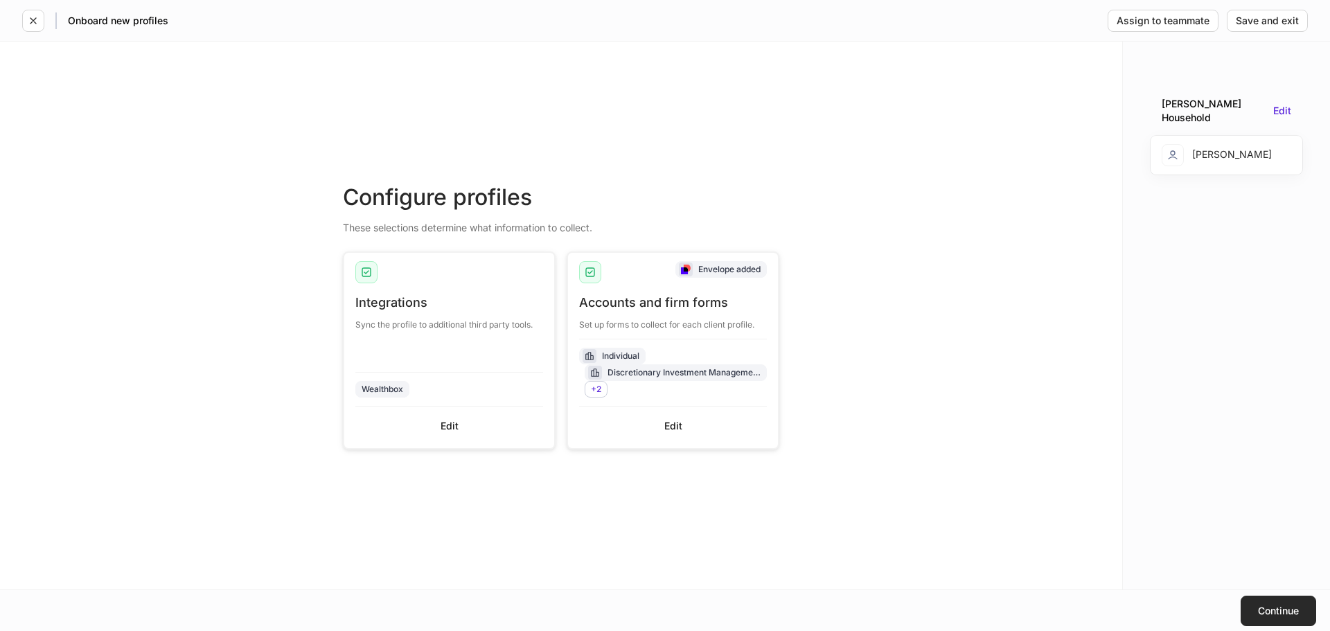
click at [1277, 610] on div "Continue" at bounding box center [1278, 611] width 41 height 10
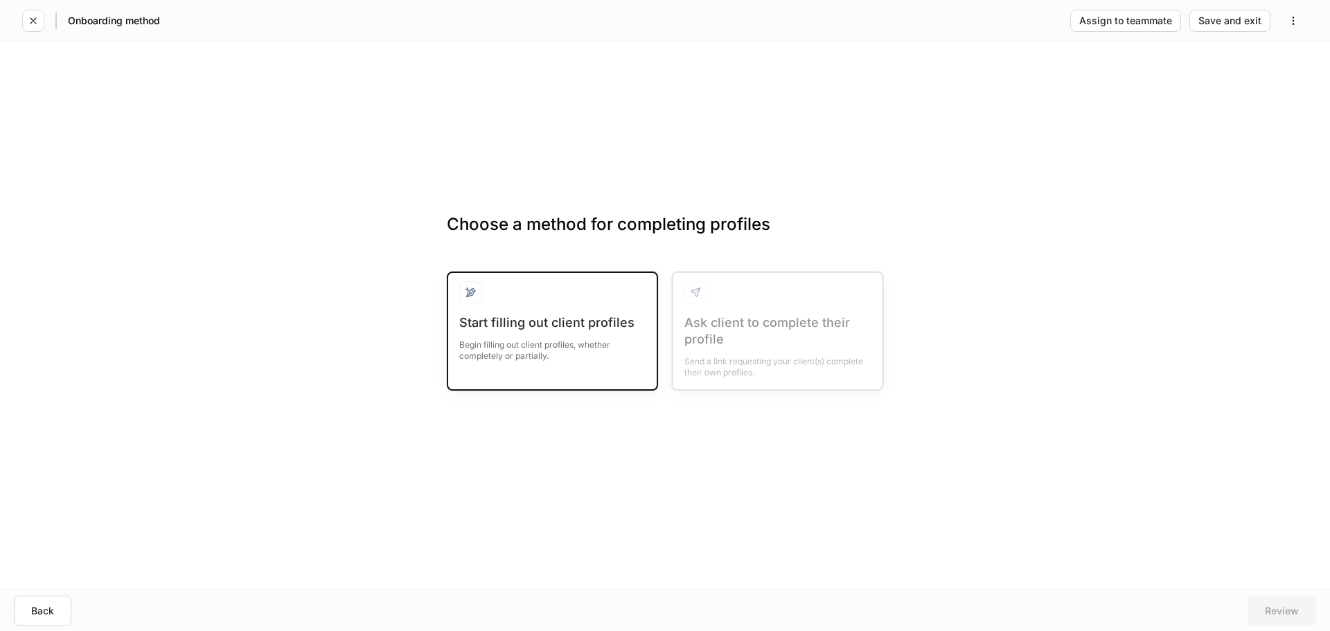
click at [533, 313] on div at bounding box center [552, 297] width 186 height 33
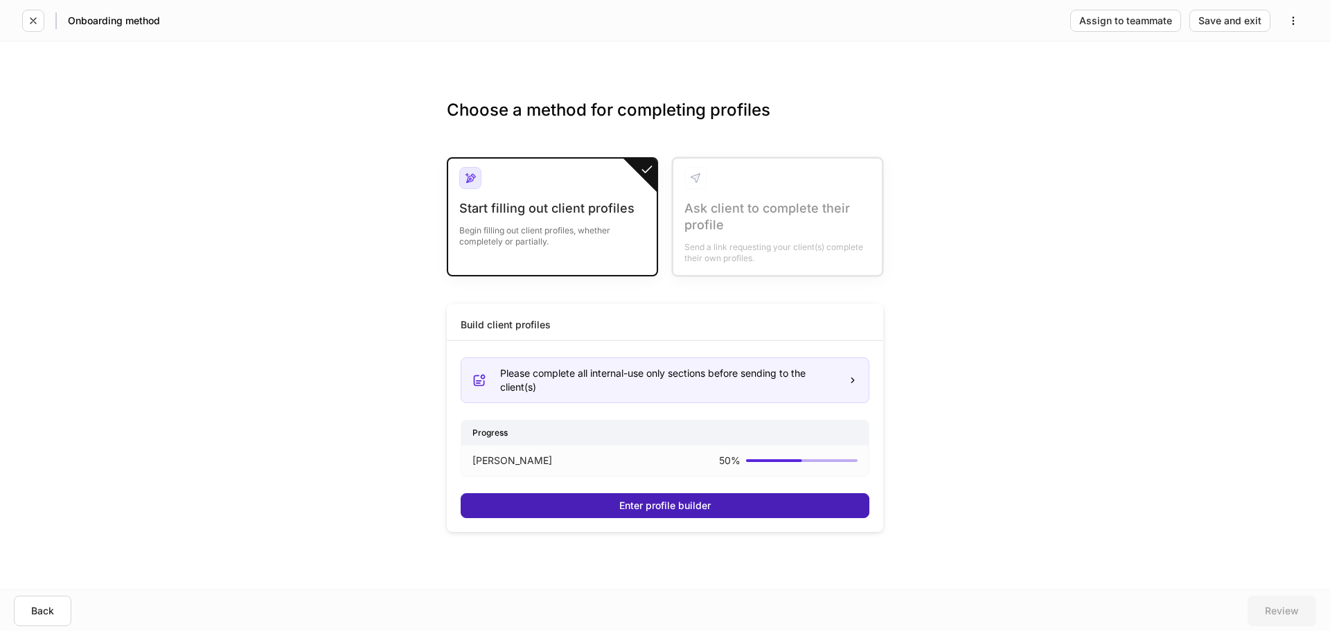
click at [675, 502] on div "Enter profile builder" at bounding box center [664, 506] width 91 height 10
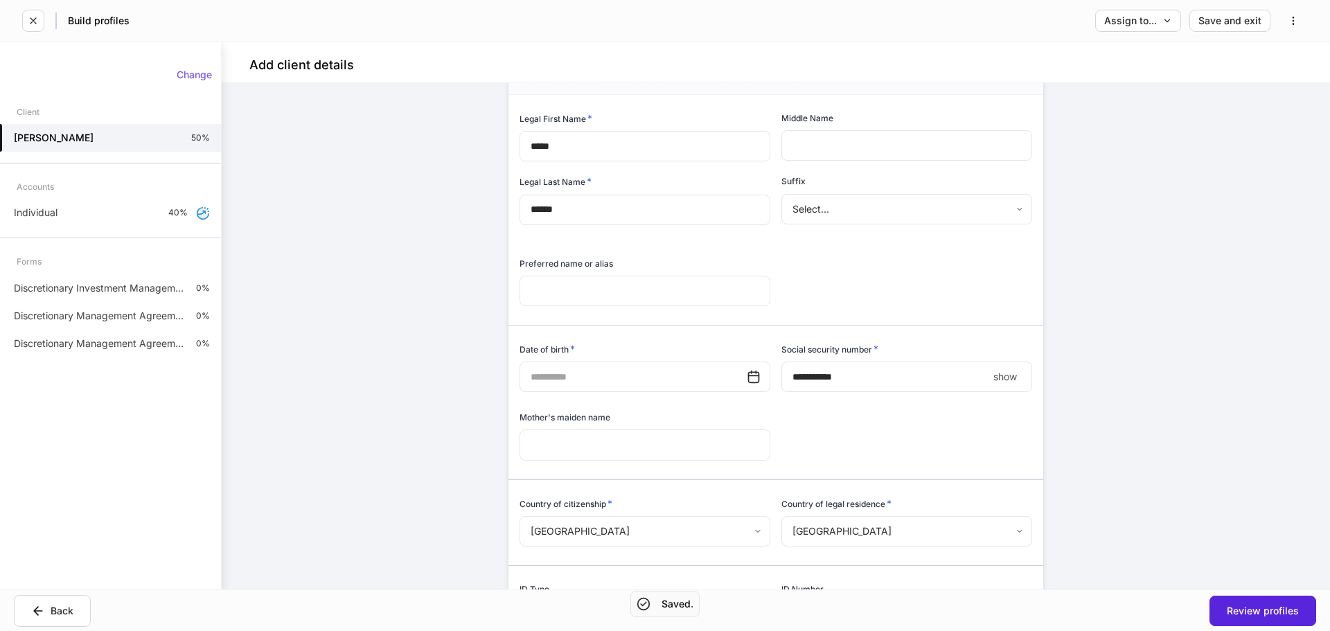
scroll to position [208, 0]
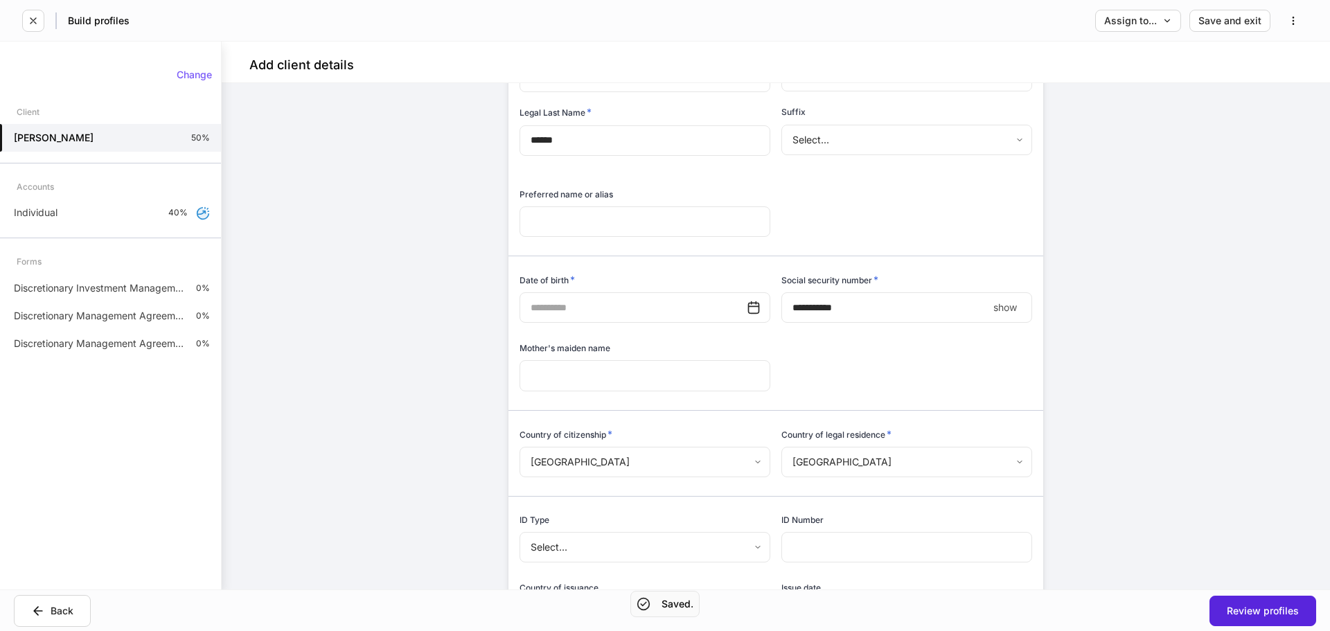
click at [711, 310] on input "text" at bounding box center [632, 307] width 227 height 30
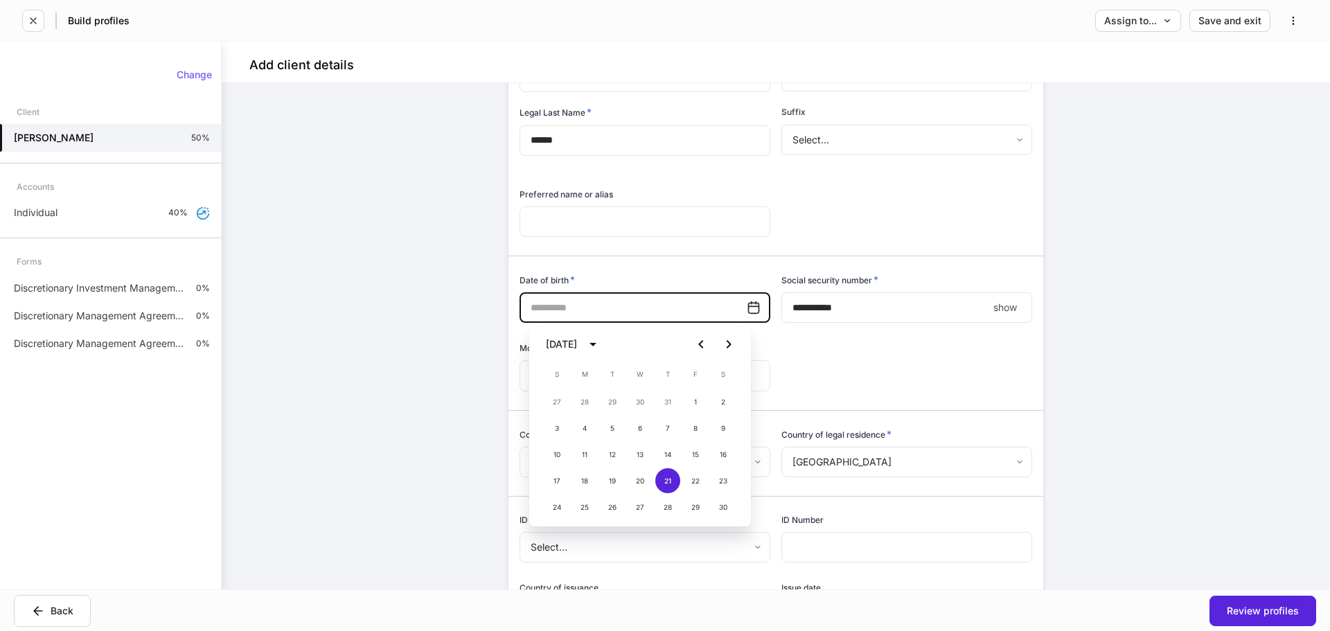
click at [785, 333] on div "Legal First Name * ***** ​ Middle Name ​ Legal Last Name * ****** ​ Suffix Sele…" at bounding box center [770, 363] width 524 height 675
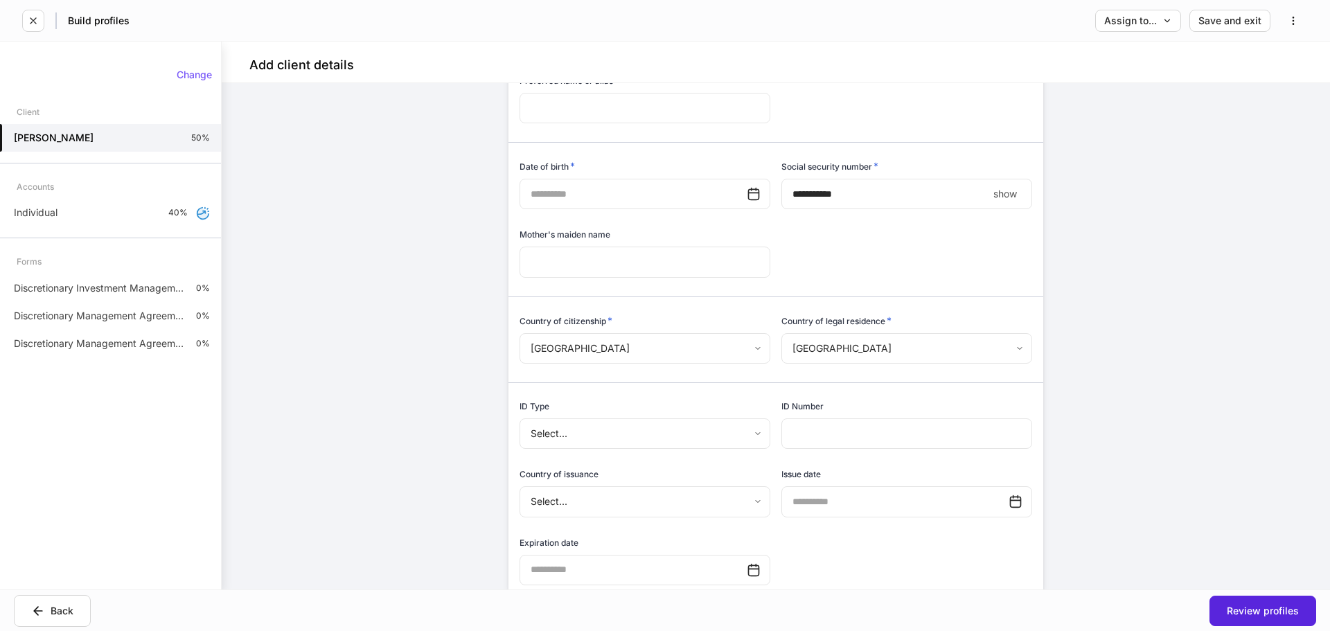
scroll to position [346, 0]
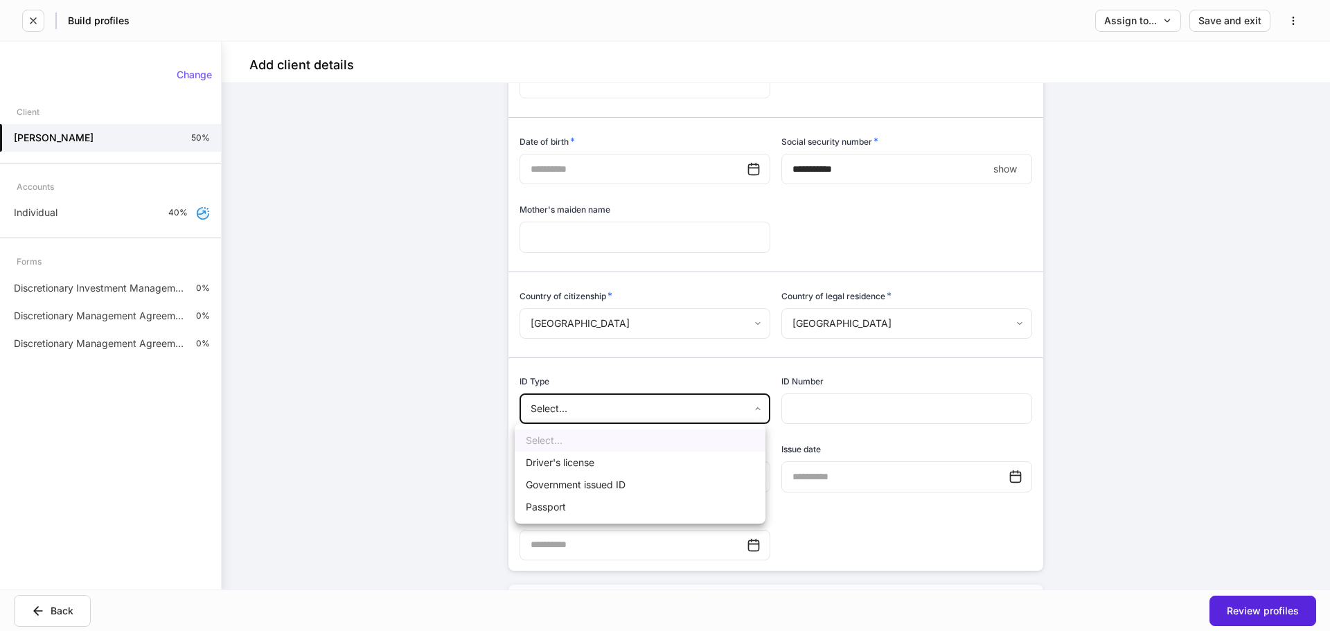
click at [702, 412] on body "**********" at bounding box center [665, 315] width 1330 height 631
click at [685, 468] on li "Driver's license" at bounding box center [640, 463] width 251 height 22
type input "**********"
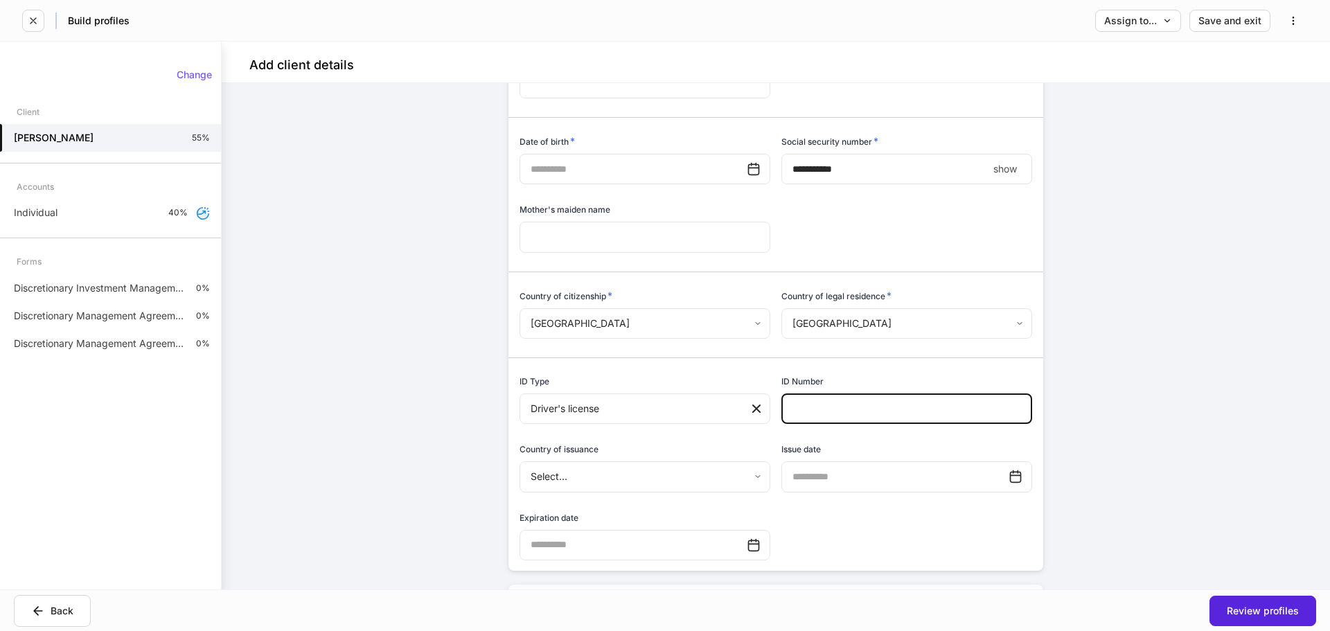
click at [824, 408] on input "text" at bounding box center [906, 408] width 251 height 30
click at [702, 468] on body "**********" at bounding box center [665, 315] width 1330 height 631
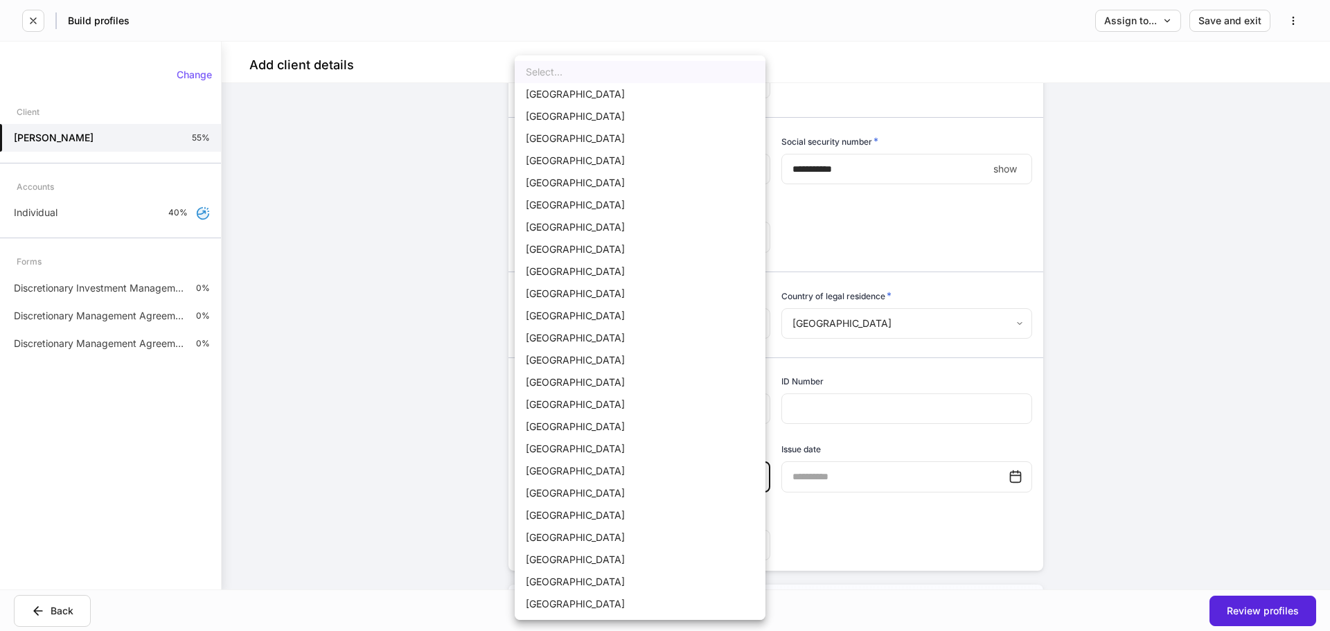
click at [805, 440] on div at bounding box center [665, 315] width 1330 height 631
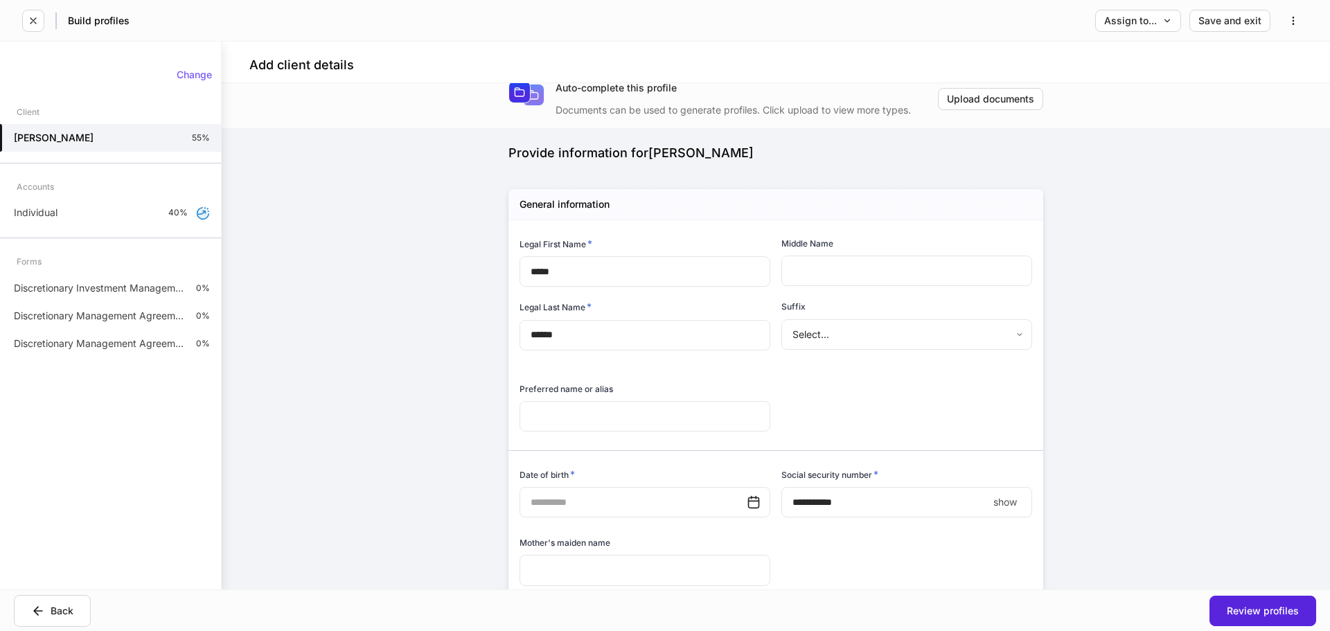
scroll to position [0, 0]
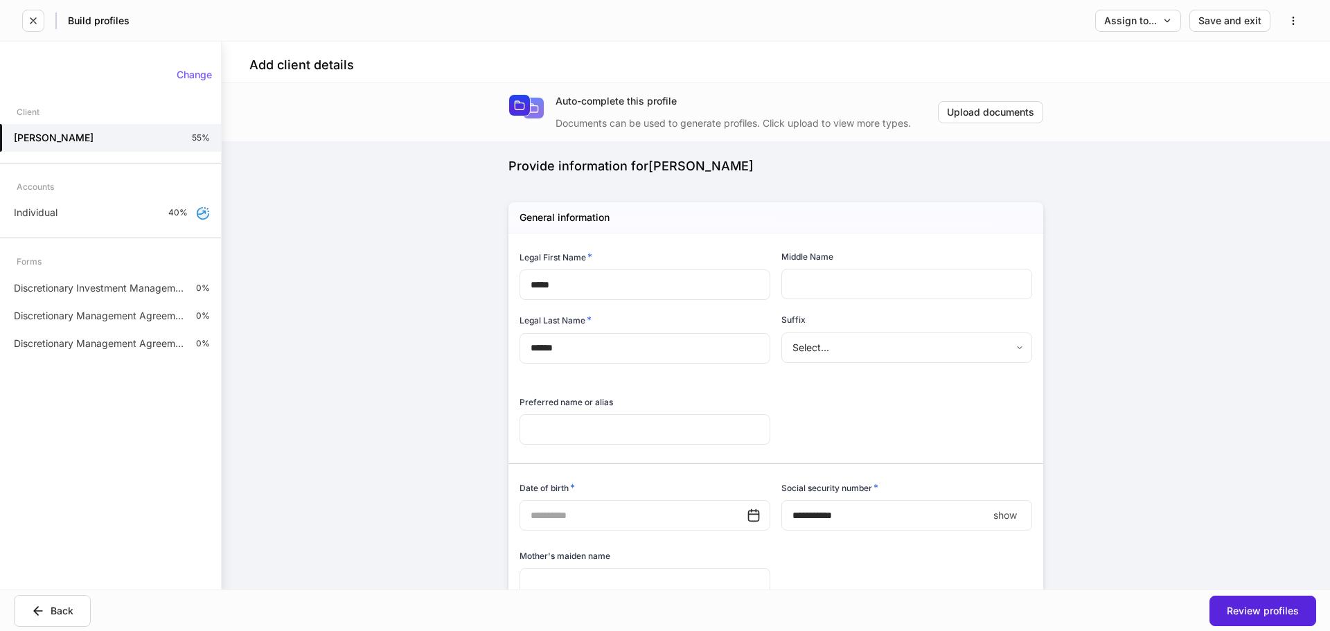
click at [839, 350] on body "**********" at bounding box center [665, 315] width 1330 height 631
click at [855, 328] on ul "Select... Jr Sr I II III IV V VI VII VIII IX X" at bounding box center [901, 470] width 251 height 299
click at [854, 330] on ul "Select... Jr Sr I II III IV V VI VII VIII IX X" at bounding box center [901, 470] width 251 height 299
click at [727, 384] on div at bounding box center [665, 315] width 1330 height 631
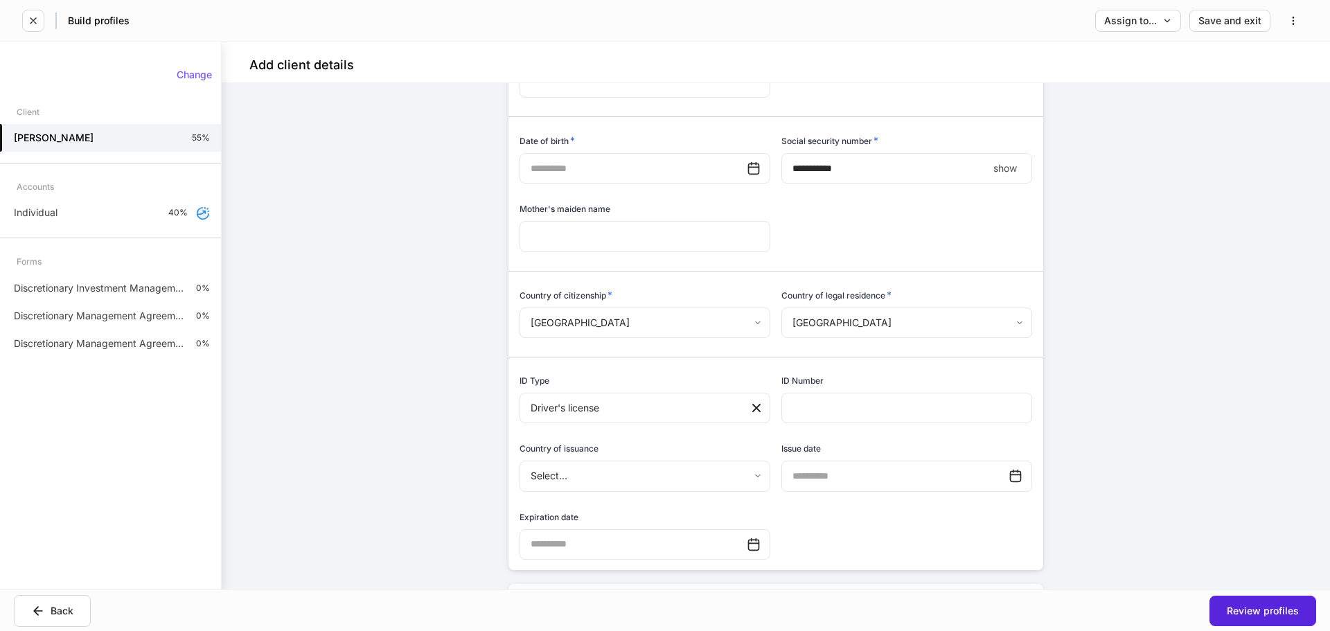
scroll to position [416, 0]
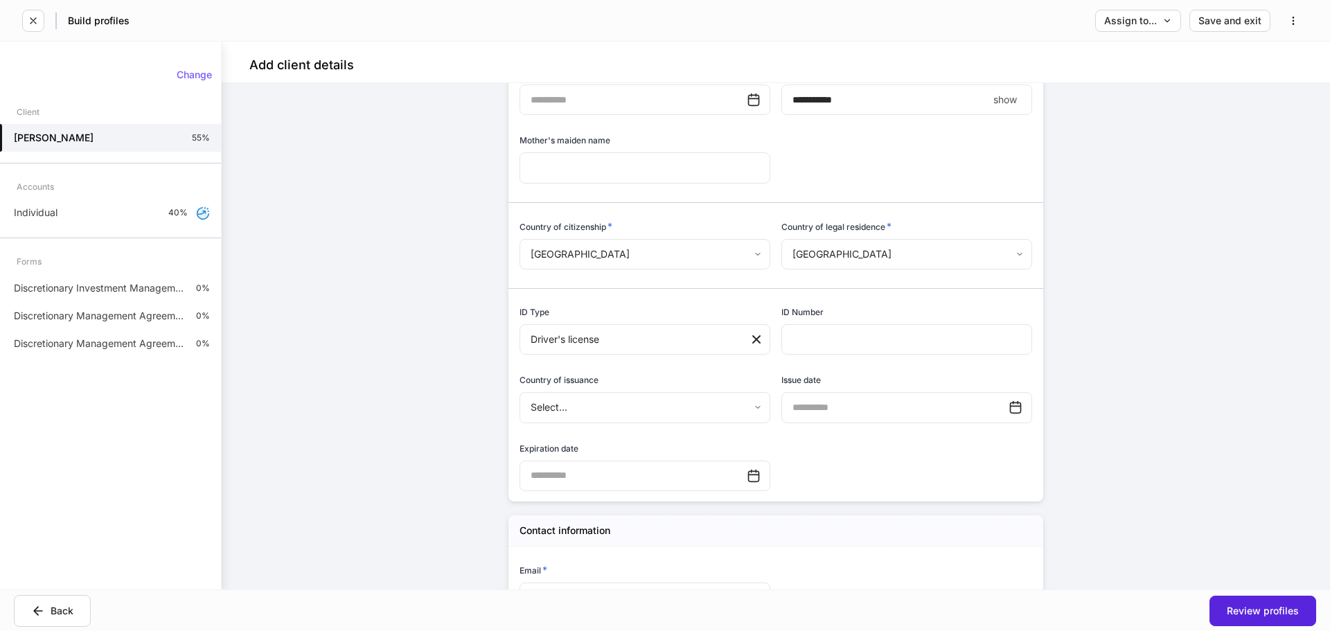
click at [851, 409] on input "text" at bounding box center [894, 407] width 227 height 30
click at [924, 581] on button "21" at bounding box center [929, 581] width 25 height 25
type input "**********"
click at [801, 464] on div "**********" at bounding box center [770, 155] width 524 height 675
click at [982, 400] on input "**********" at bounding box center [894, 407] width 227 height 30
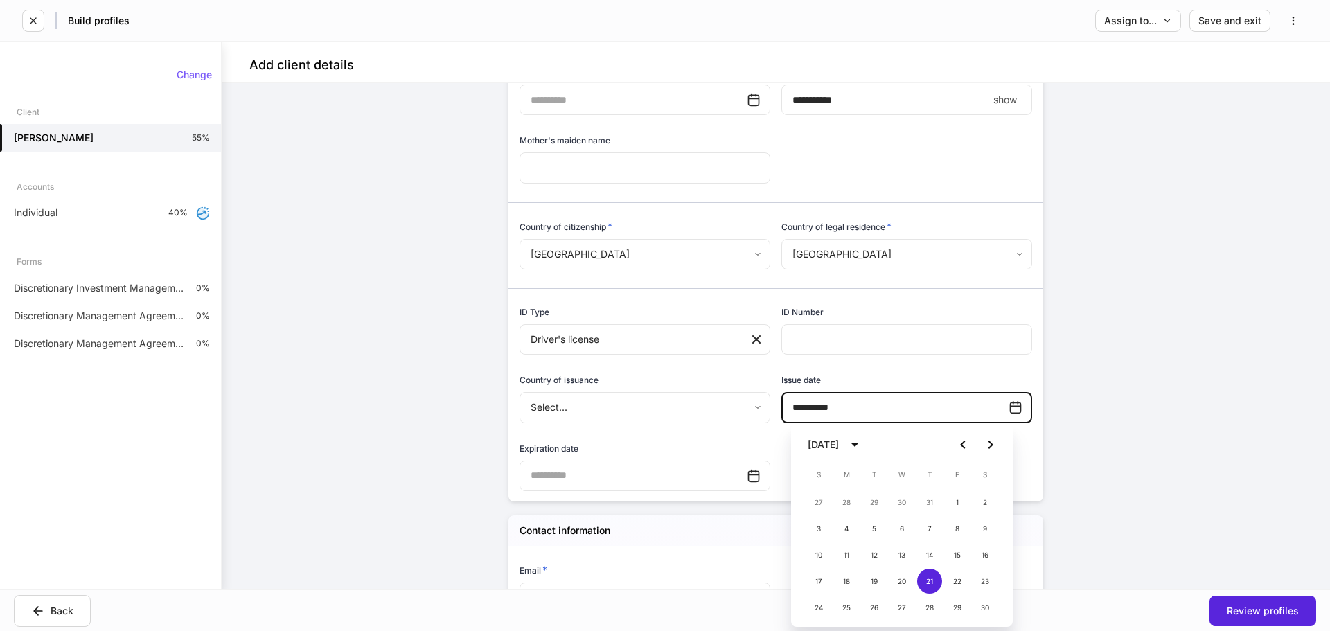
click at [982, 400] on input "**********" at bounding box center [894, 407] width 227 height 30
click at [1107, 405] on div "**********" at bounding box center [776, 336] width 1108 height 506
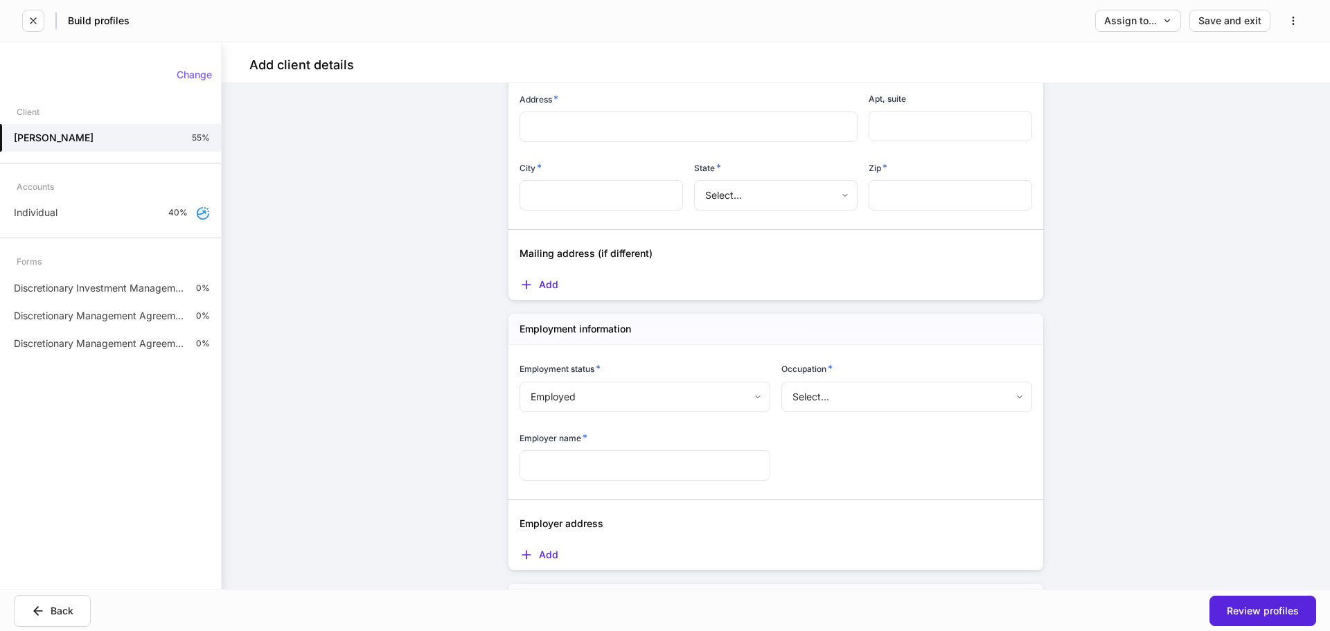
scroll to position [1178, 0]
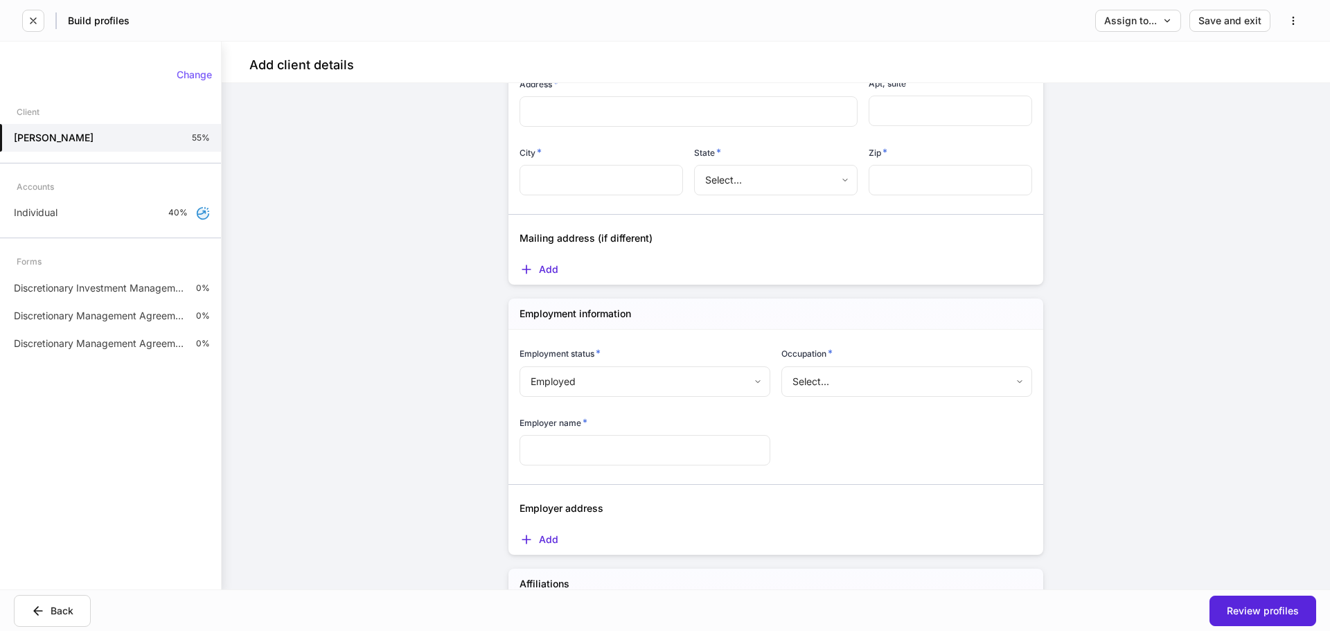
click at [834, 375] on body "**********" at bounding box center [665, 315] width 1330 height 631
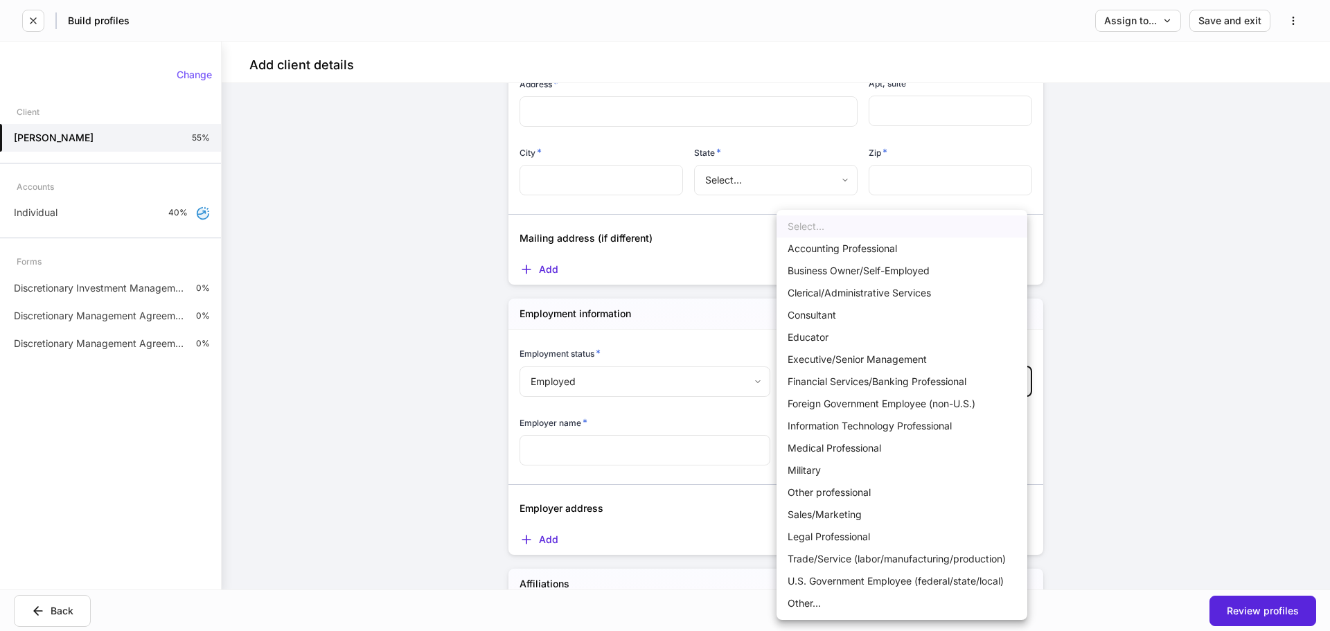
click at [862, 515] on li "Sales/Marketing" at bounding box center [901, 515] width 251 height 22
type input "*****"
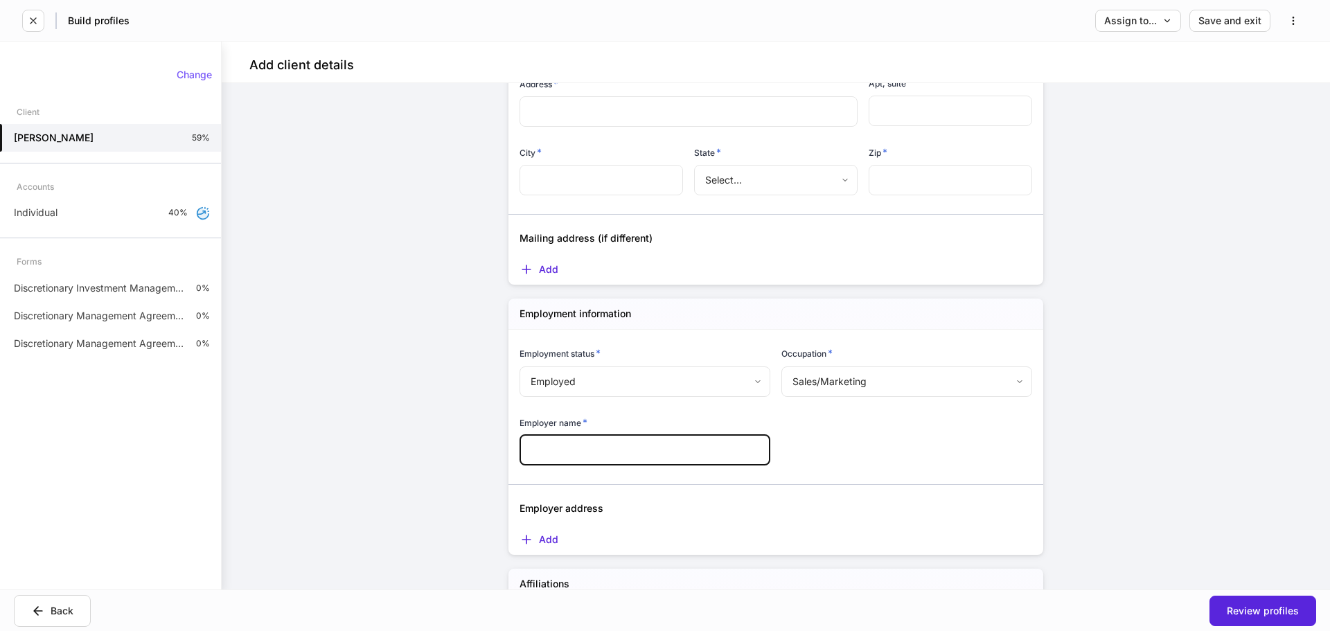
click at [643, 447] on input "text" at bounding box center [644, 450] width 251 height 30
type input "**********"
click at [802, 452] on div "**********" at bounding box center [770, 438] width 524 height 217
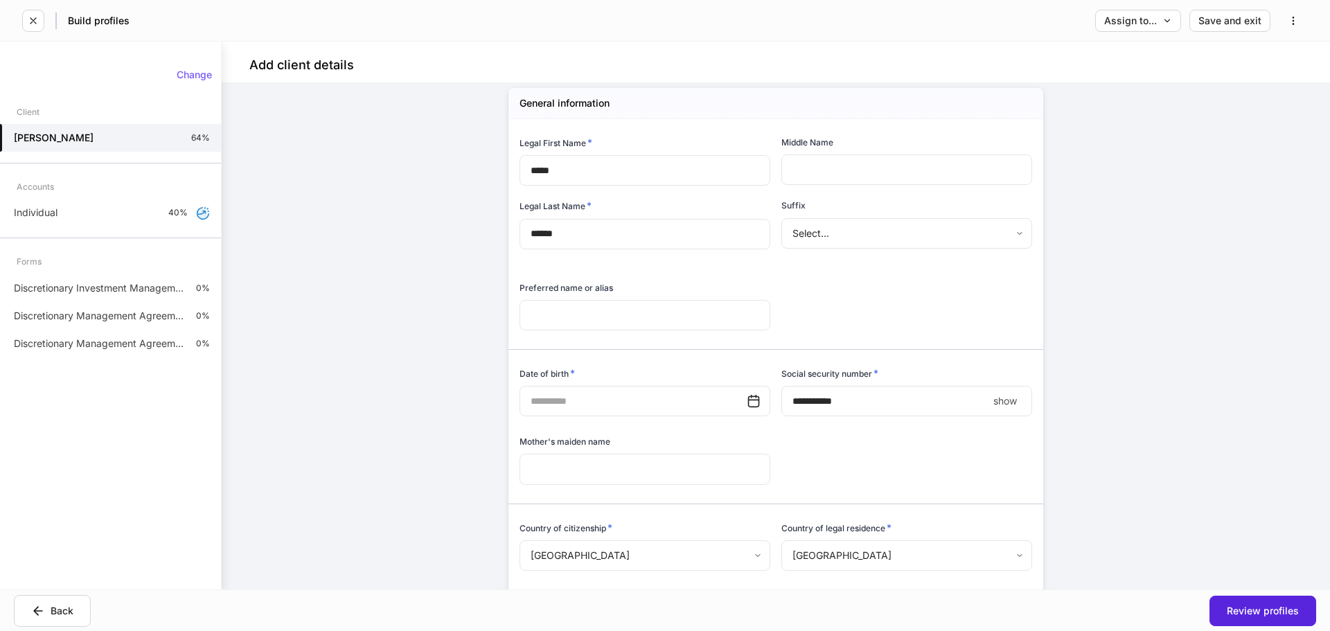
scroll to position [139, 0]
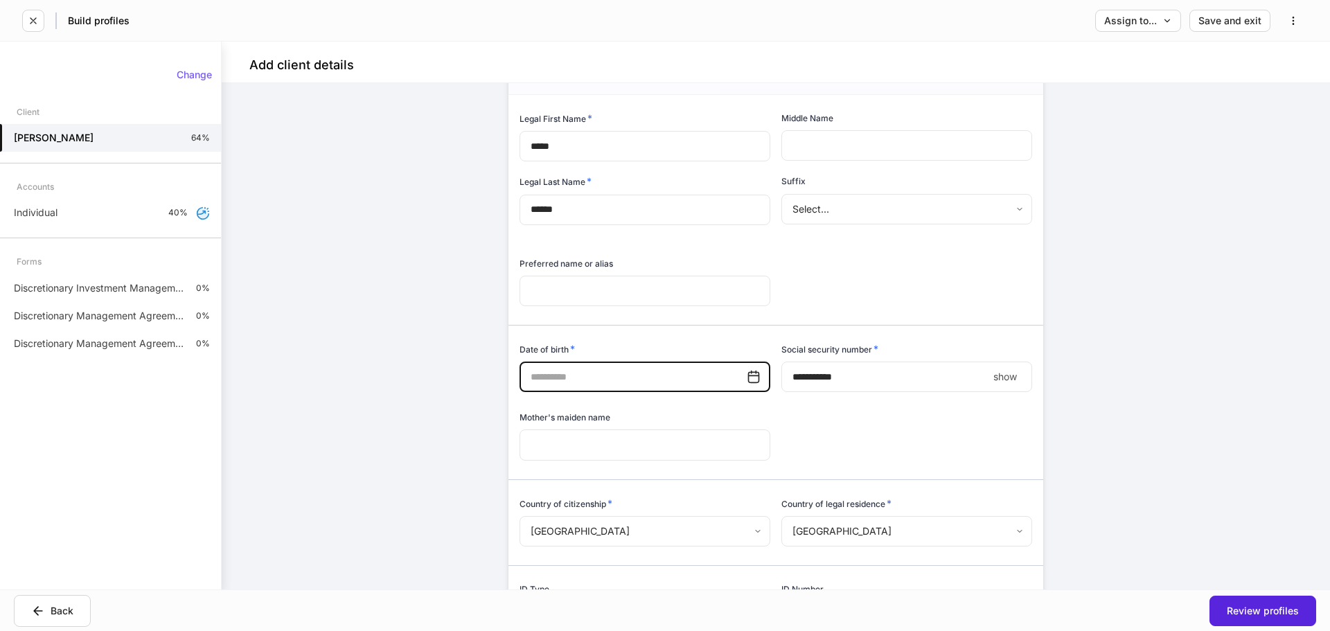
click at [607, 382] on input "text" at bounding box center [632, 377] width 227 height 30
click at [792, 375] on input "****" at bounding box center [884, 377] width 206 height 30
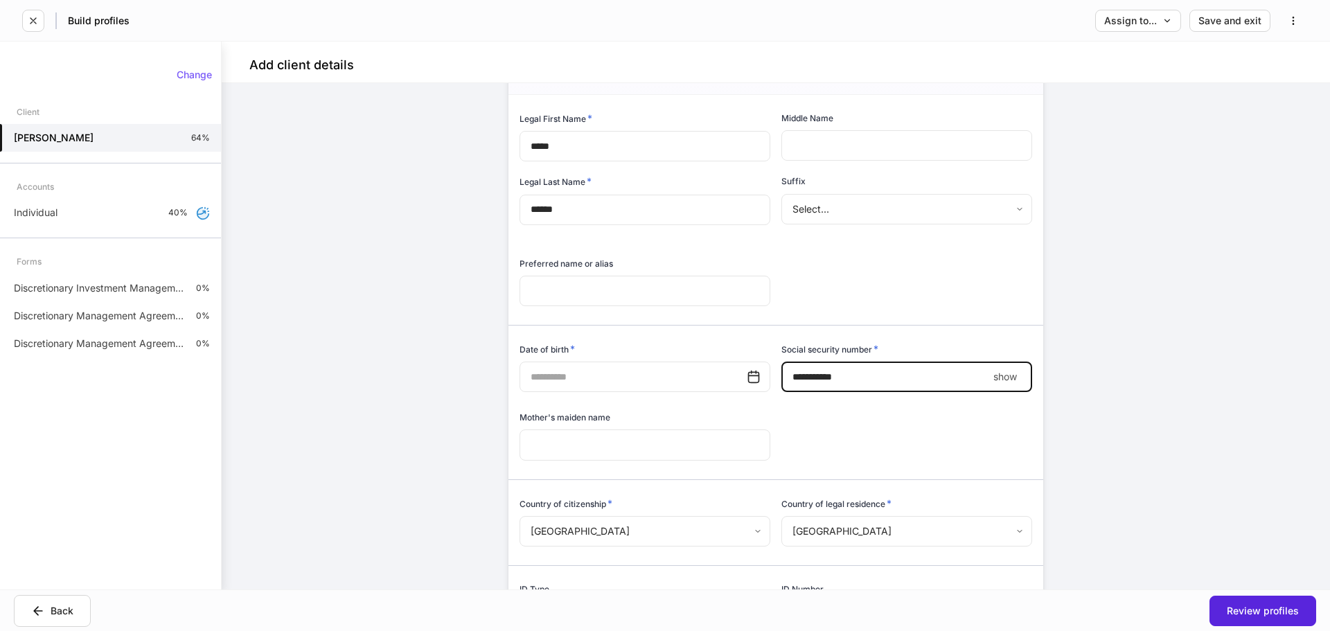
type input "**********"
click at [586, 456] on input "text" at bounding box center [644, 444] width 251 height 30
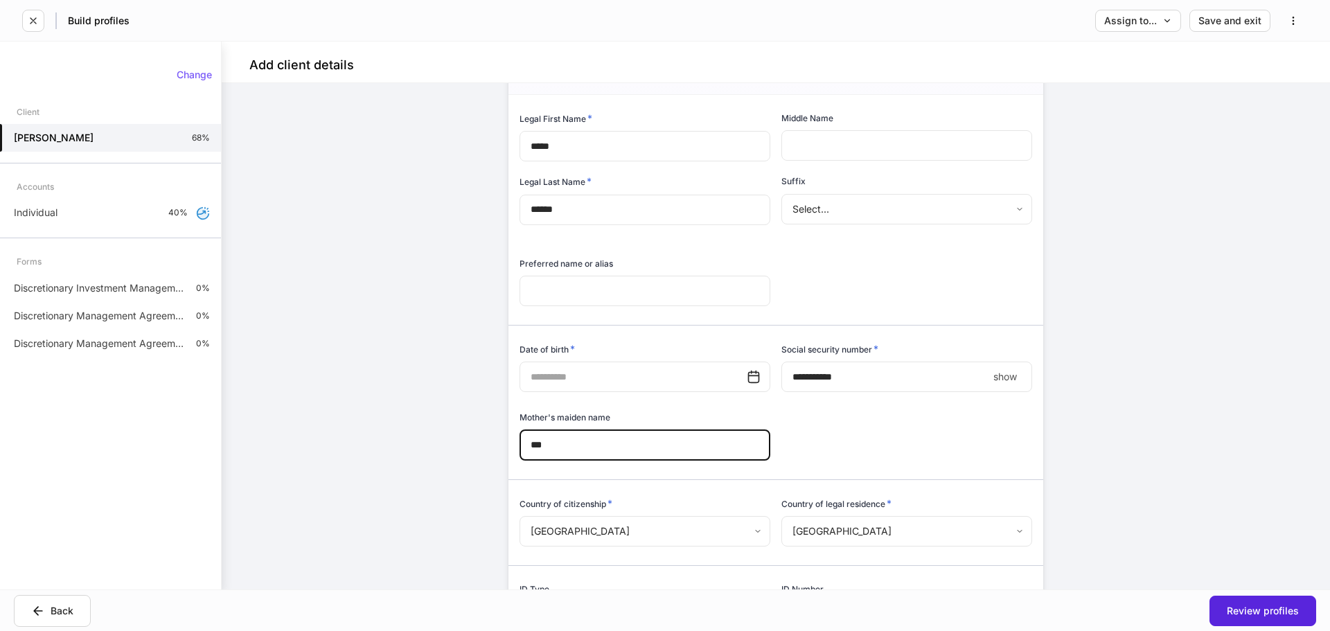
type input "***"
click at [531, 379] on input "text" at bounding box center [632, 377] width 227 height 30
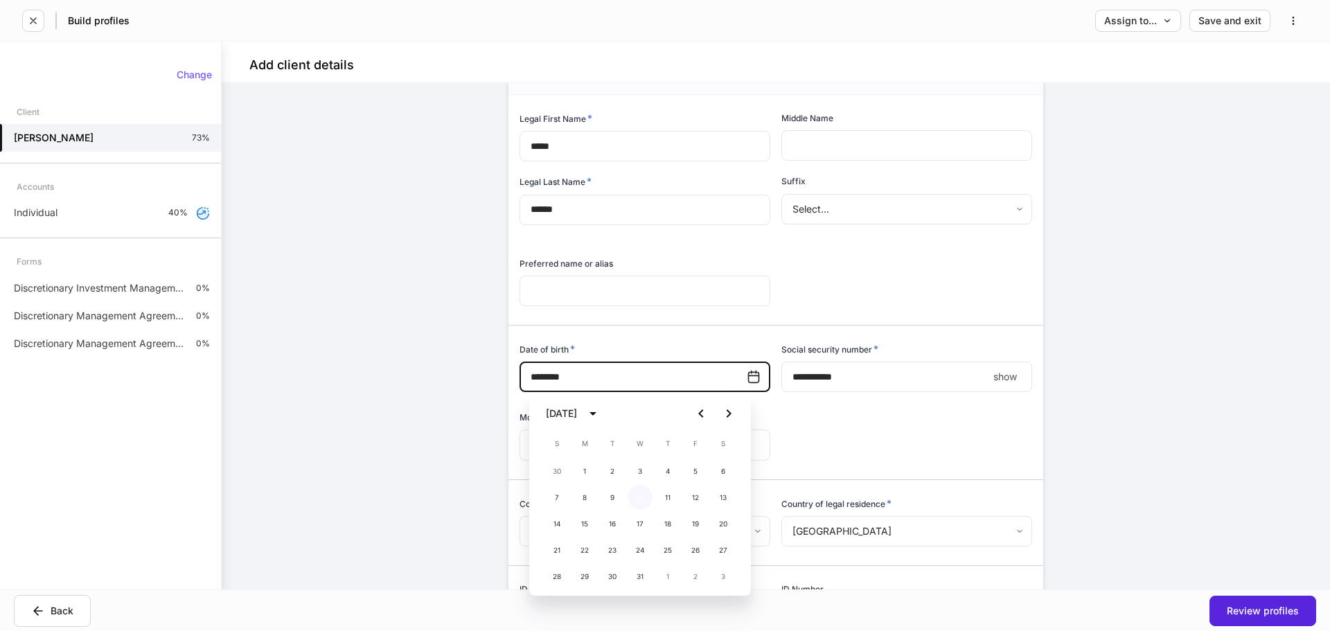
type input "**********"
click at [641, 501] on button "10" at bounding box center [640, 497] width 25 height 25
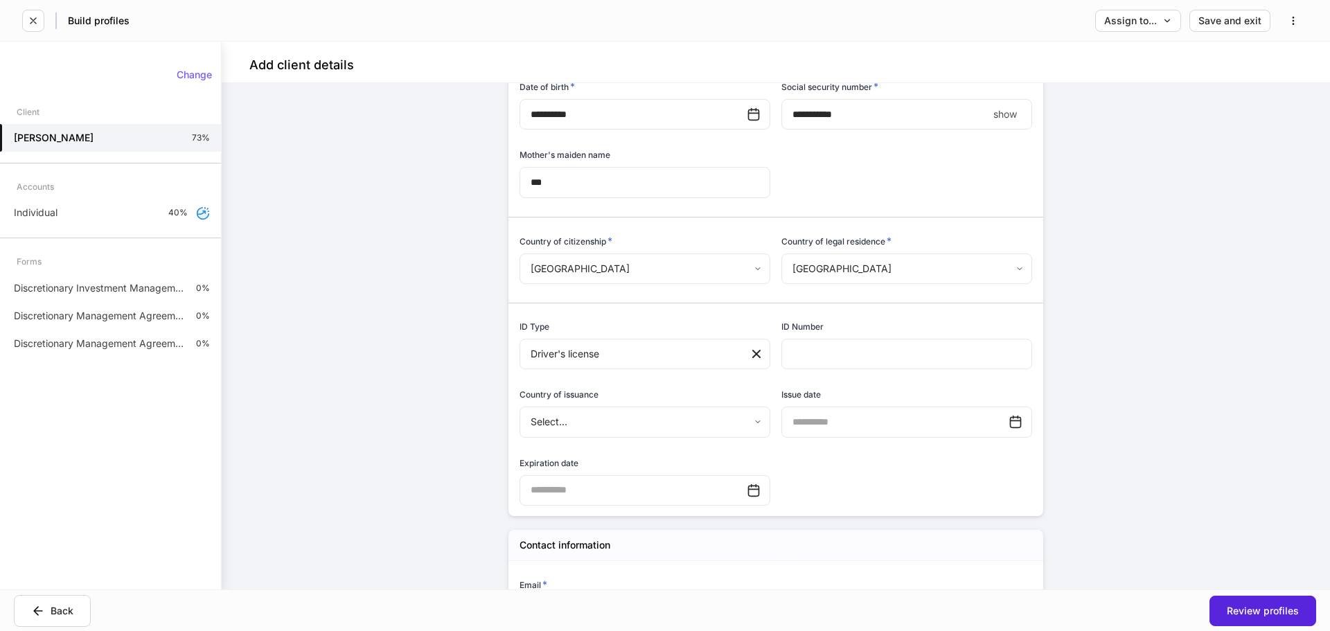
scroll to position [416, 0]
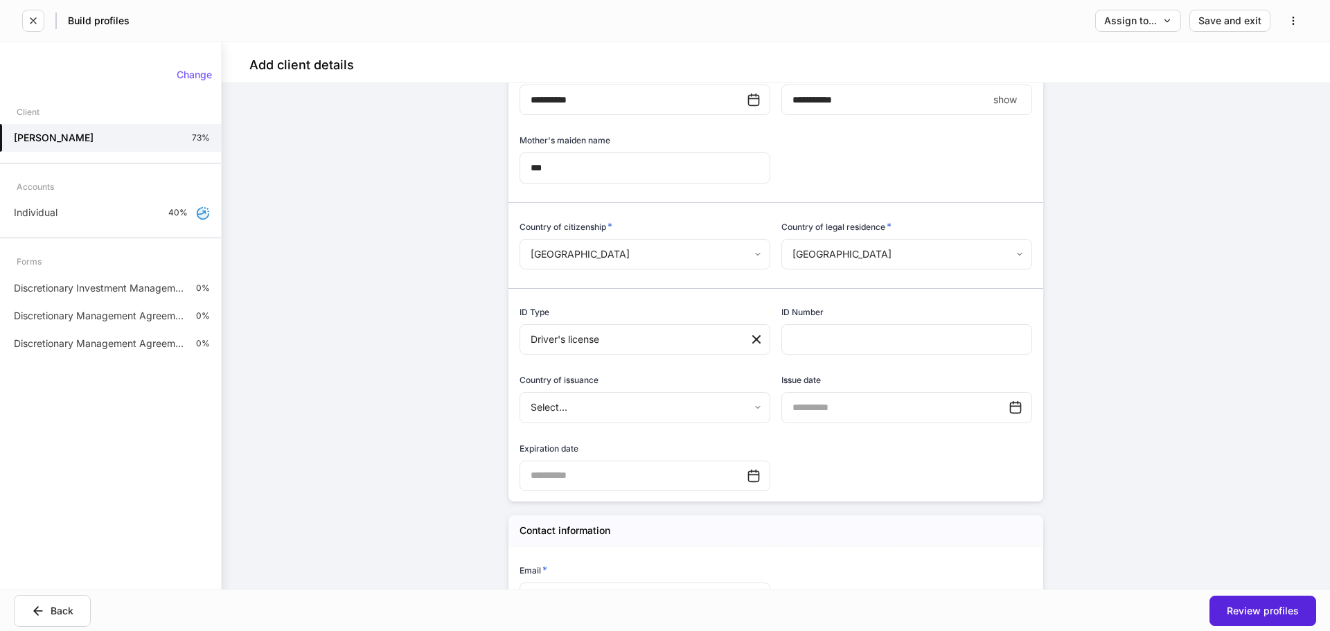
click at [847, 332] on input "text" at bounding box center [906, 339] width 251 height 30
type input "********"
click at [834, 366] on div "Issue date ​" at bounding box center [901, 391] width 262 height 68
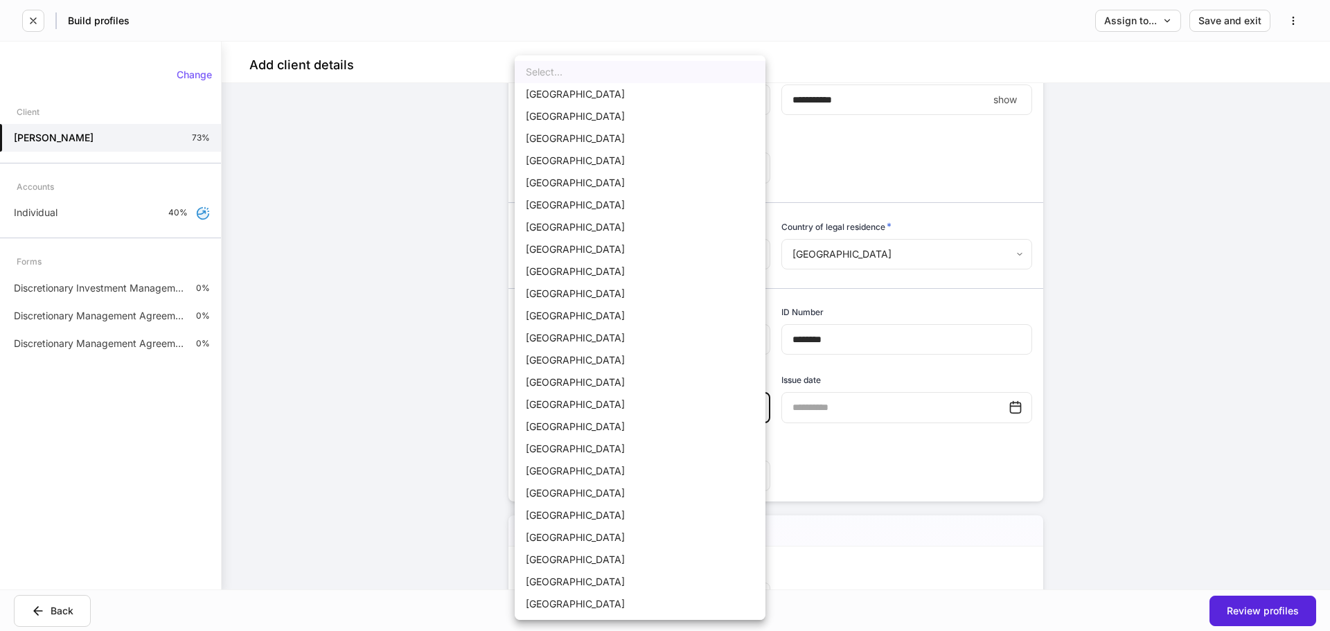
click at [714, 416] on body "**********" at bounding box center [665, 315] width 1330 height 631
click at [675, 86] on li "[GEOGRAPHIC_DATA]" at bounding box center [640, 94] width 251 height 22
type input "*"
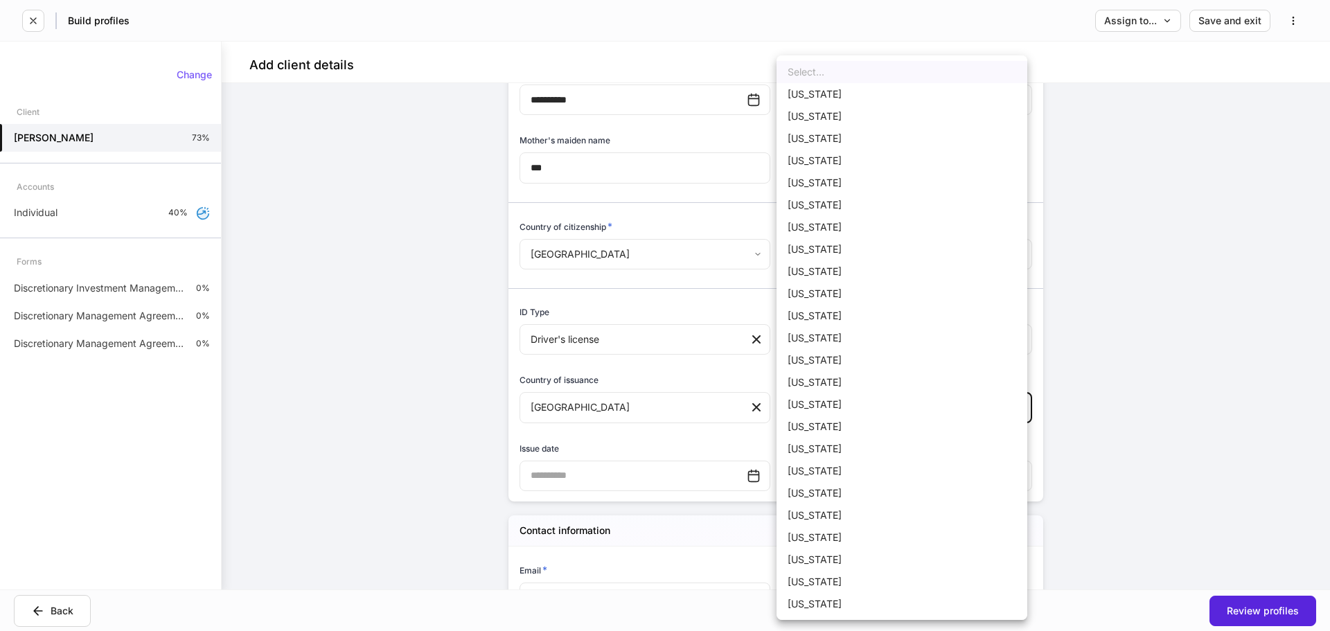
click at [828, 409] on body "**********" at bounding box center [665, 315] width 1330 height 631
click at [838, 448] on li "[US_STATE]" at bounding box center [901, 448] width 251 height 22
type input "**"
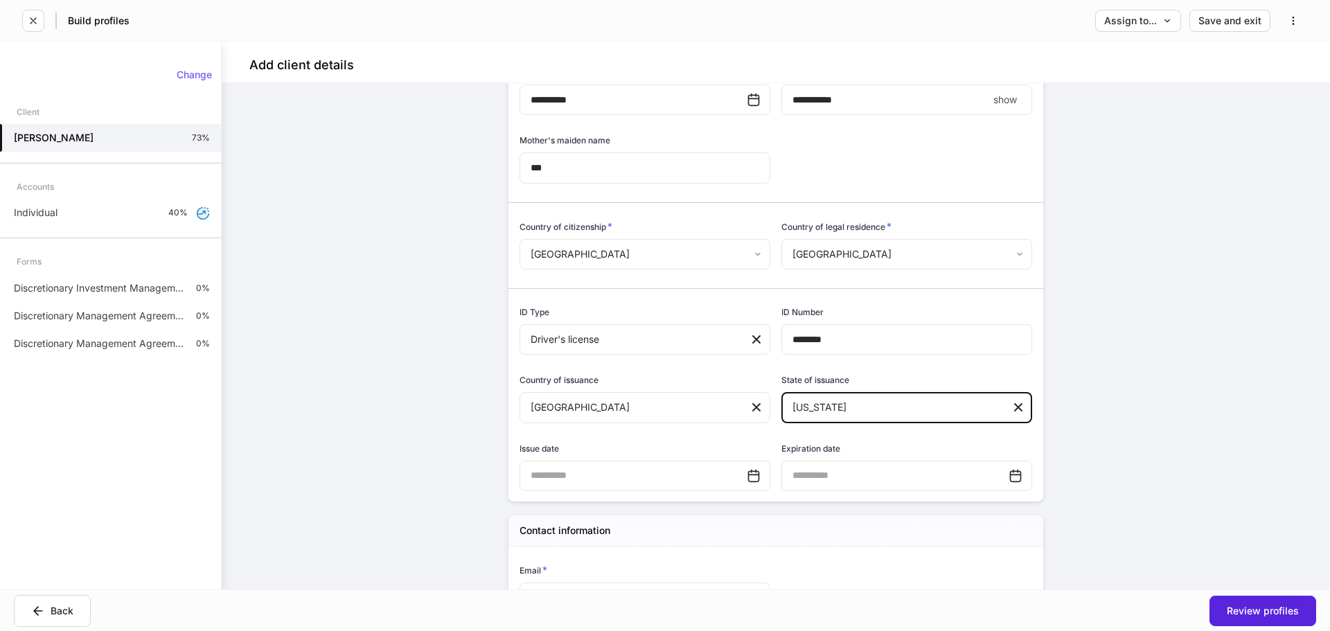
click at [656, 472] on input "text" at bounding box center [632, 476] width 227 height 30
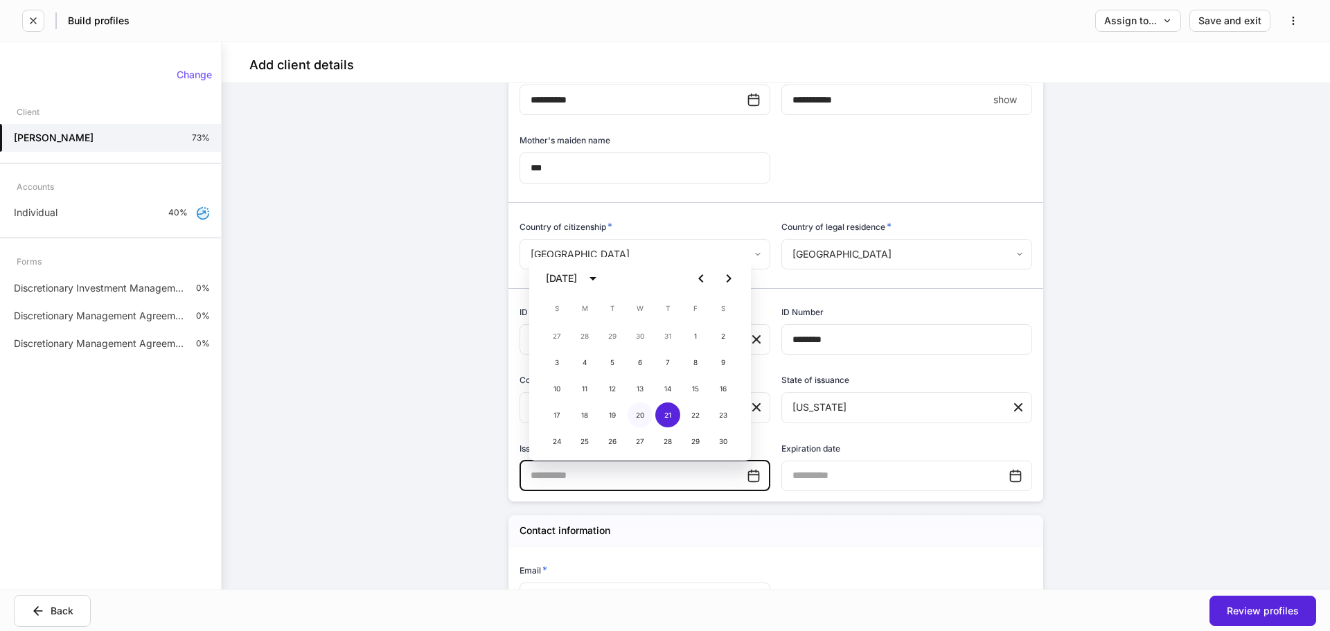
click at [635, 411] on button "20" at bounding box center [640, 414] width 25 height 25
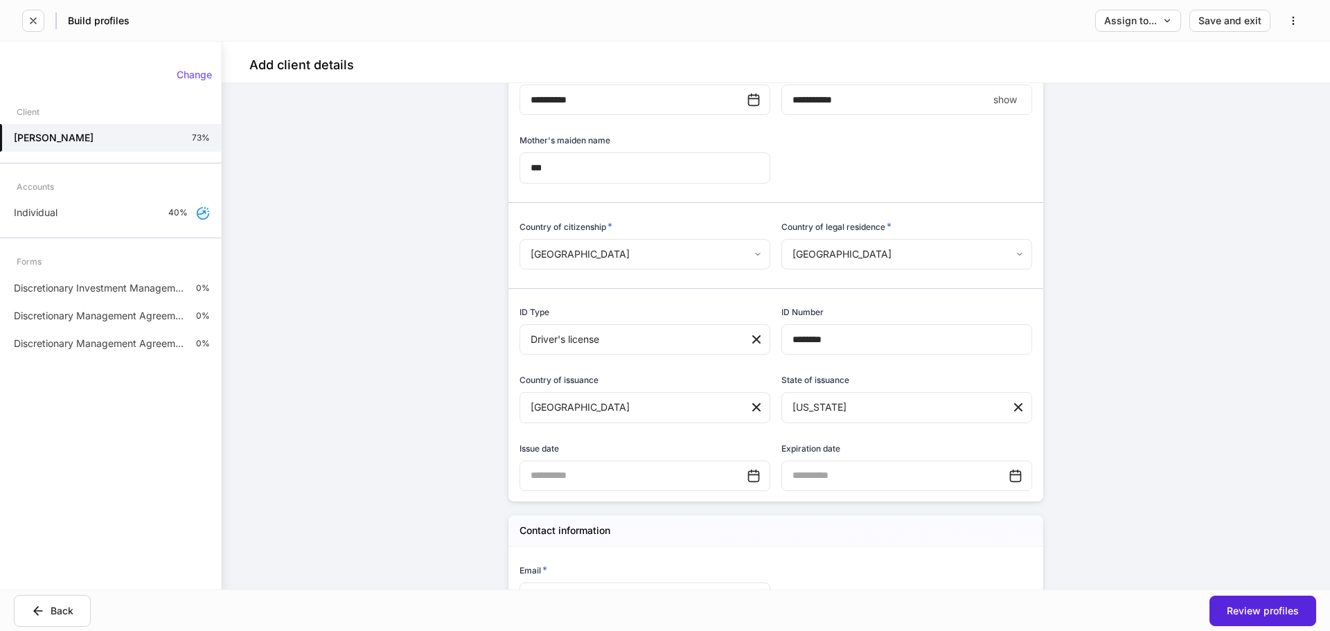
type input "**********"
click at [797, 468] on input "text" at bounding box center [894, 476] width 227 height 30
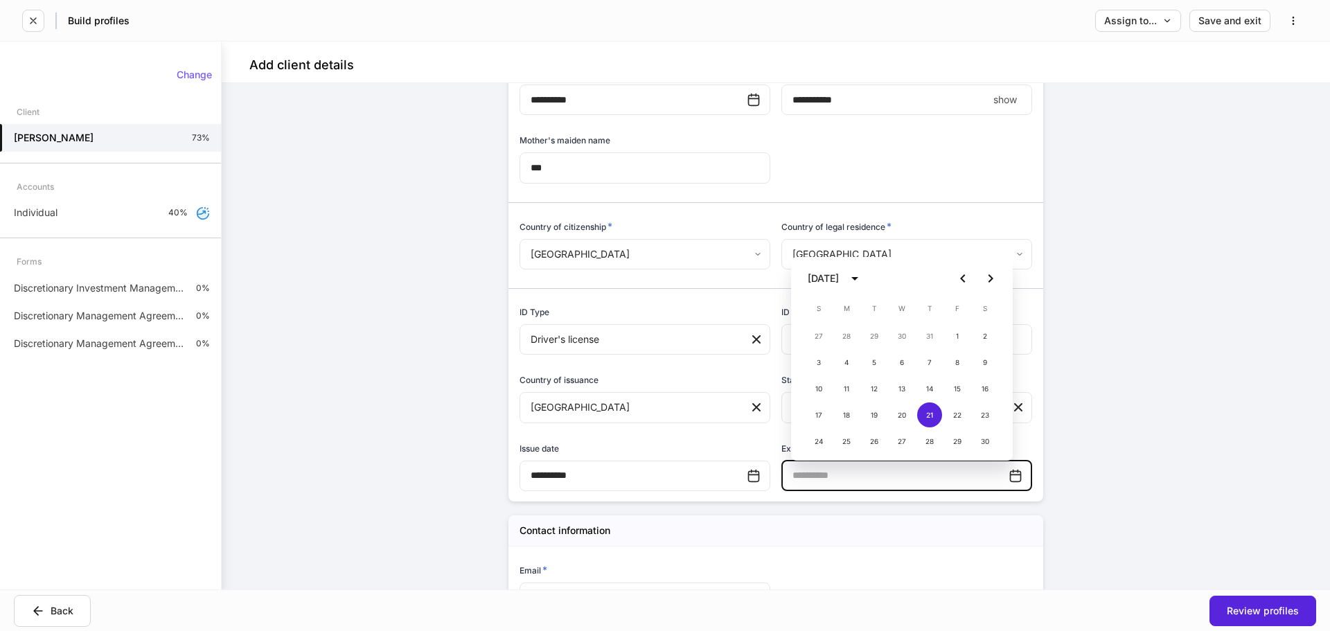
click at [863, 284] on icon "calendar view is open, switch to year view" at bounding box center [854, 278] width 17 height 17
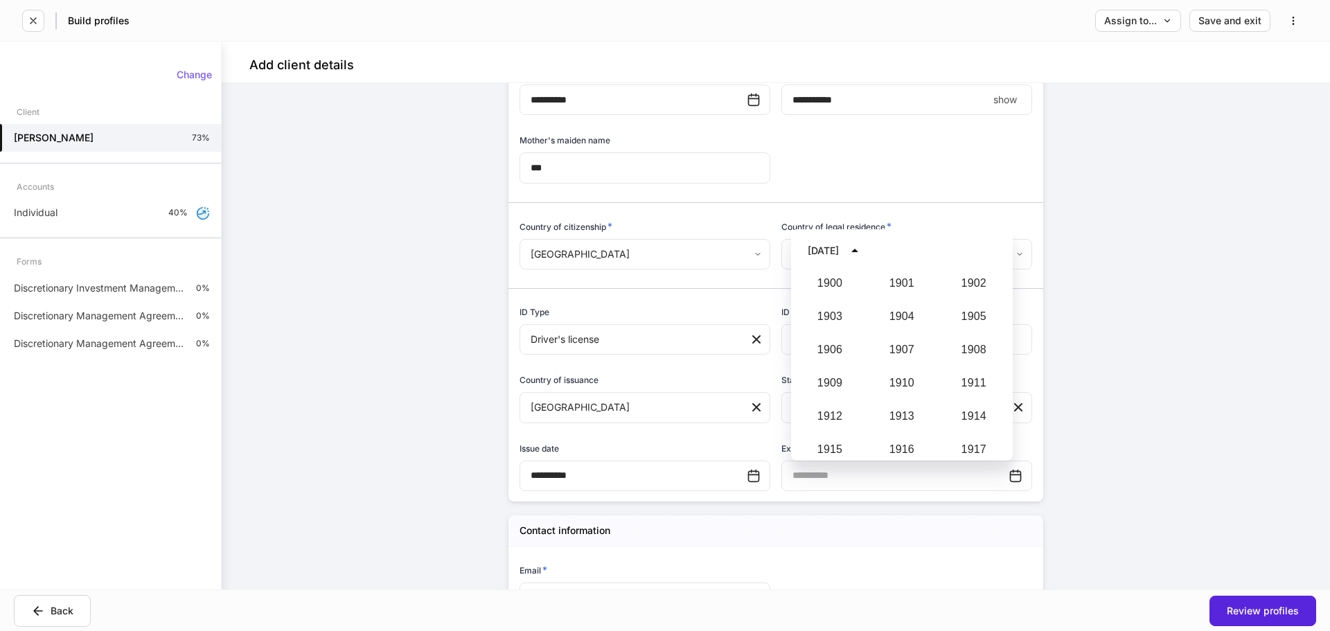
scroll to position [1283, 0]
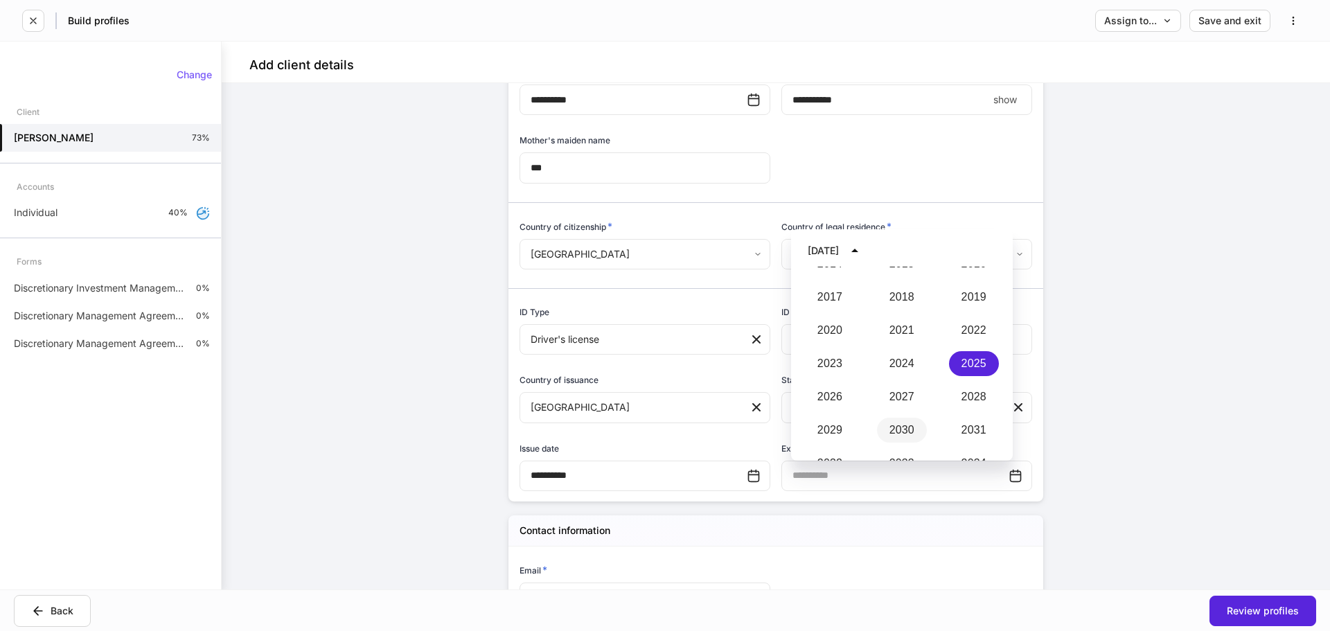
click at [896, 423] on button "2030" at bounding box center [902, 430] width 50 height 25
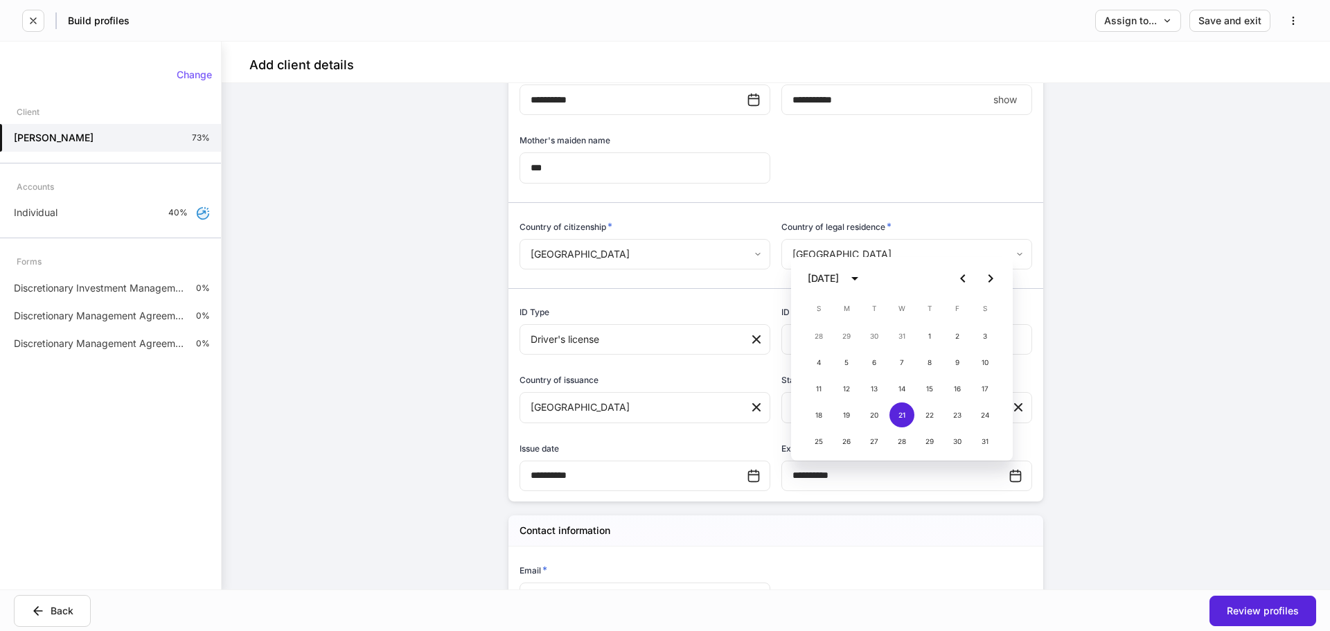
type input "**********"
click at [900, 417] on button "21" at bounding box center [901, 414] width 25 height 25
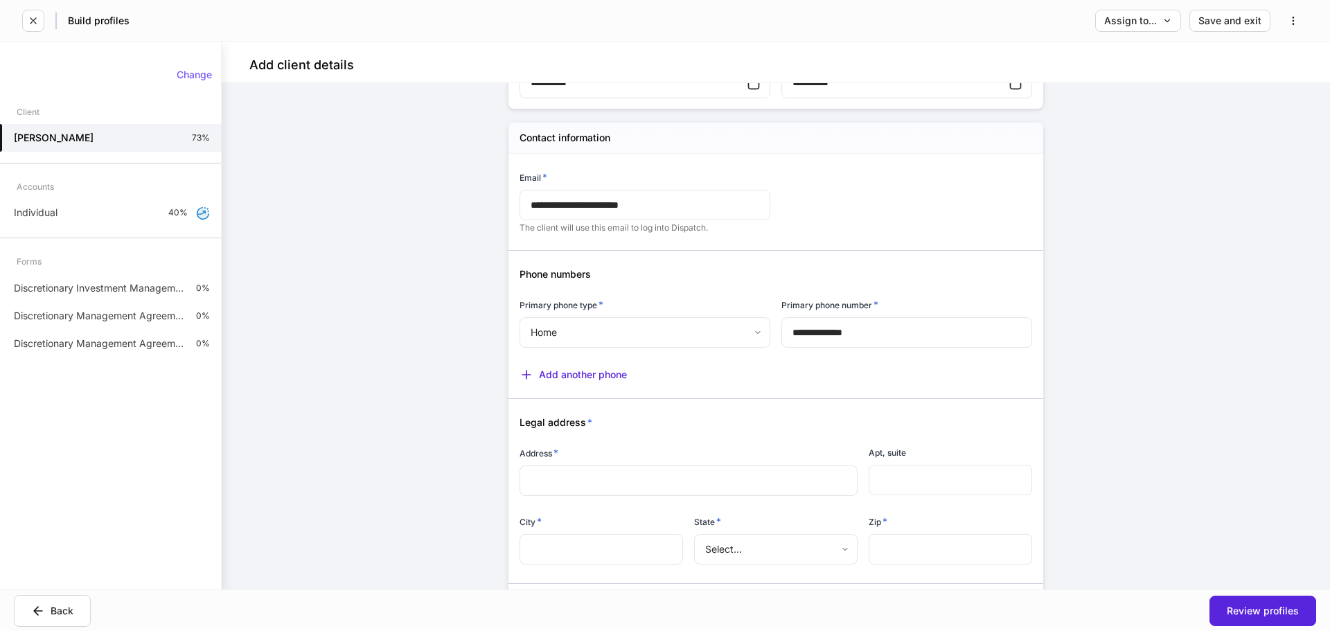
scroll to position [900, 0]
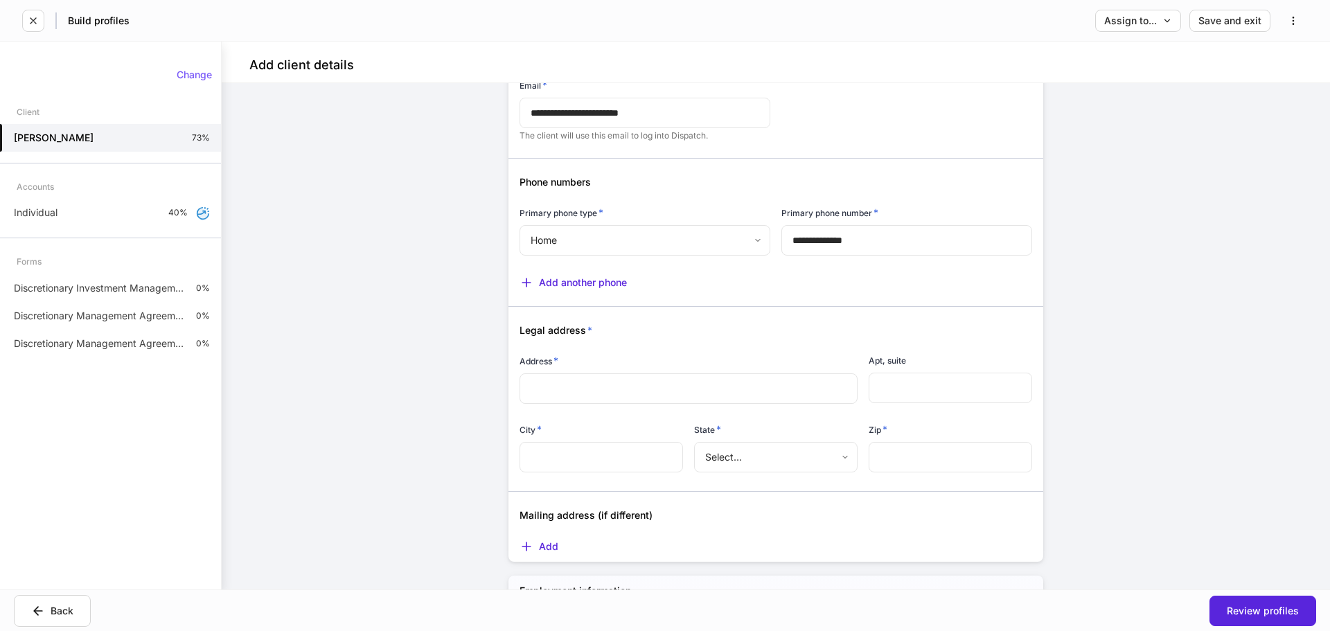
click at [716, 395] on input "text" at bounding box center [689, 389] width 316 height 14
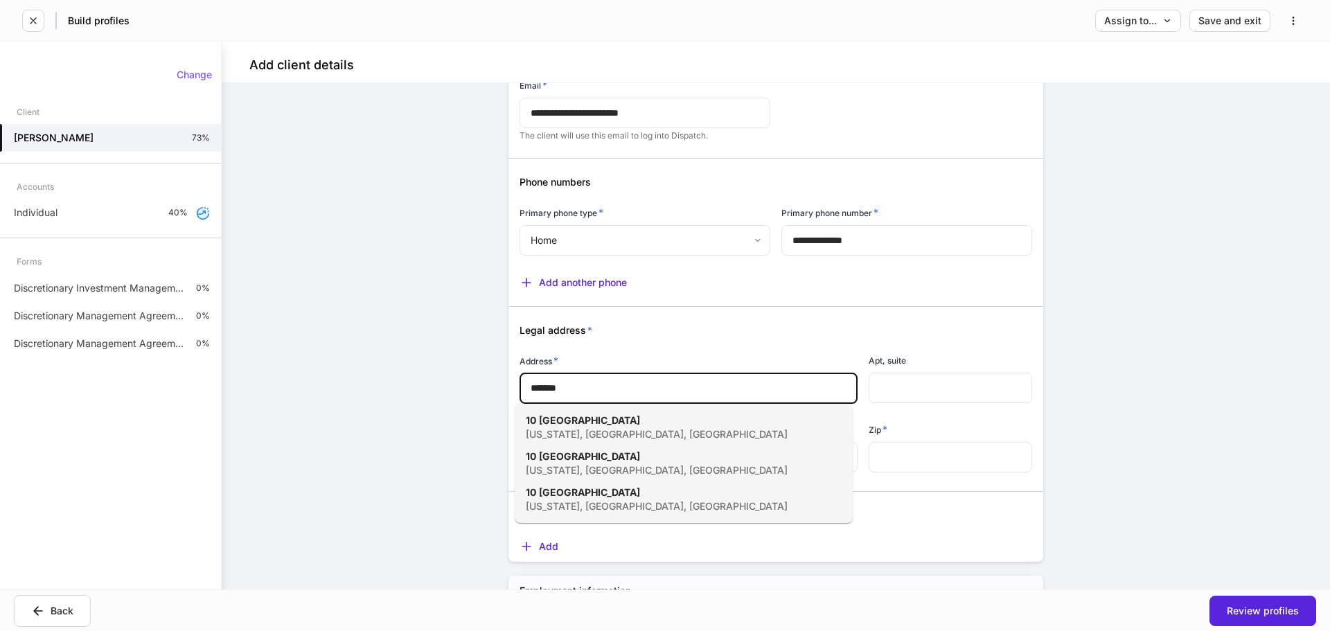
click at [702, 420] on div "10 East 53rd Street New York, NY, USA" at bounding box center [668, 428] width 285 height 28
type input "**********"
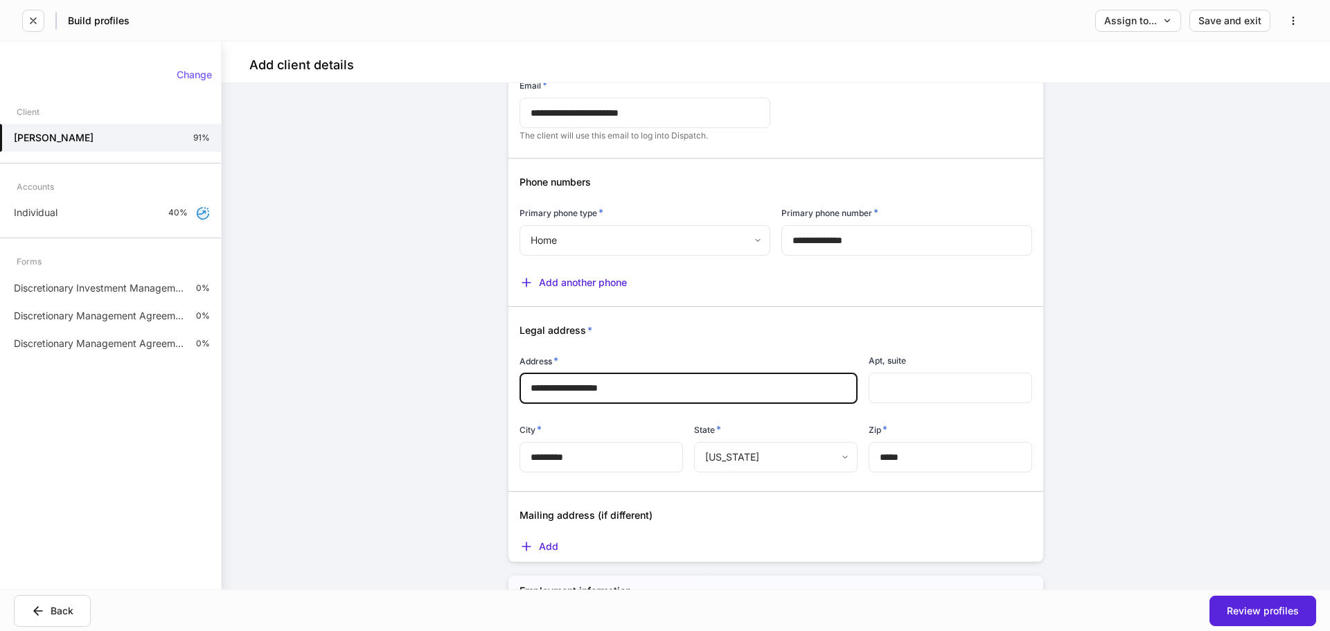
type input "*********"
type input "**"
type input "*****"
type input "**********"
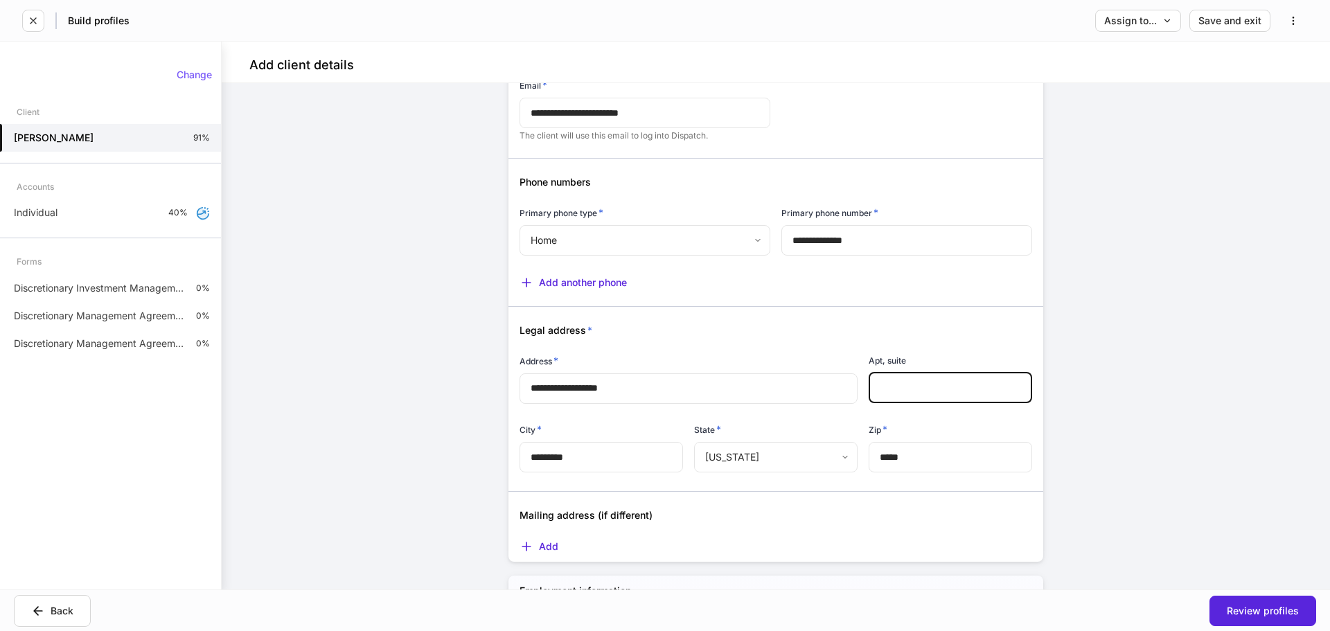
click at [898, 388] on input "text" at bounding box center [950, 388] width 163 height 30
type input "**********"
click at [1095, 433] on div "**********" at bounding box center [776, 336] width 1108 height 506
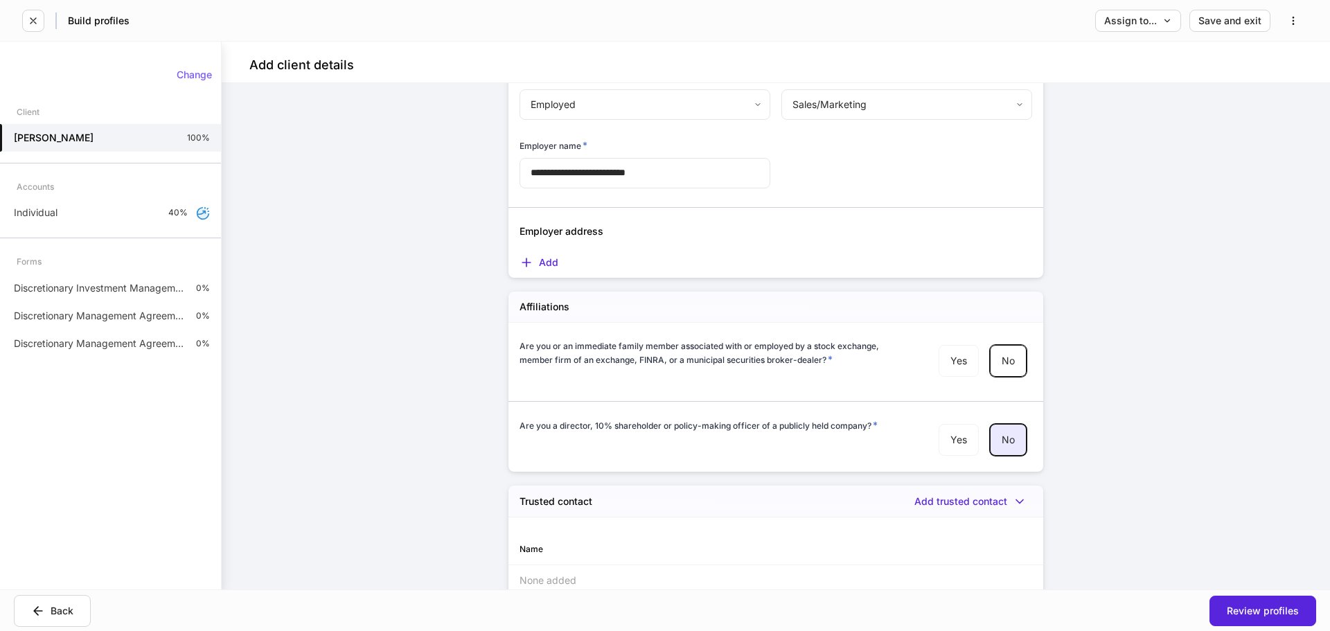
scroll to position [1516, 0]
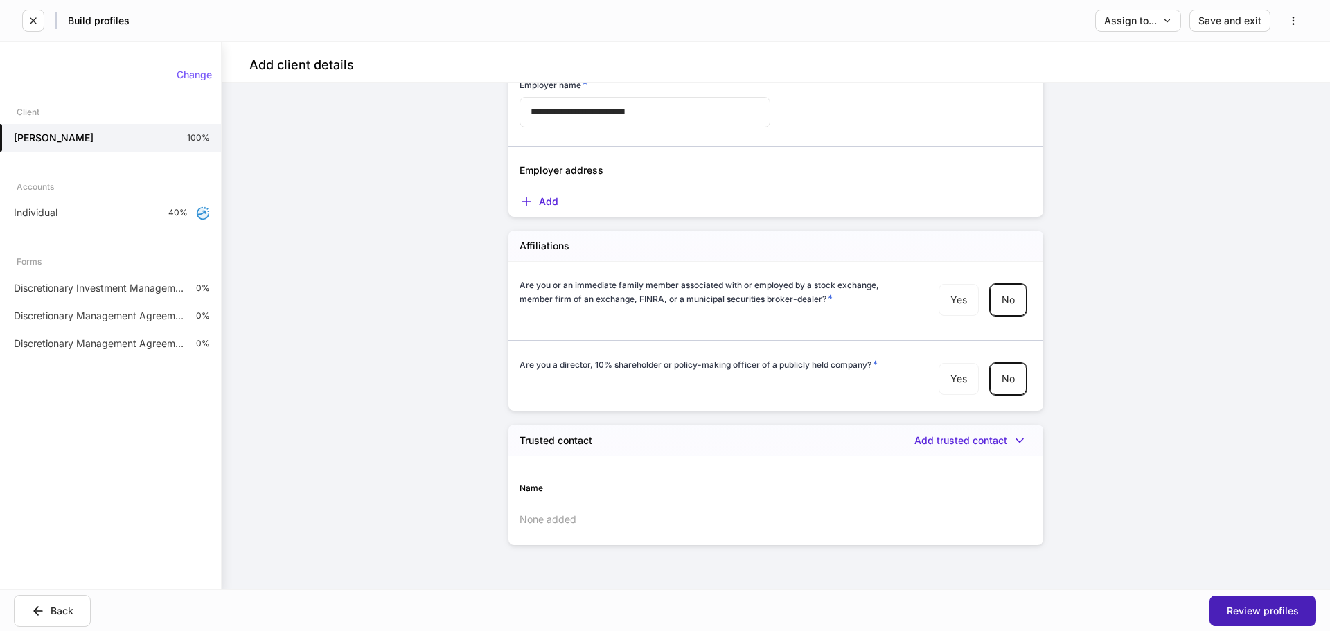
click at [1252, 612] on div "Review profiles" at bounding box center [1263, 611] width 72 height 10
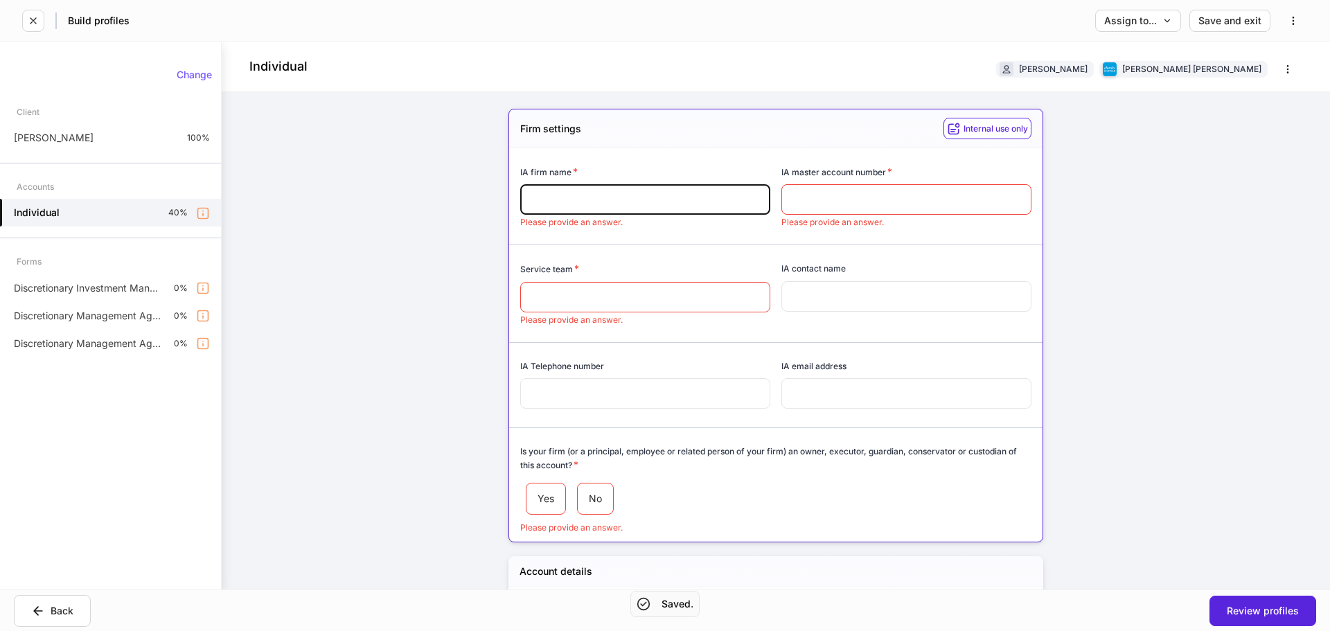
click at [690, 204] on input "text" at bounding box center [645, 199] width 250 height 30
click at [858, 197] on input "text" at bounding box center [906, 199] width 250 height 30
click at [740, 206] on input "text" at bounding box center [645, 199] width 250 height 30
type input "**********"
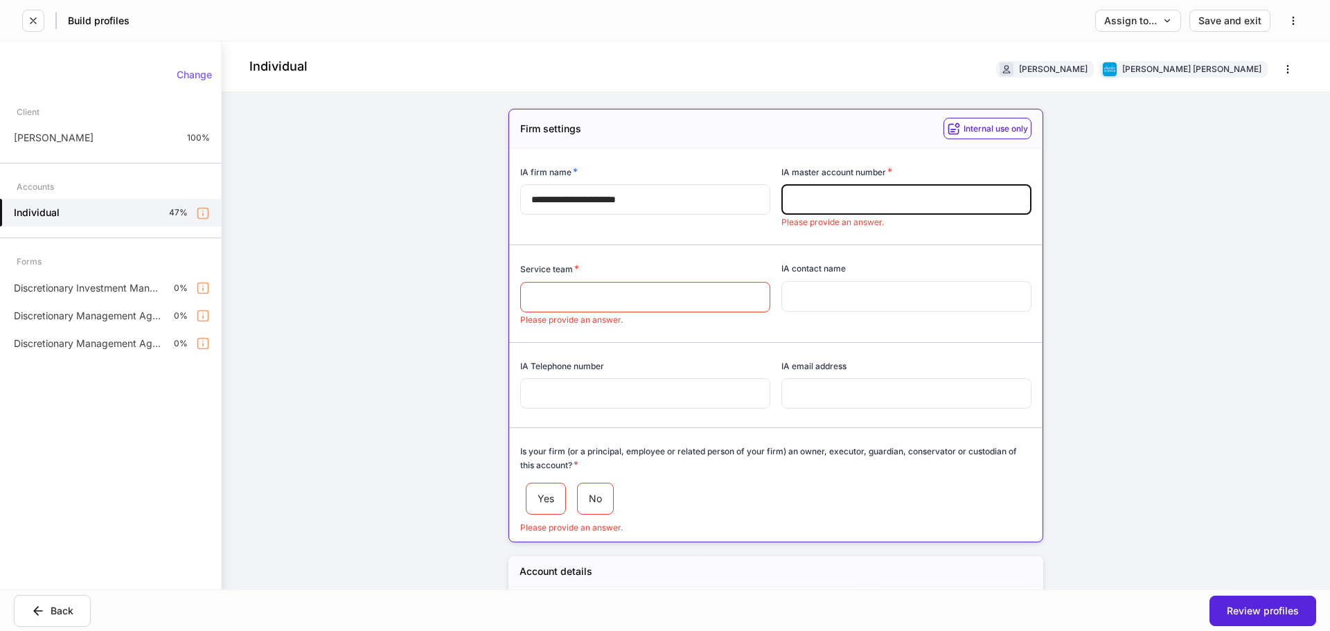
click at [920, 202] on input "text" at bounding box center [906, 199] width 250 height 30
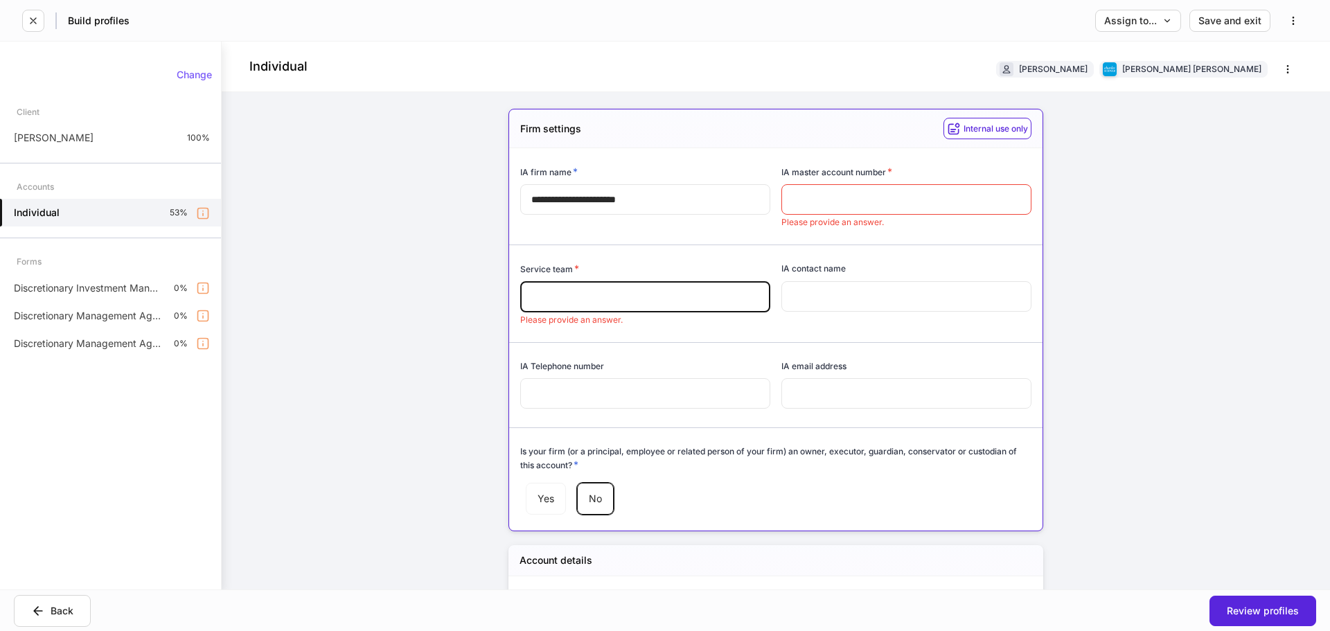
click at [616, 298] on input "text" at bounding box center [645, 297] width 250 height 30
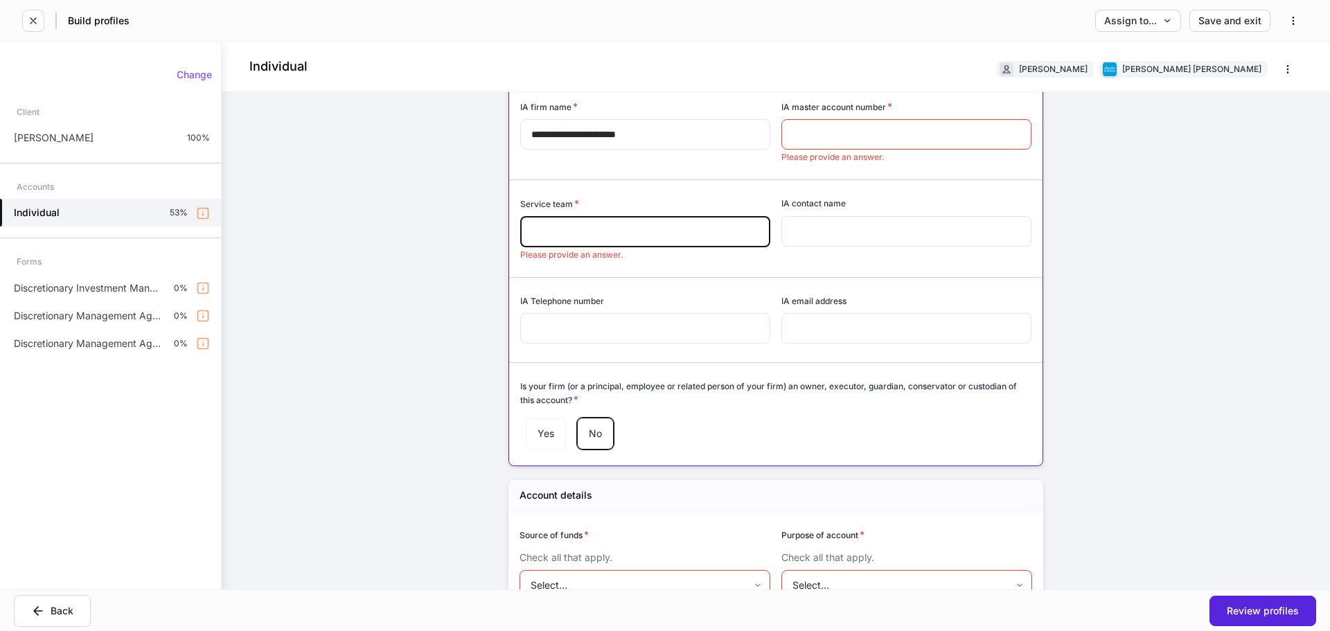
scroll to position [346, 0]
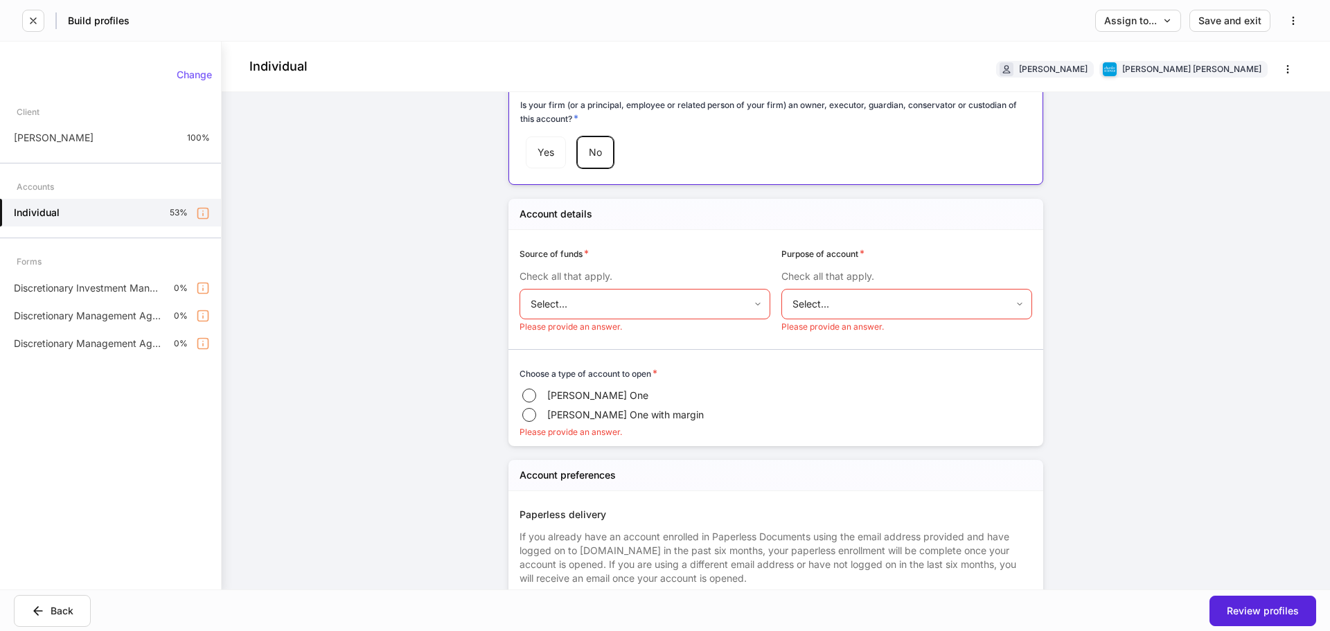
click at [695, 310] on body "**********" at bounding box center [665, 315] width 1330 height 631
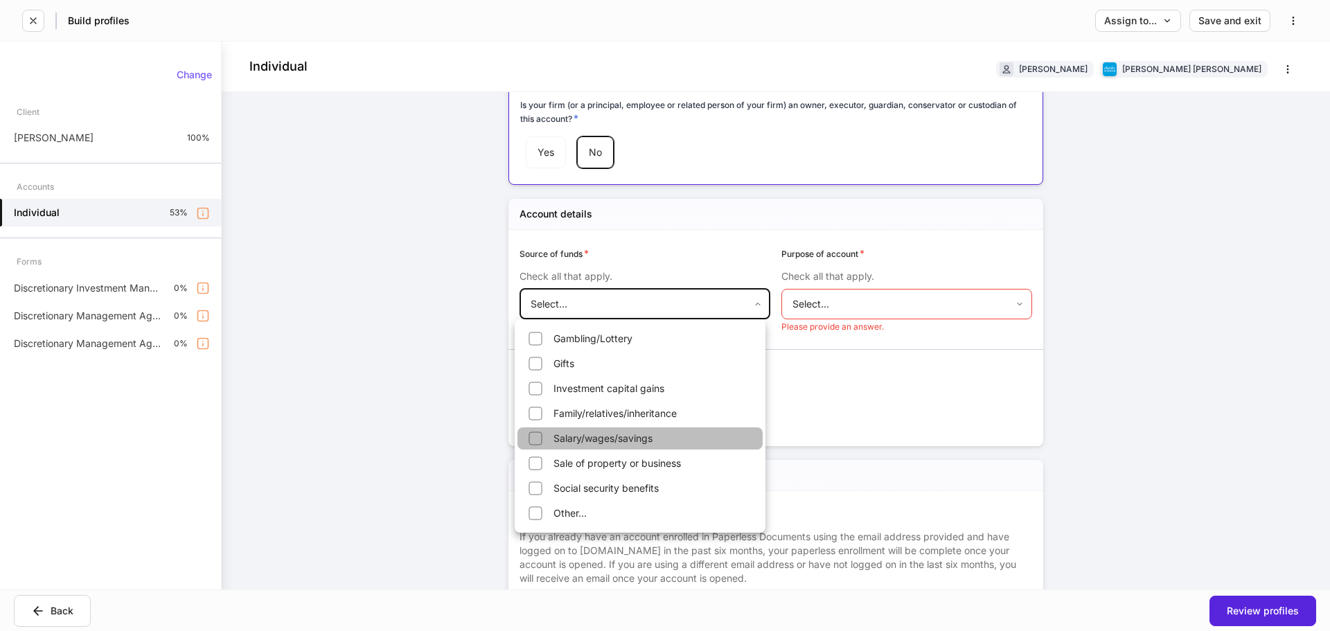
click at [574, 438] on li "Salary/wages/savings" at bounding box center [639, 438] width 245 height 22
type input "**********"
click at [831, 308] on div at bounding box center [665, 315] width 1330 height 631
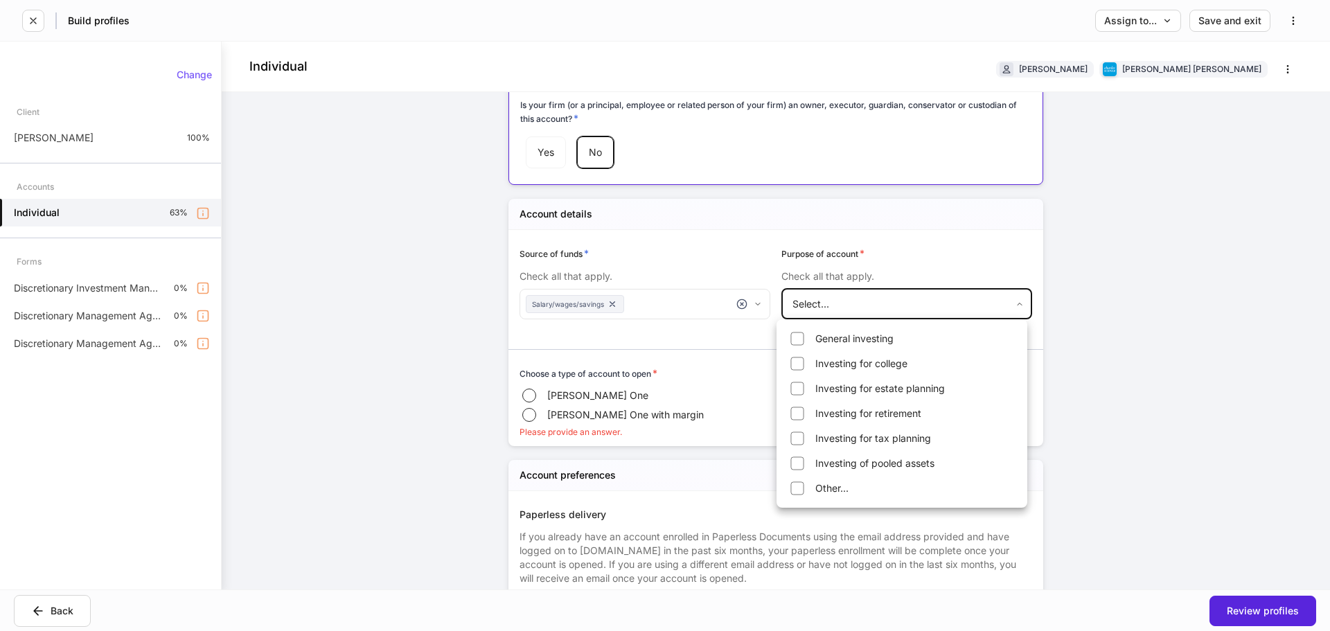
click at [837, 310] on body "**********" at bounding box center [665, 315] width 1330 height 631
click at [818, 335] on li "General investing" at bounding box center [901, 339] width 245 height 22
type input "**********"
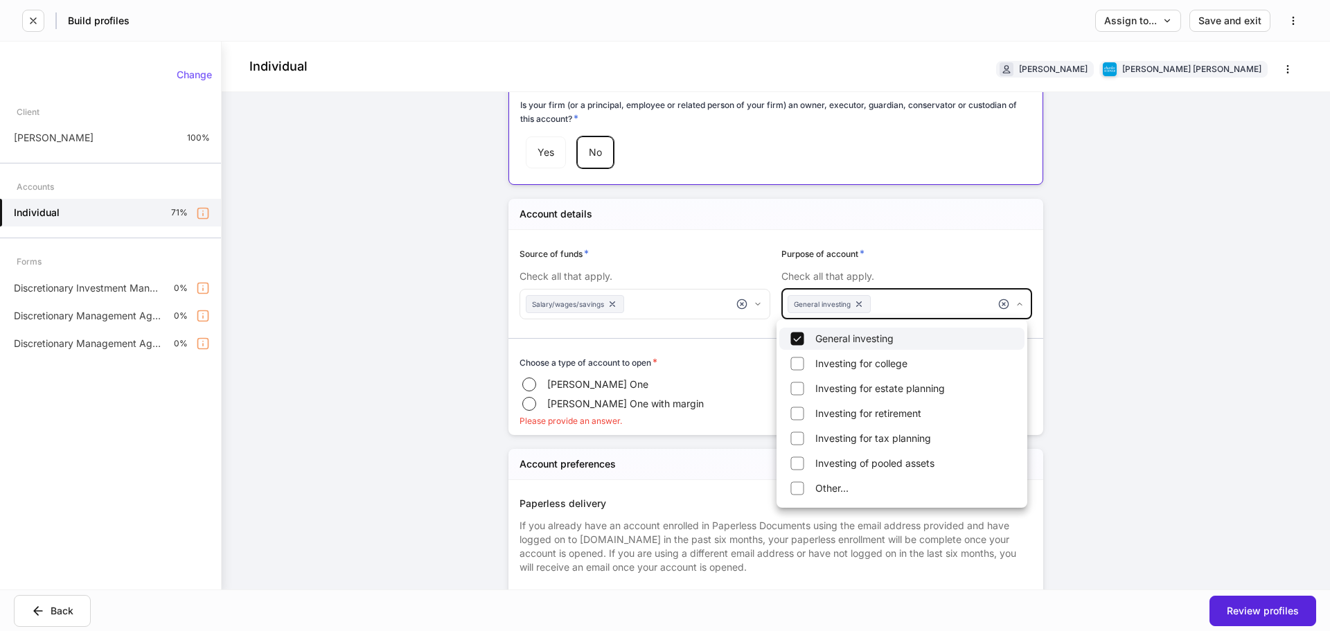
click at [716, 350] on div at bounding box center [665, 315] width 1330 height 631
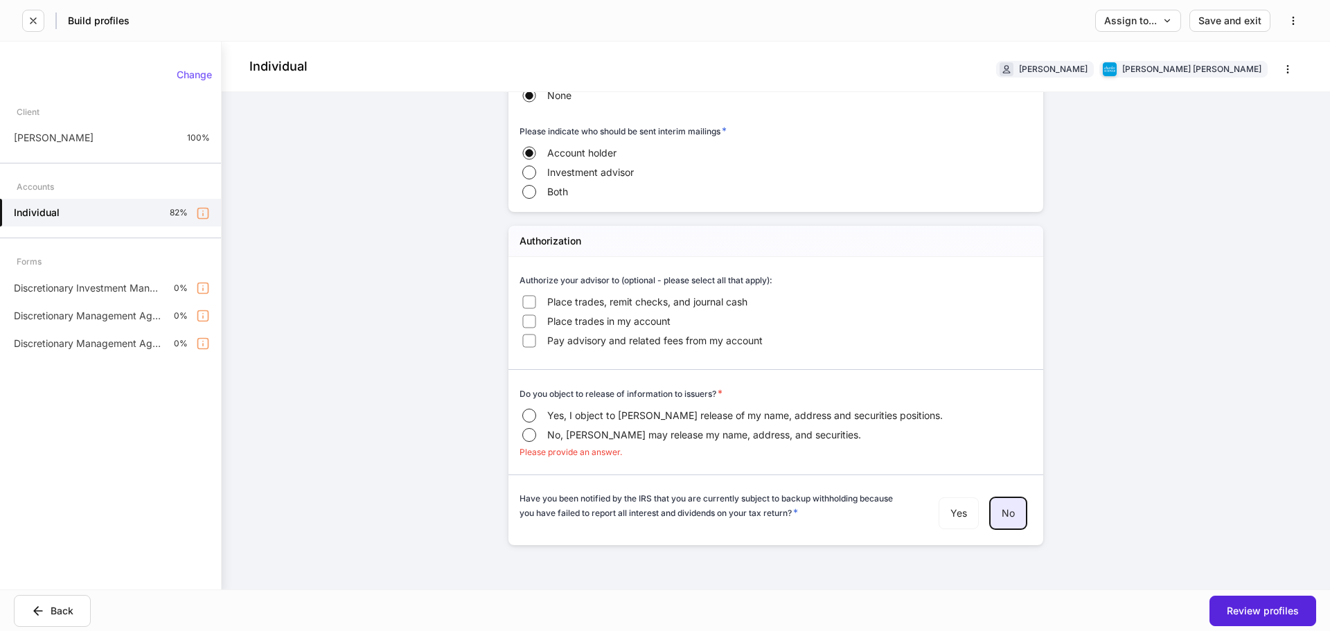
scroll to position [1494, 0]
click at [607, 414] on span "Yes, I object to [PERSON_NAME] release of my name, address and securities posit…" at bounding box center [745, 416] width 396 height 14
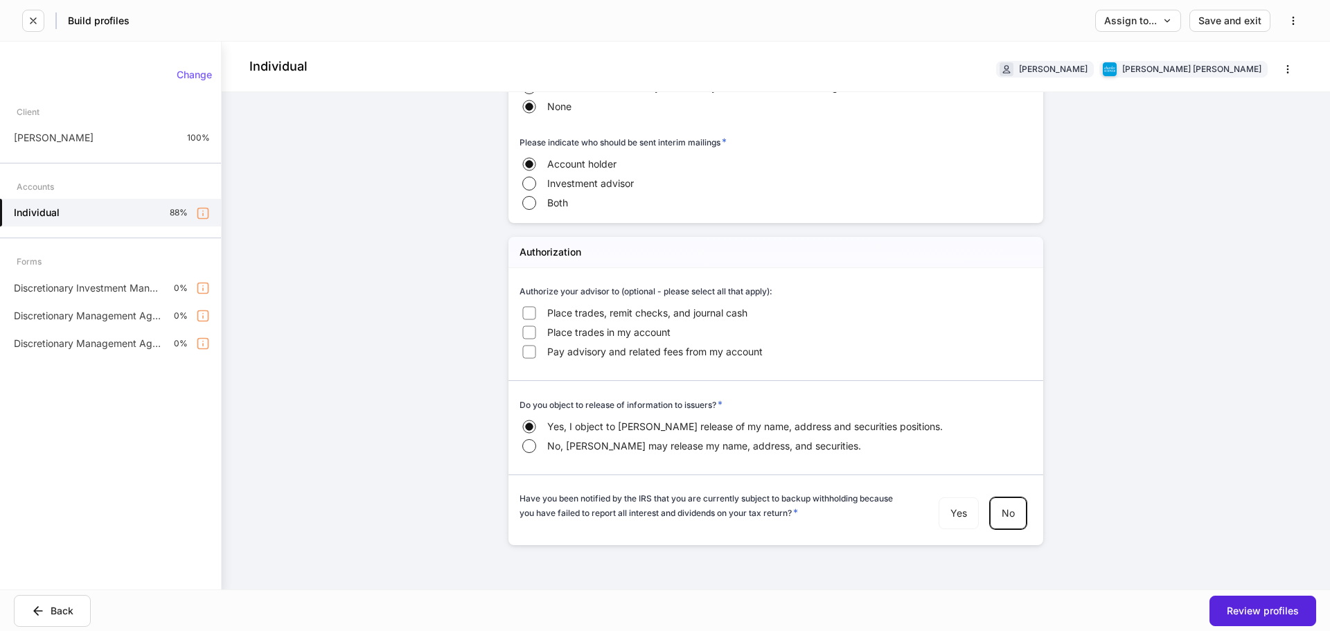
scroll to position [1414, 0]
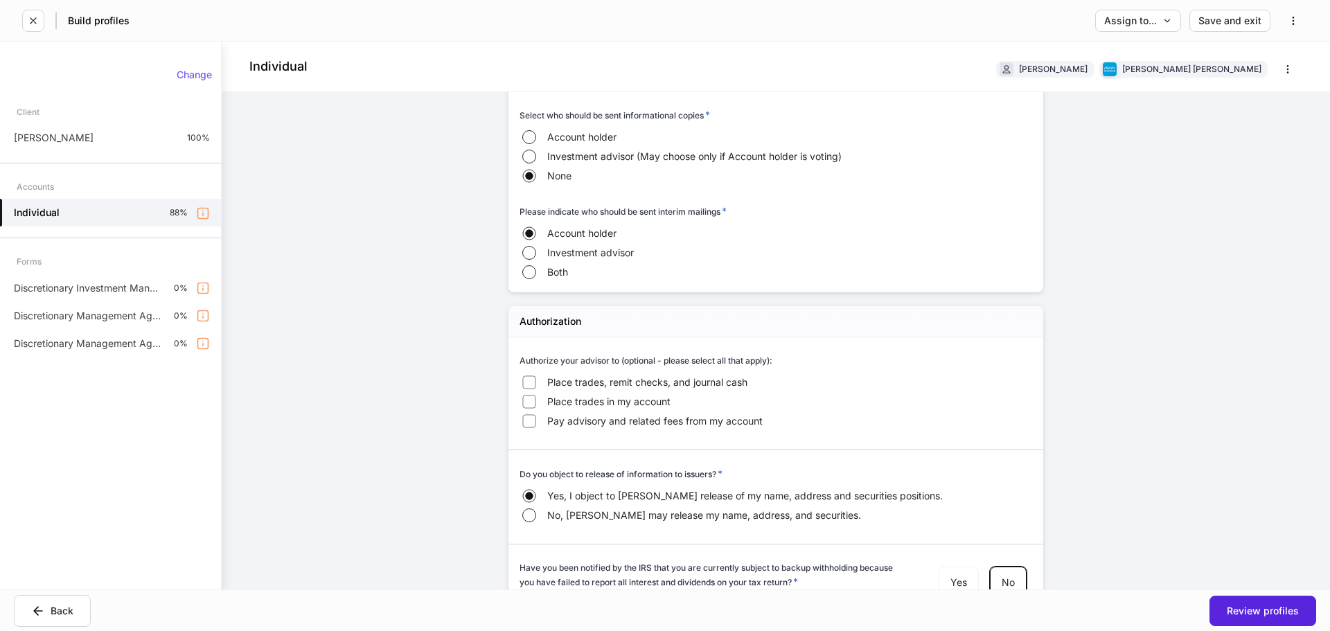
click at [573, 375] on span "Place trades, remit checks, and journal cash" at bounding box center [647, 382] width 200 height 14
click at [569, 398] on span "Place trades in my account" at bounding box center [608, 402] width 123 height 14
click at [569, 414] on span "Pay advisory and related fees from my account" at bounding box center [654, 421] width 215 height 14
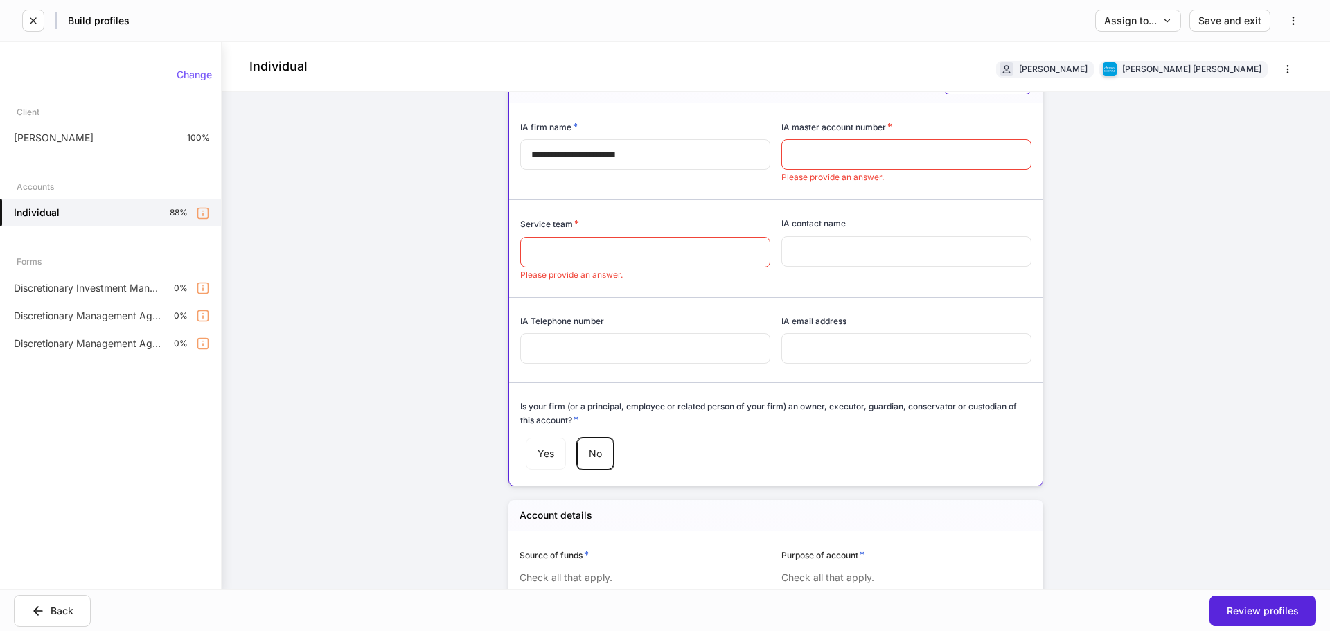
scroll to position [0, 0]
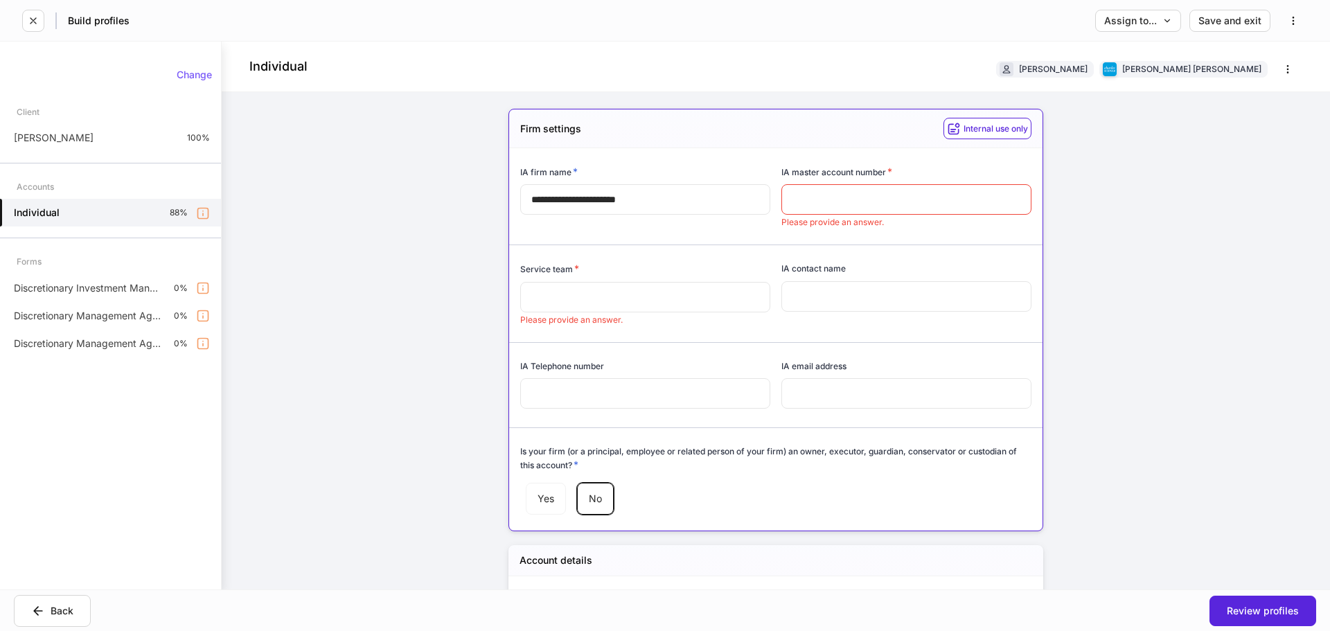
click at [637, 294] on input "text" at bounding box center [645, 297] width 250 height 30
click at [827, 200] on input "text" at bounding box center [906, 199] width 250 height 30
drag, startPoint x: 837, startPoint y: 168, endPoint x: 859, endPoint y: 166, distance: 22.3
click at [859, 166] on h6 "IA master account number *" at bounding box center [836, 172] width 111 height 14
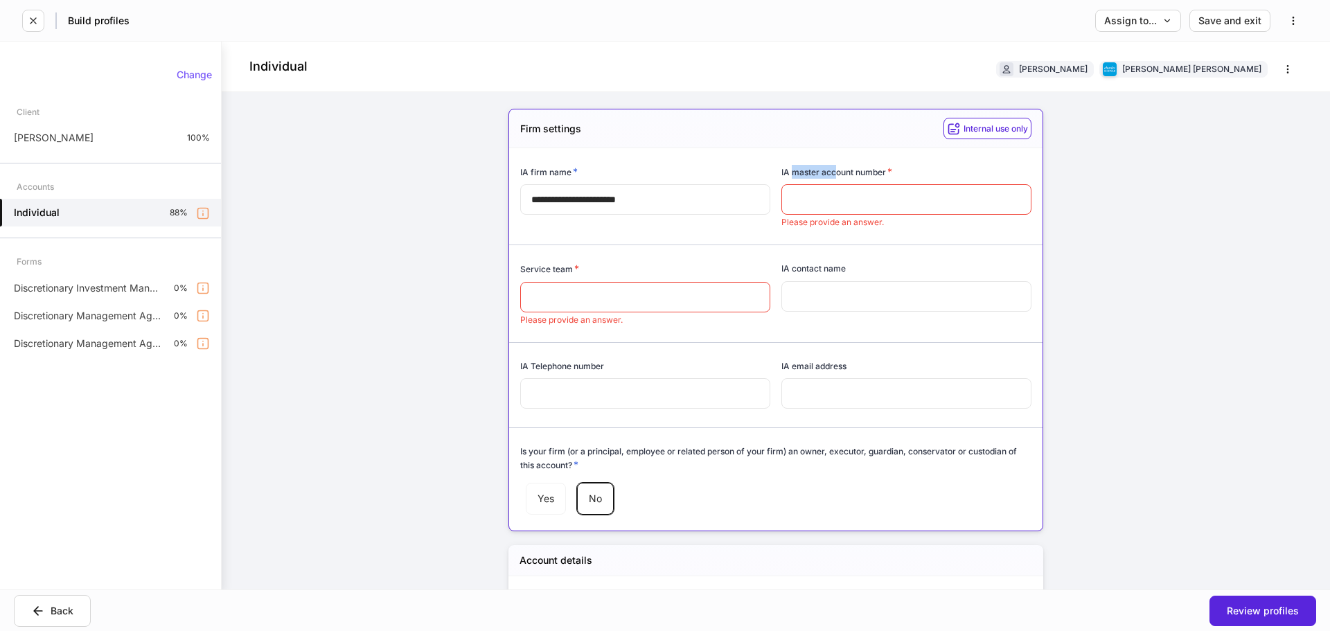
drag, startPoint x: 829, startPoint y: 170, endPoint x: 788, endPoint y: 177, distance: 41.5
click at [788, 177] on h6 "IA master account number *" at bounding box center [836, 172] width 111 height 14
click at [793, 174] on h6 "IA master account number *" at bounding box center [836, 172] width 111 height 14
click at [65, 145] on div "kenny Benton 100%" at bounding box center [110, 138] width 221 height 28
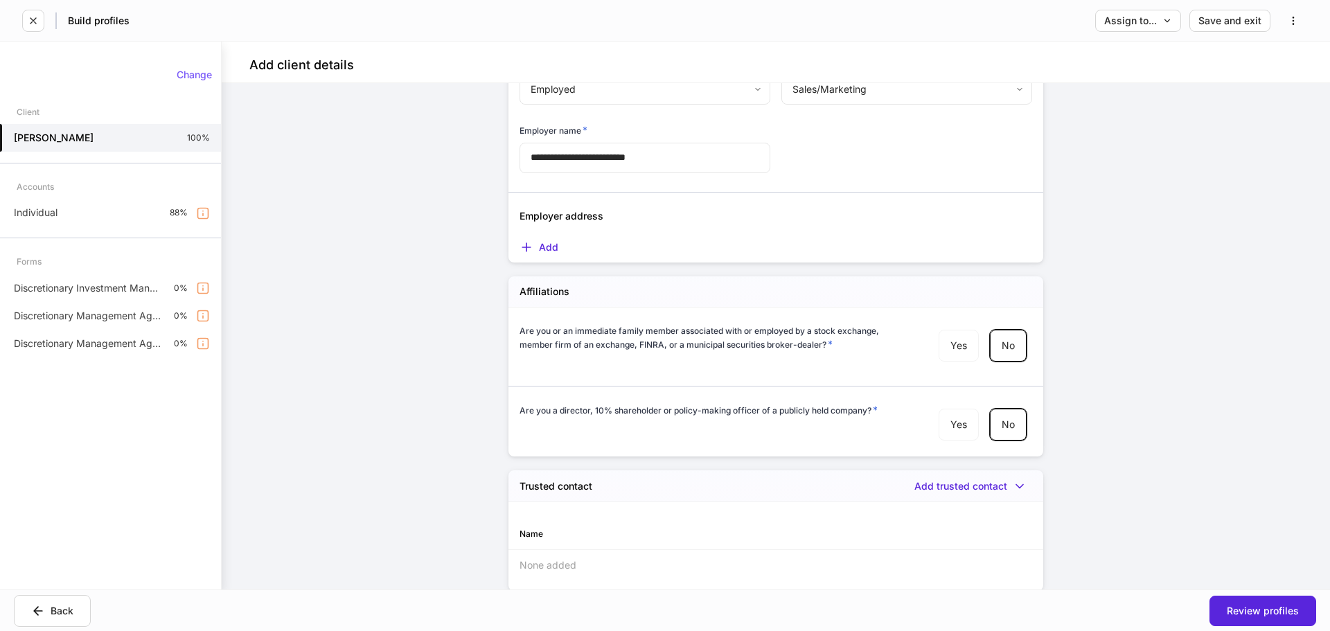
scroll to position [1377, 0]
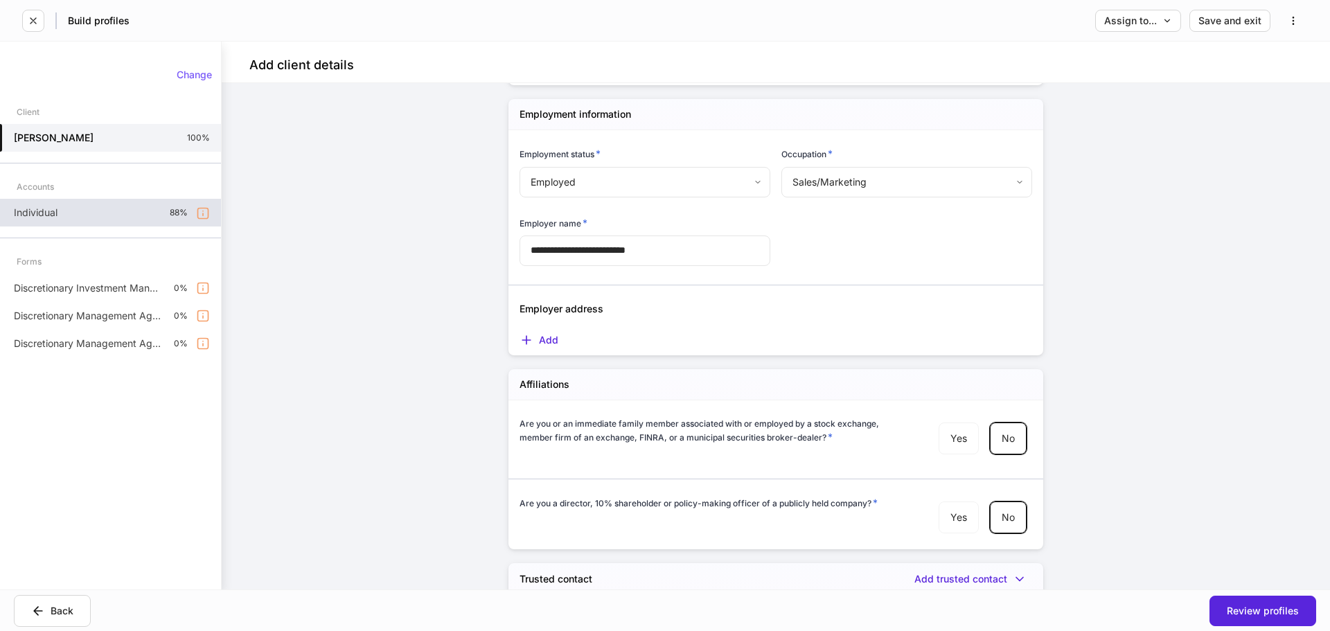
click at [132, 208] on div "Individual 88%" at bounding box center [110, 213] width 221 height 28
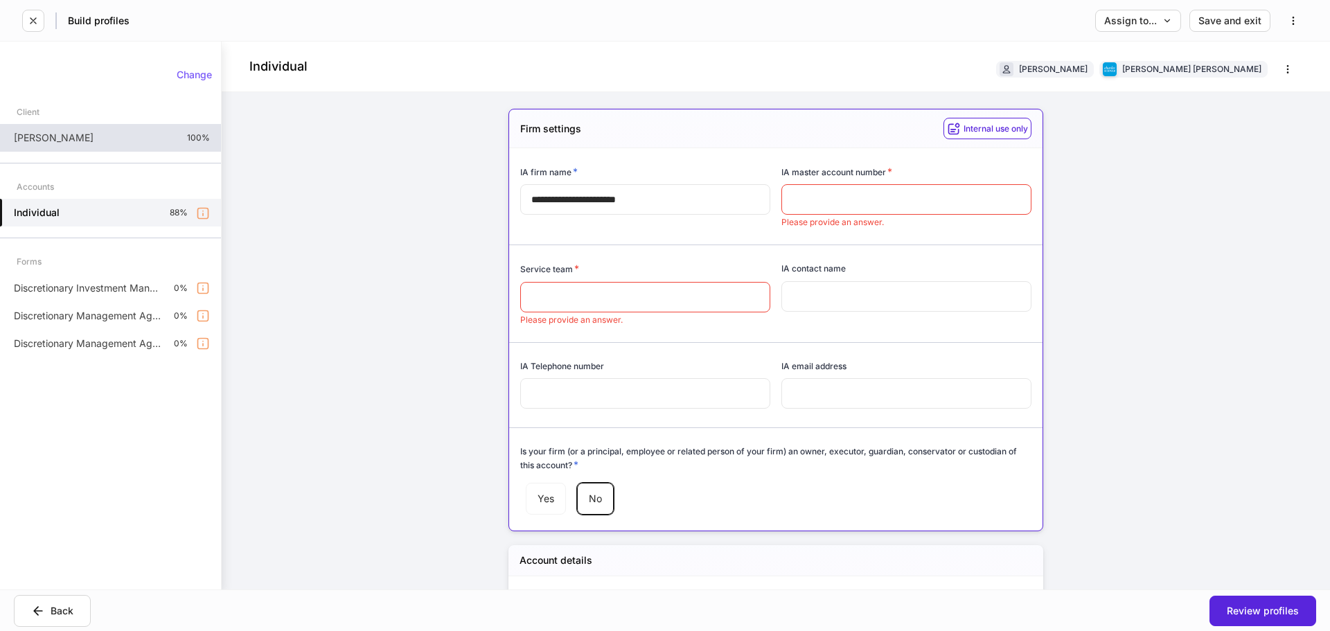
click at [93, 143] on div "kenny Benton 100%" at bounding box center [110, 138] width 221 height 28
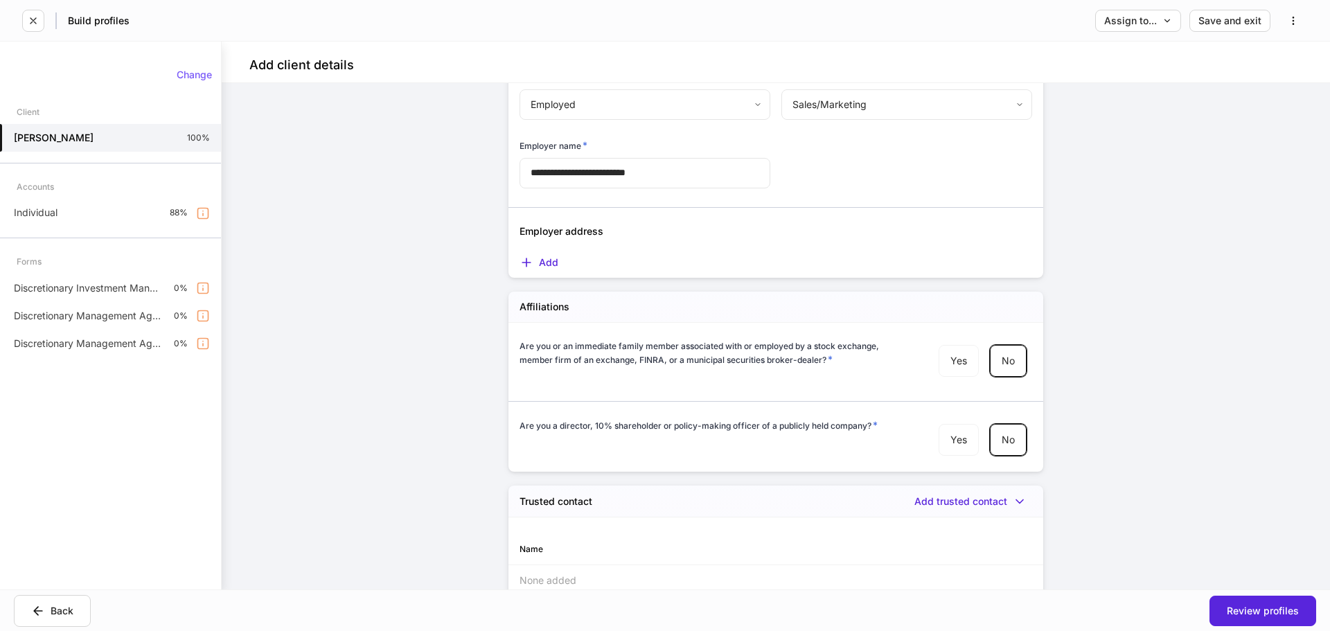
scroll to position [1516, 0]
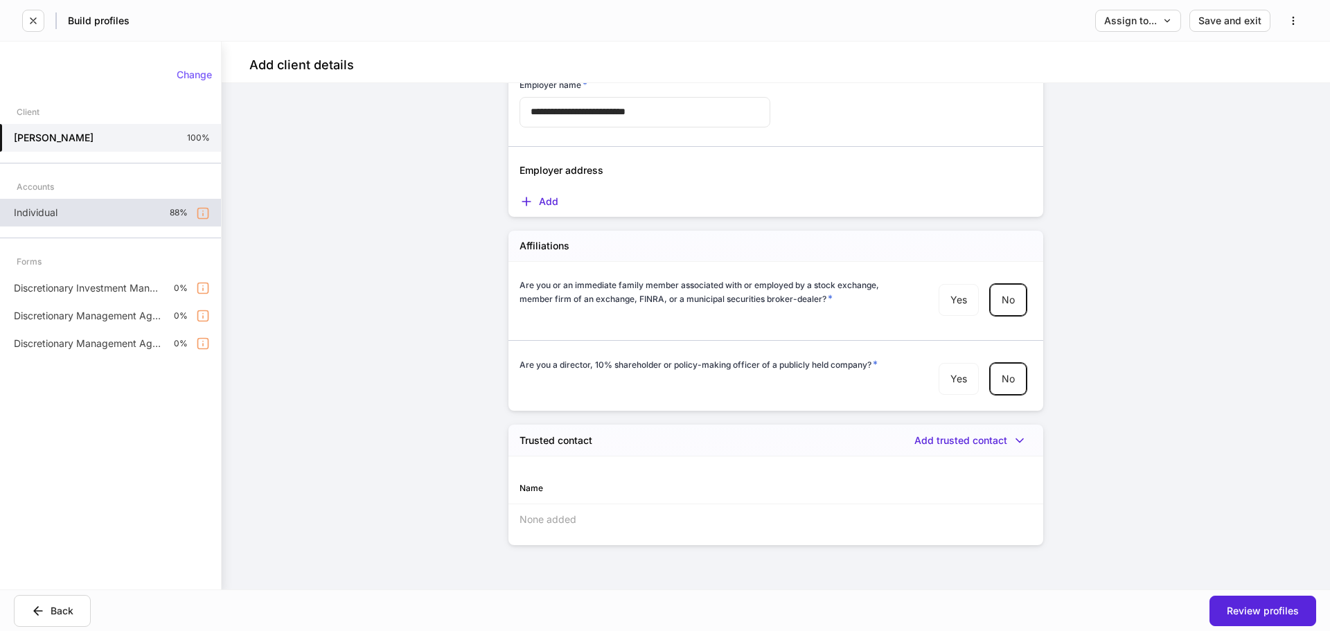
click at [107, 211] on div "Individual 88%" at bounding box center [110, 213] width 221 height 28
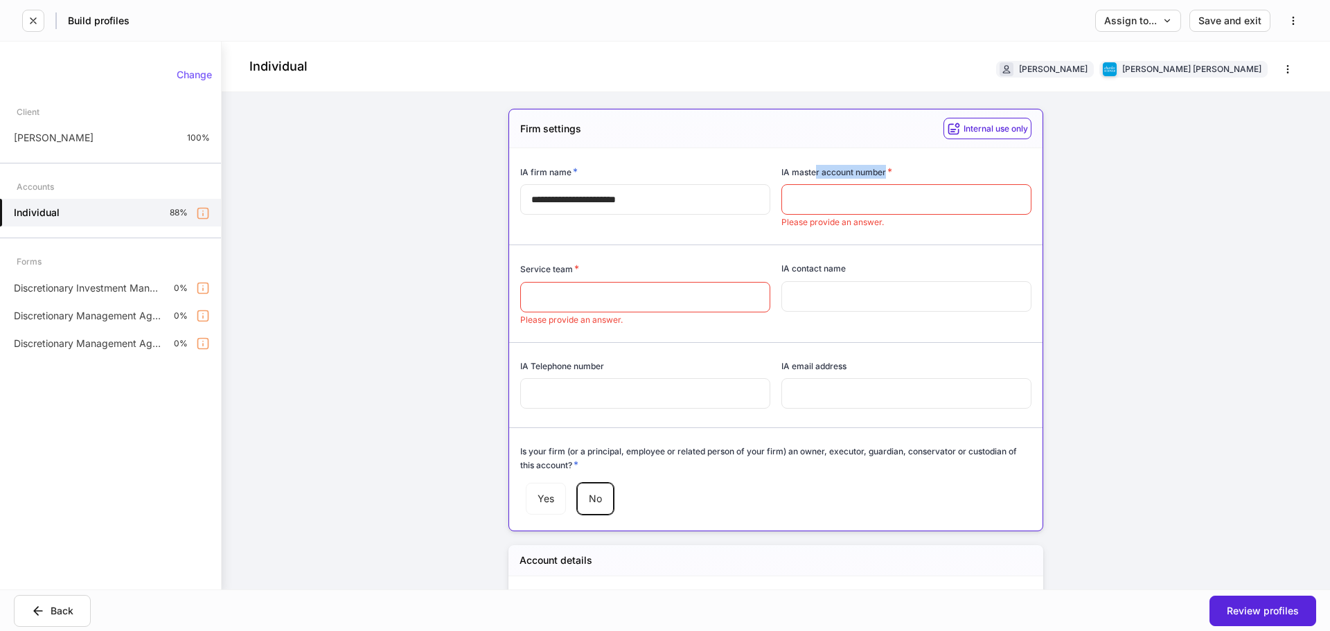
drag, startPoint x: 811, startPoint y: 171, endPoint x: 880, endPoint y: 174, distance: 69.3
click at [880, 174] on h6 "IA master account number *" at bounding box center [836, 172] width 111 height 14
click at [821, 201] on input "text" at bounding box center [906, 199] width 250 height 30
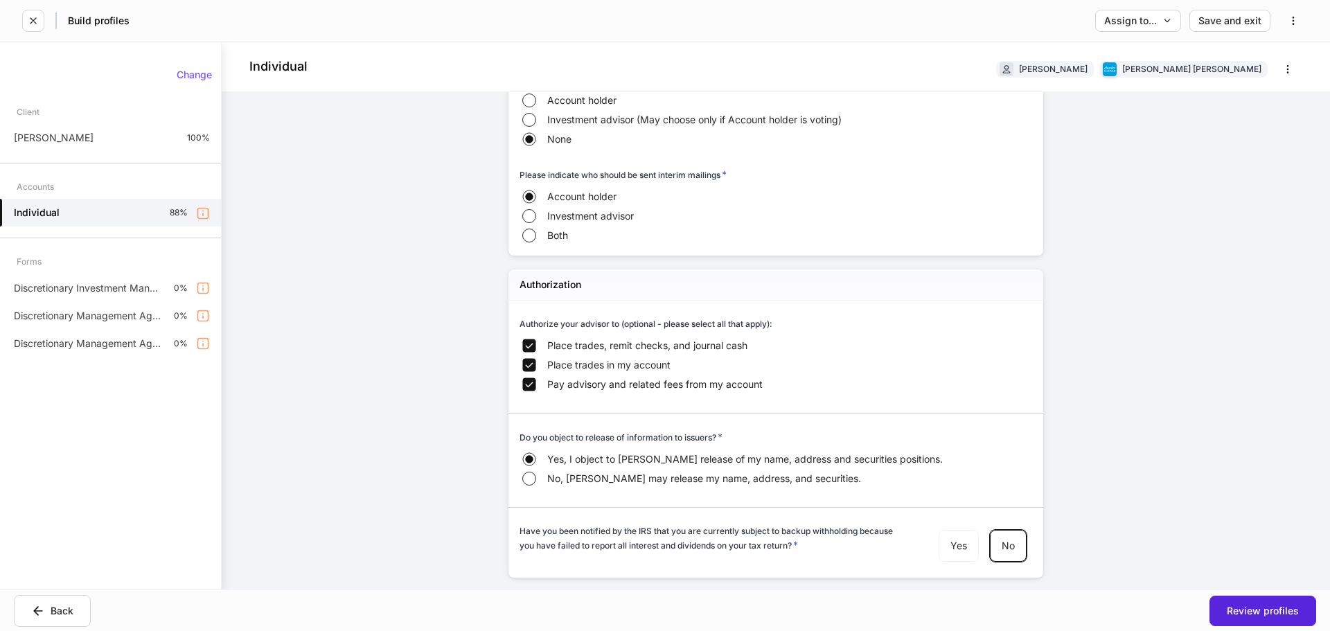
scroll to position [1483, 0]
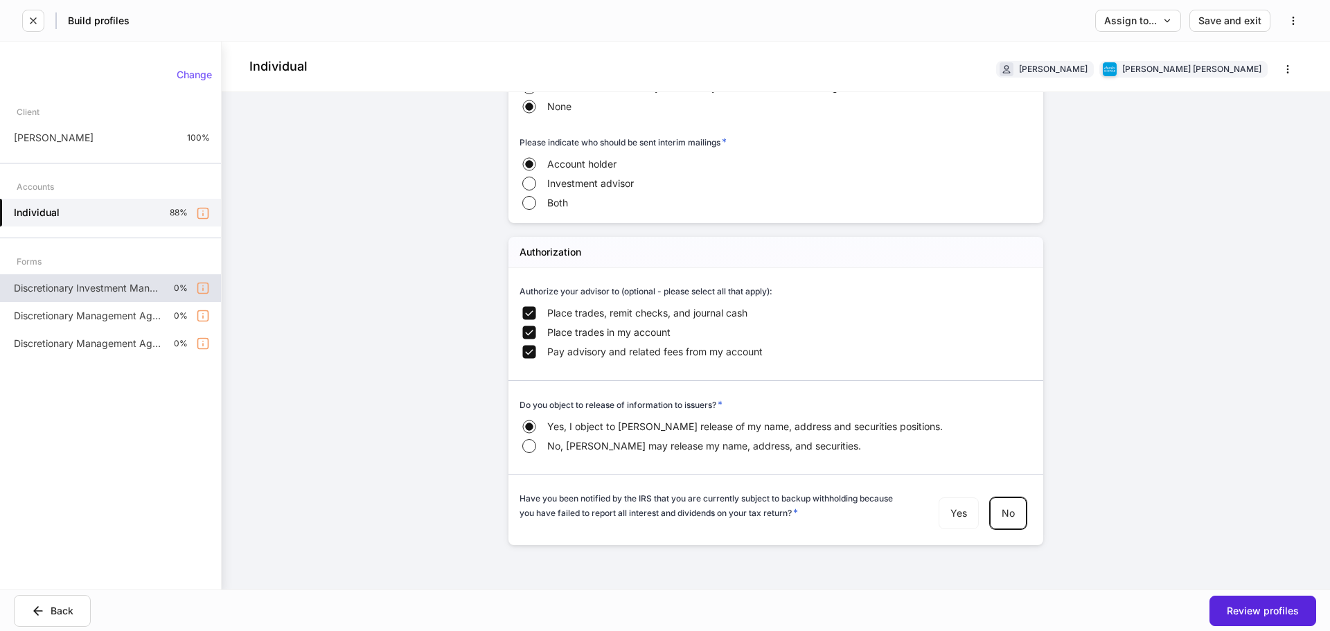
click at [98, 283] on p "Discretionary Investment Management Client Agreement" at bounding box center [88, 288] width 149 height 14
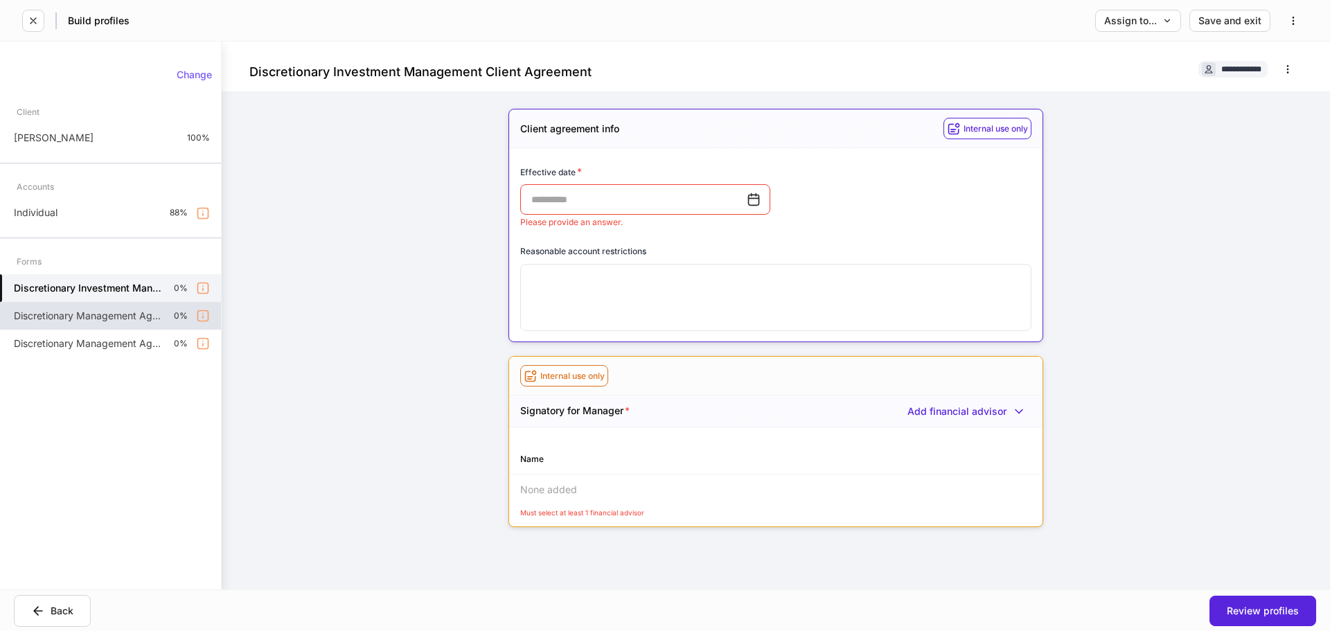
click at [63, 322] on p "Discretionary Management Agreement - FI Products" at bounding box center [88, 316] width 149 height 14
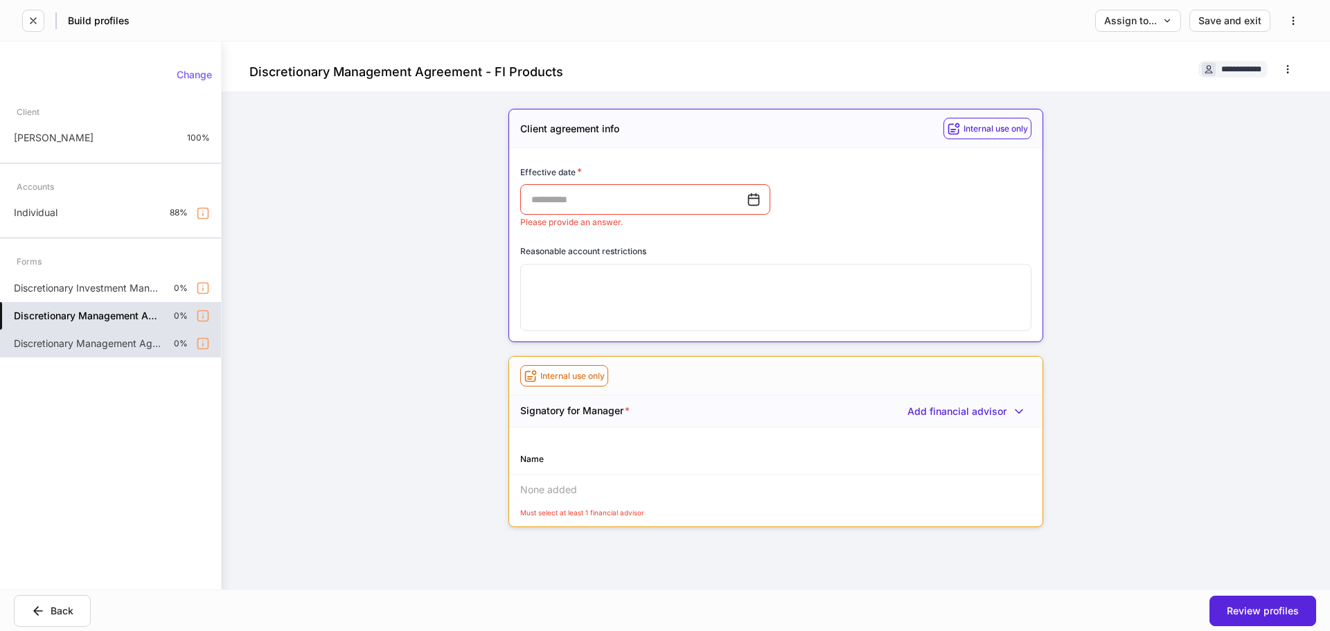
click at [71, 333] on div "Discretionary Management Agreement Final - ITG Products 0%" at bounding box center [110, 344] width 221 height 28
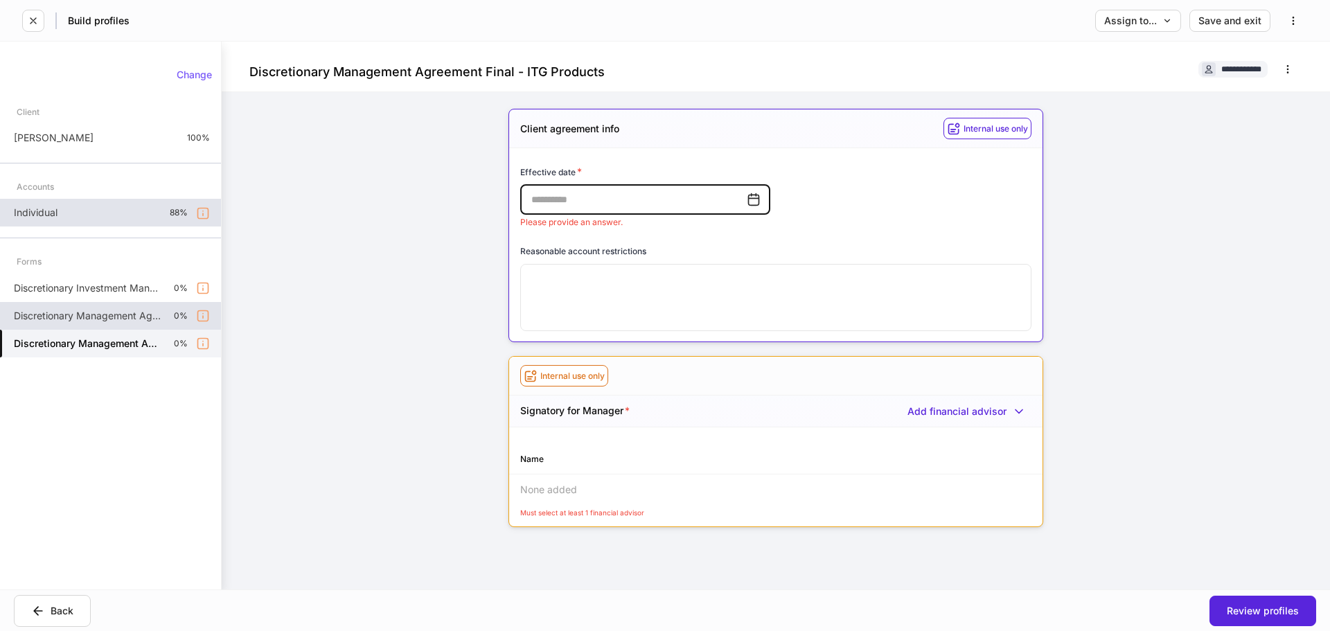
click at [75, 214] on div "Individual 88%" at bounding box center [110, 213] width 221 height 28
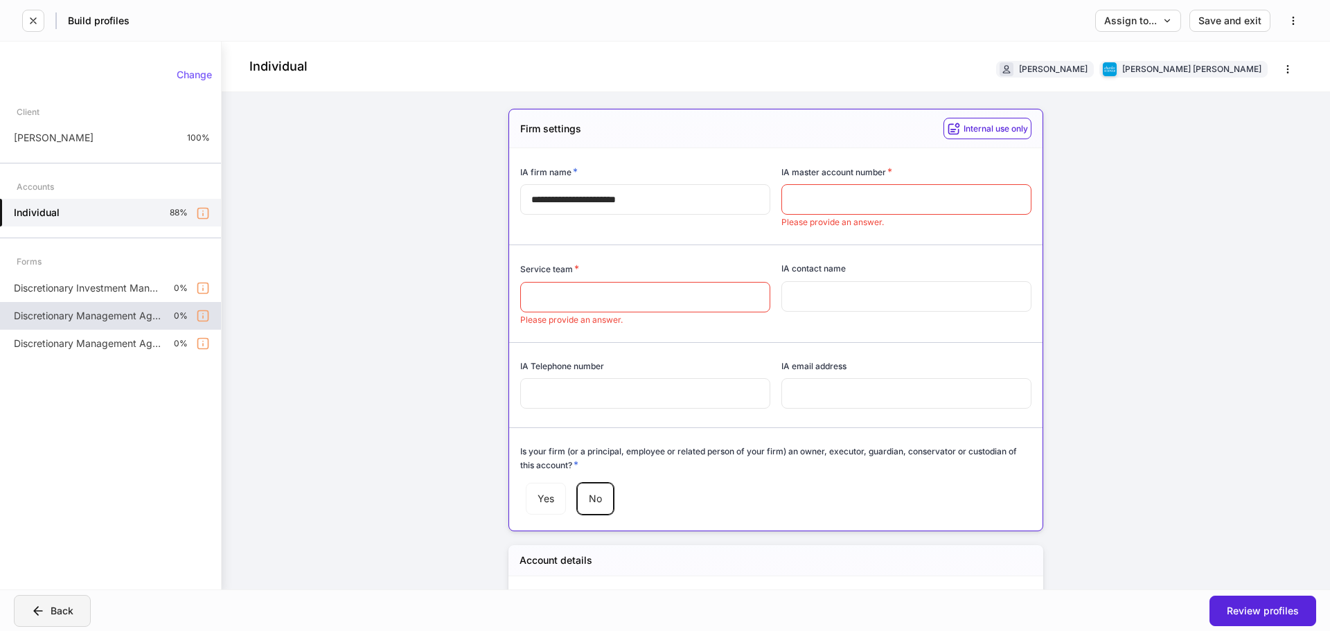
click at [37, 611] on icon "button" at bounding box center [38, 611] width 8 height 8
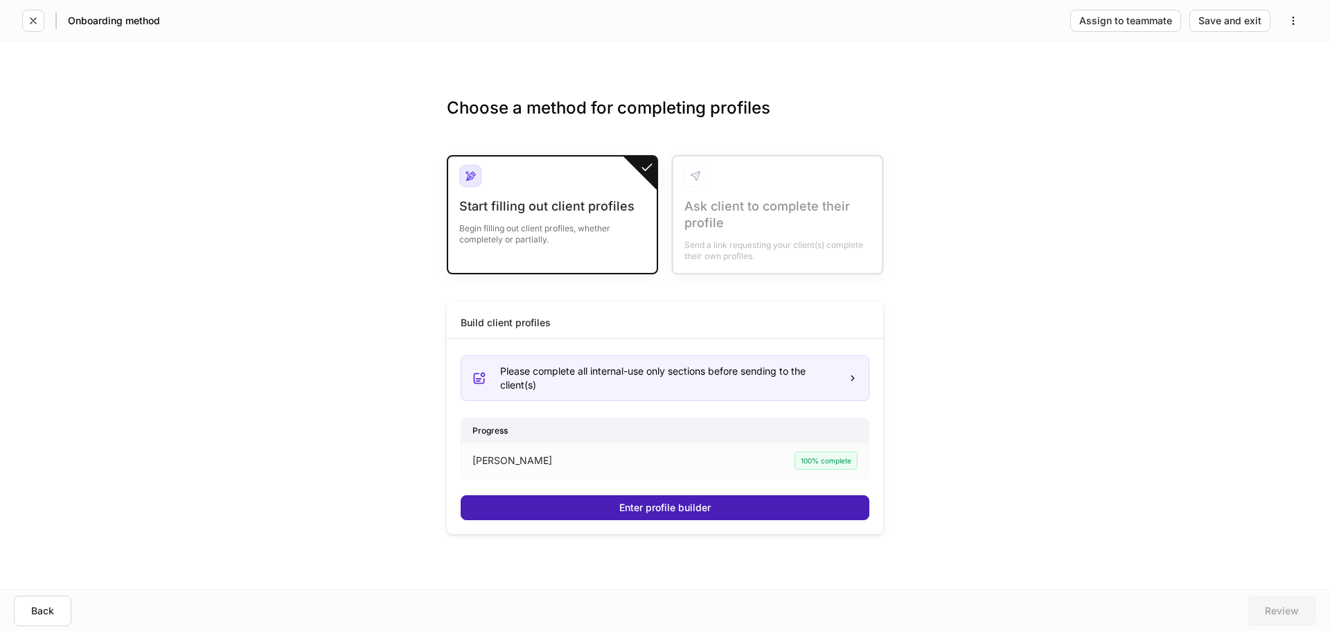
click at [720, 508] on button "Enter profile builder" at bounding box center [665, 507] width 409 height 25
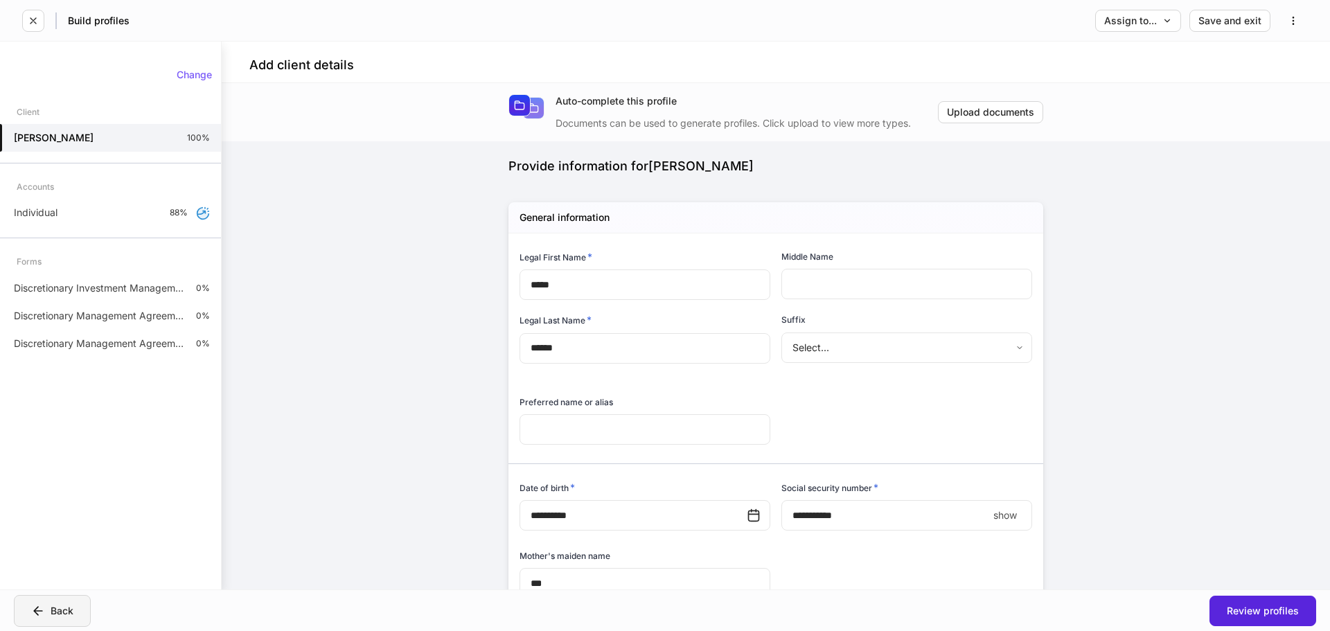
click at [76, 610] on button "Back" at bounding box center [52, 611] width 77 height 32
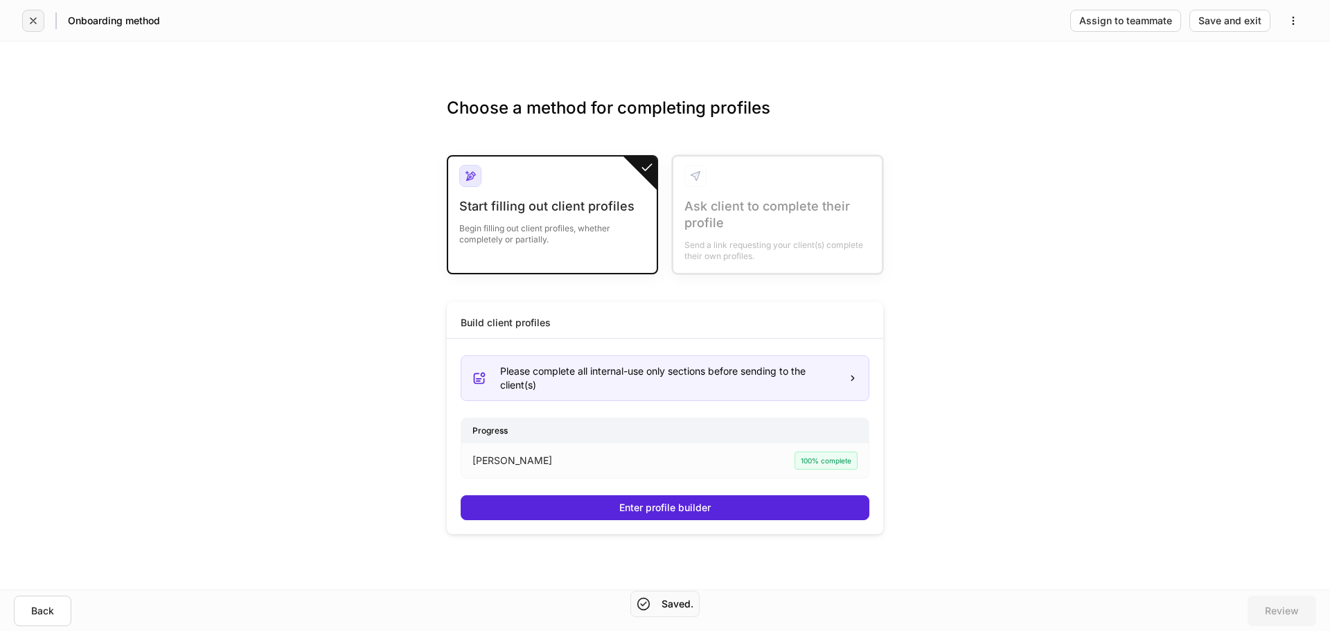
click at [32, 20] on icon "button" at bounding box center [33, 20] width 11 height 11
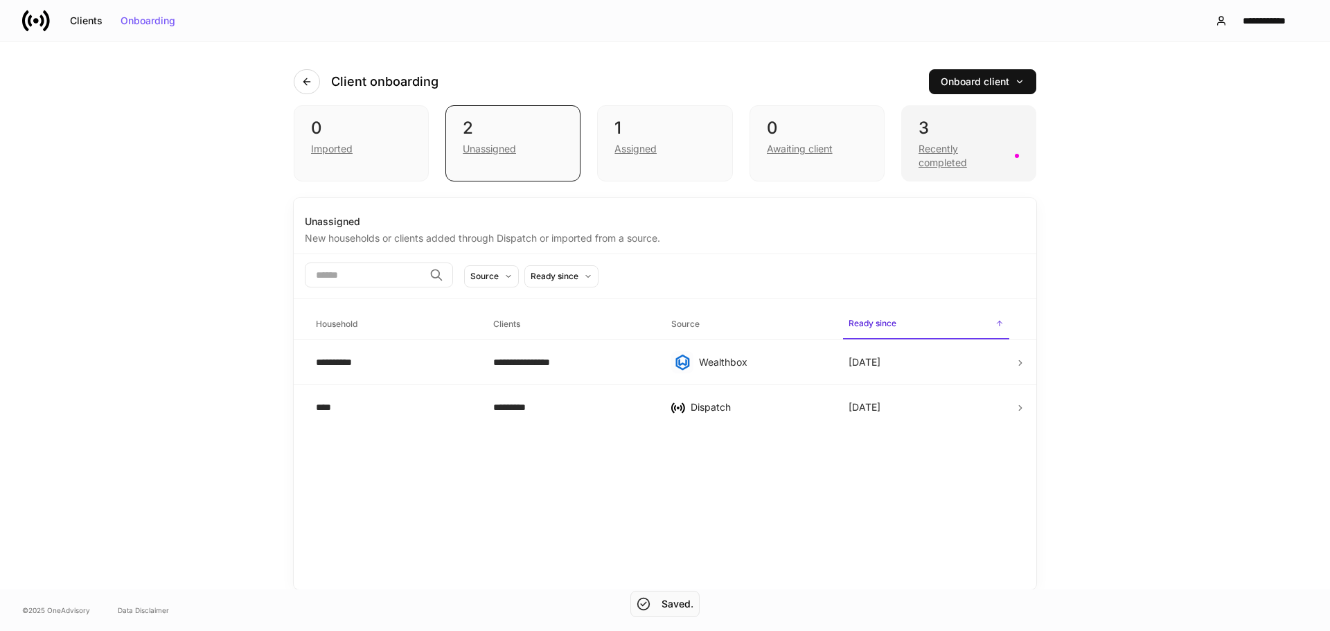
click at [984, 153] on div "Recently completed" at bounding box center [962, 156] width 88 height 28
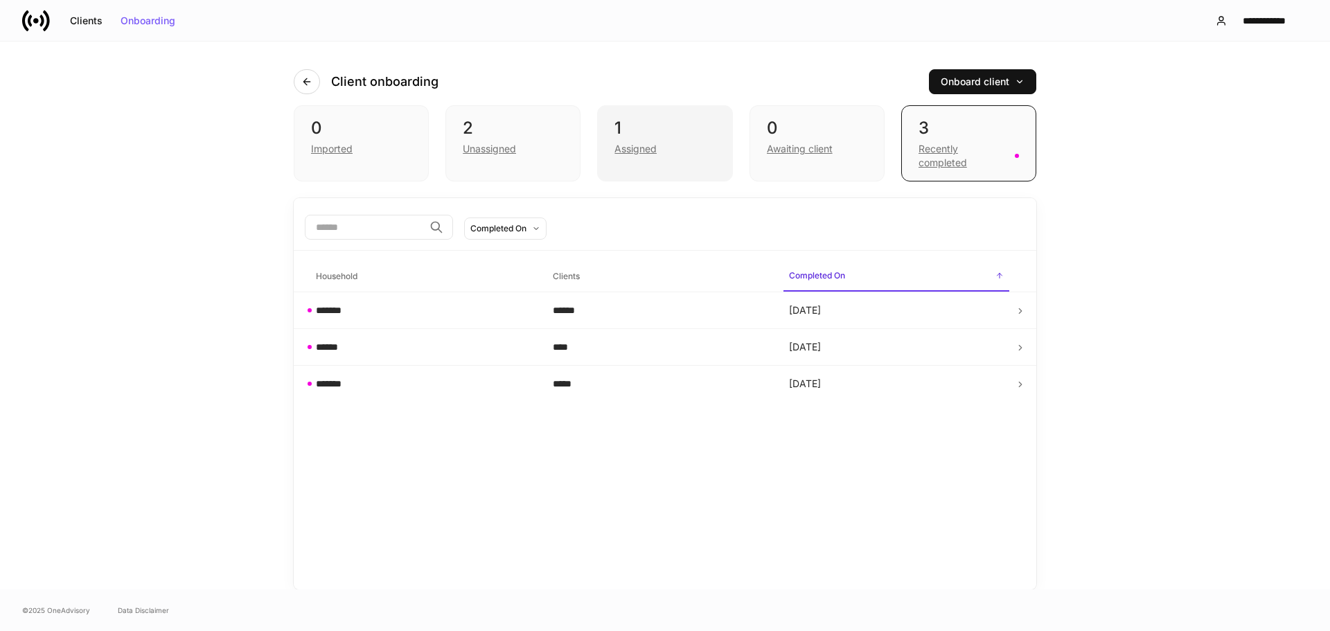
click at [664, 144] on div "Assigned" at bounding box center [664, 147] width 100 height 17
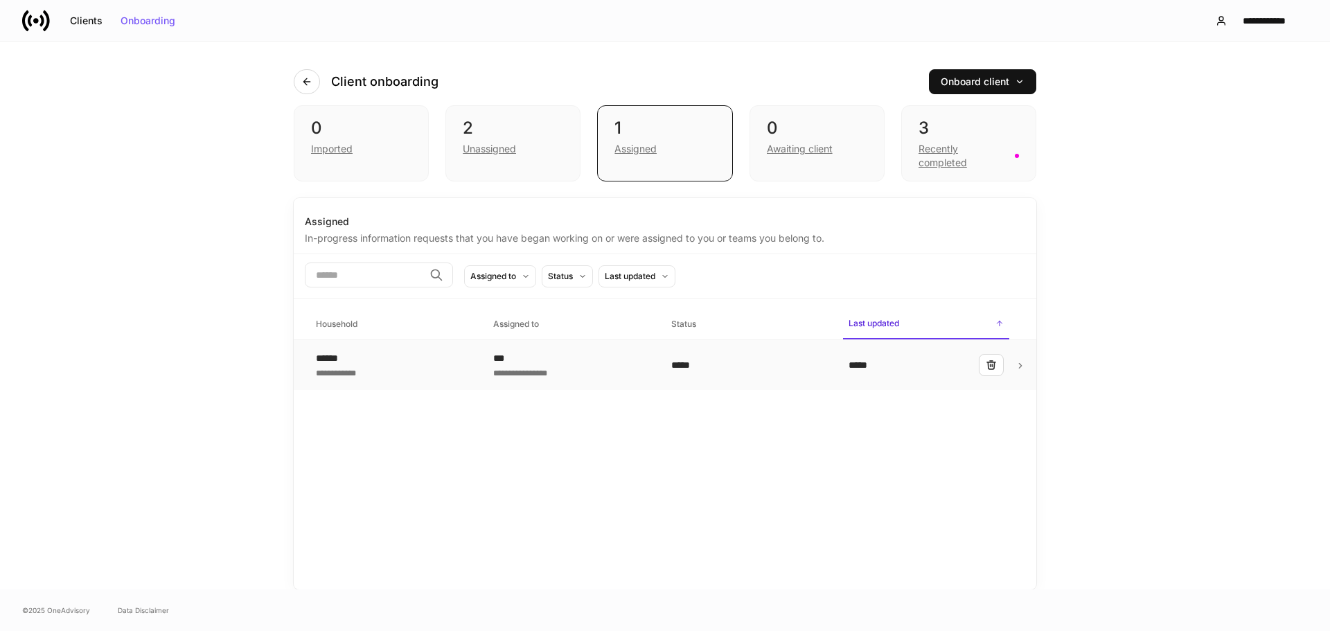
click at [430, 368] on div "**********" at bounding box center [393, 365] width 155 height 28
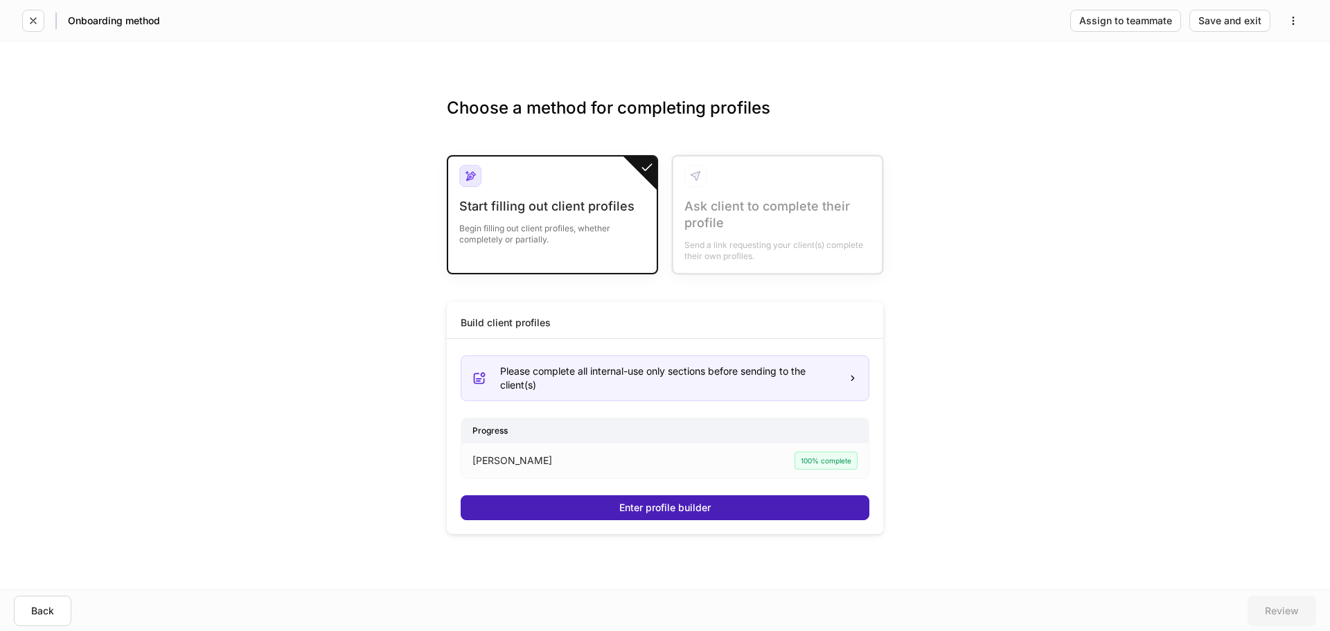
click at [685, 503] on div "Enter profile builder" at bounding box center [664, 508] width 91 height 10
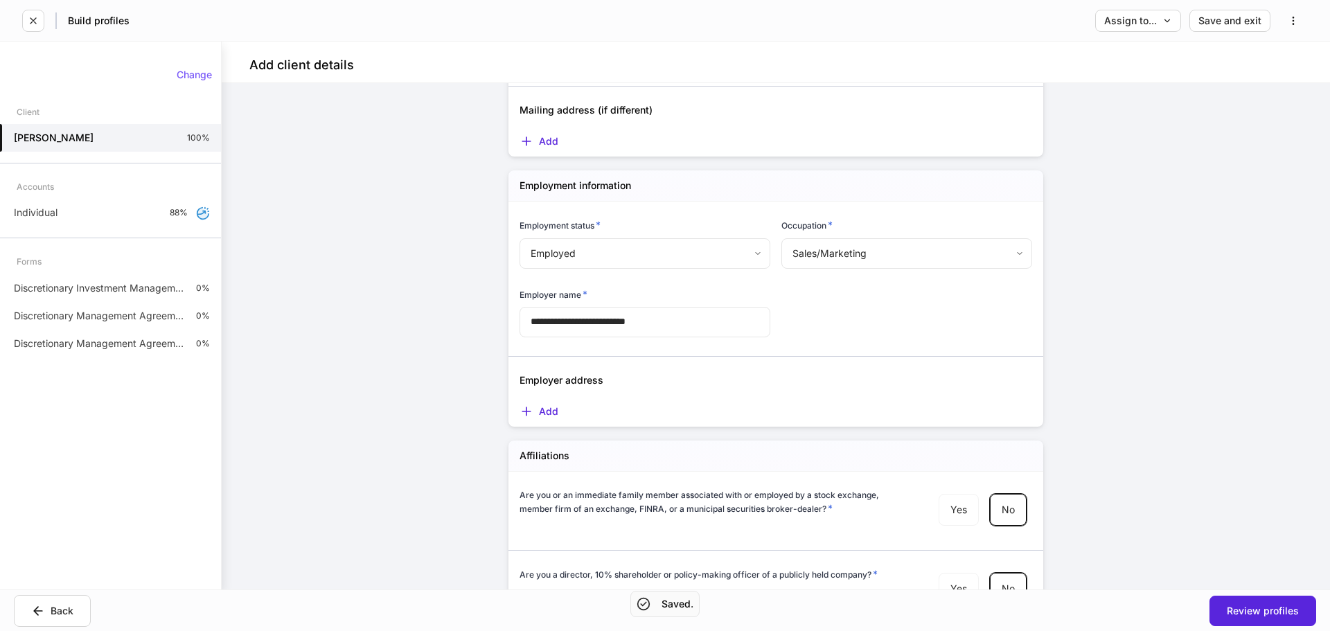
scroll to position [1516, 0]
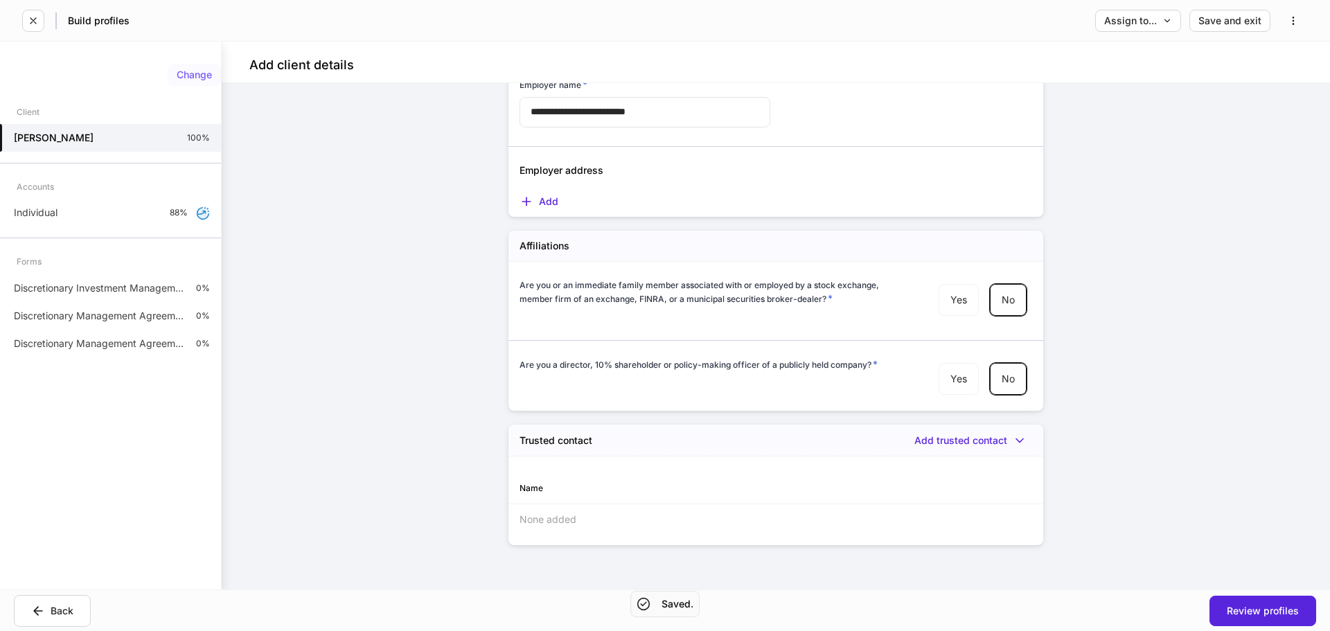
click at [190, 71] on div "Change" at bounding box center [194, 75] width 35 height 10
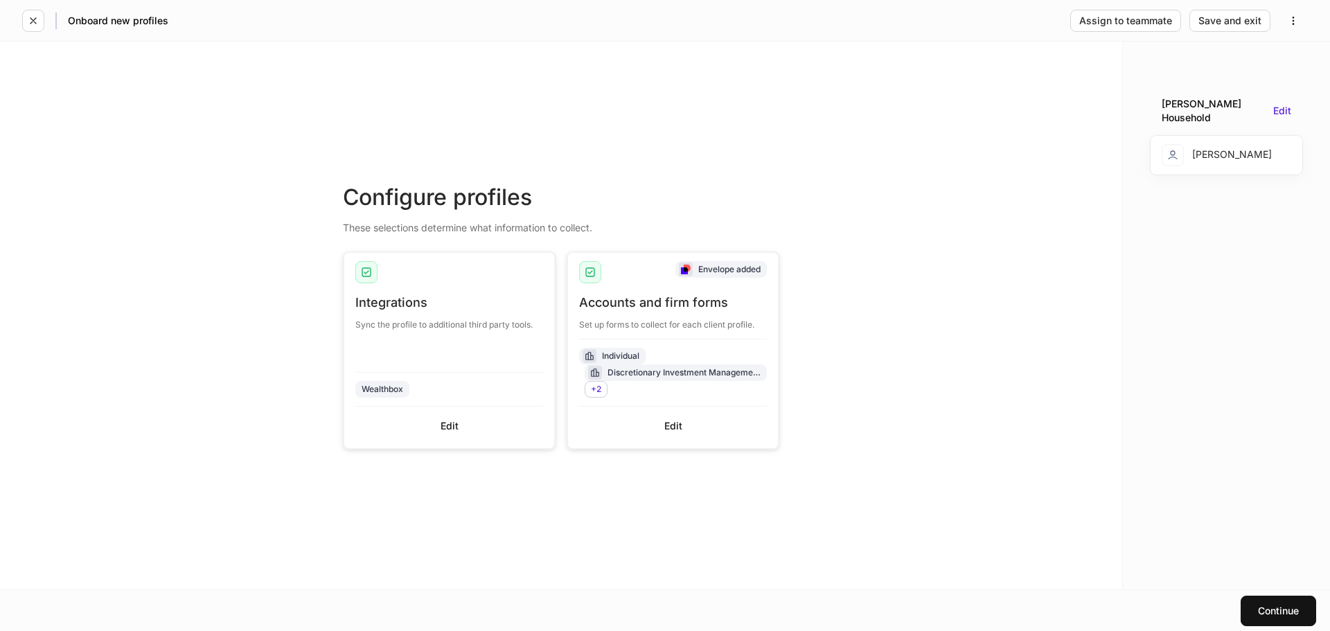
click at [669, 311] on div "Set up forms to collect for each client profile." at bounding box center [673, 320] width 188 height 19
click at [1243, 596] on div "Continue" at bounding box center [990, 611] width 651 height 30
click at [1256, 602] on button "Continue" at bounding box center [1279, 611] width 76 height 30
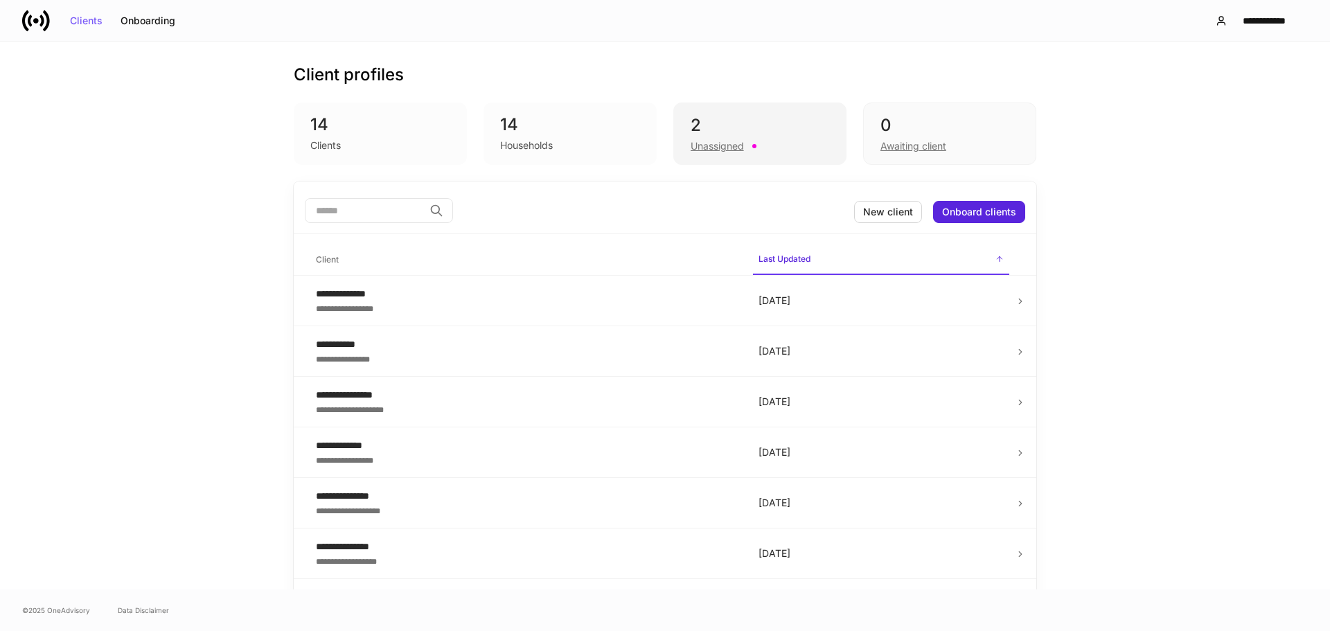
click at [697, 125] on div "2" at bounding box center [760, 125] width 139 height 22
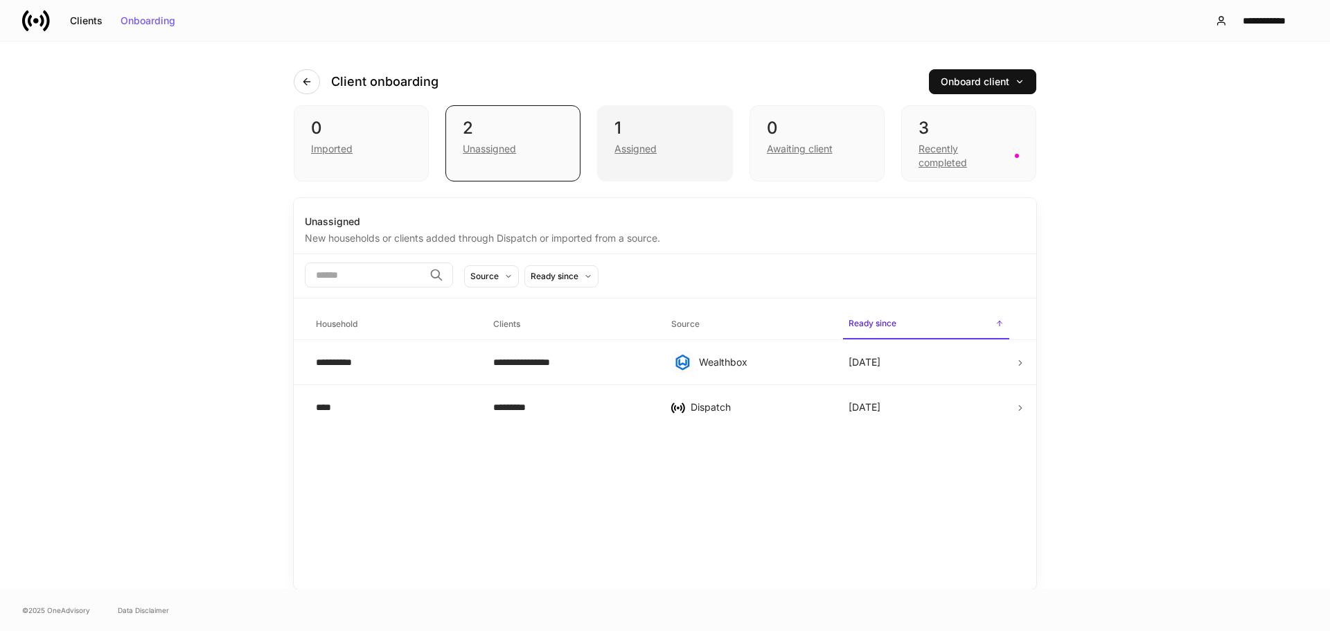
click at [673, 139] on div "Assigned" at bounding box center [664, 147] width 100 height 17
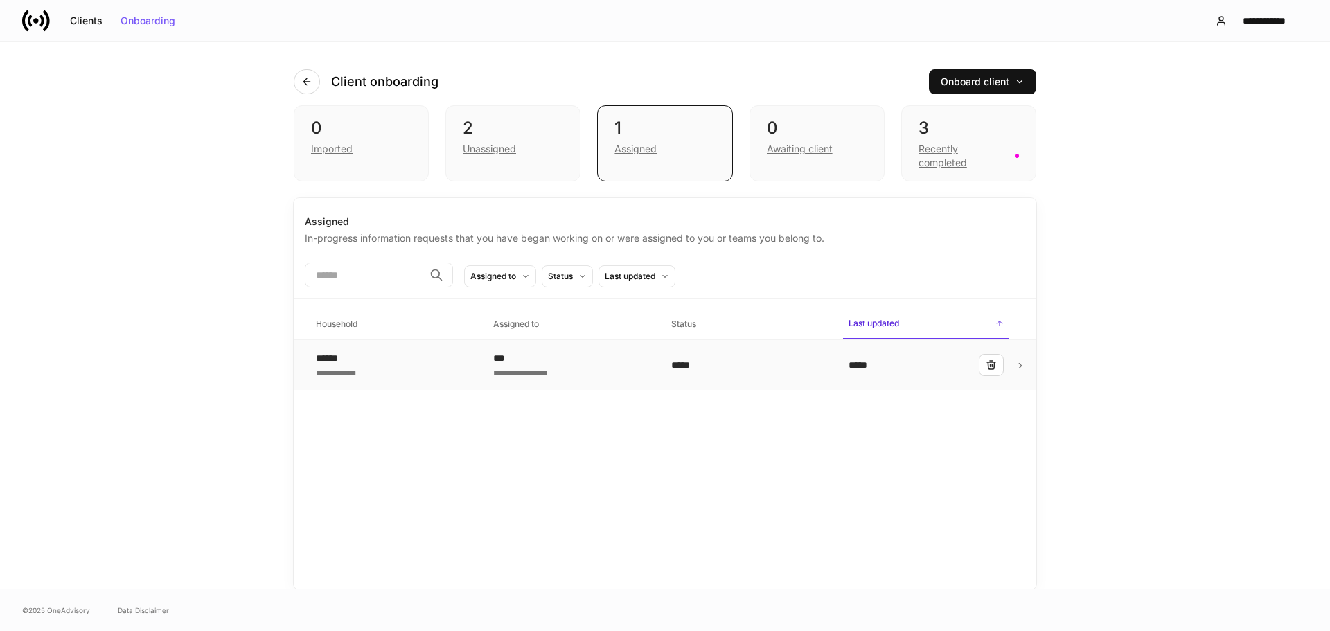
click at [575, 368] on div "**********" at bounding box center [570, 372] width 155 height 14
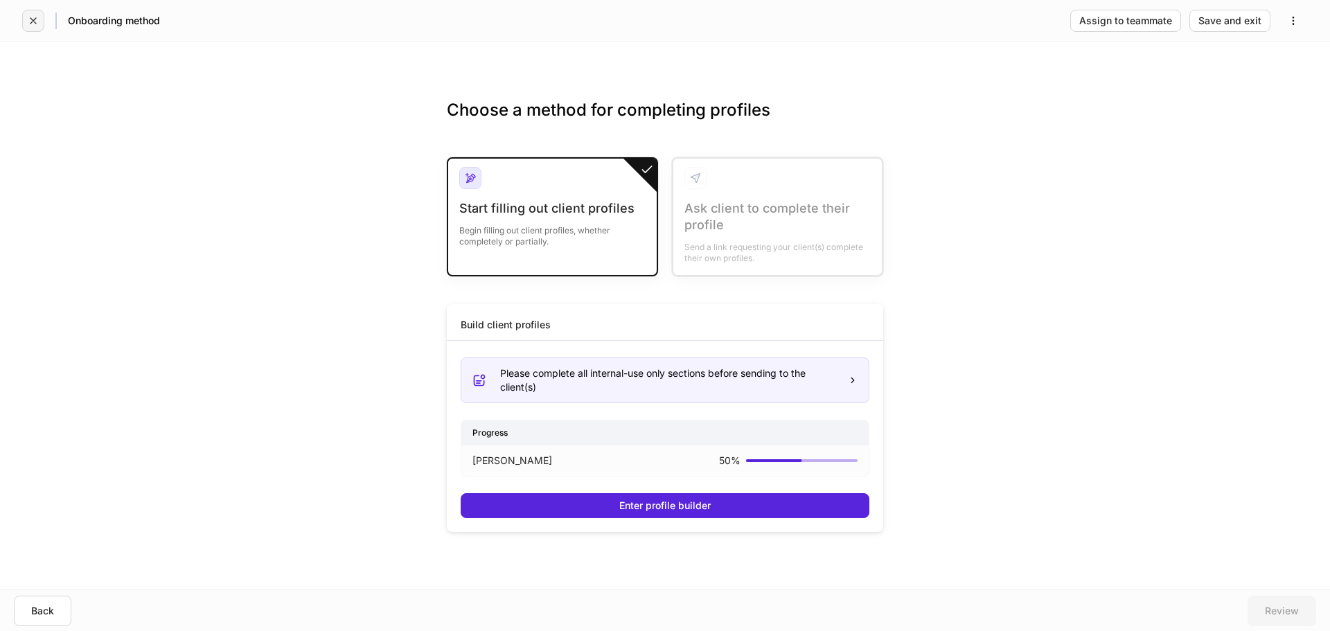
click at [33, 22] on icon "button" at bounding box center [33, 20] width 11 height 11
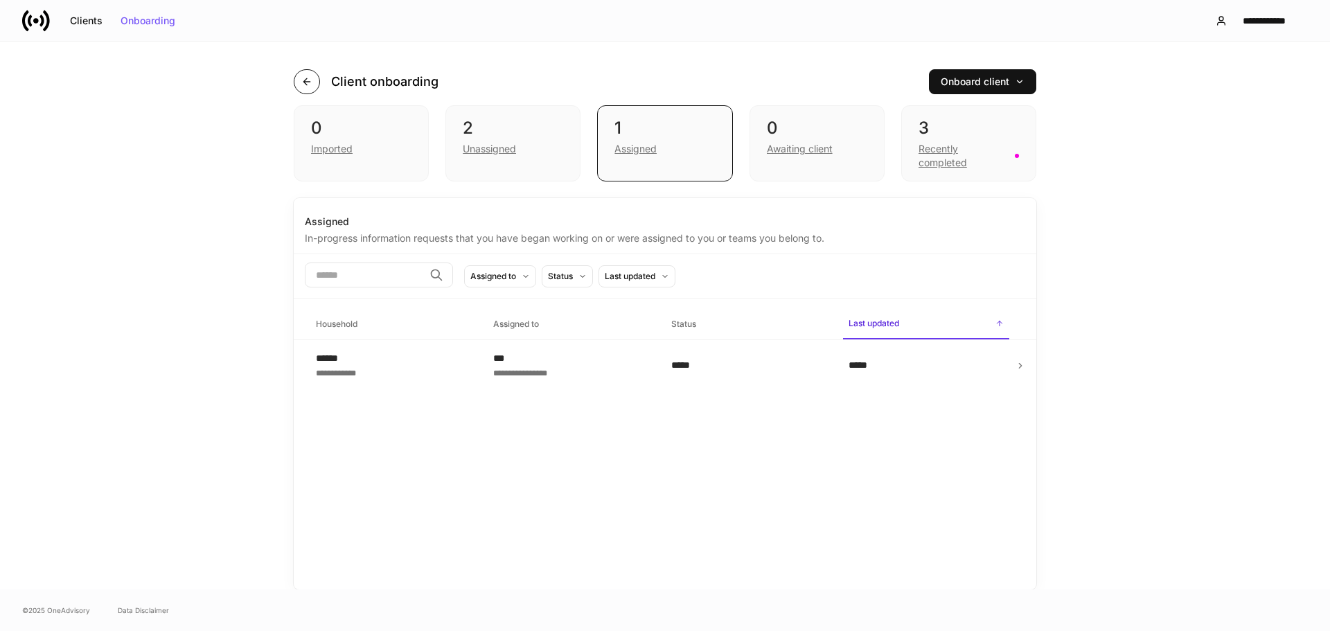
click at [298, 81] on button "button" at bounding box center [307, 81] width 26 height 25
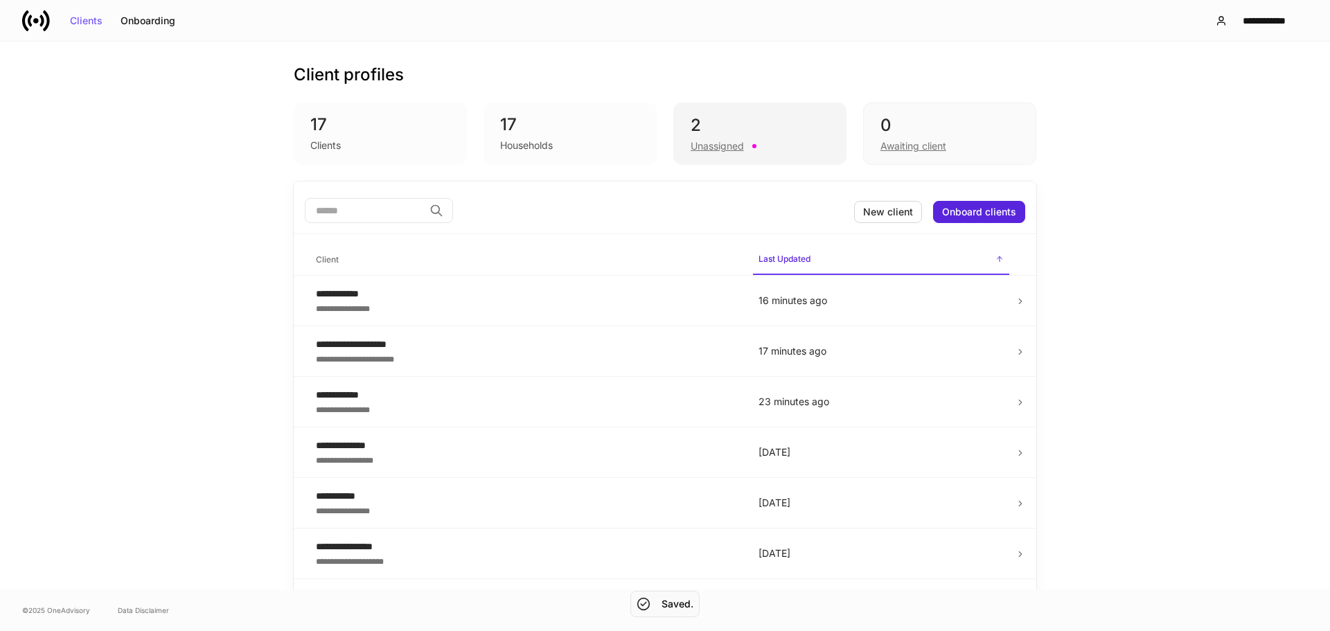
click at [763, 154] on div "2 Unassigned" at bounding box center [759, 134] width 173 height 62
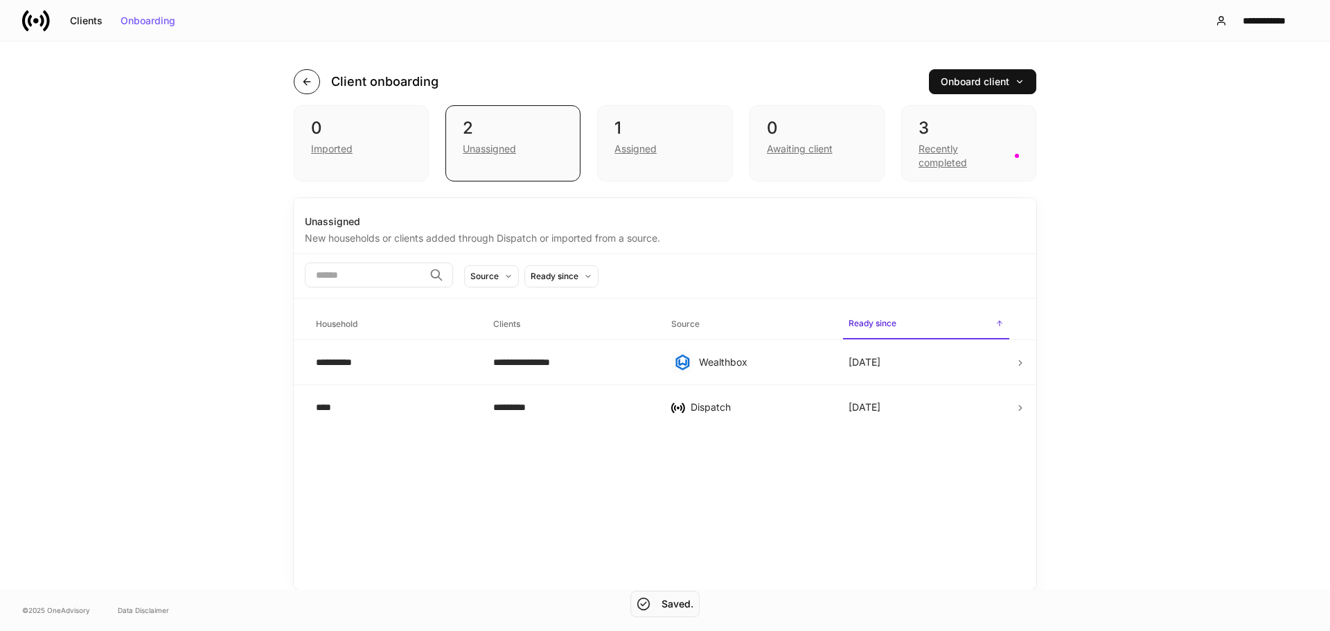
click at [315, 91] on button "button" at bounding box center [307, 81] width 26 height 25
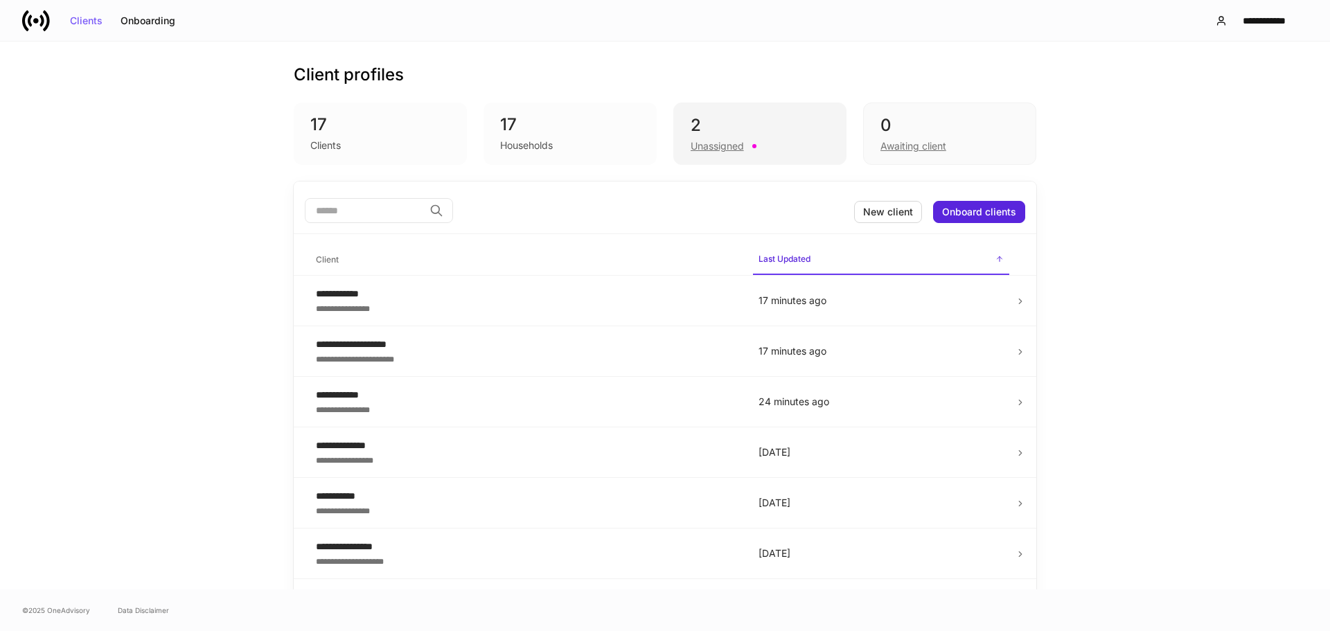
click at [770, 147] on div "Unassigned" at bounding box center [760, 144] width 139 height 17
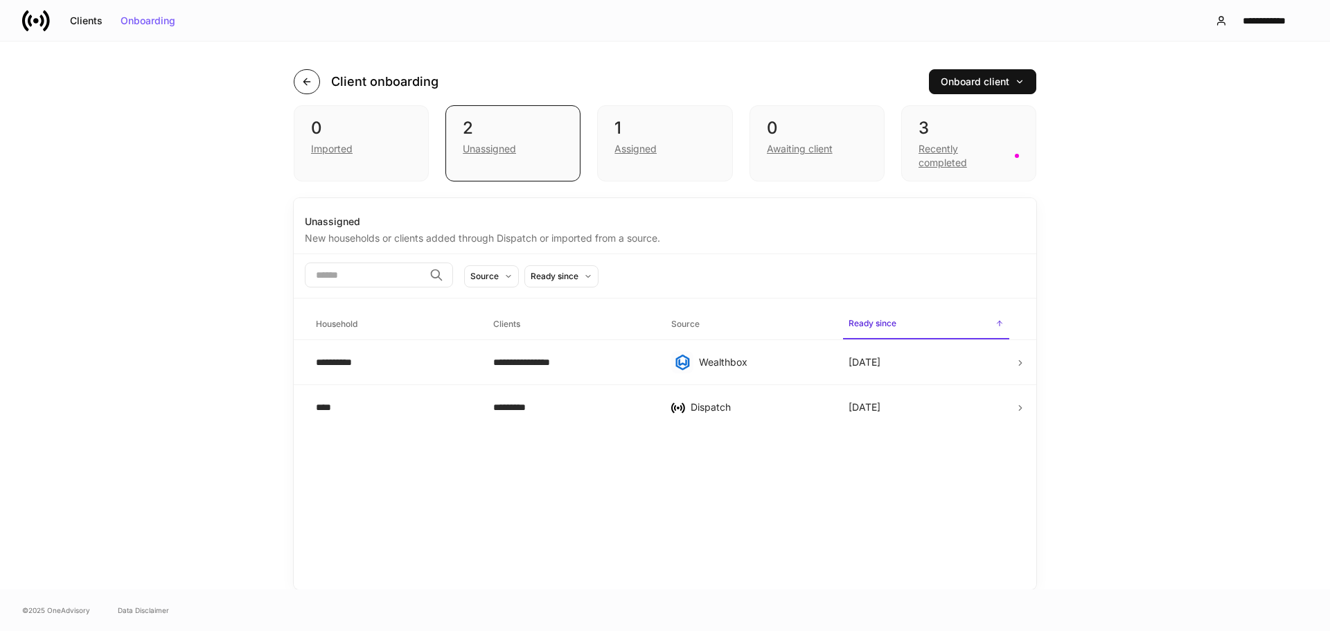
click at [305, 82] on icon "button" at bounding box center [306, 81] width 6 height 6
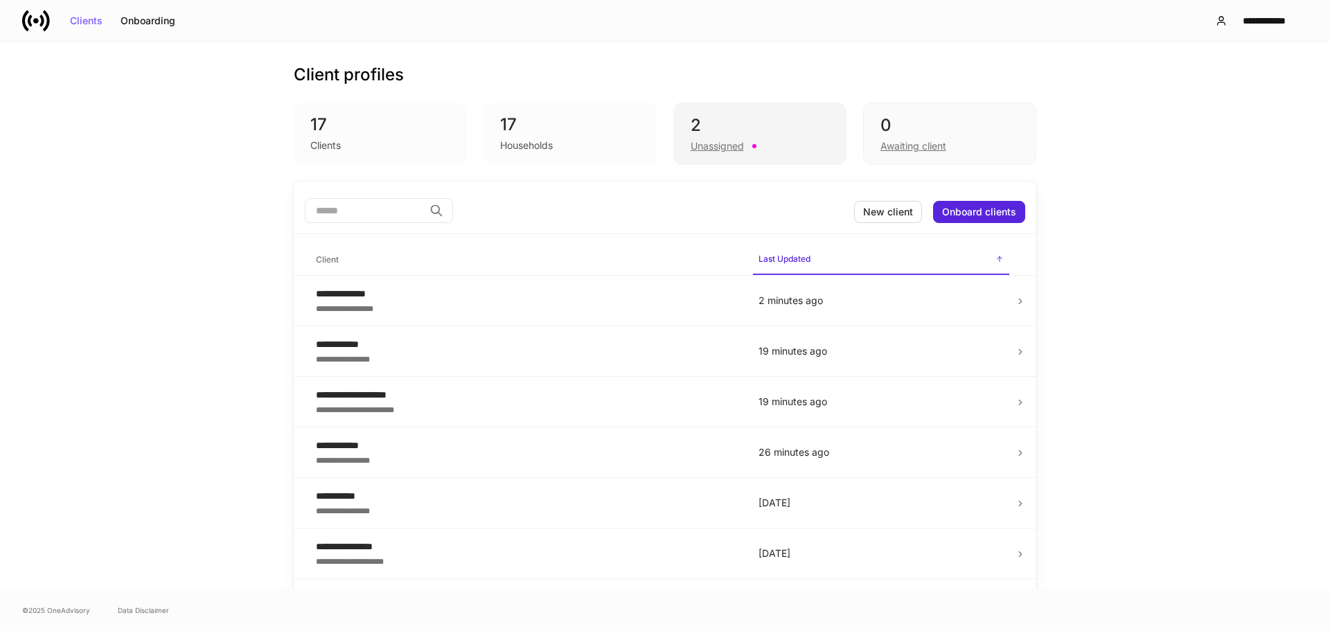
click at [789, 127] on div "2" at bounding box center [760, 125] width 139 height 22
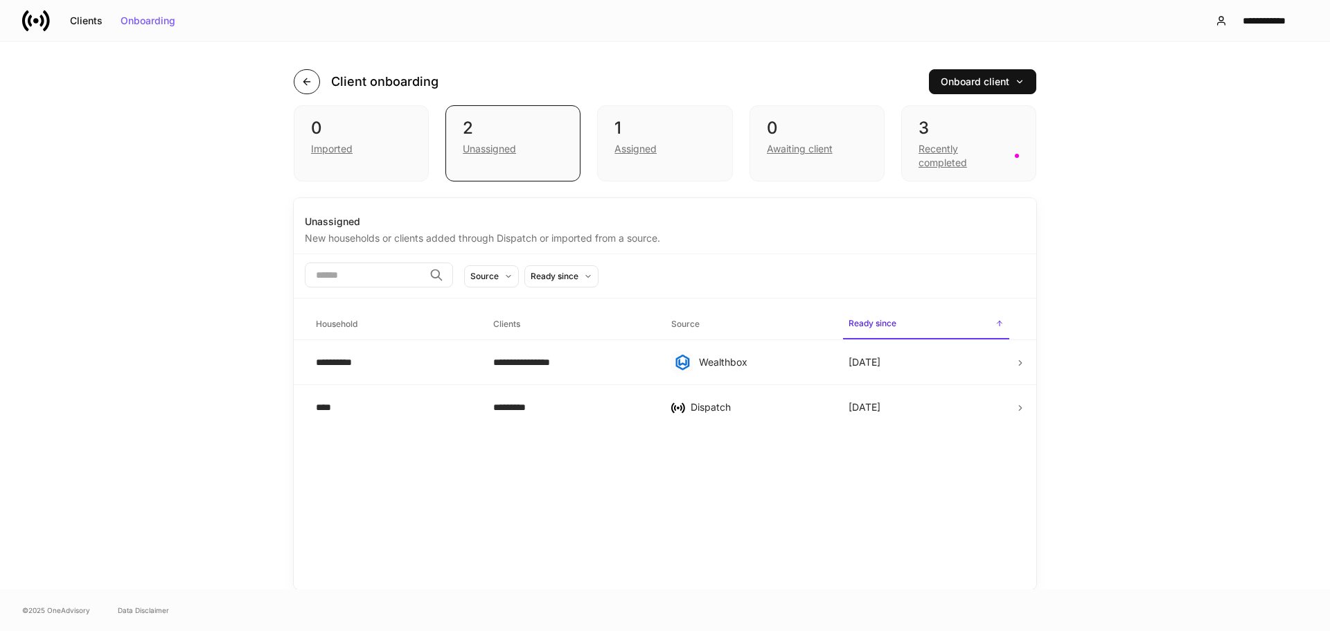
click at [317, 87] on button "button" at bounding box center [307, 81] width 26 height 25
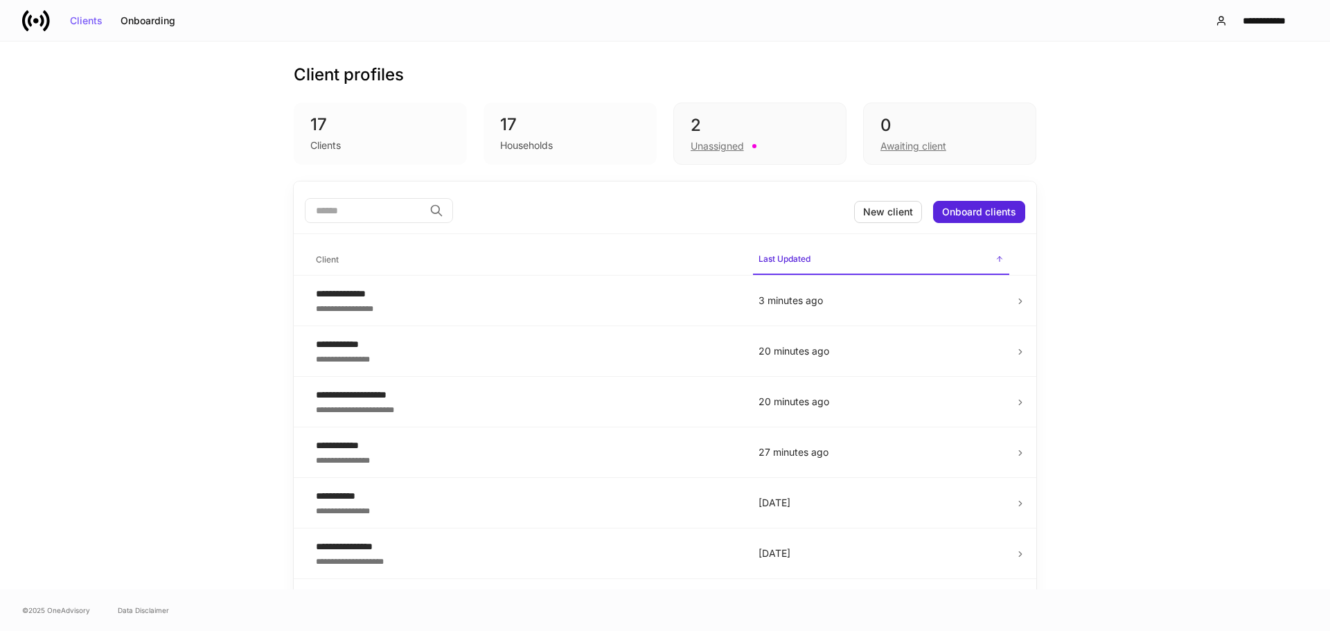
click at [49, 15] on icon at bounding box center [36, 21] width 28 height 28
click at [803, 134] on div "2" at bounding box center [760, 125] width 139 height 22
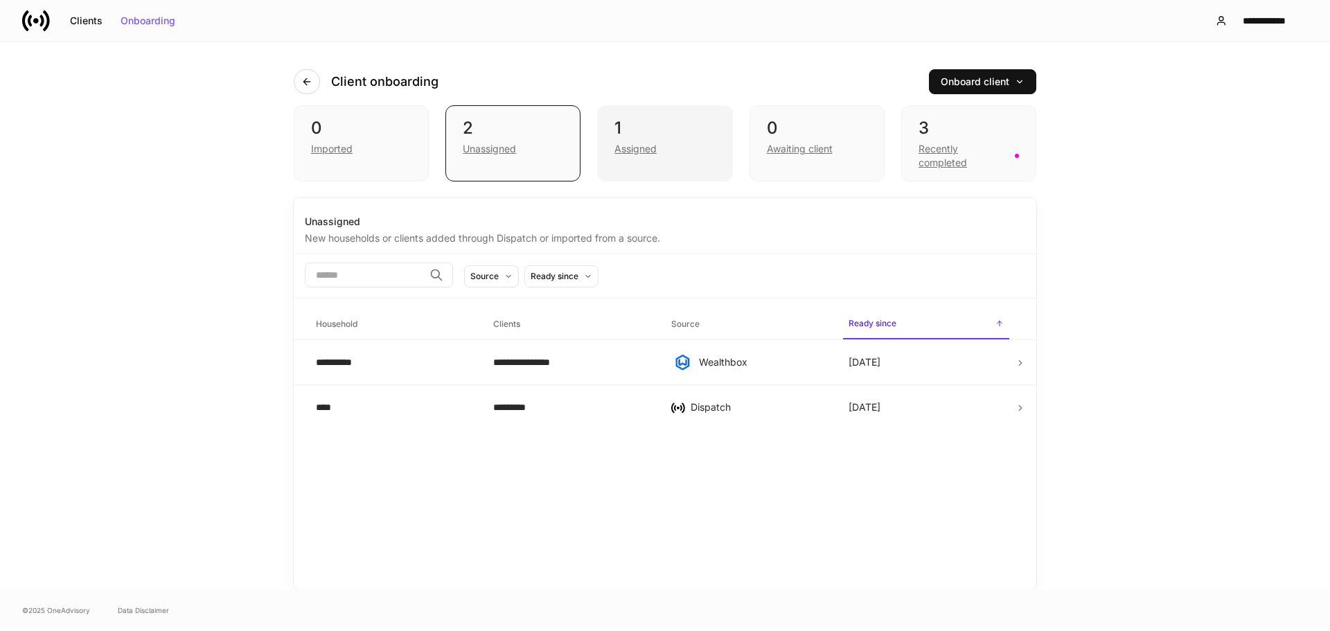
click at [668, 140] on div "Assigned" at bounding box center [664, 147] width 100 height 17
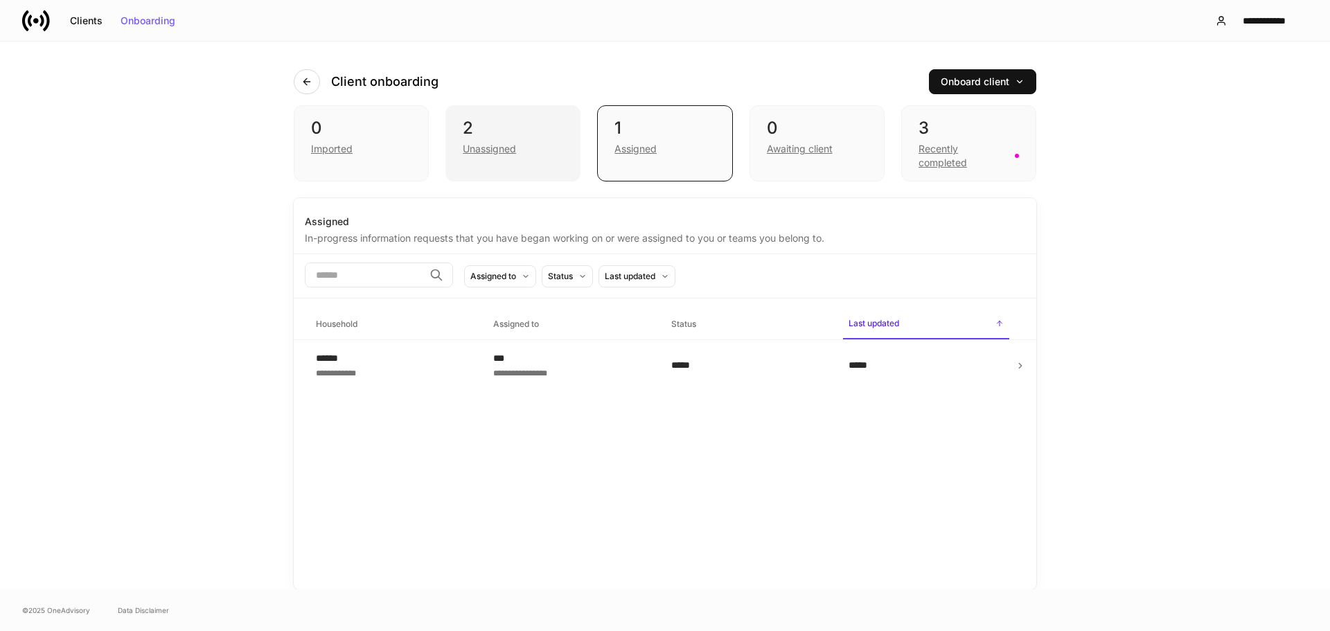
click at [533, 134] on div "2" at bounding box center [513, 128] width 100 height 22
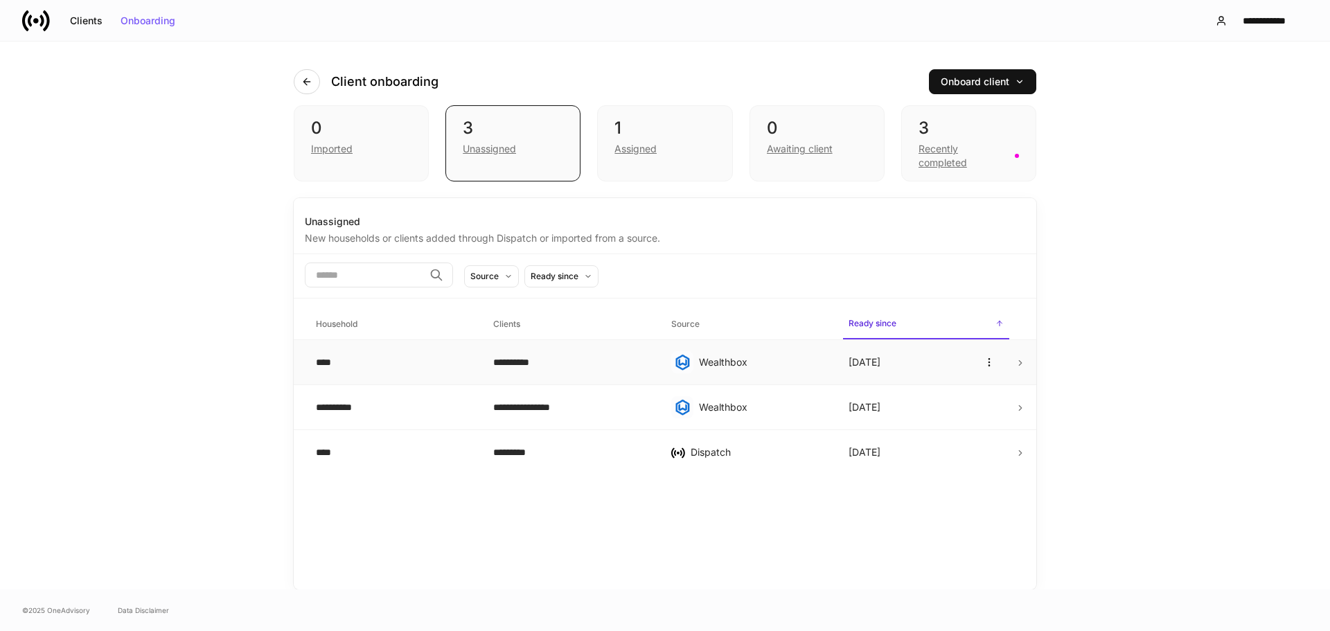
click at [637, 351] on td "**********" at bounding box center [570, 362] width 177 height 45
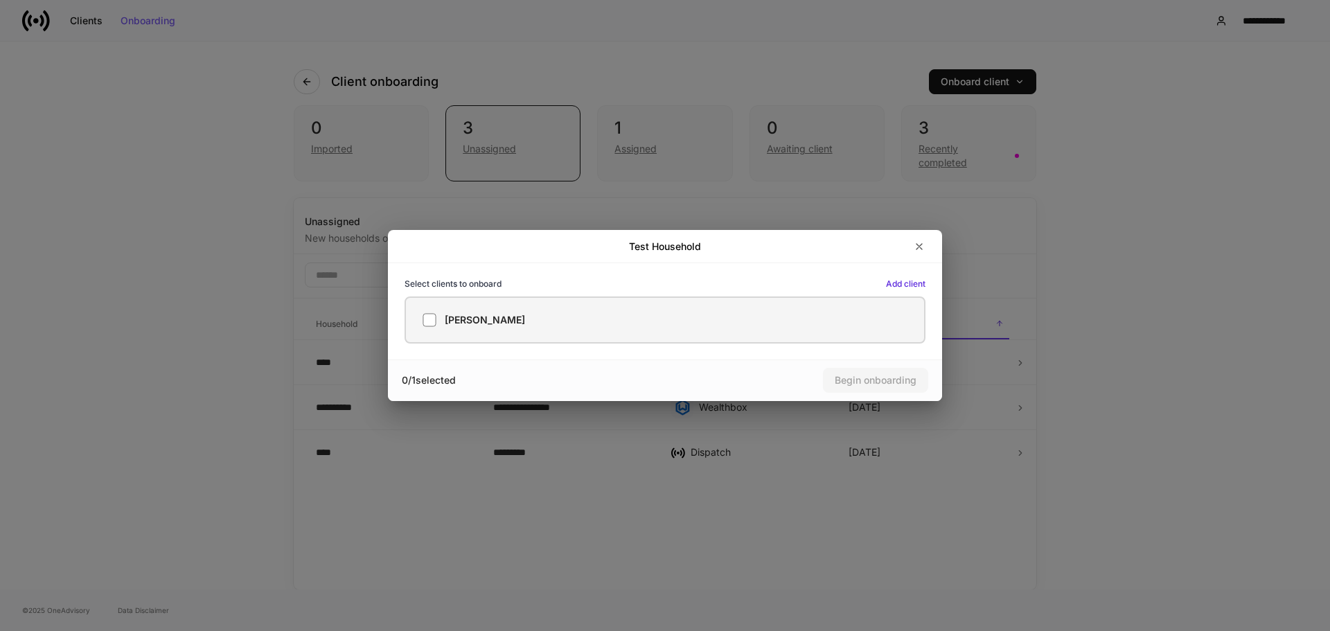
click at [684, 314] on div "[PERSON_NAME]" at bounding box center [665, 320] width 485 height 14
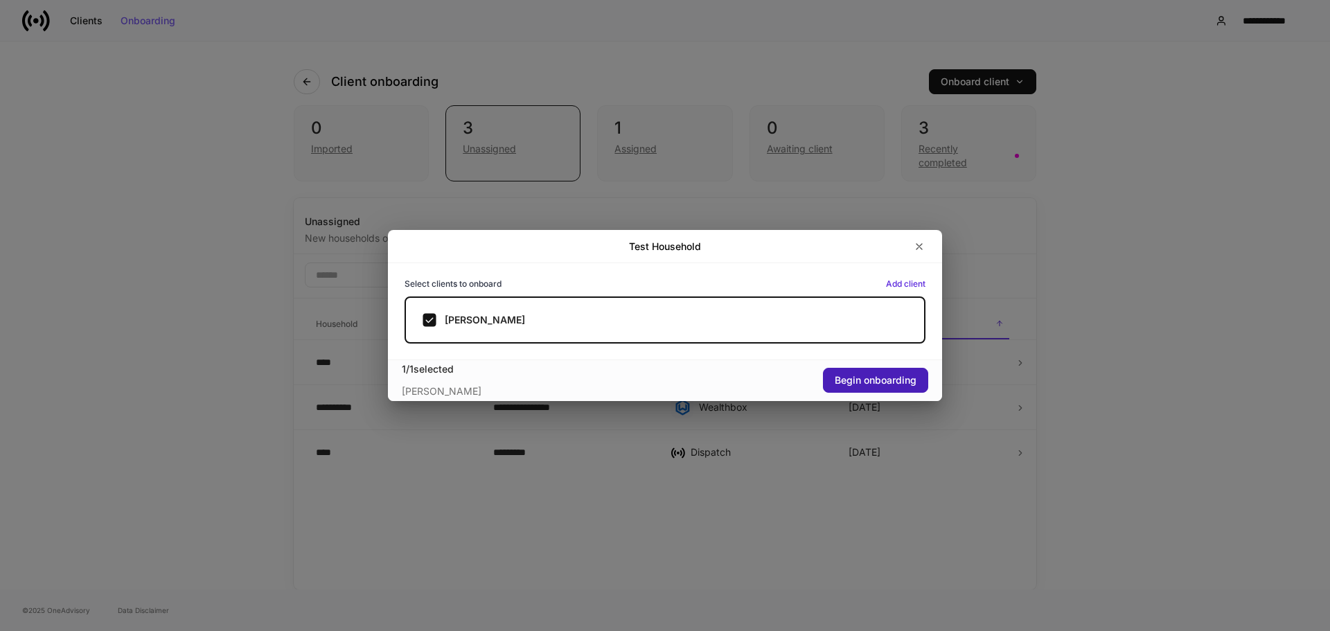
click at [855, 378] on div "Begin onboarding" at bounding box center [876, 380] width 82 height 10
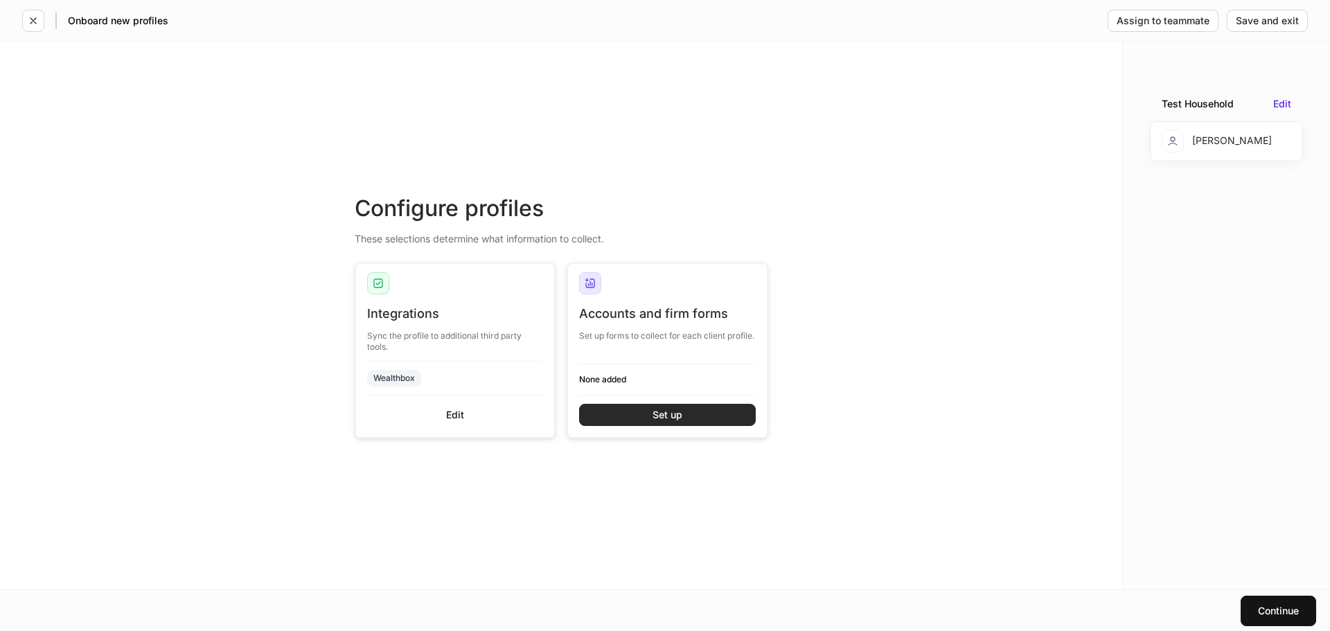
click at [711, 414] on button "Set up" at bounding box center [667, 415] width 177 height 22
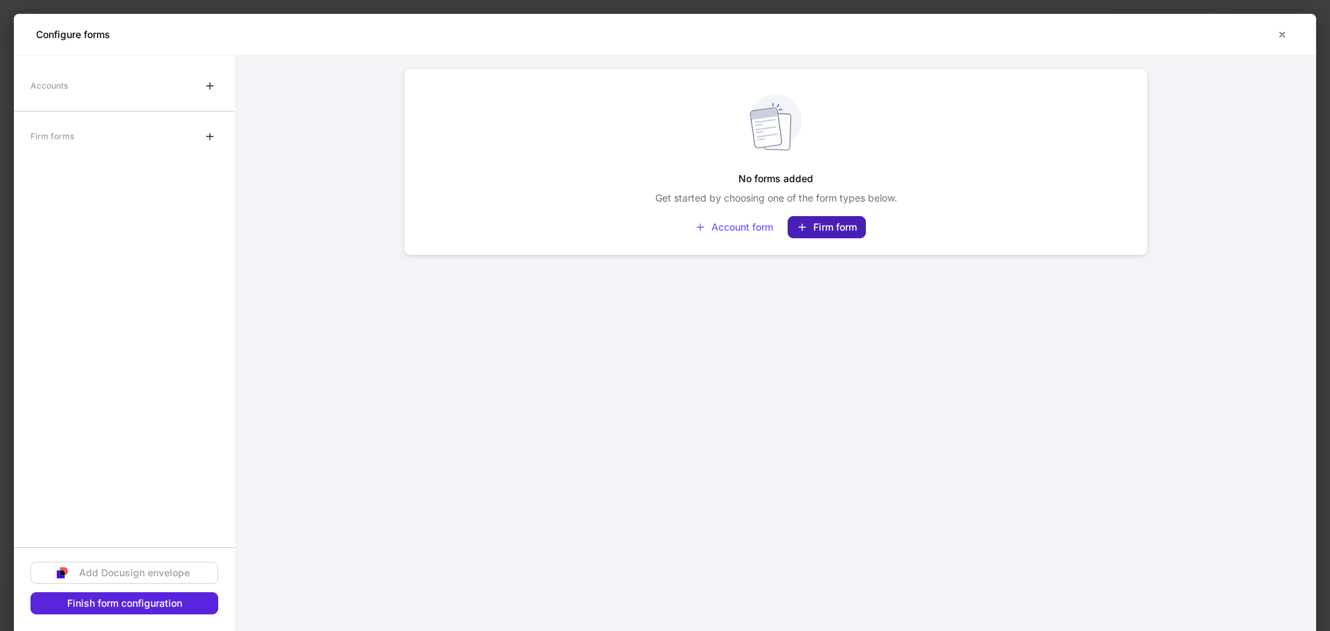
click at [826, 225] on div "Firm form" at bounding box center [827, 227] width 60 height 11
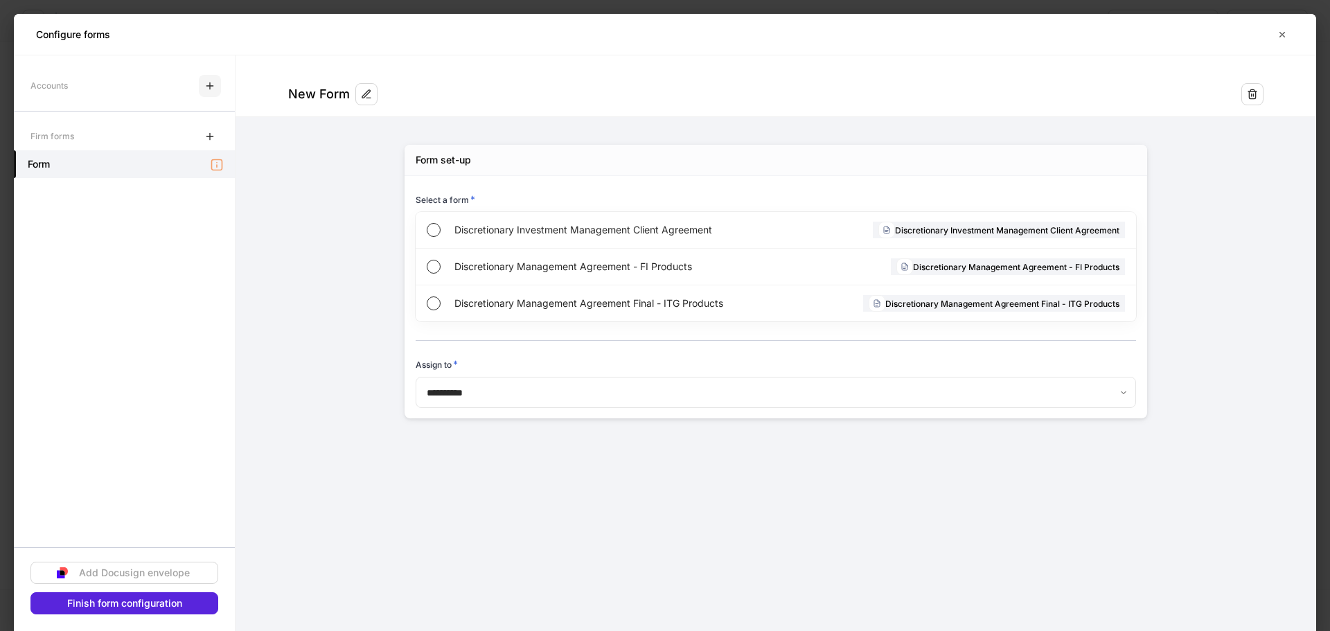
click at [209, 85] on icon "button" at bounding box center [209, 85] width 11 height 11
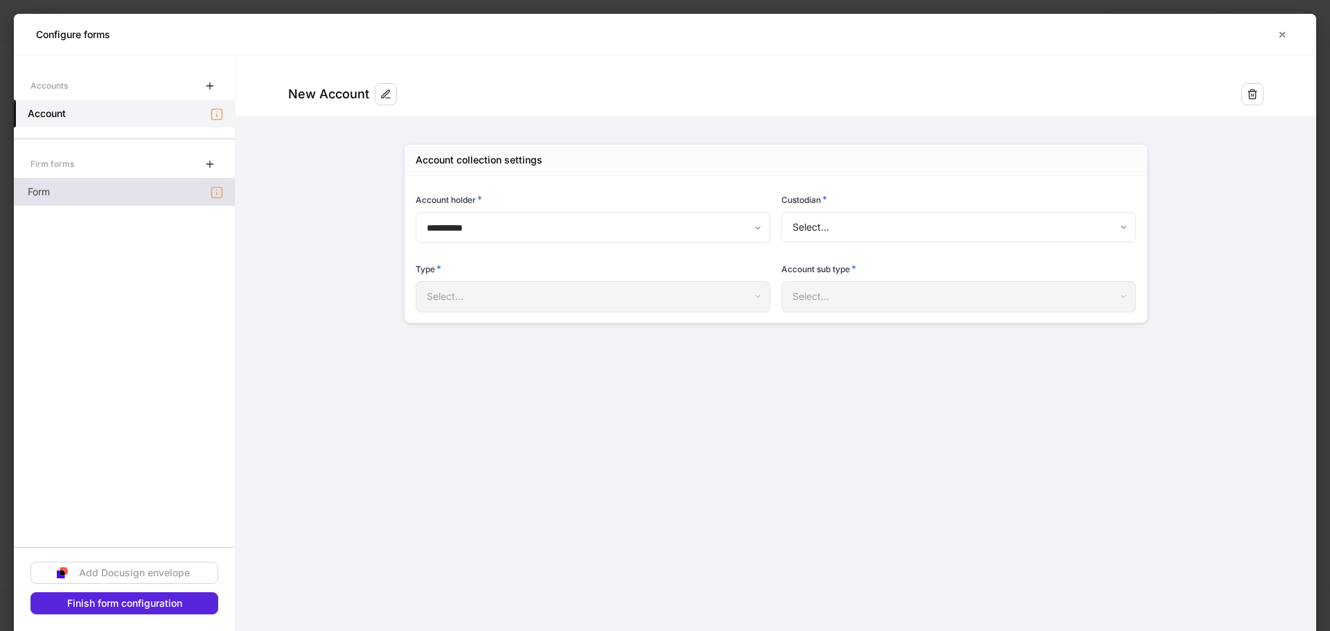
click at [145, 183] on div "Form" at bounding box center [124, 192] width 221 height 28
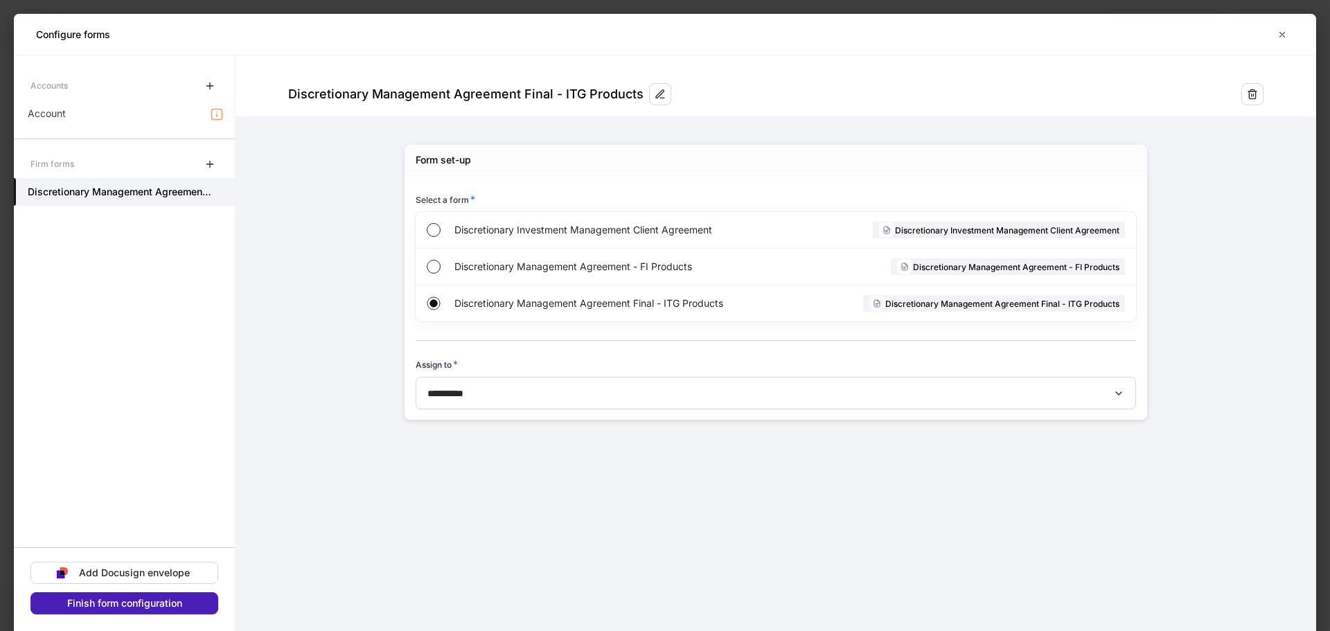
click at [133, 600] on div "Finish form configuration" at bounding box center [124, 603] width 115 height 10
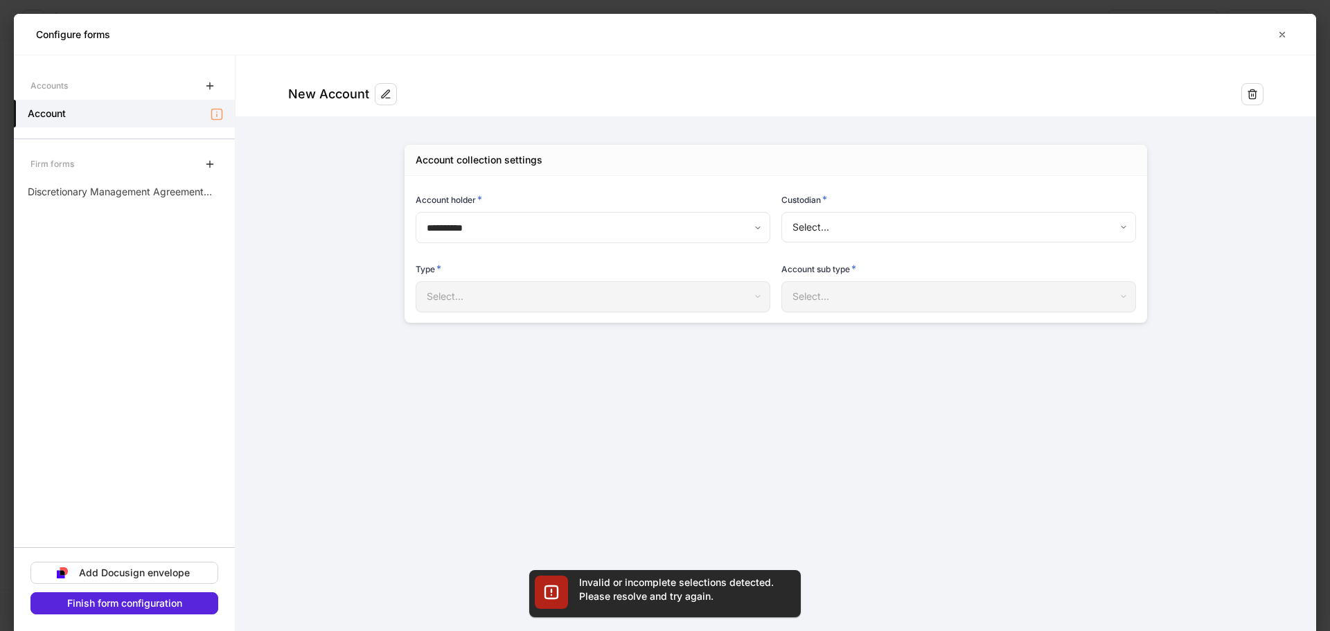
click at [836, 227] on body "**********" at bounding box center [665, 315] width 1330 height 631
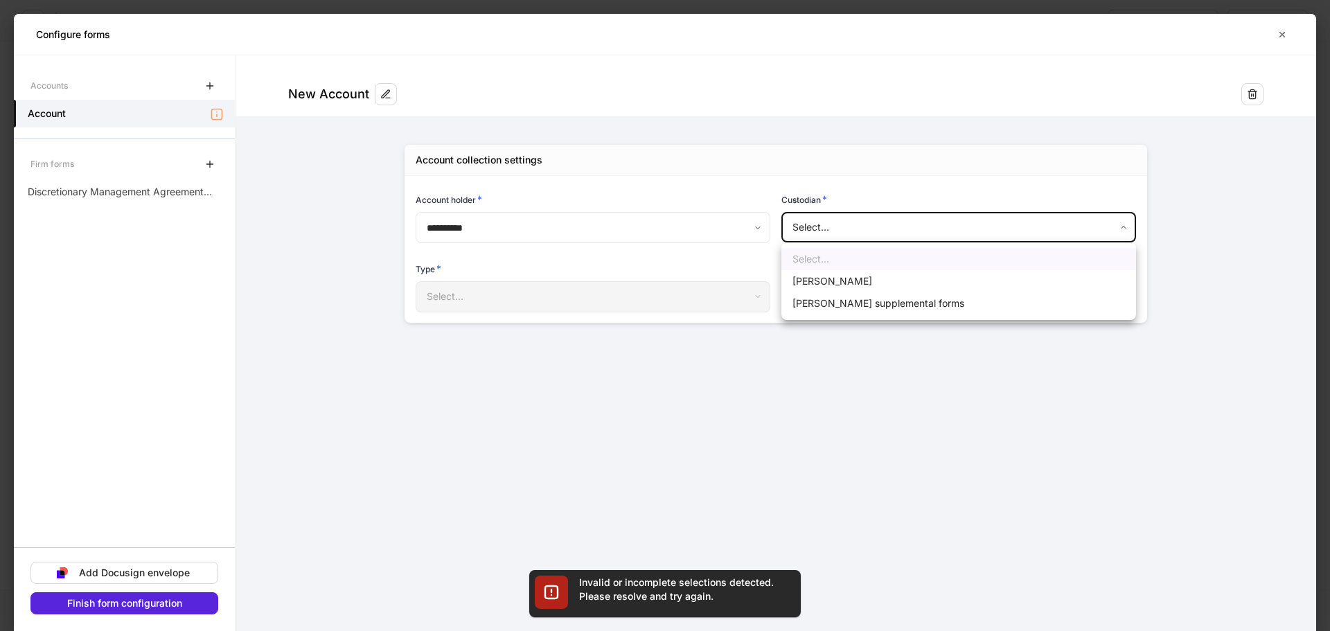
click at [835, 281] on li "[PERSON_NAME]" at bounding box center [958, 281] width 355 height 22
type input "******"
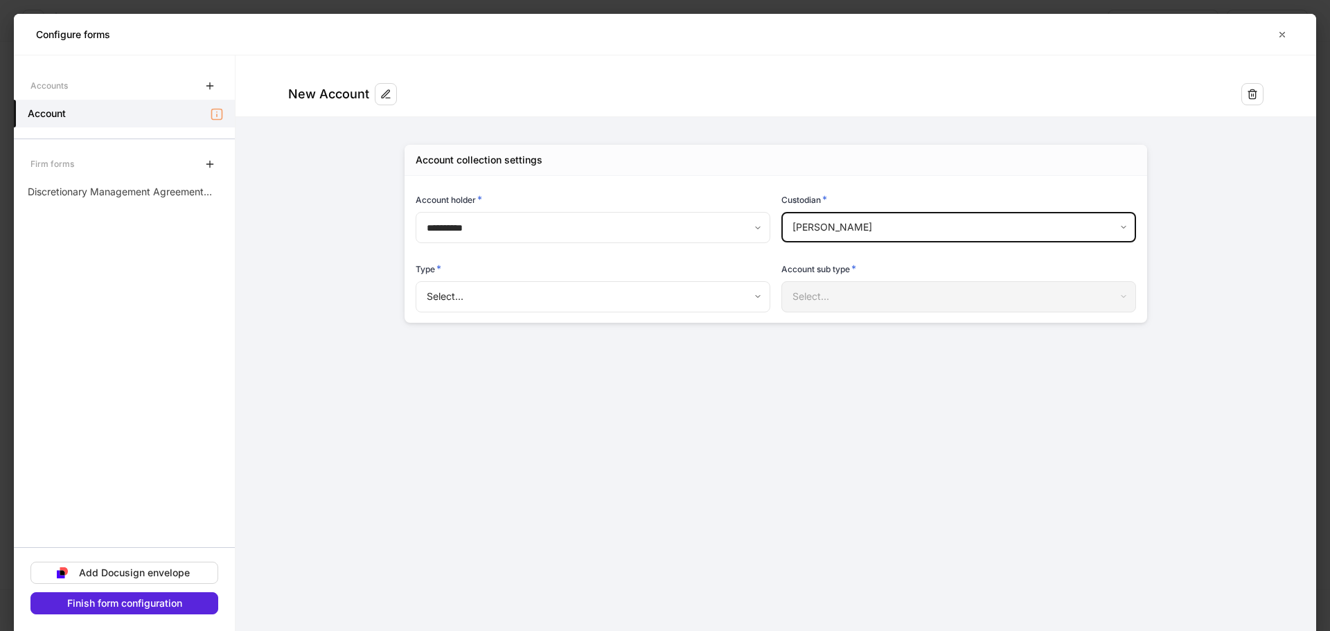
click at [537, 309] on body "**********" at bounding box center [665, 315] width 1330 height 631
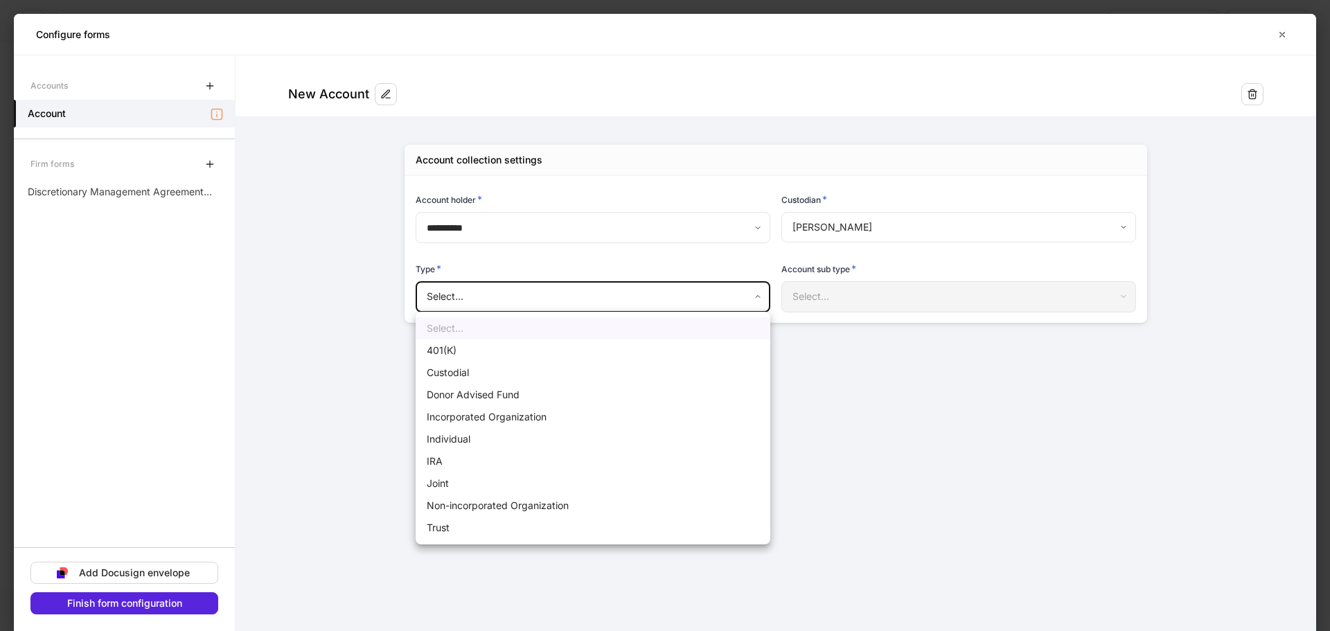
click at [494, 438] on li "Individual" at bounding box center [593, 439] width 355 height 22
type input "**********"
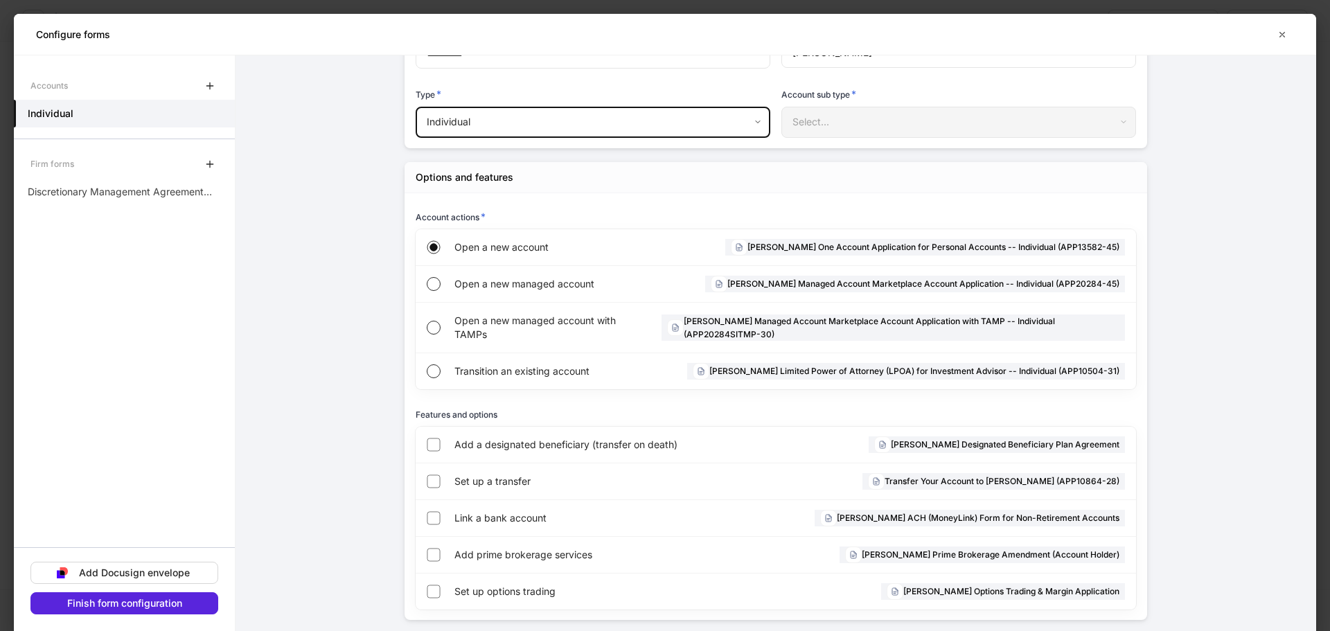
scroll to position [190, 0]
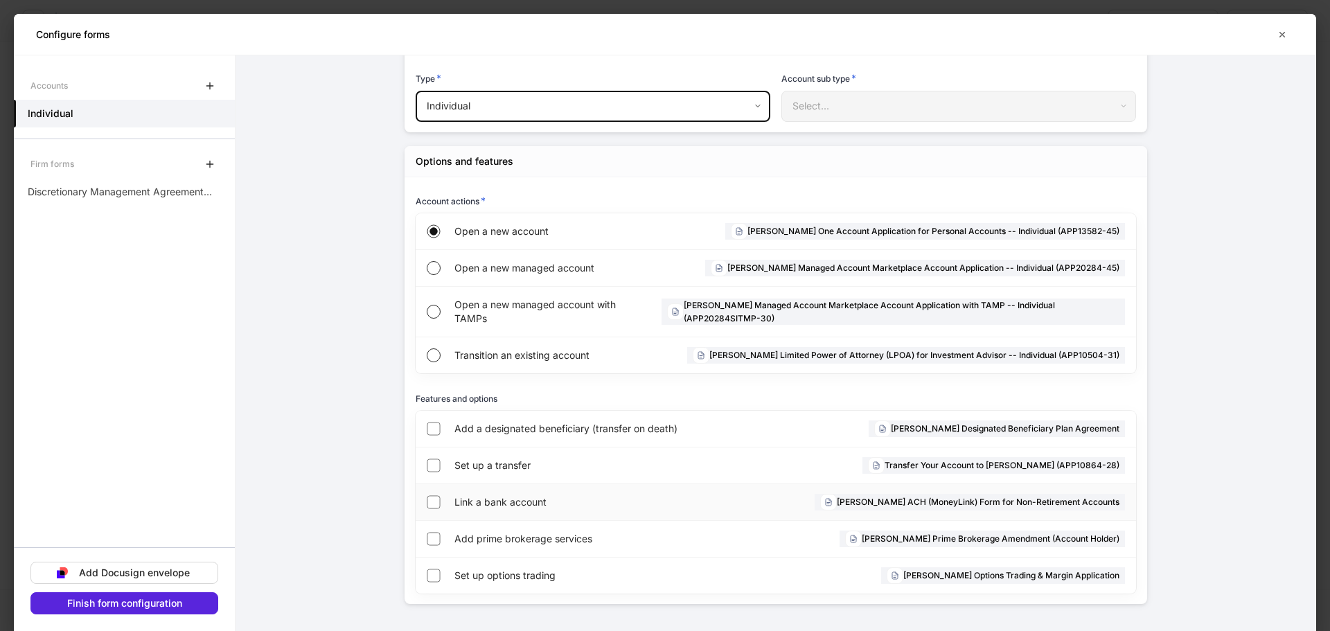
click at [564, 506] on span "Link a bank account" at bounding box center [561, 502] width 215 height 14
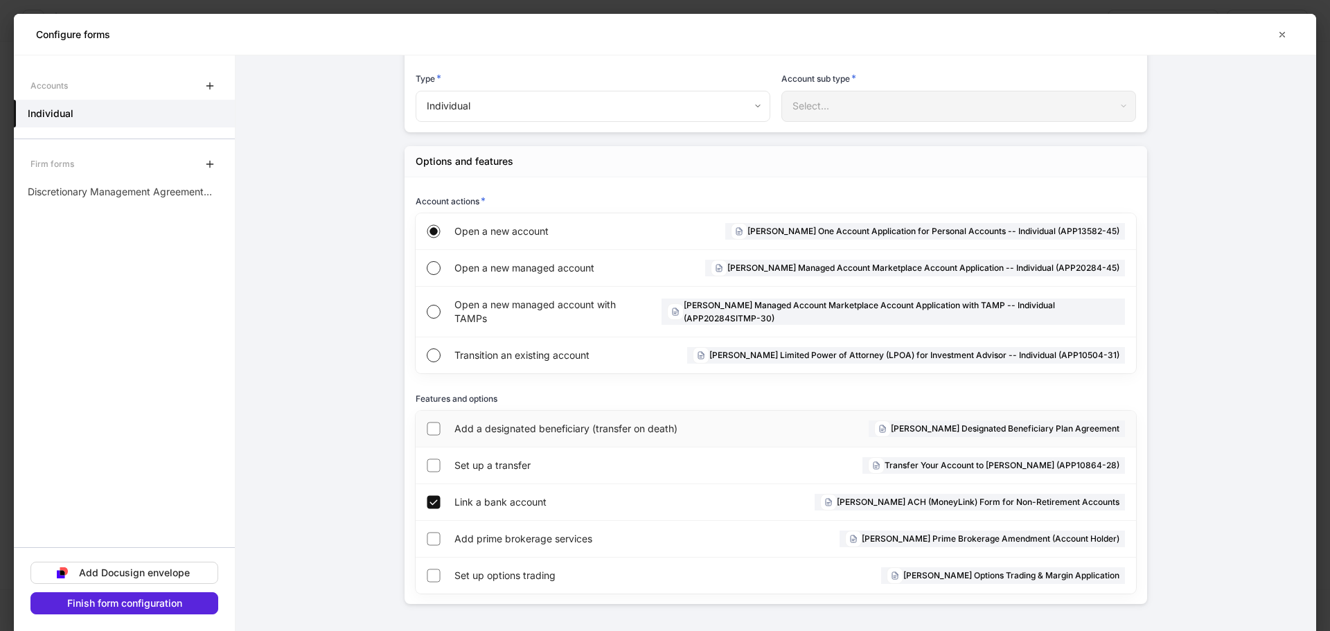
click at [576, 420] on div "Add a designated beneficiary (transfer on death)" at bounding box center [608, 429] width 308 height 36
click at [161, 605] on div "Finish form configuration" at bounding box center [124, 603] width 115 height 10
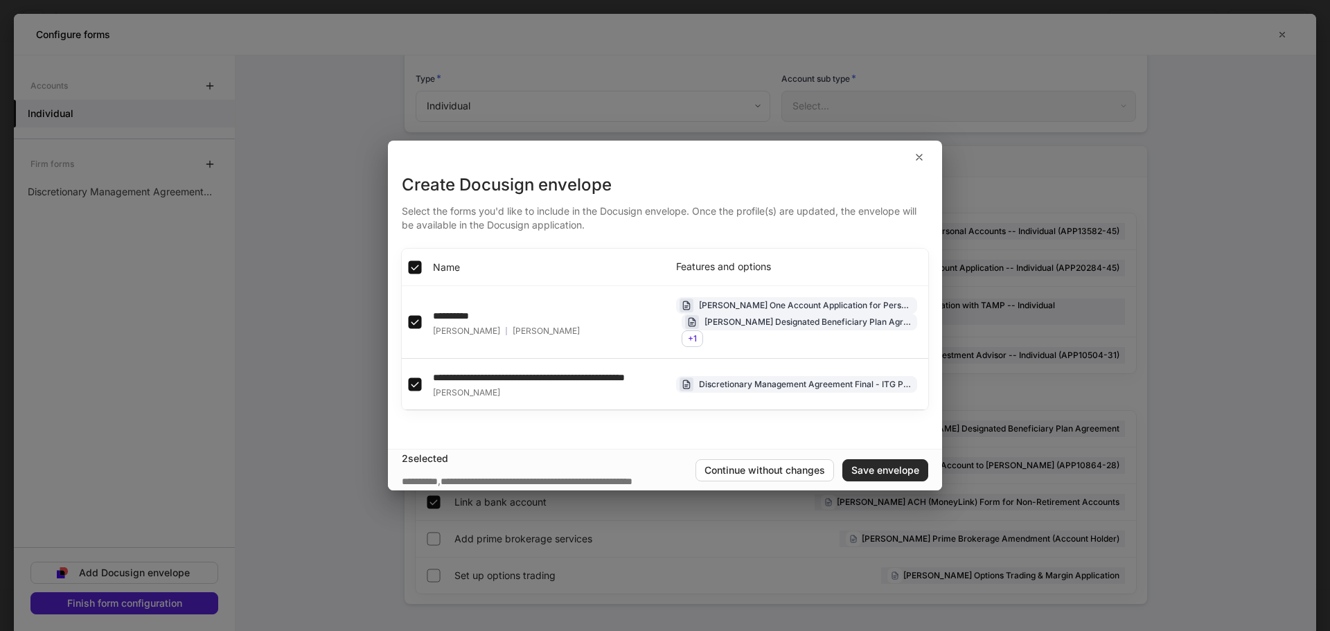
click at [919, 475] on div "Save envelope" at bounding box center [885, 470] width 68 height 10
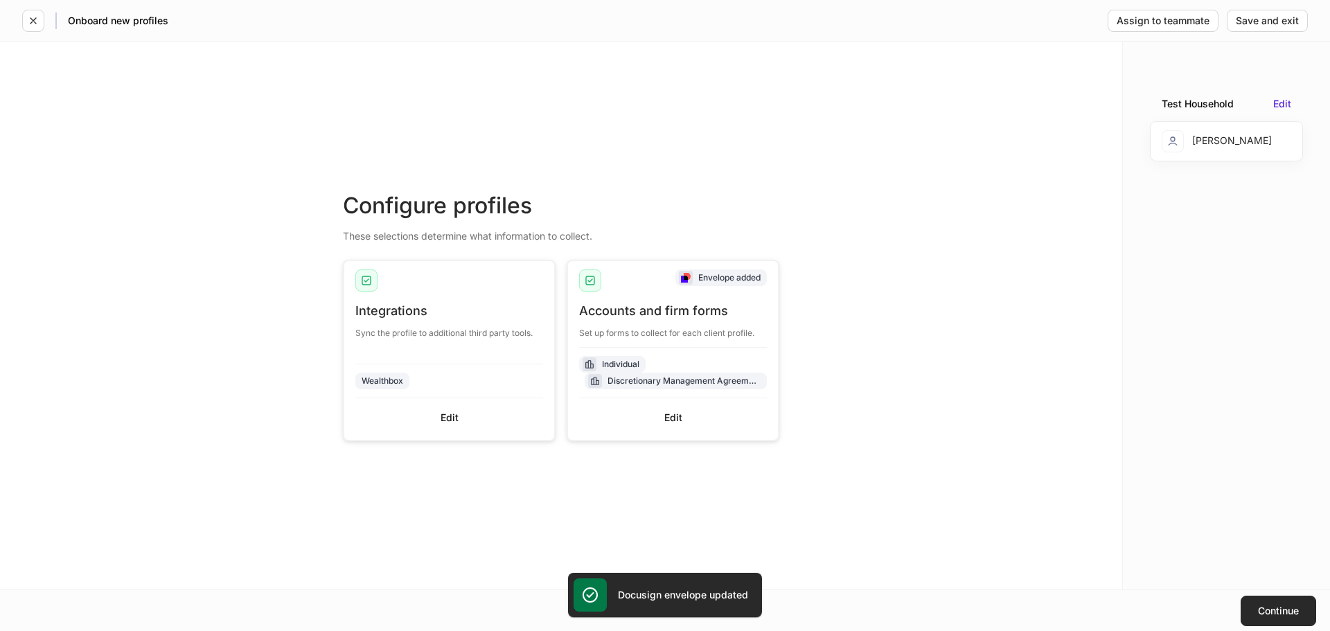
click at [1271, 610] on div "Continue" at bounding box center [1278, 611] width 41 height 10
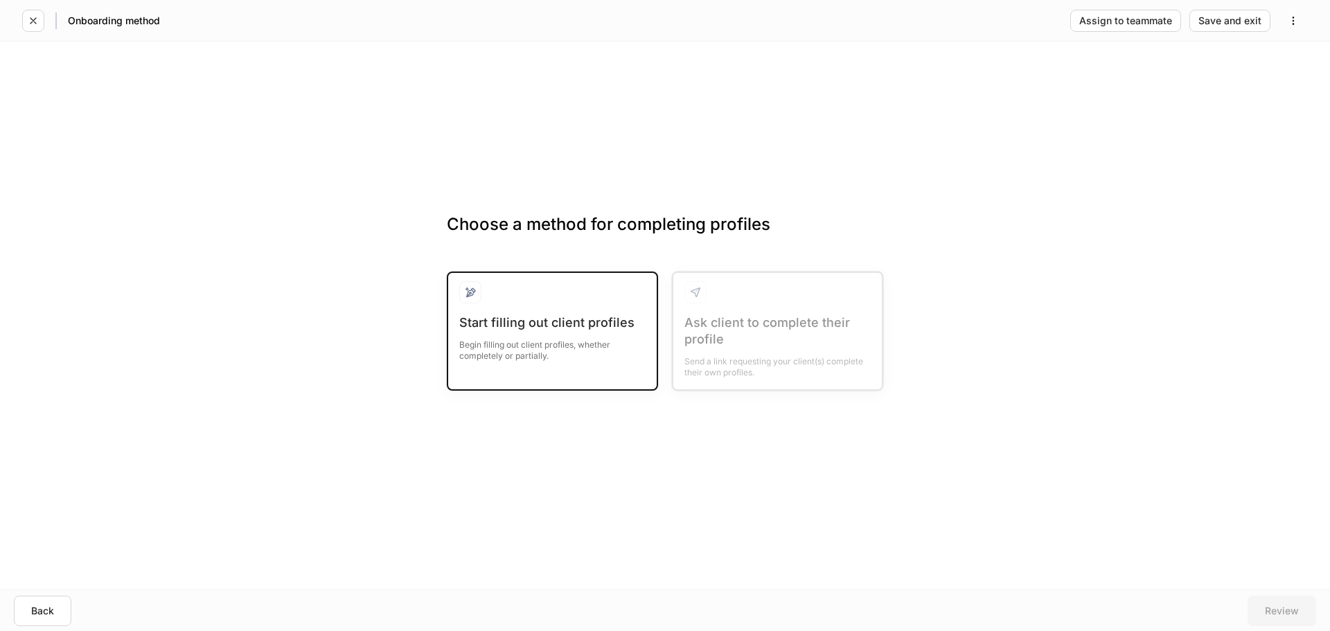
click at [572, 358] on div "Begin filling out client profiles, whether completely or partially." at bounding box center [552, 346] width 186 height 30
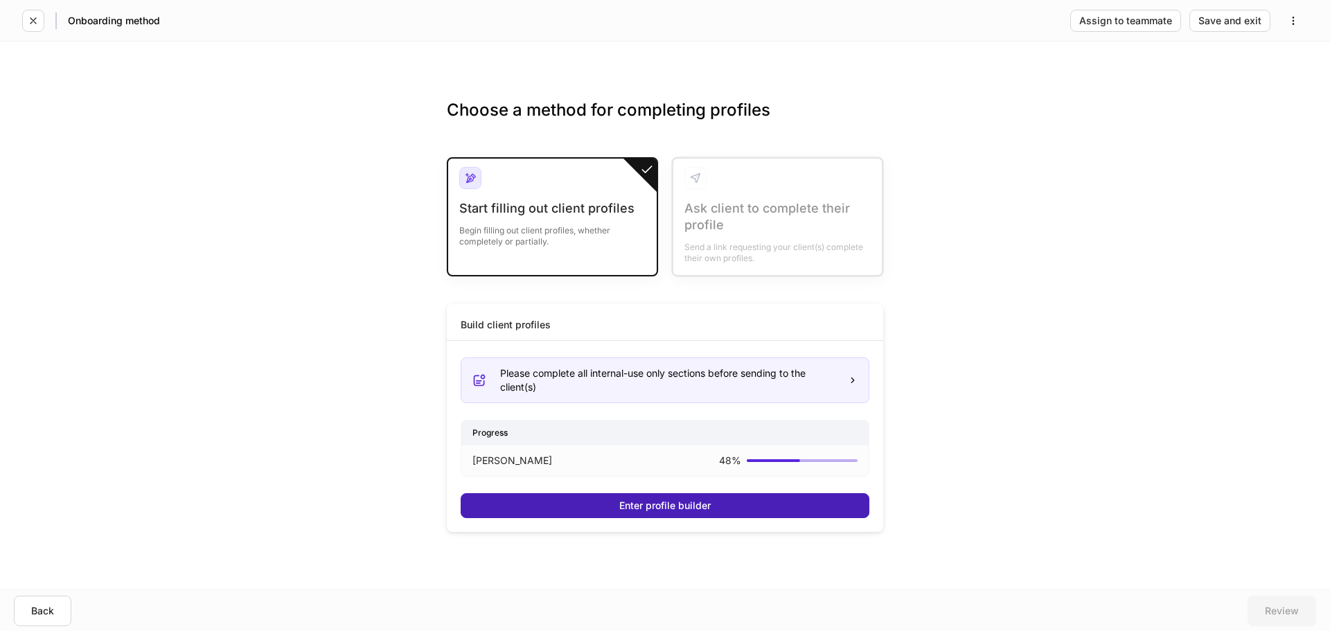
click at [679, 505] on div "Enter profile builder" at bounding box center [664, 506] width 91 height 10
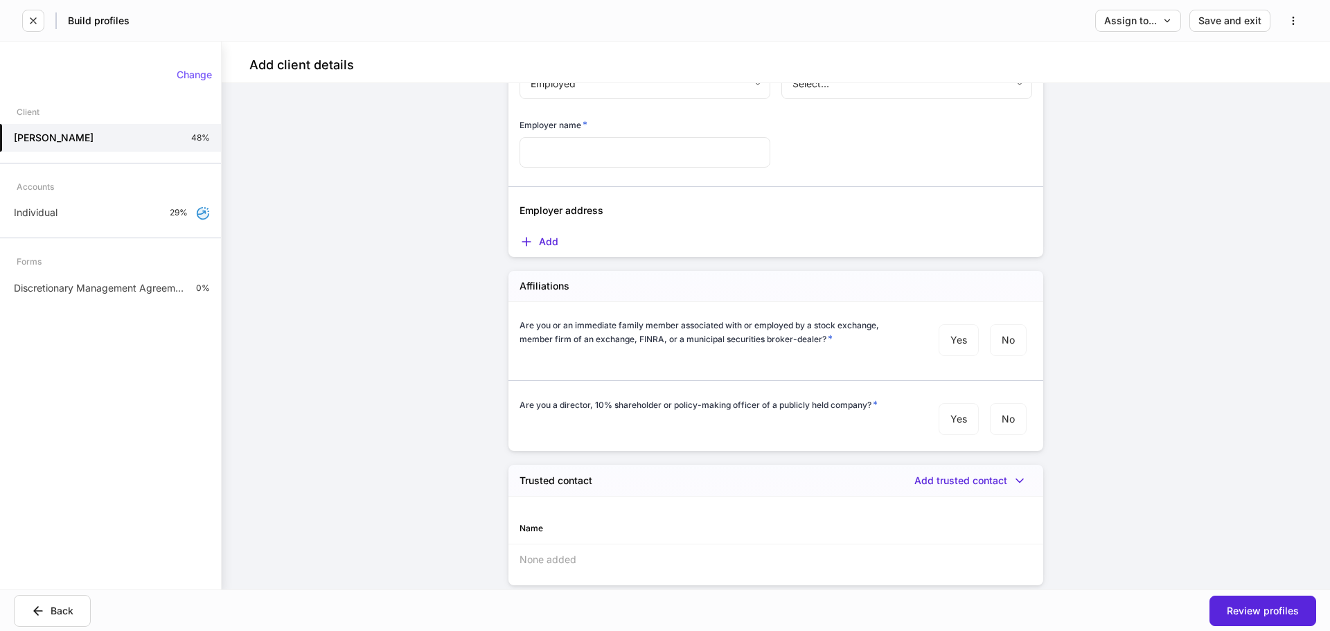
scroll to position [1577, 0]
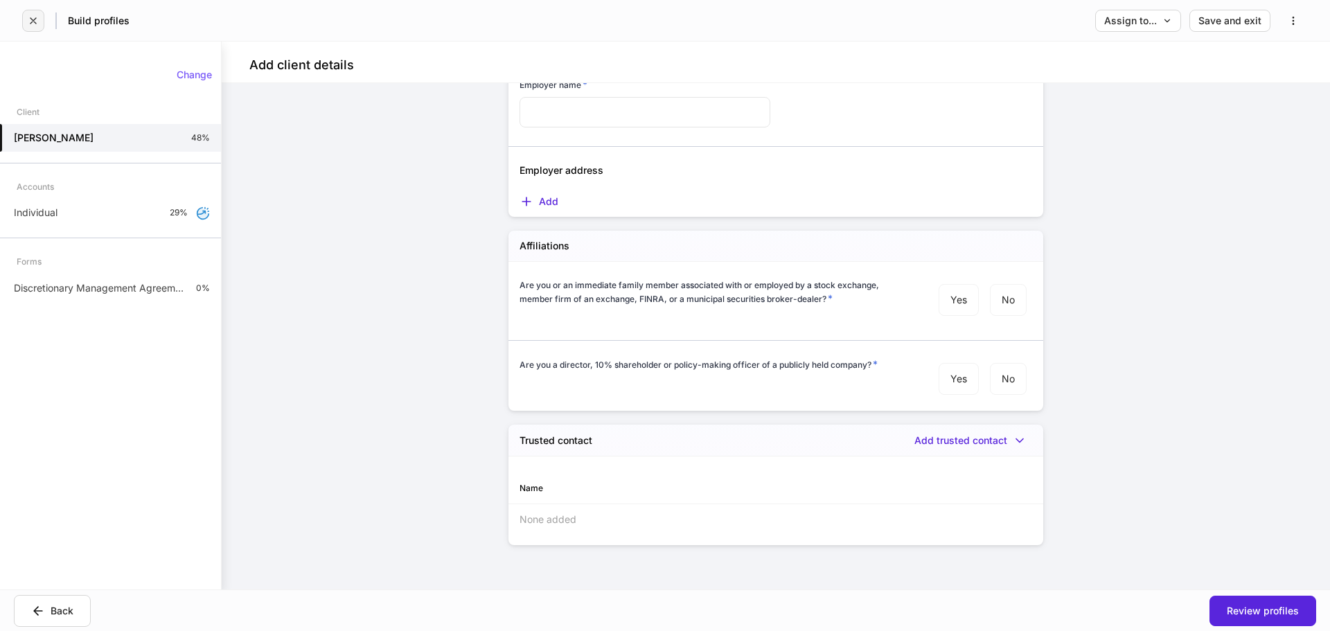
click at [33, 19] on icon "button" at bounding box center [33, 20] width 11 height 11
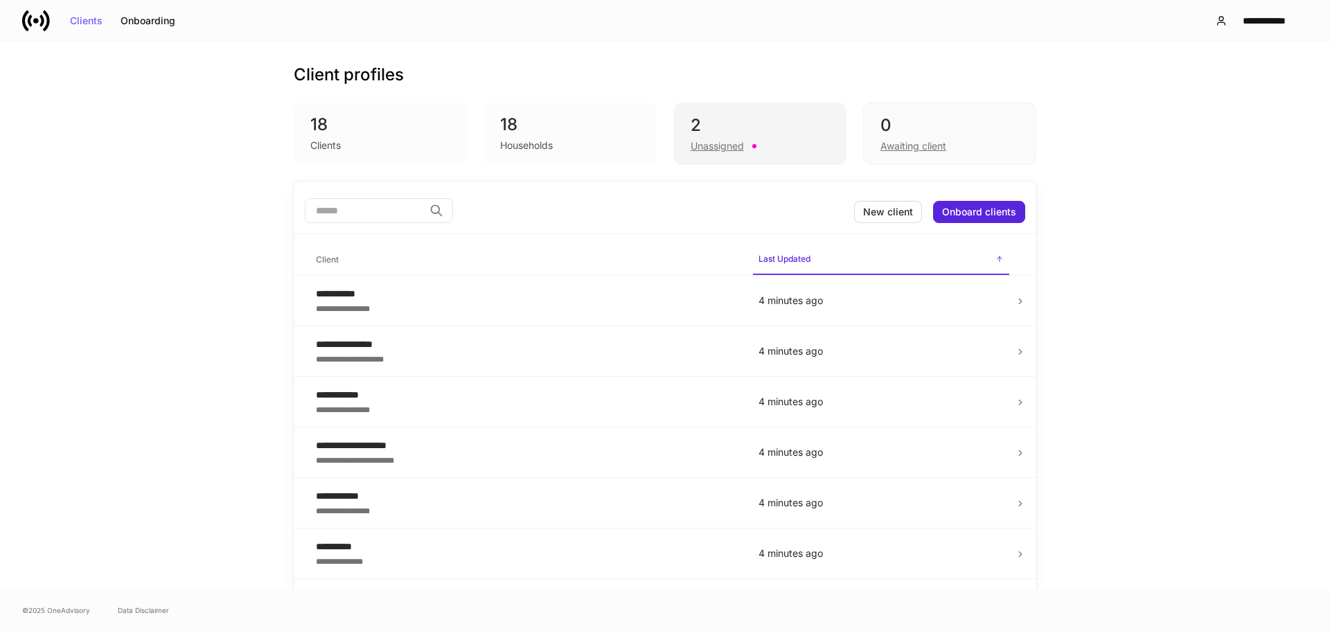
click at [788, 125] on div "2" at bounding box center [760, 125] width 139 height 22
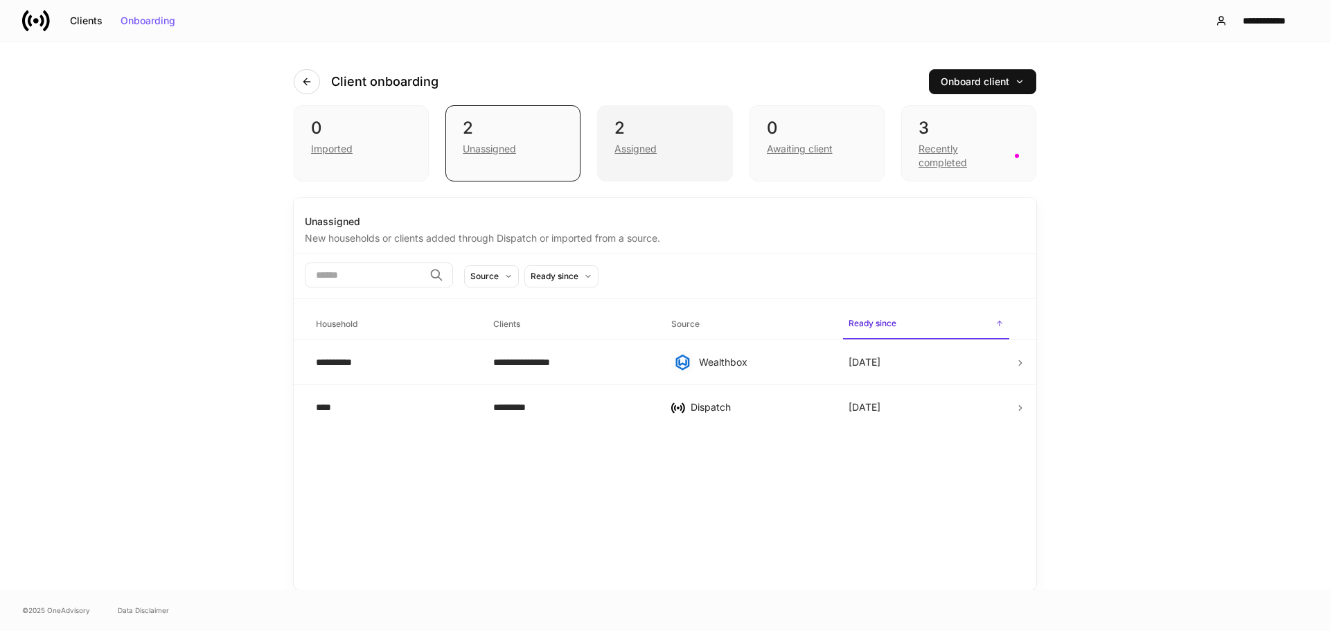
click at [661, 146] on div "Assigned" at bounding box center [664, 147] width 100 height 17
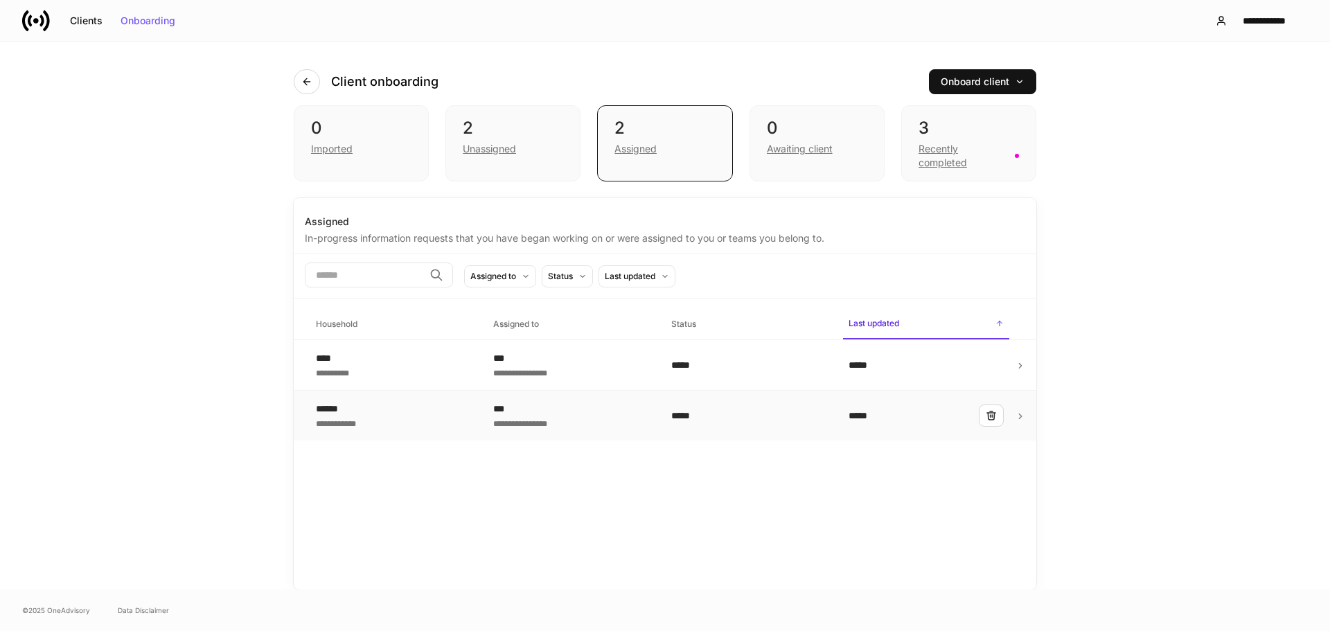
click at [420, 420] on div "**********" at bounding box center [393, 416] width 155 height 28
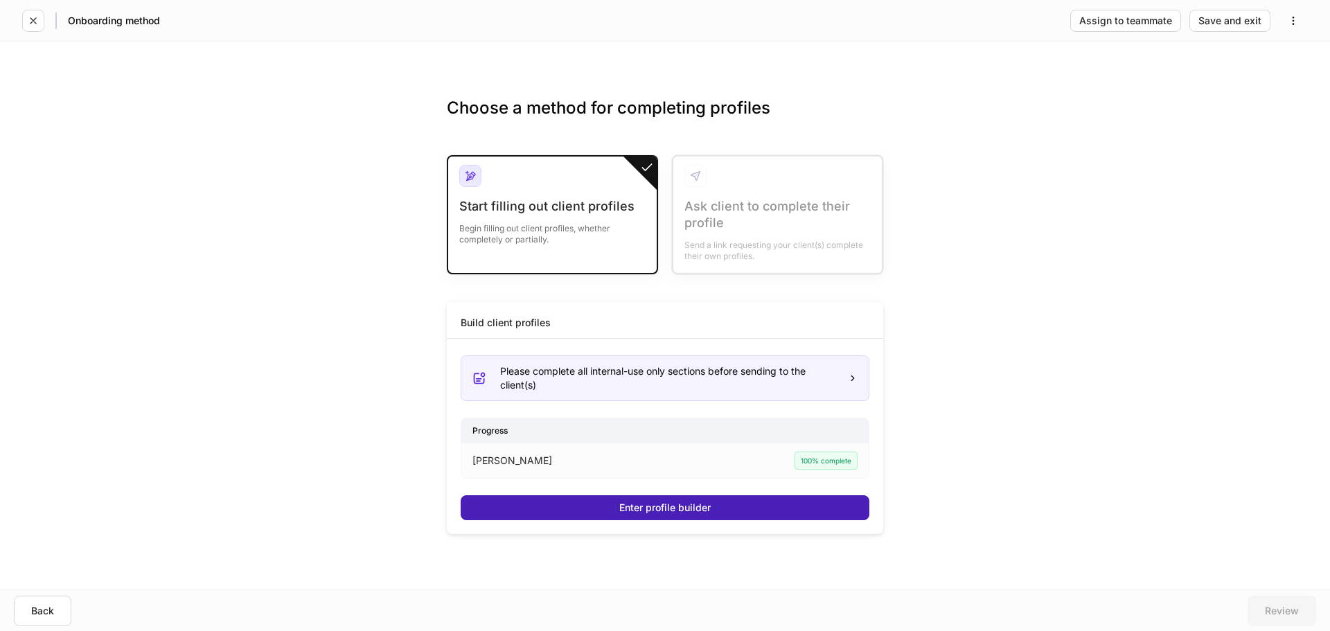
click at [624, 506] on div "Enter profile builder" at bounding box center [664, 508] width 91 height 10
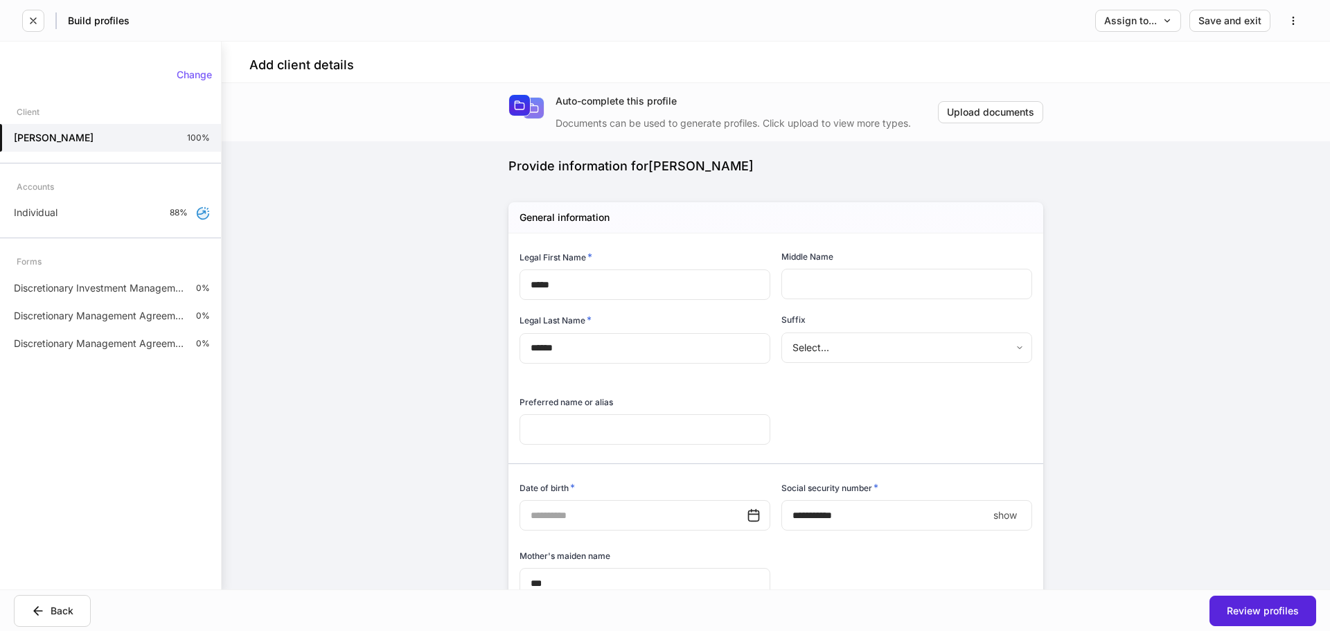
type input "**********"
click at [129, 293] on p "Discretionary Investment Management Client Agreement" at bounding box center [99, 288] width 171 height 14
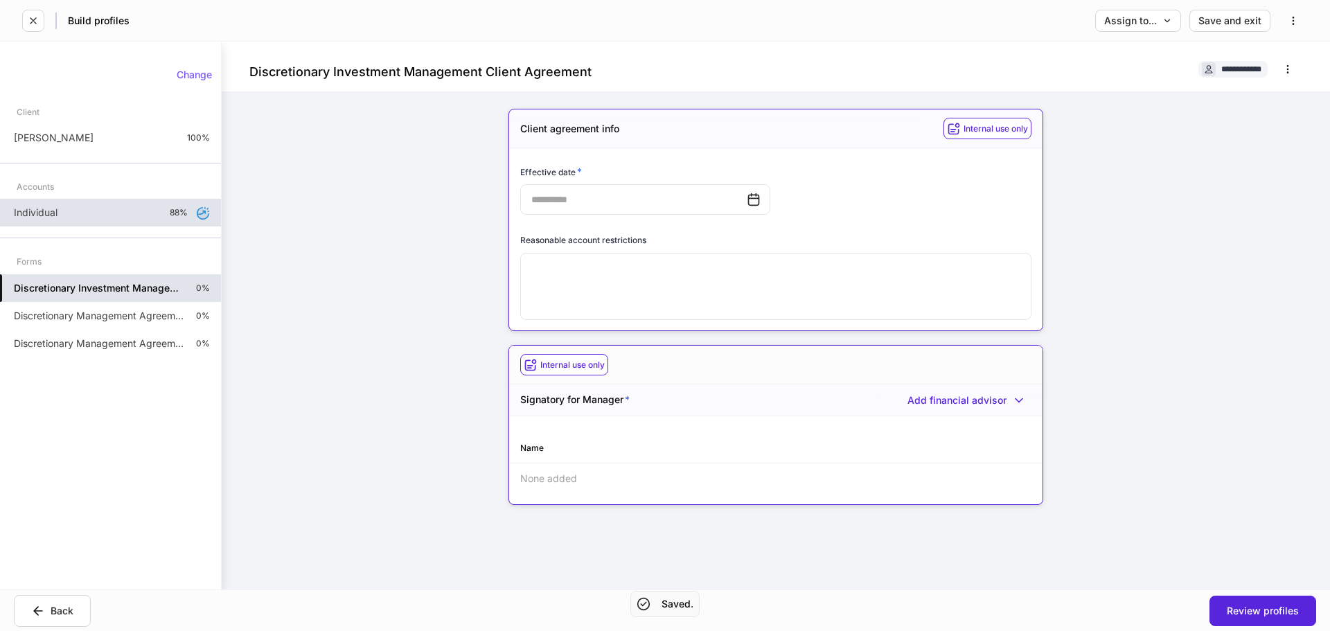
click at [109, 208] on div "Individual 88%" at bounding box center [110, 213] width 221 height 28
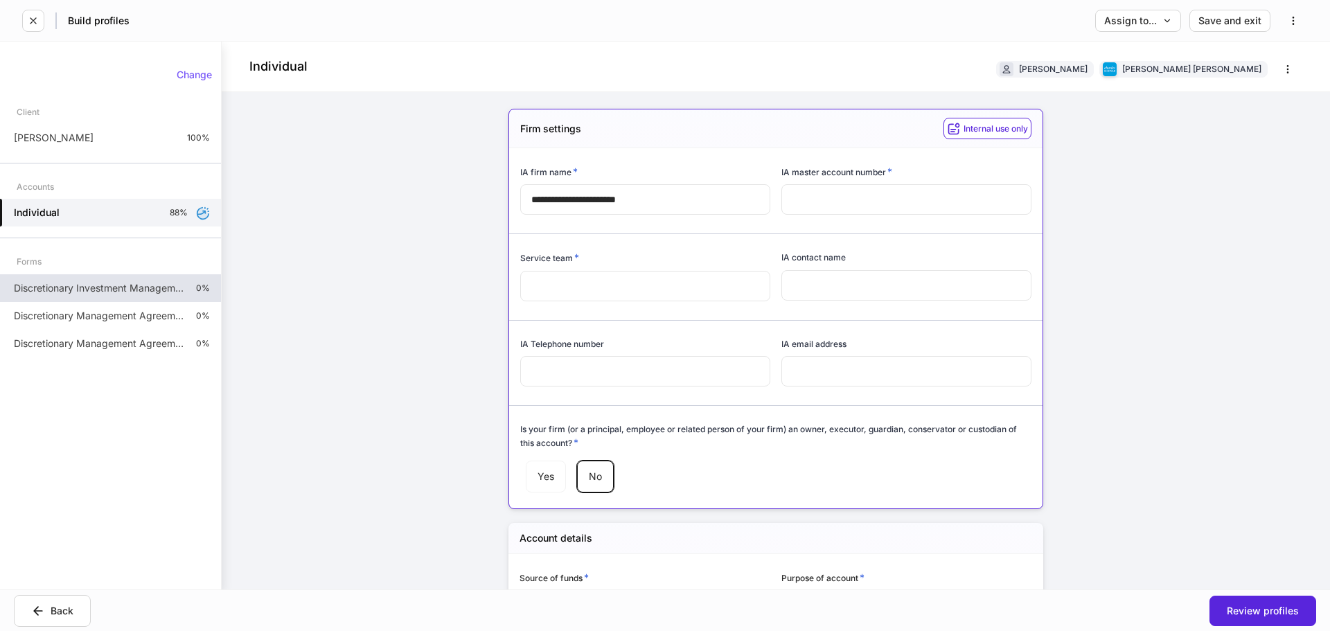
click at [682, 287] on input "text" at bounding box center [645, 286] width 250 height 30
click at [670, 197] on input "**********" at bounding box center [645, 199] width 250 height 30
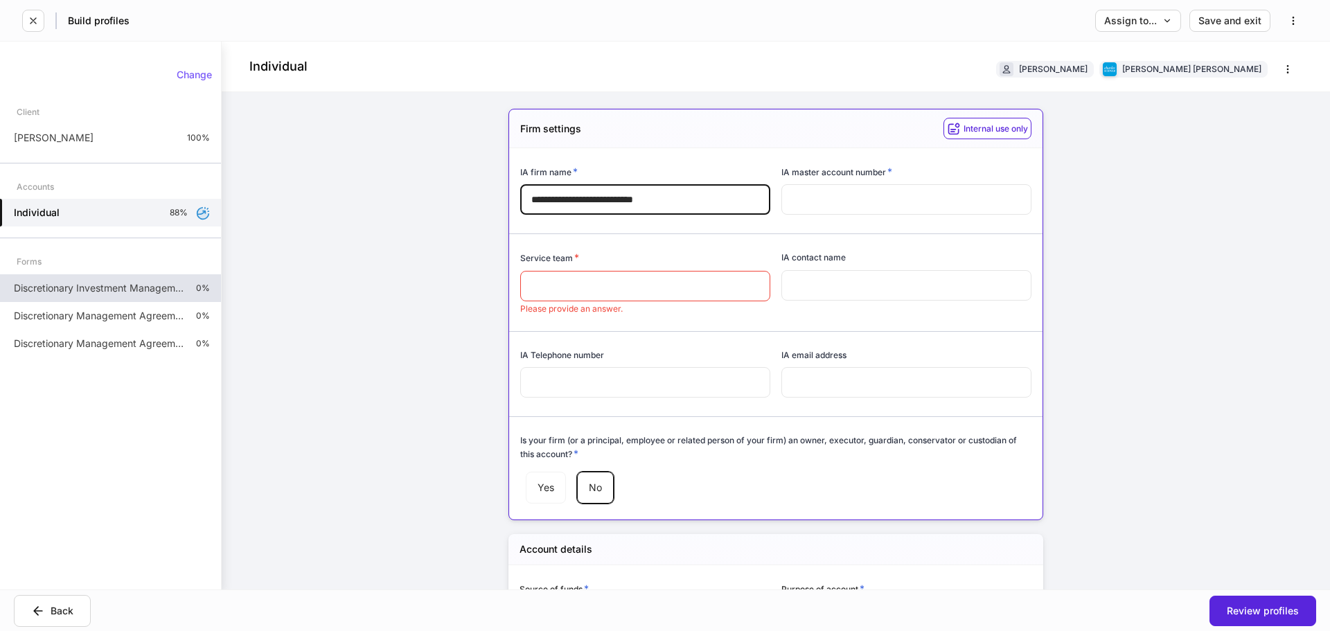
type input "**********"
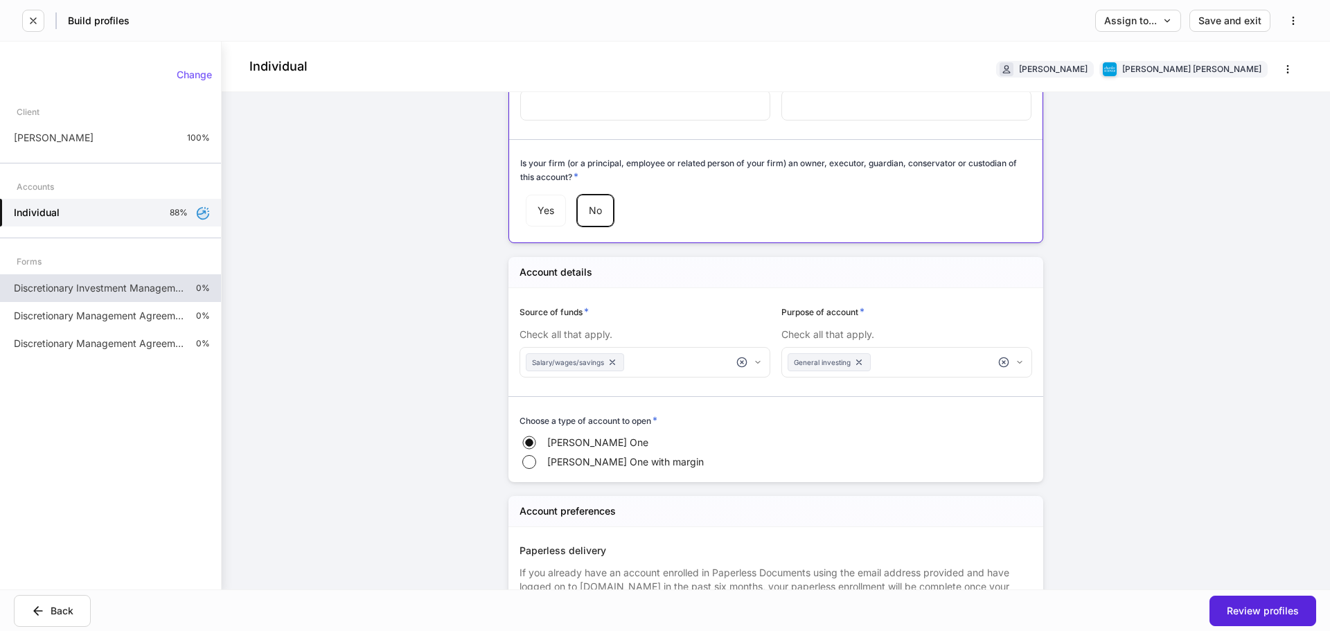
scroll to position [416, 0]
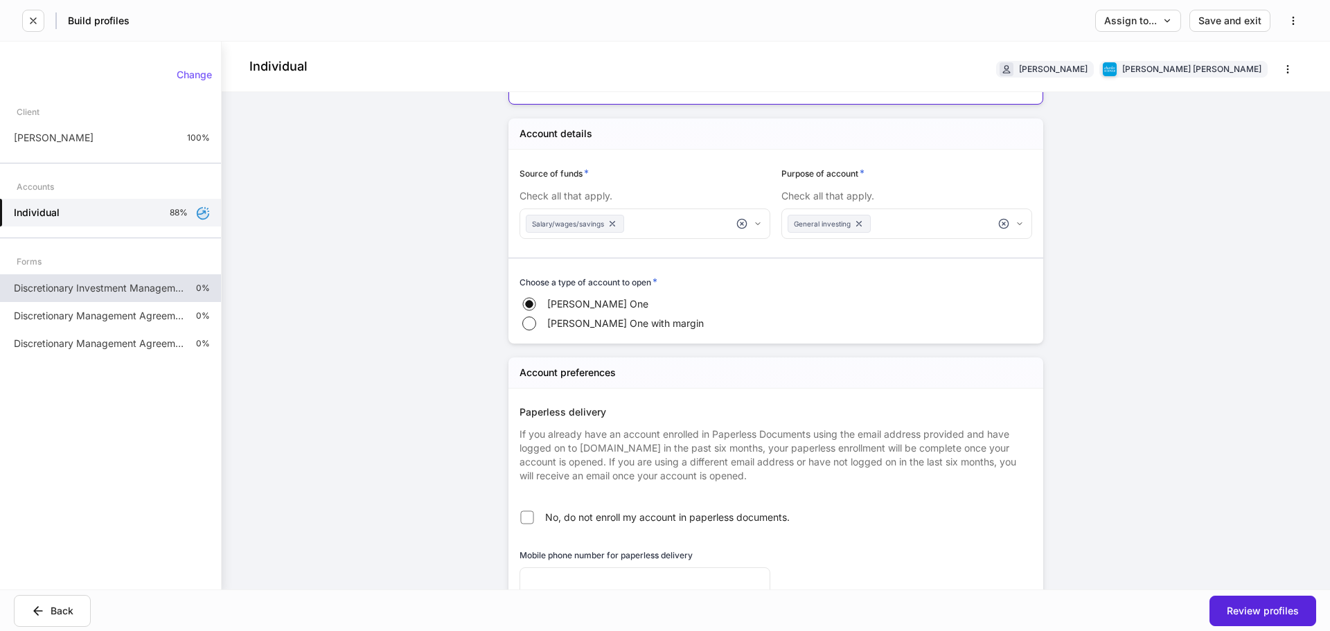
click at [634, 220] on body "**********" at bounding box center [665, 315] width 1330 height 631
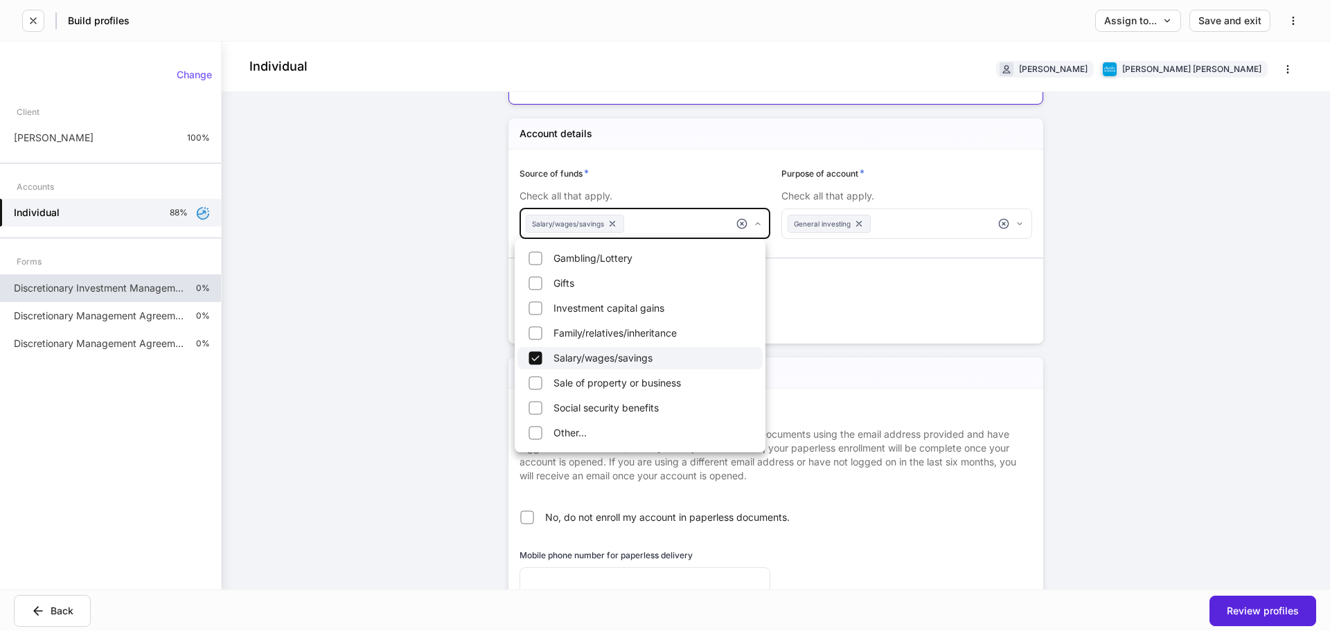
click at [638, 220] on div at bounding box center [665, 315] width 1330 height 631
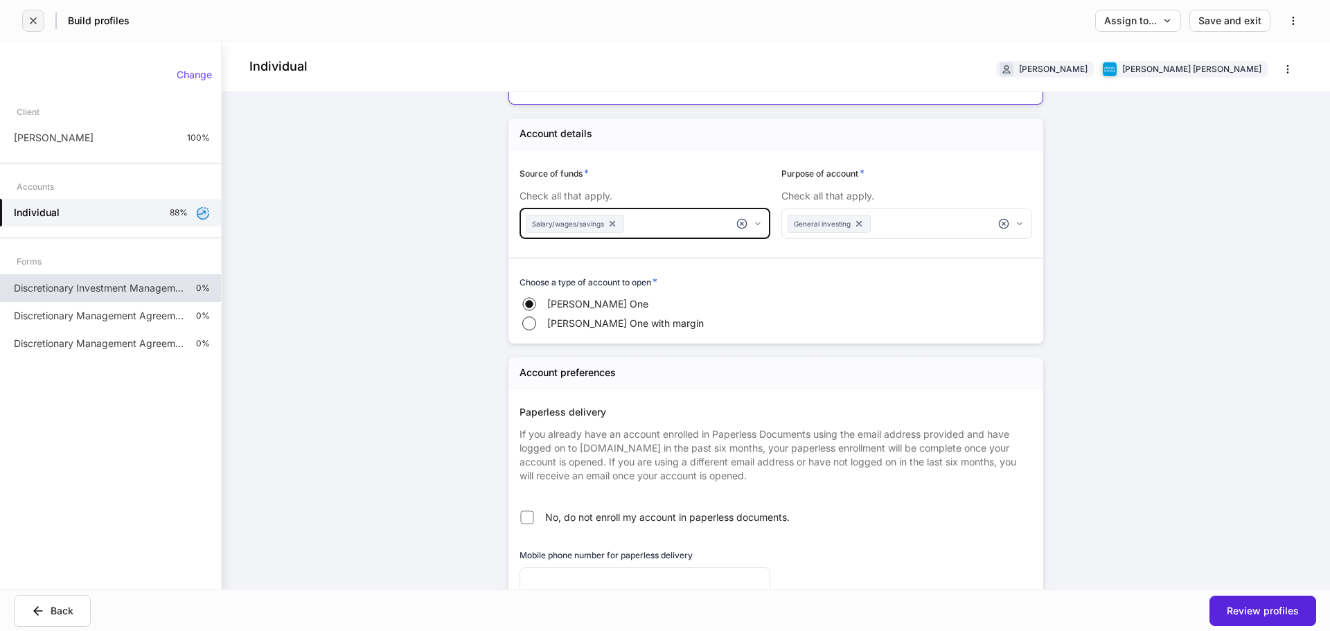
click at [38, 24] on icon "button" at bounding box center [33, 20] width 11 height 11
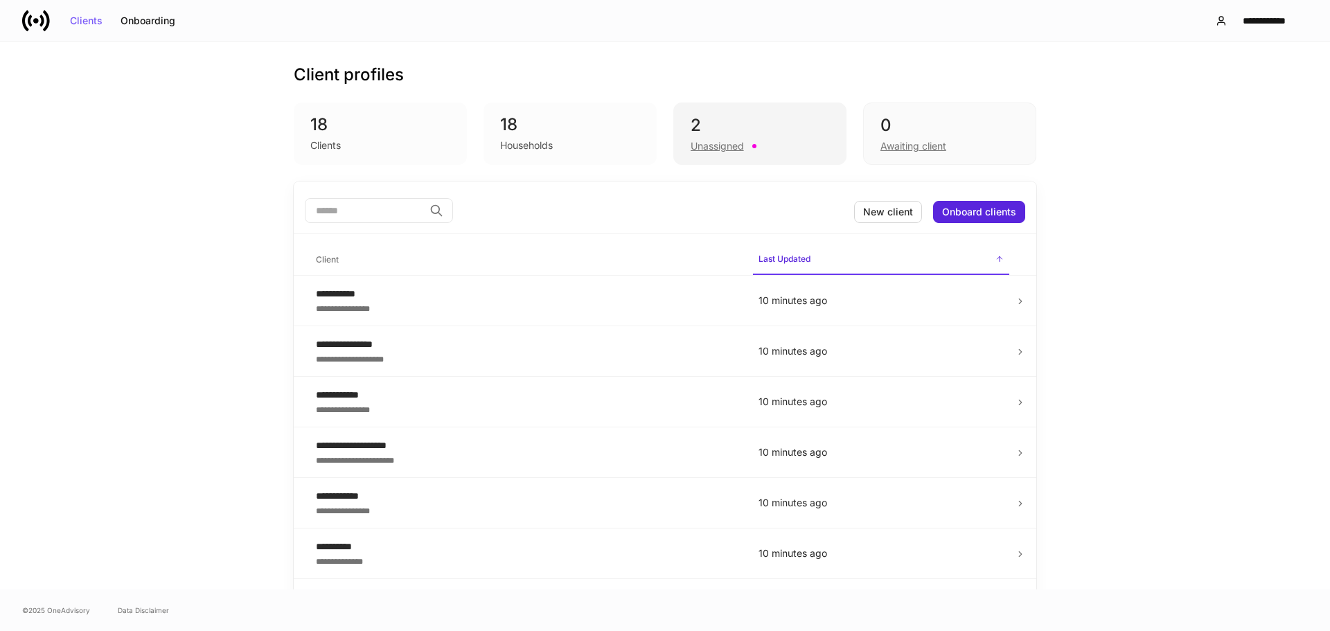
click at [771, 115] on div "2" at bounding box center [760, 125] width 139 height 22
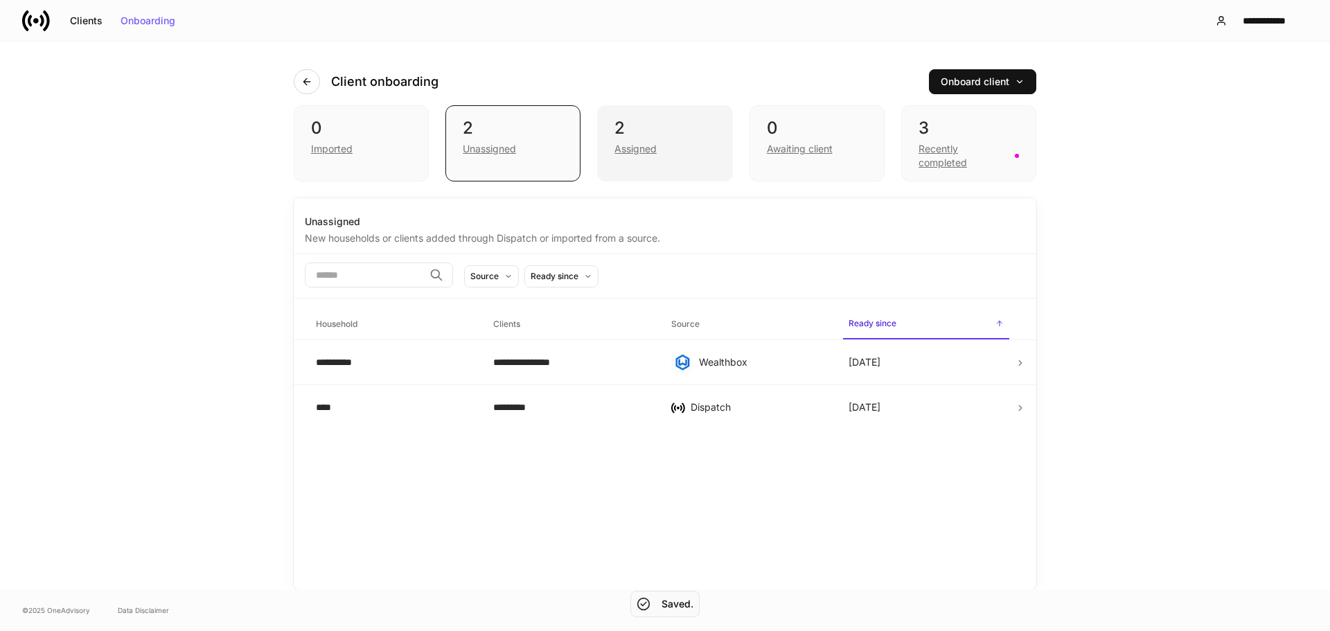
click at [677, 147] on div "Assigned" at bounding box center [664, 147] width 100 height 17
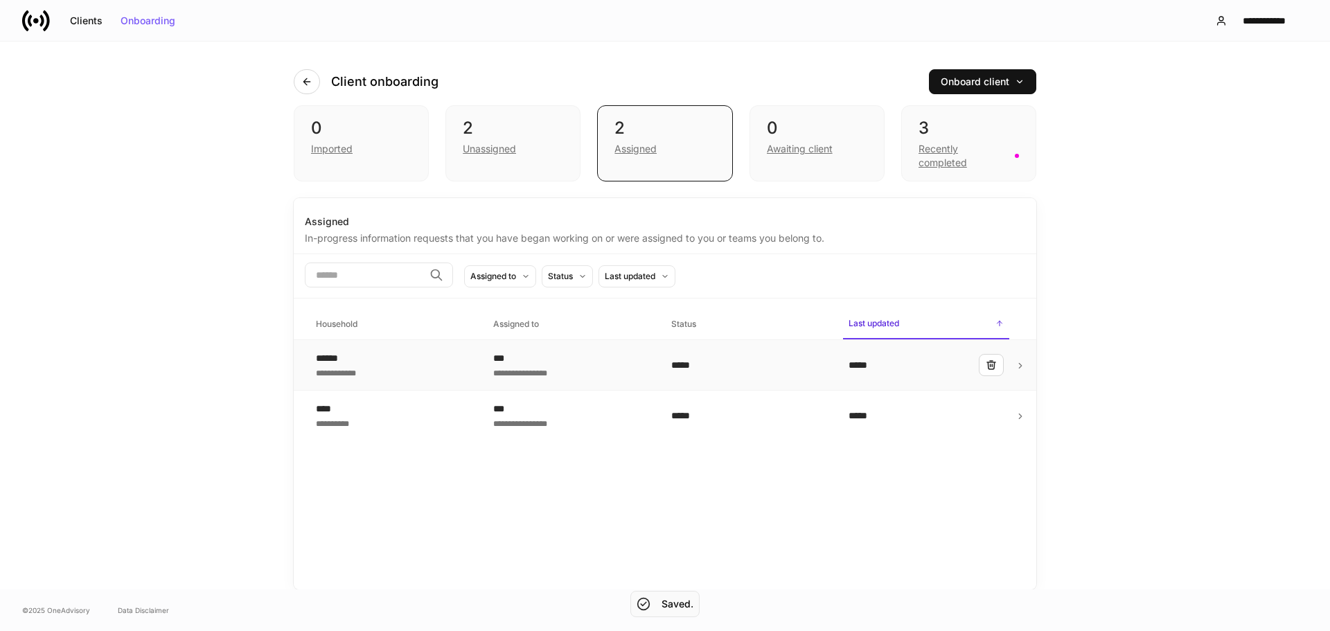
click at [416, 353] on div "**********" at bounding box center [393, 365] width 155 height 28
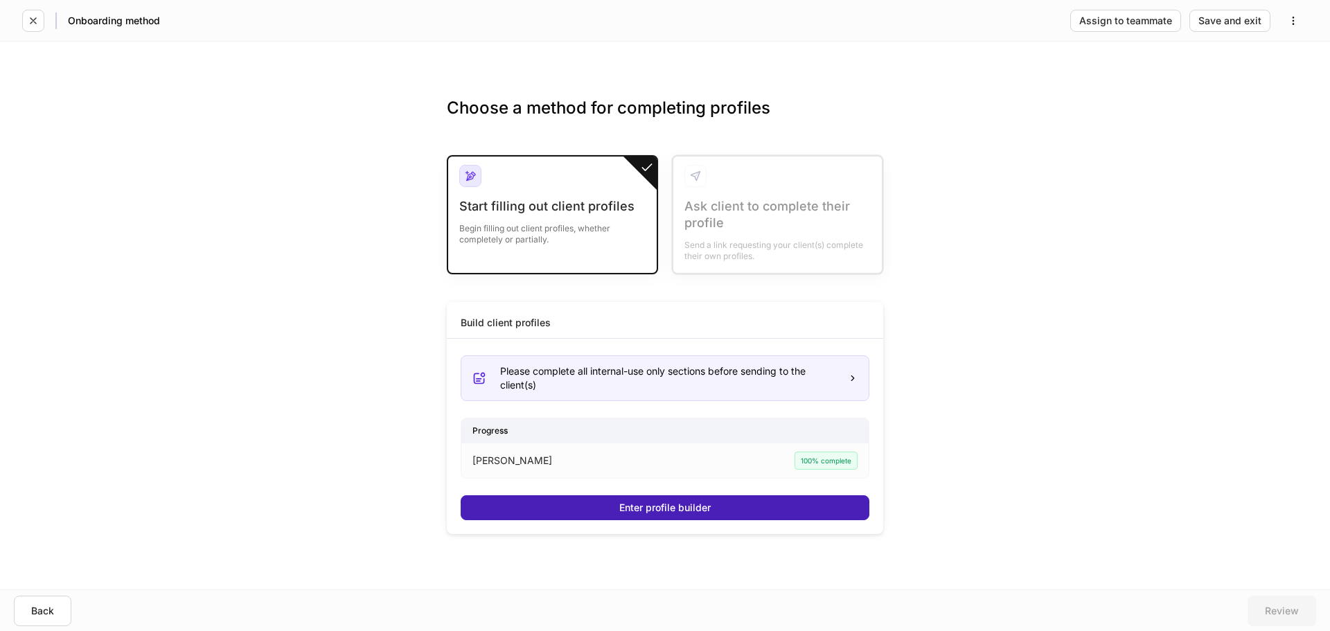
click at [621, 503] on div "Enter profile builder" at bounding box center [664, 508] width 91 height 10
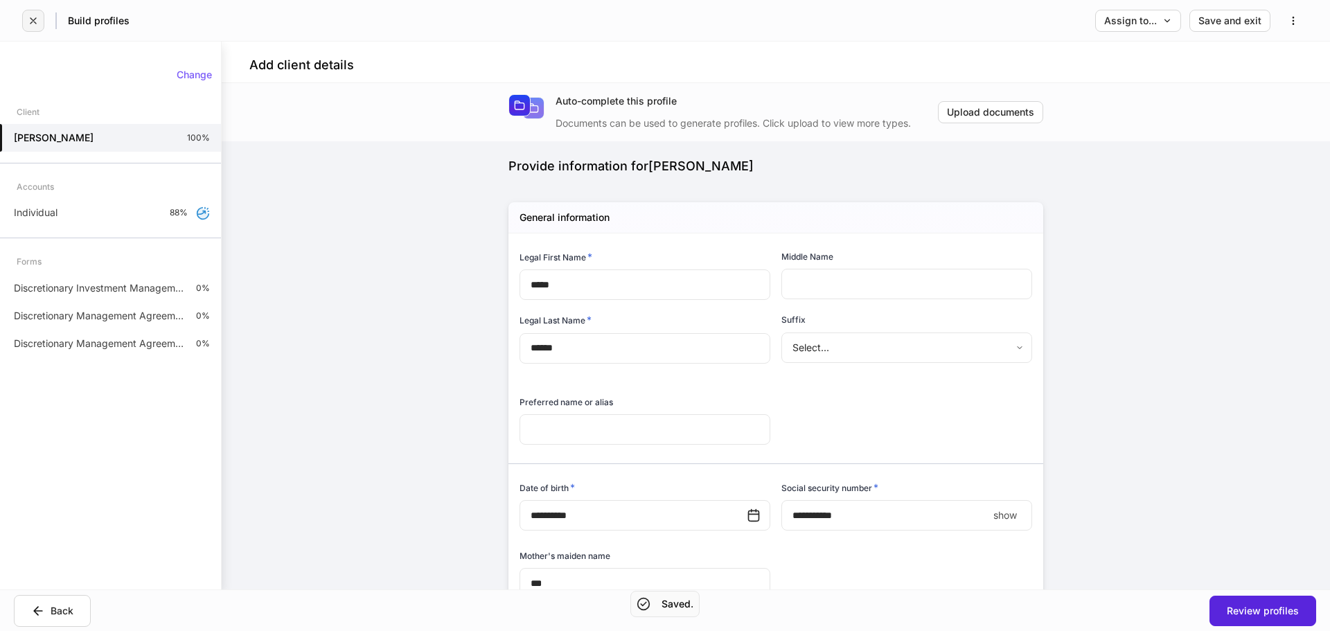
click at [33, 26] on button "button" at bounding box center [33, 21] width 22 height 22
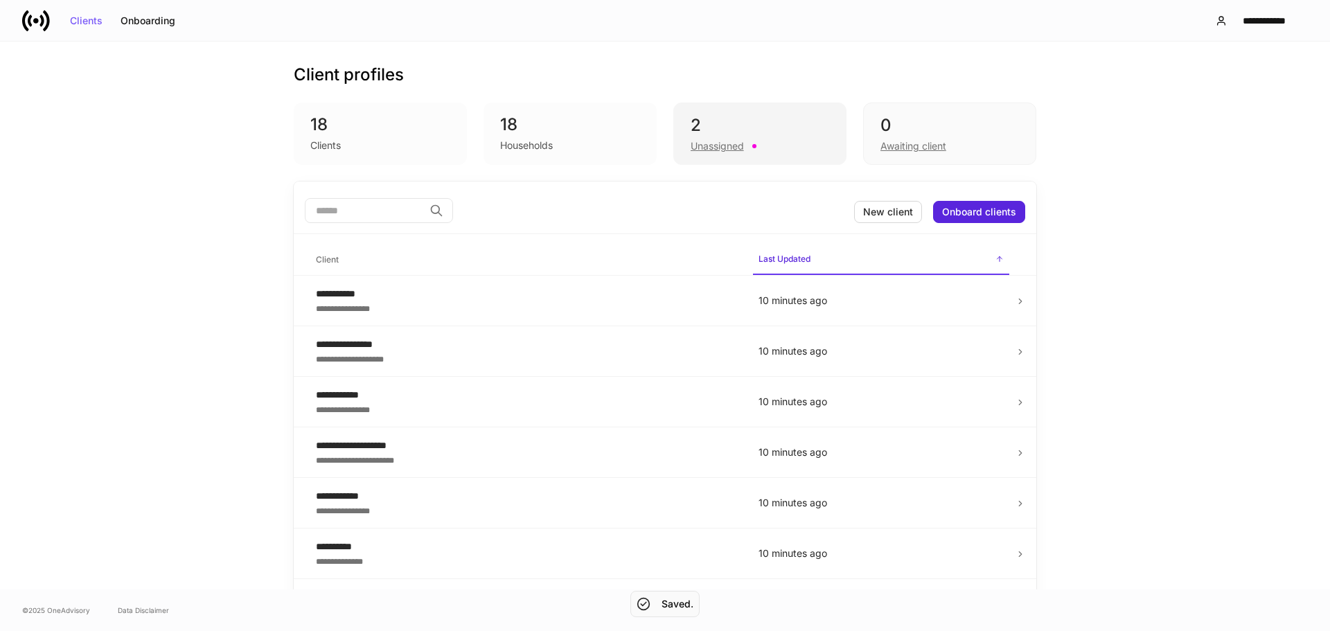
click at [722, 150] on div "Unassigned" at bounding box center [717, 146] width 53 height 14
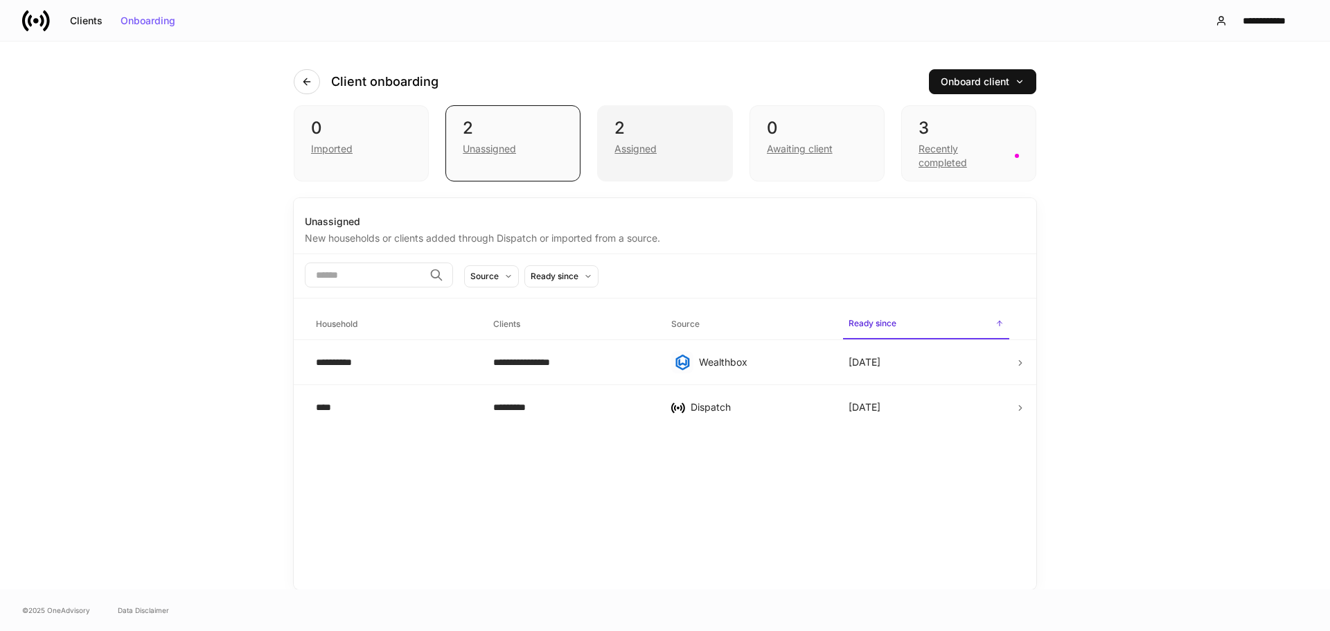
click at [637, 168] on div "2 Assigned" at bounding box center [664, 143] width 135 height 76
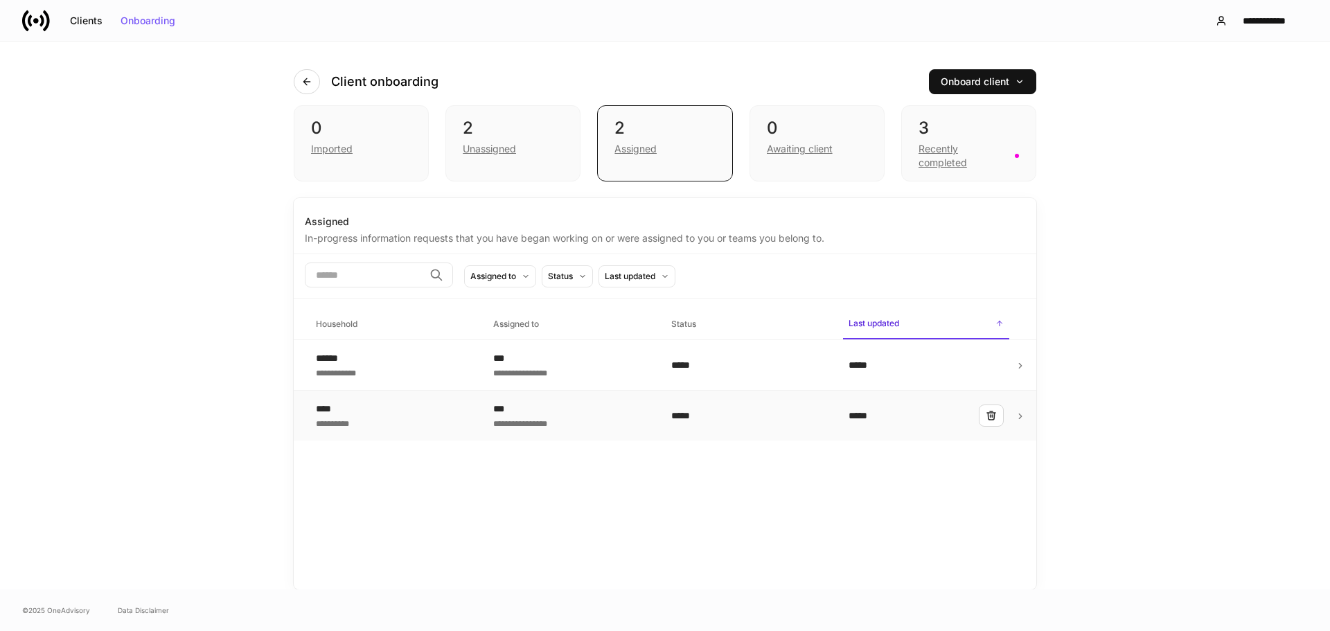
click at [407, 423] on div "**********" at bounding box center [393, 416] width 155 height 28
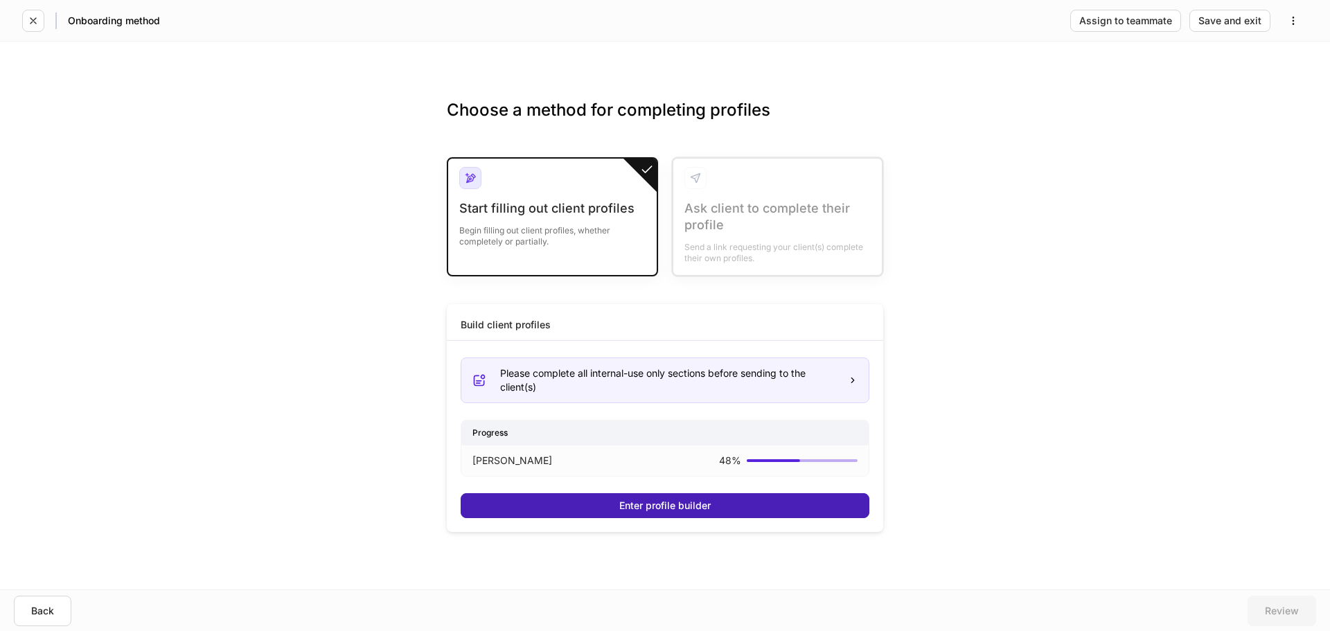
click at [601, 501] on button "Enter profile builder" at bounding box center [665, 505] width 409 height 25
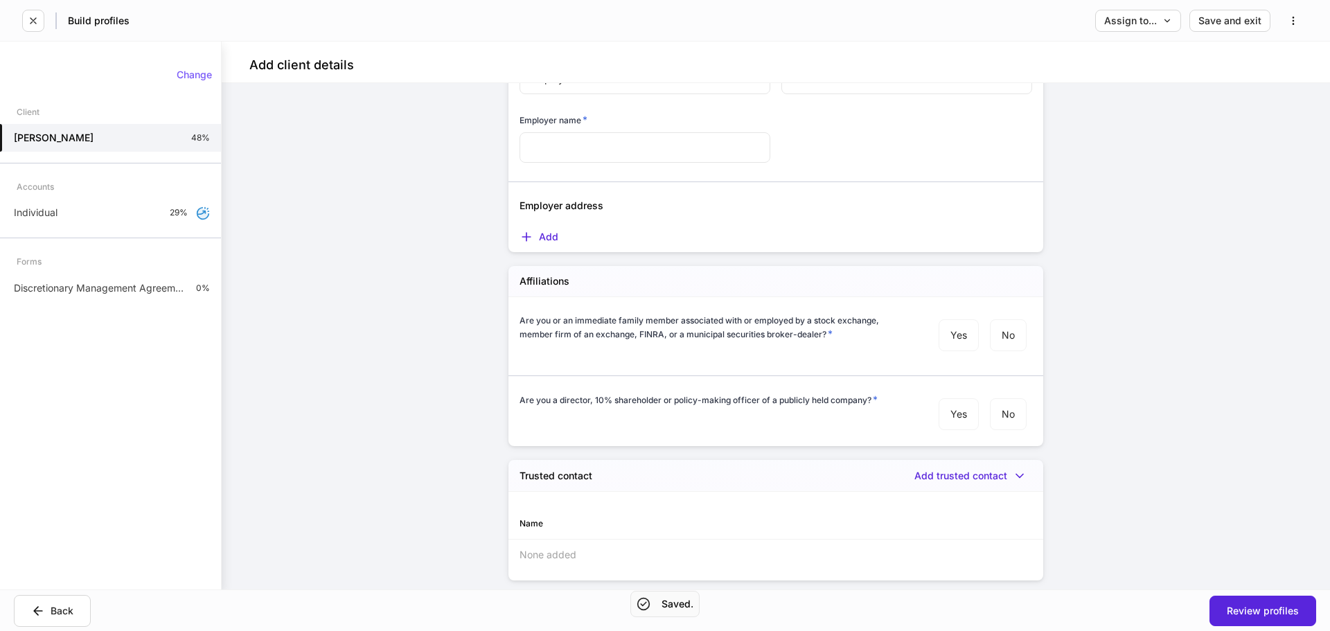
scroll to position [1577, 0]
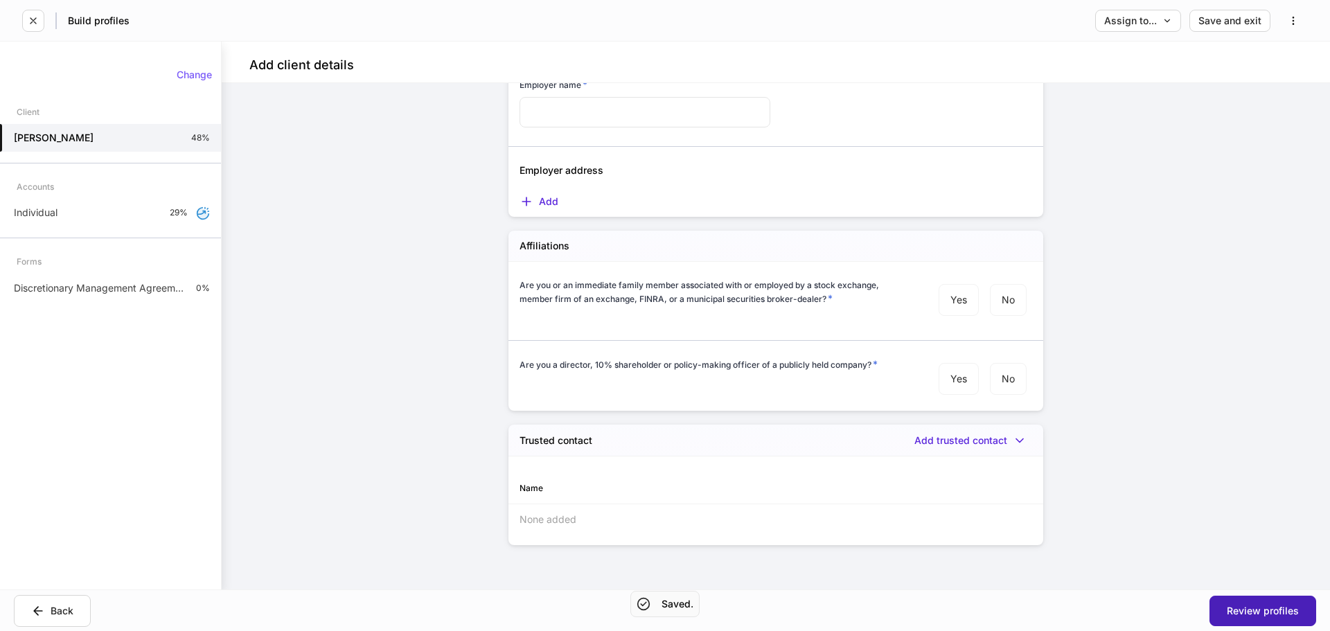
click at [1227, 603] on button "Review profiles" at bounding box center [1262, 611] width 107 height 30
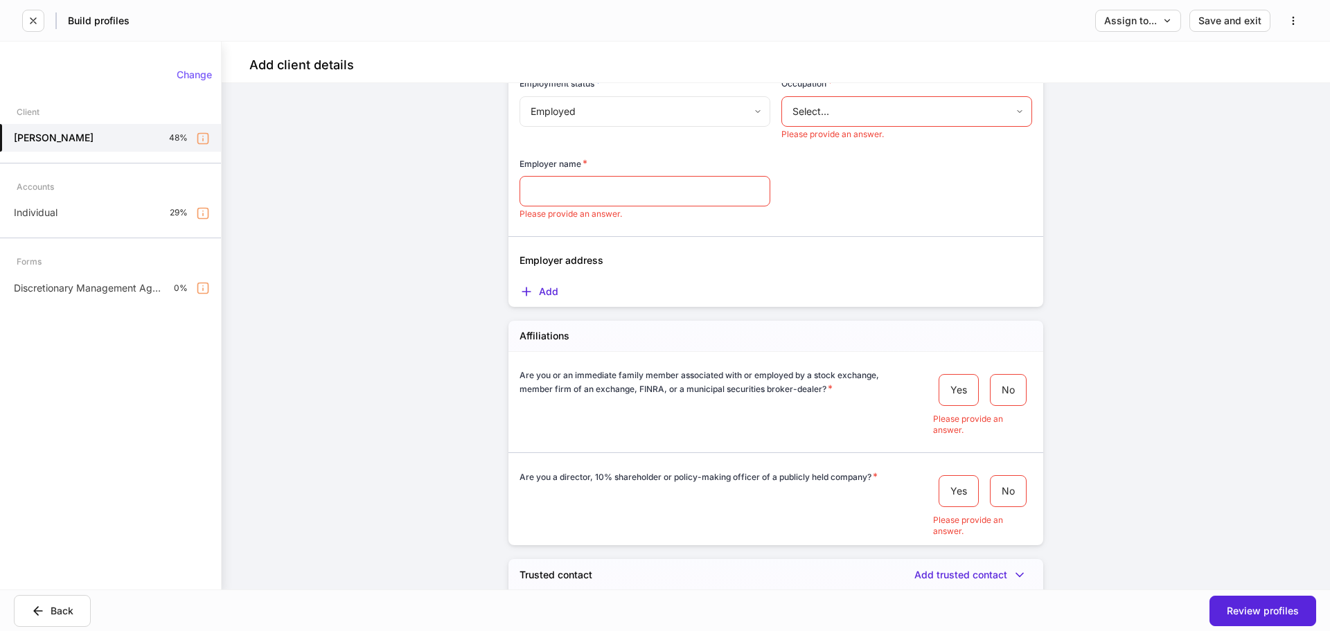
scroll to position [1662, 0]
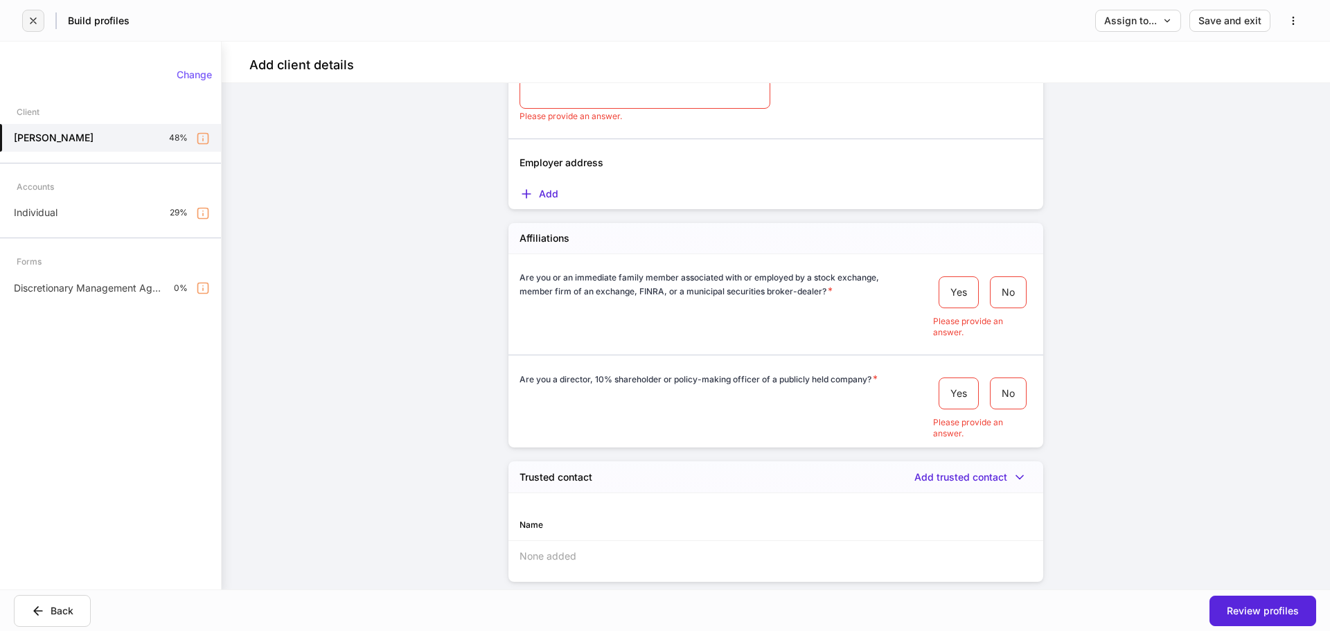
click at [32, 12] on button "button" at bounding box center [33, 21] width 22 height 22
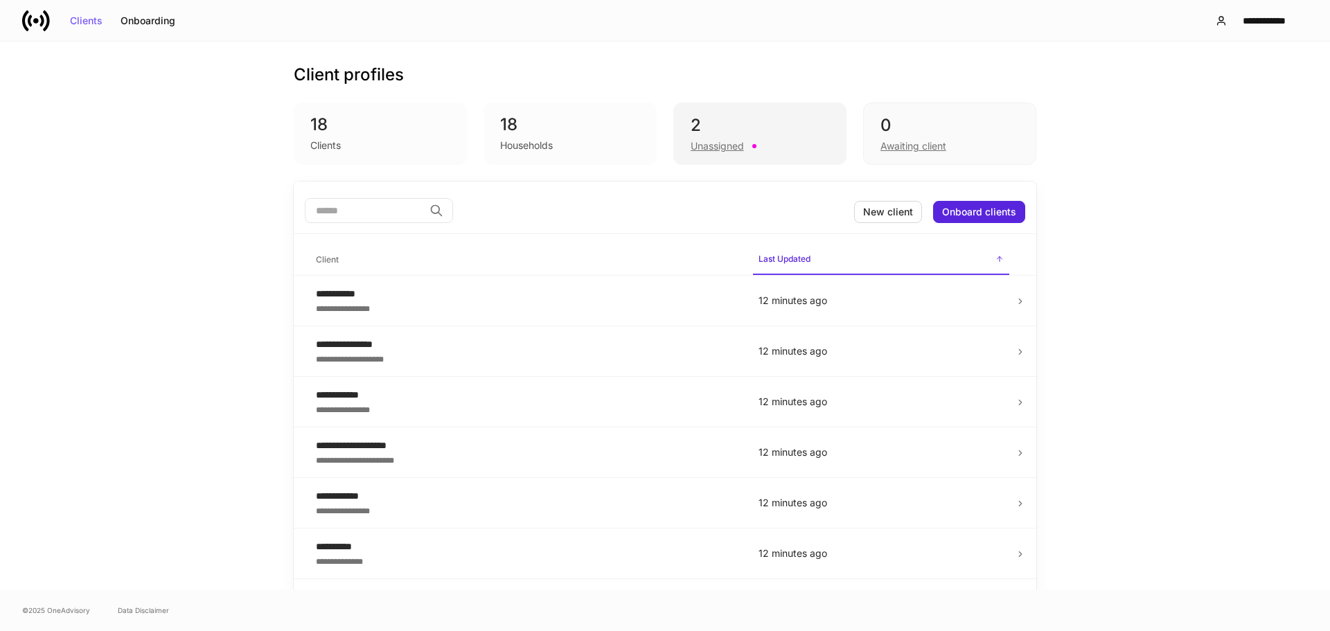
click at [745, 136] on div "2" at bounding box center [760, 125] width 139 height 22
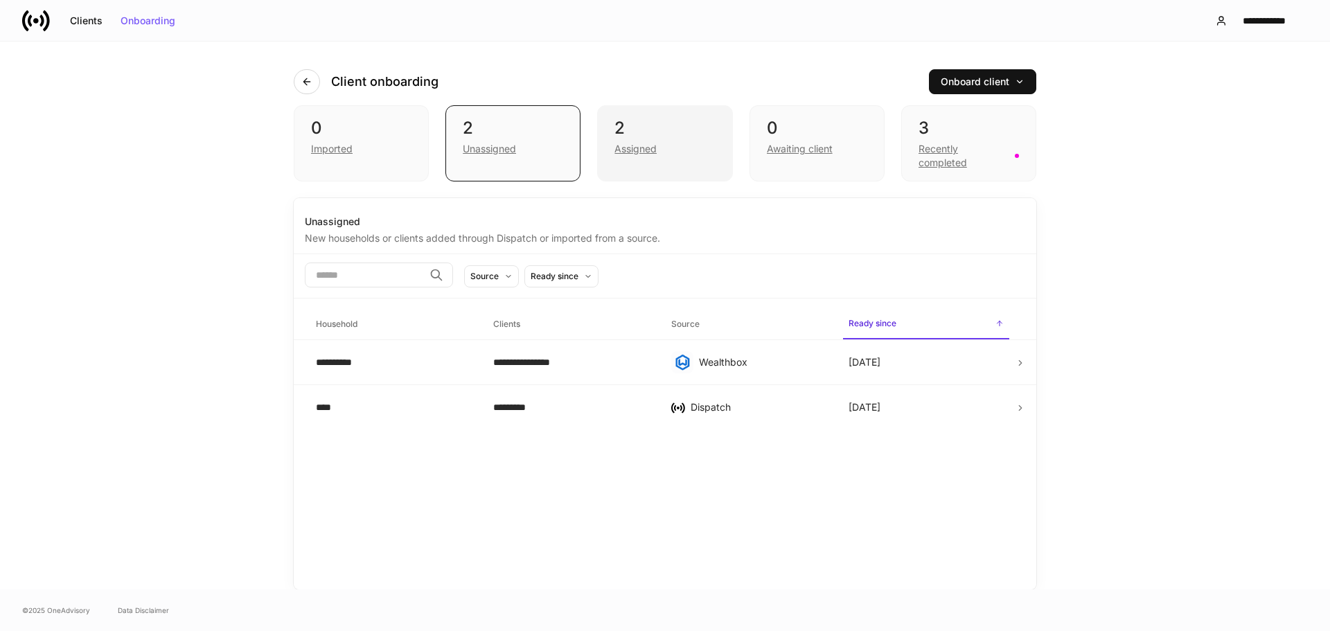
click at [684, 140] on div "Assigned" at bounding box center [664, 147] width 100 height 17
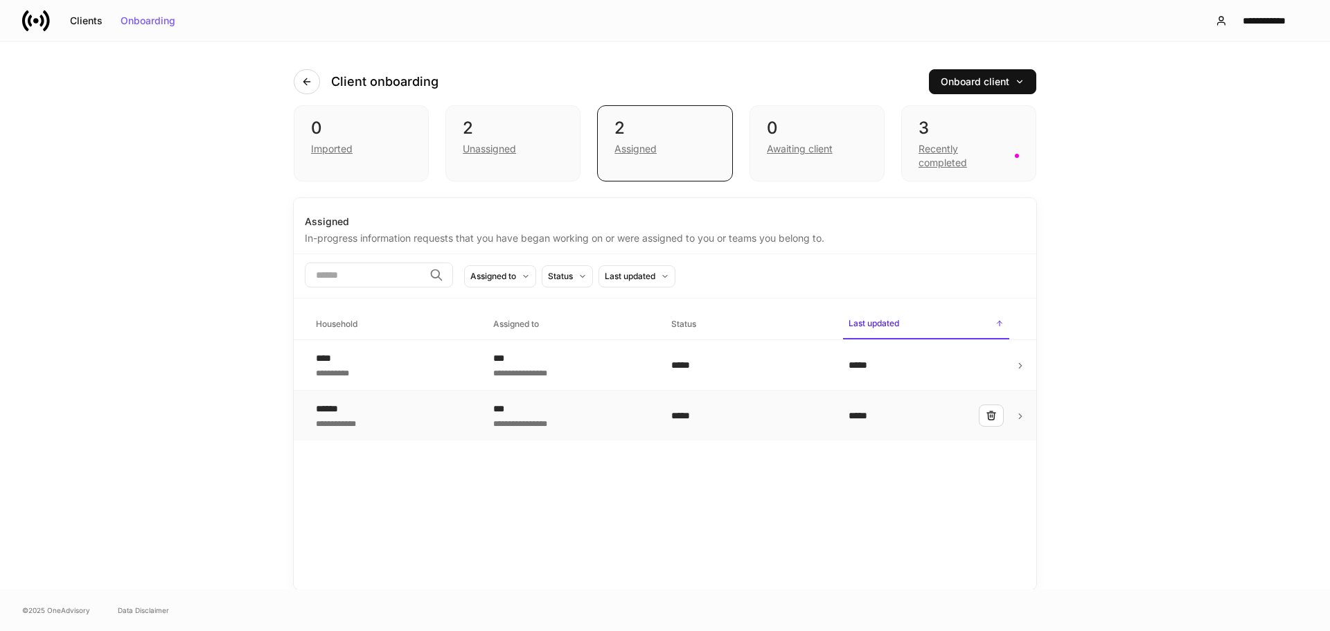
click at [443, 394] on td "**********" at bounding box center [393, 416] width 177 height 51
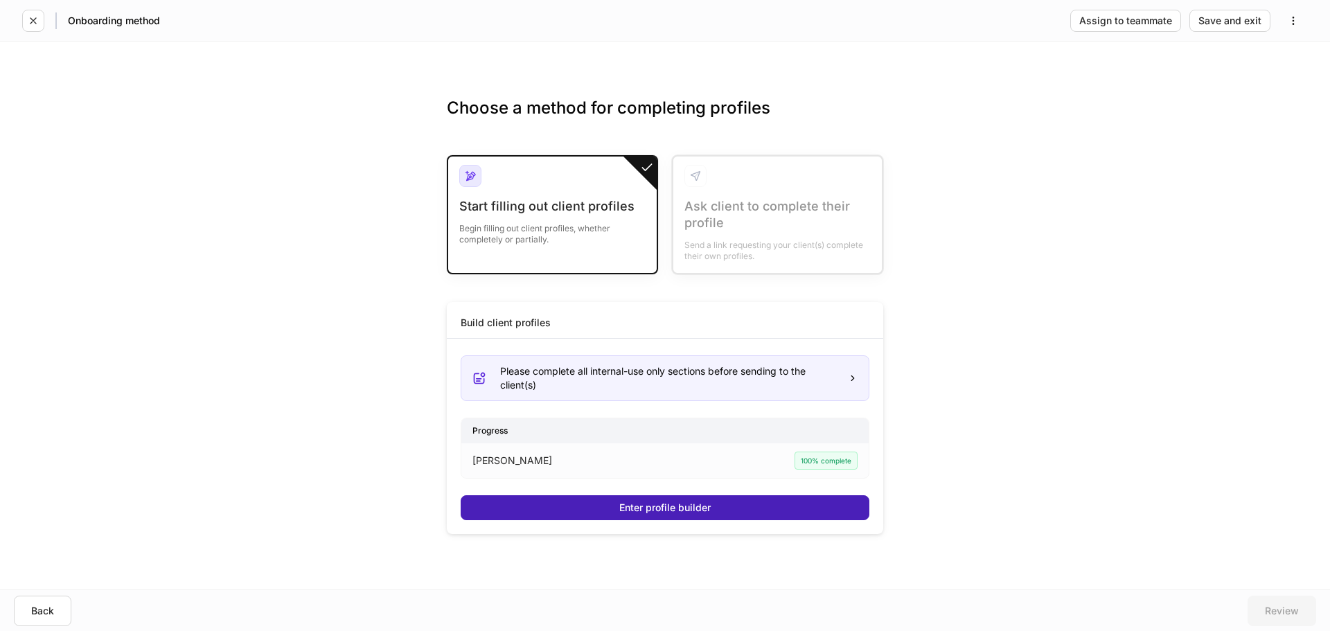
click at [600, 504] on button "Enter profile builder" at bounding box center [665, 507] width 409 height 25
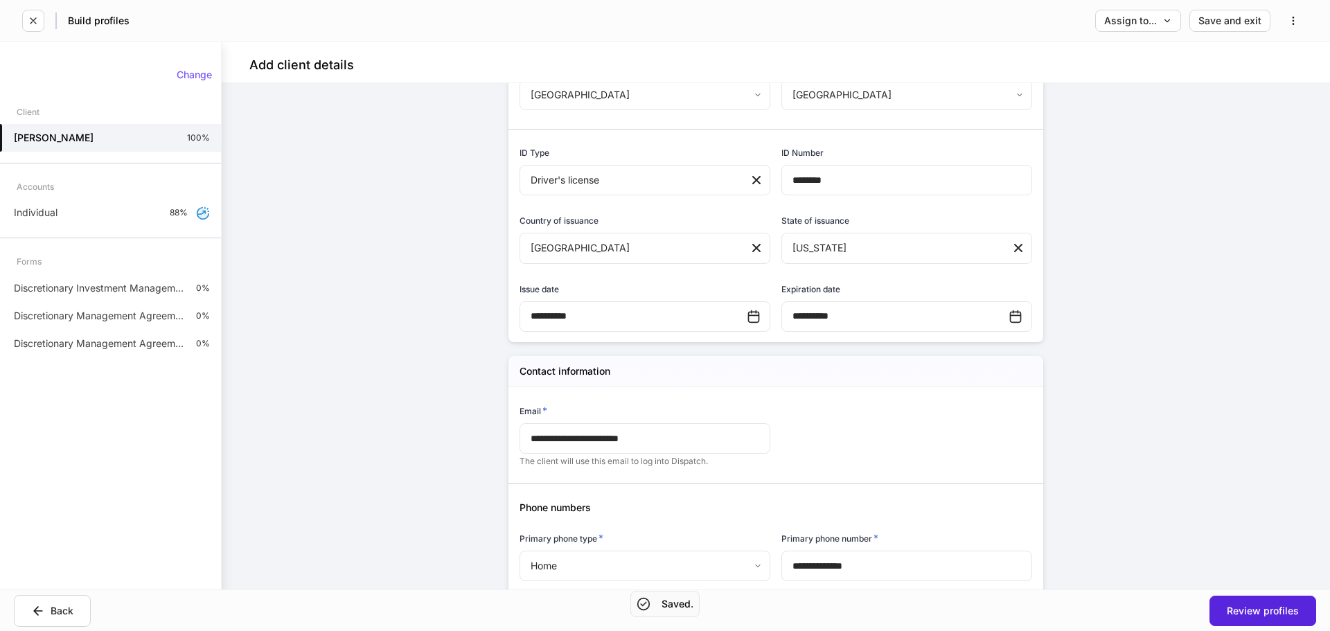
scroll to position [623, 0]
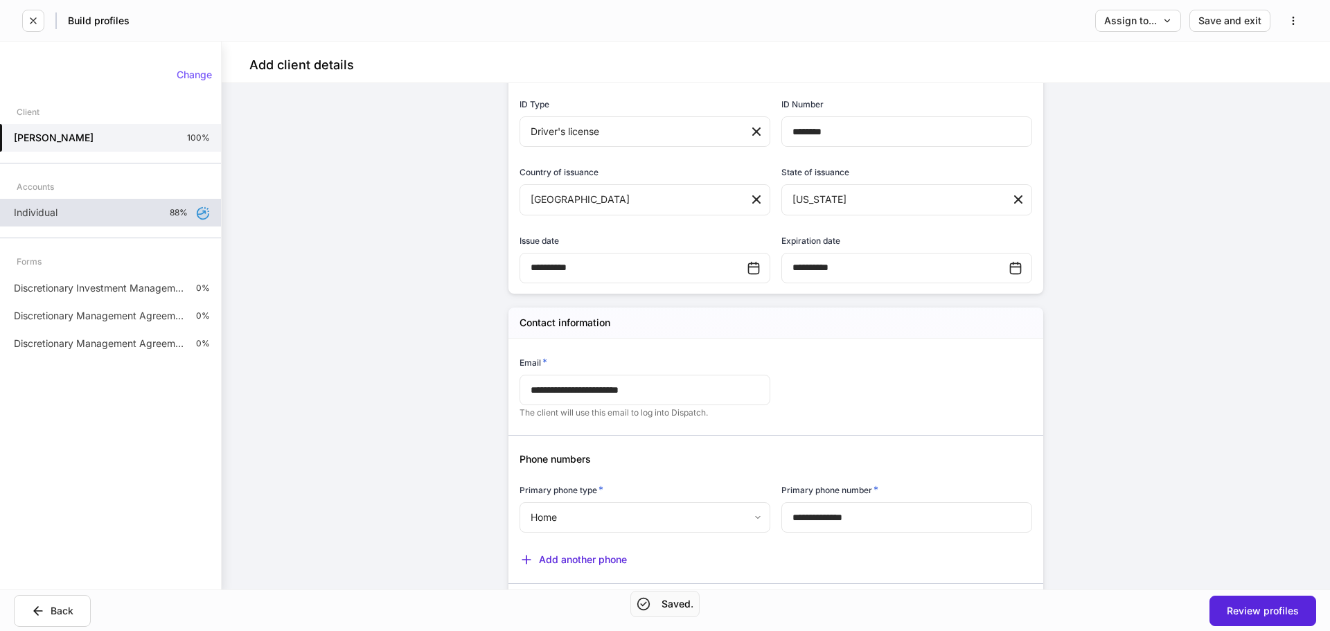
click at [108, 215] on div "Individual 88%" at bounding box center [110, 213] width 221 height 28
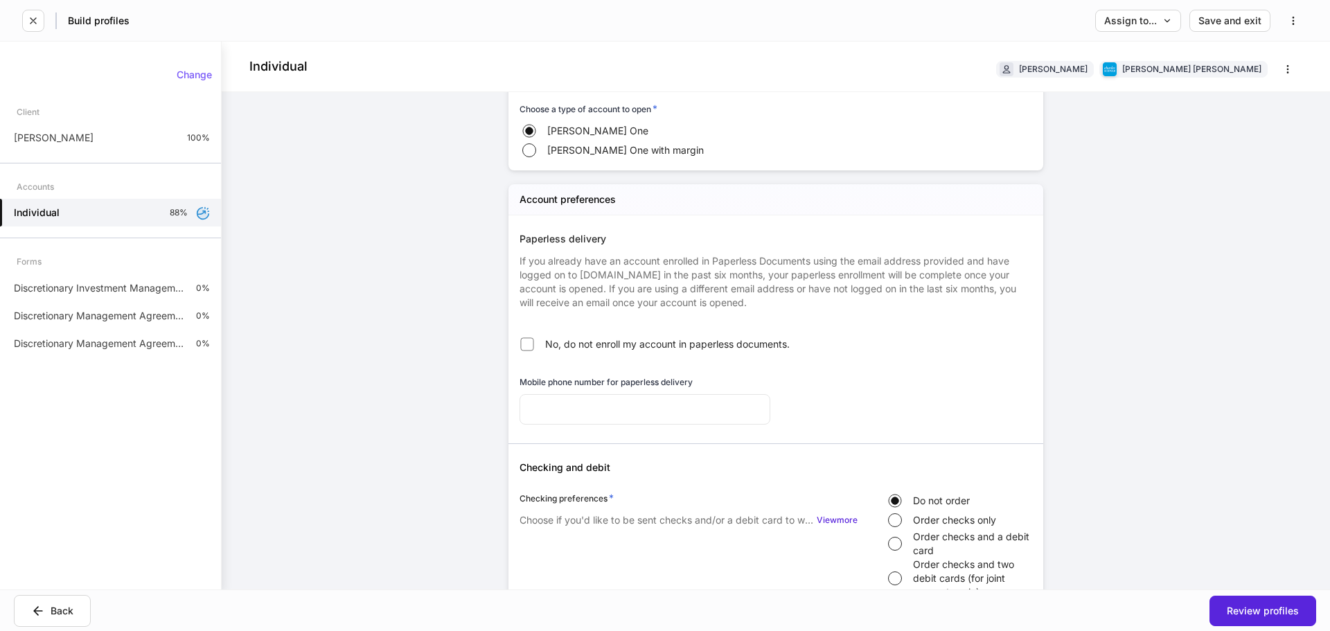
scroll to position [623, 0]
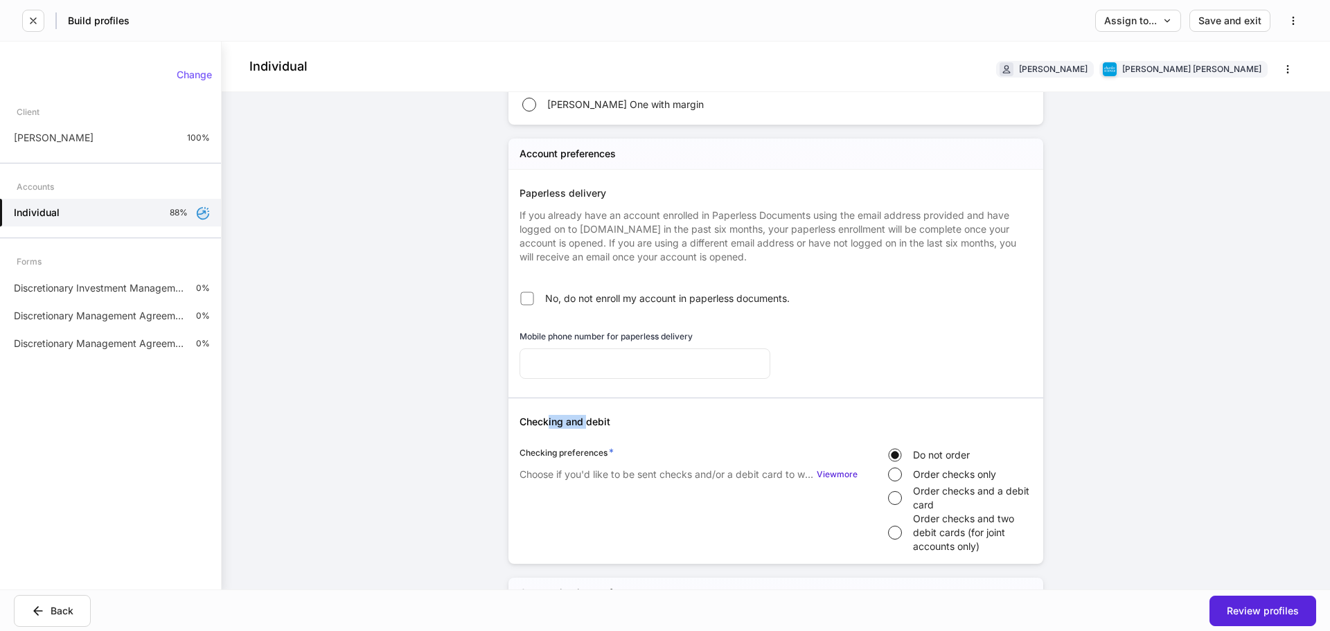
drag, startPoint x: 545, startPoint y: 424, endPoint x: 583, endPoint y: 428, distance: 38.3
click at [583, 428] on h5 "Checking and debit" at bounding box center [775, 422] width 513 height 14
click at [584, 428] on h5 "Checking and debit" at bounding box center [775, 422] width 513 height 14
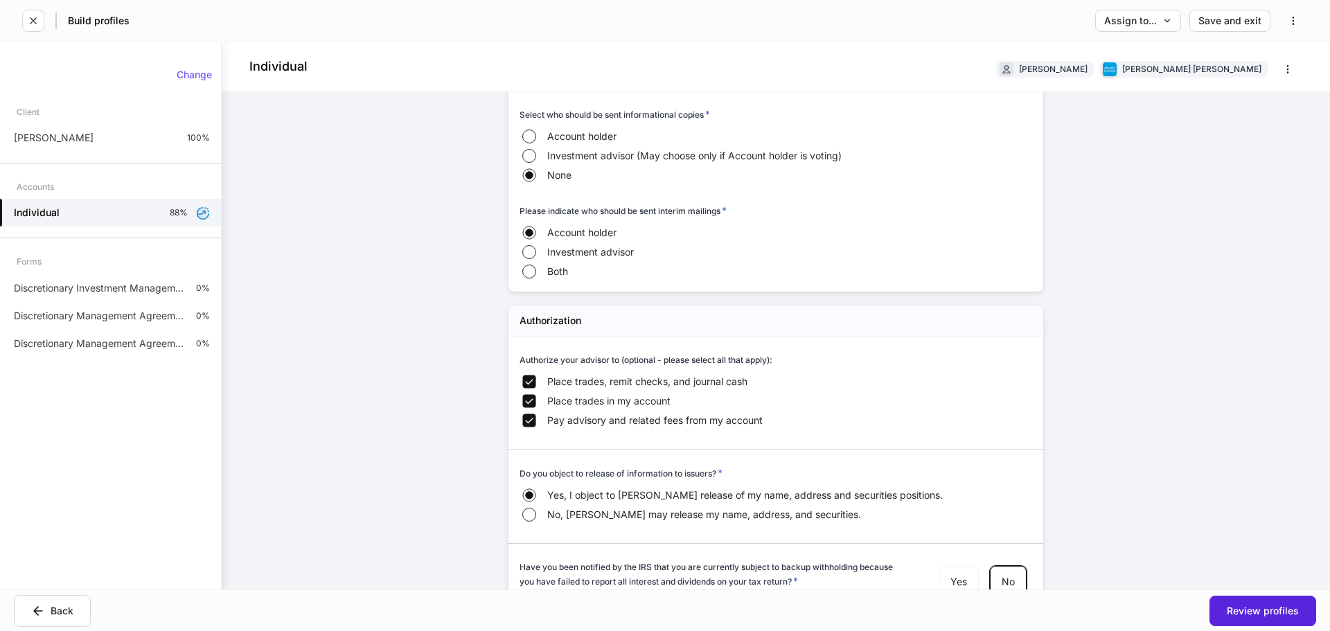
scroll to position [1455, 0]
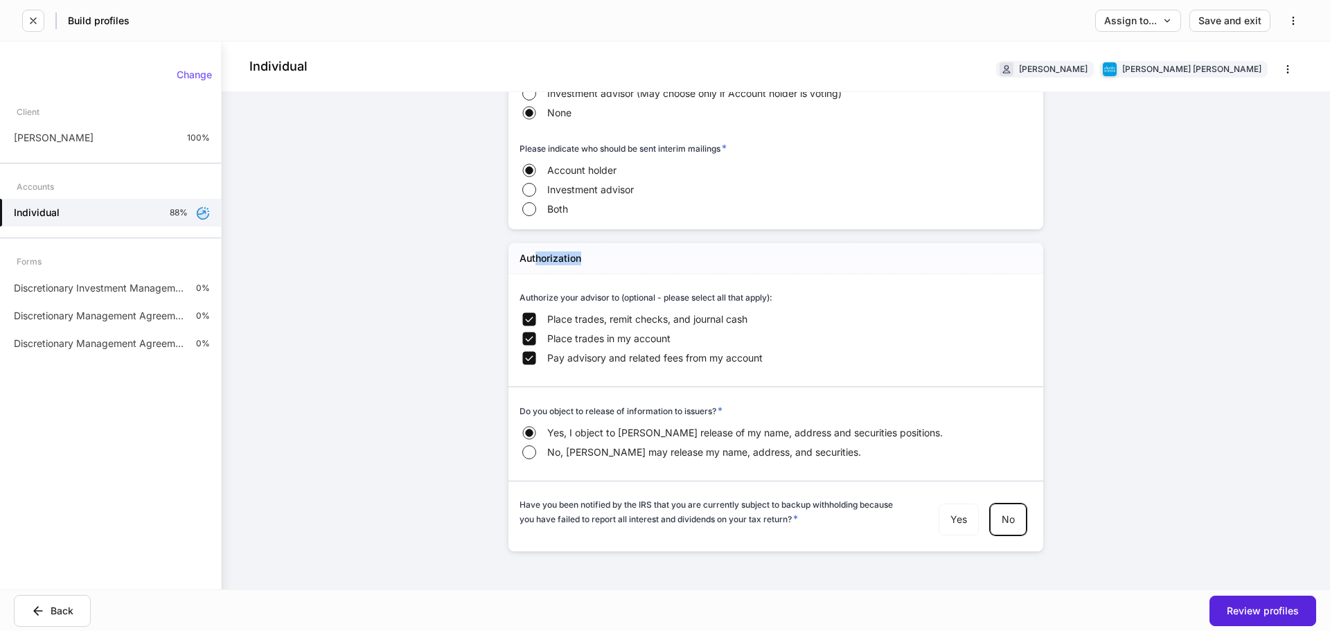
drag, startPoint x: 531, startPoint y: 258, endPoint x: 597, endPoint y: 261, distance: 66.6
click at [597, 261] on div "Authorization" at bounding box center [775, 258] width 535 height 31
click at [389, 358] on div "**********" at bounding box center [776, 316] width 1108 height 548
